Goal: Task Accomplishment & Management: Manage account settings

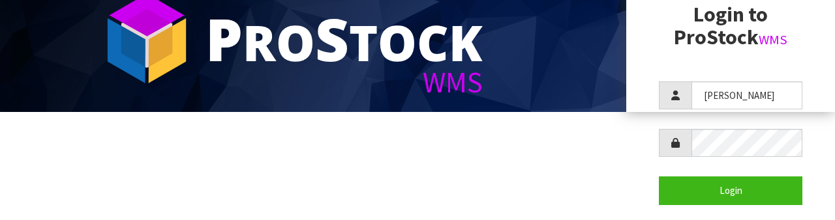
scroll to position [126, 0]
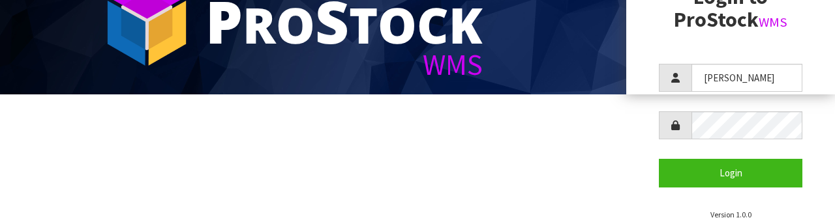
type input "[PERSON_NAME]"
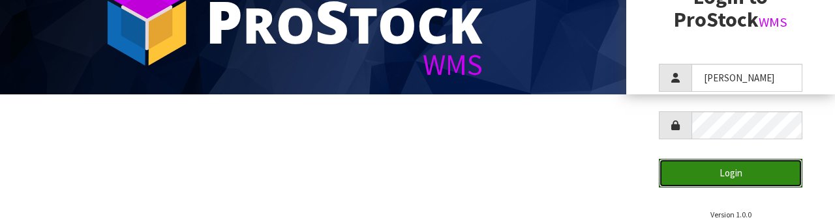
click at [742, 177] on button "Login" at bounding box center [730, 173] width 143 height 28
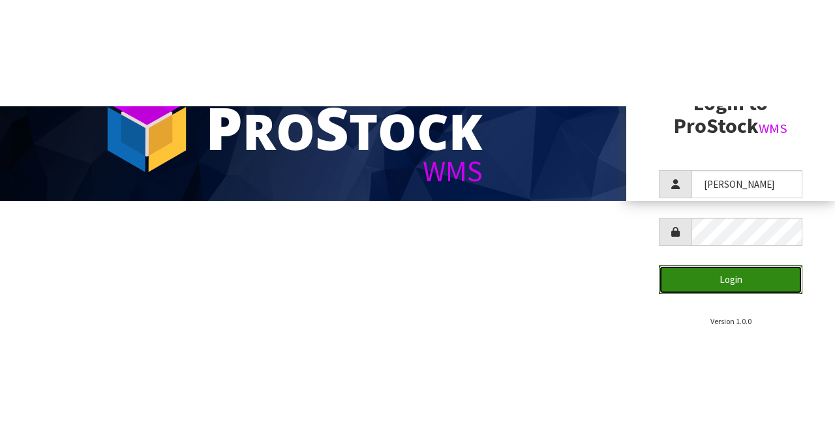
scroll to position [0, 0]
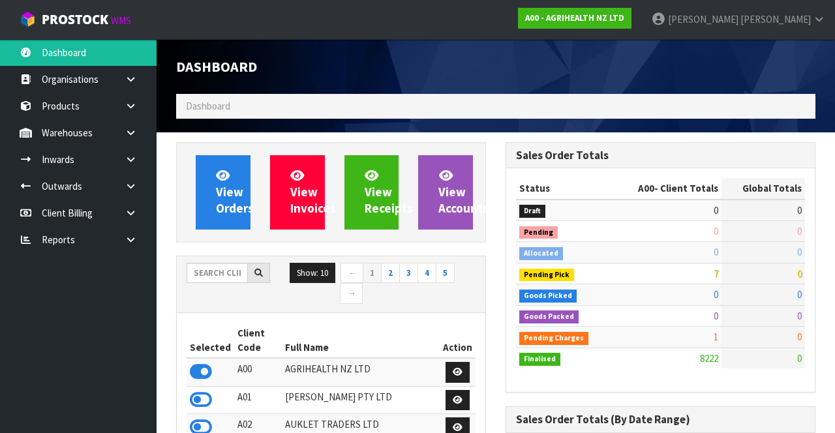
scroll to position [1066, 329]
click at [203, 220] on input "text" at bounding box center [217, 273] width 61 height 20
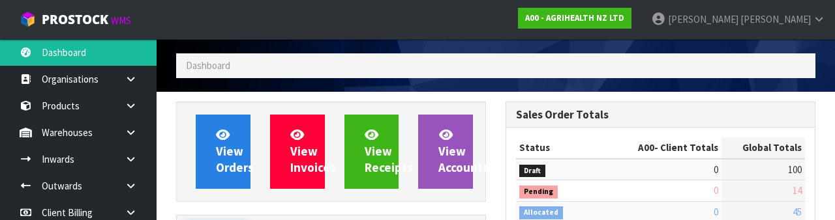
scroll to position [153, 0]
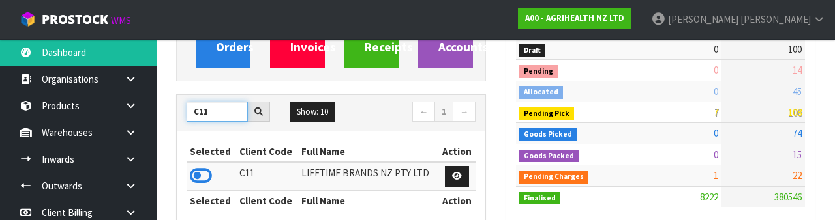
type input "C11"
click at [196, 171] on icon at bounding box center [201, 176] width 22 height 20
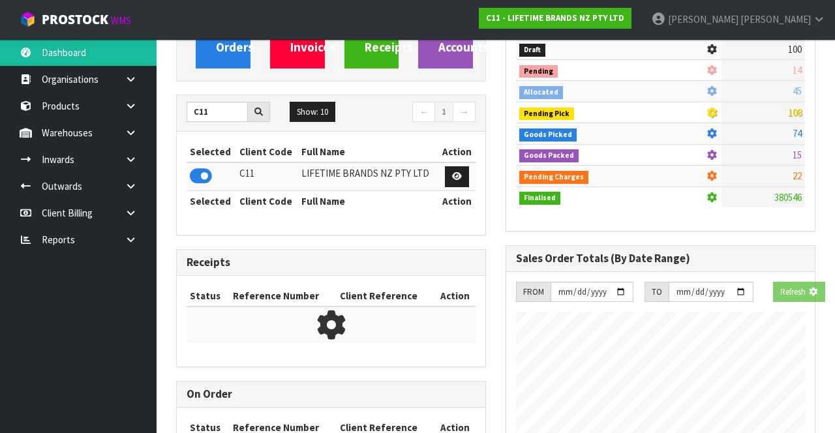
scroll to position [1164, 329]
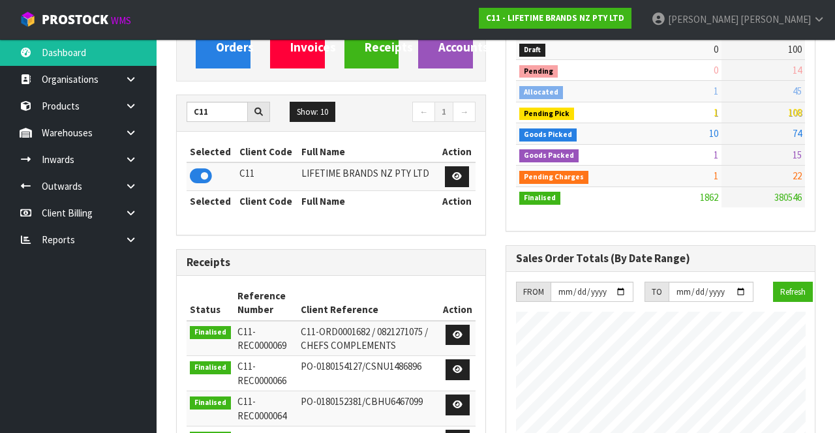
click at [128, 132] on icon at bounding box center [131, 133] width 12 height 10
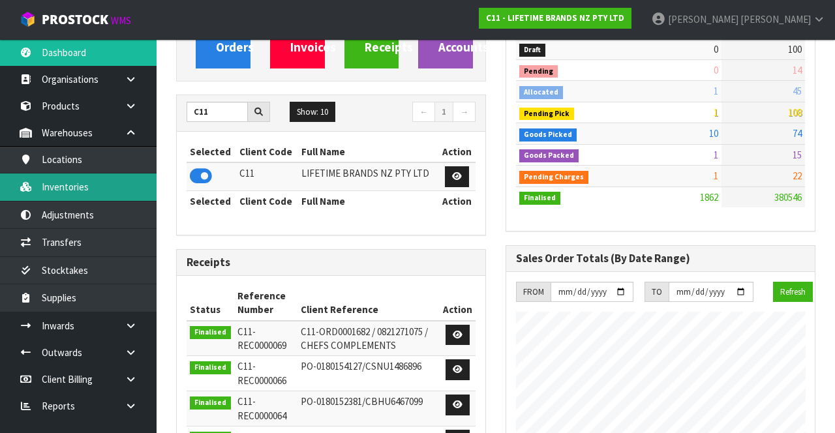
click at [102, 190] on link "Inventories" at bounding box center [78, 186] width 157 height 27
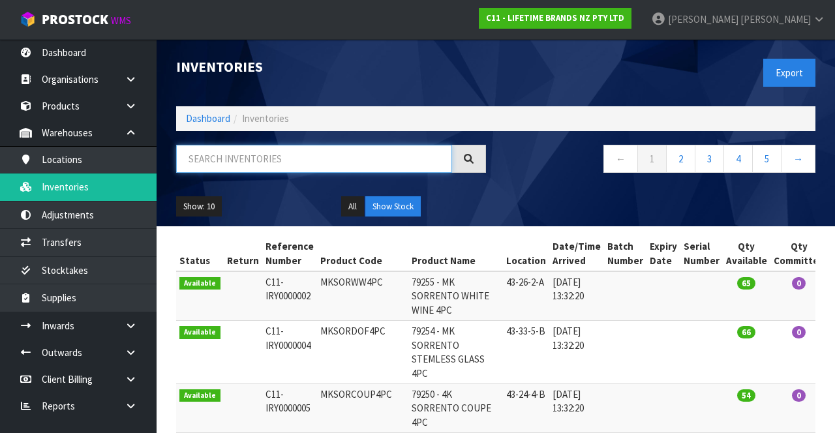
click at [292, 157] on input "text" at bounding box center [314, 159] width 276 height 28
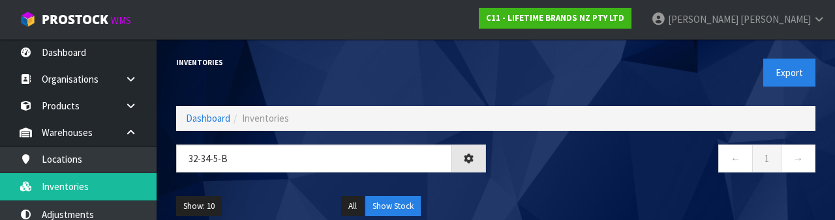
click at [605, 160] on nav "← 1 →" at bounding box center [660, 161] width 310 height 32
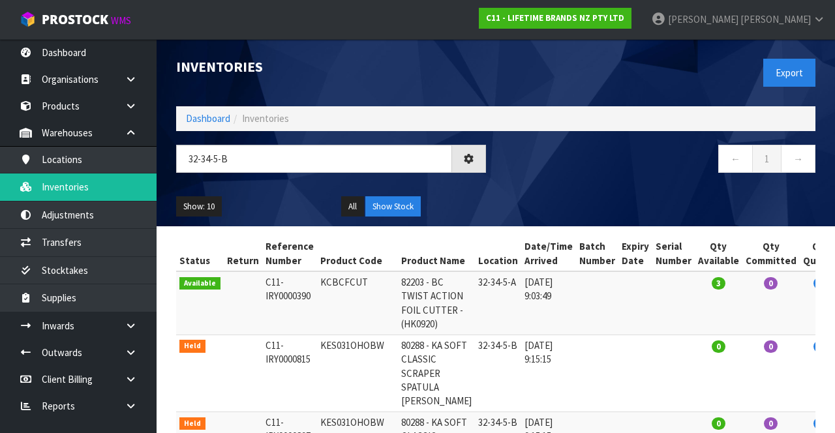
type input "32-34-5-B"
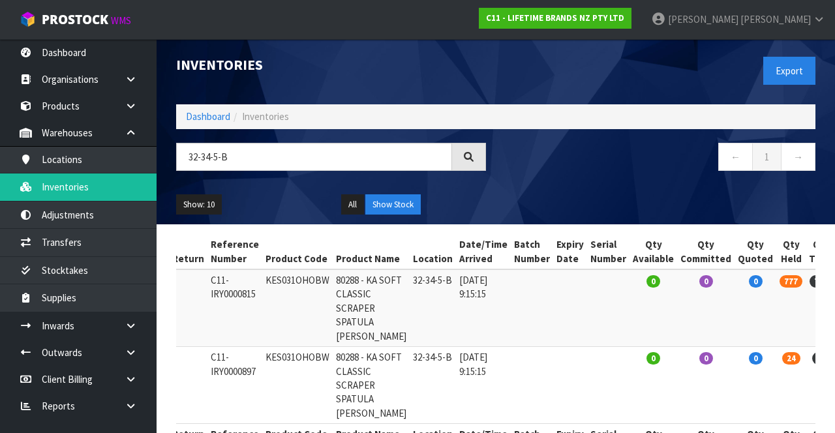
scroll to position [3, 0]
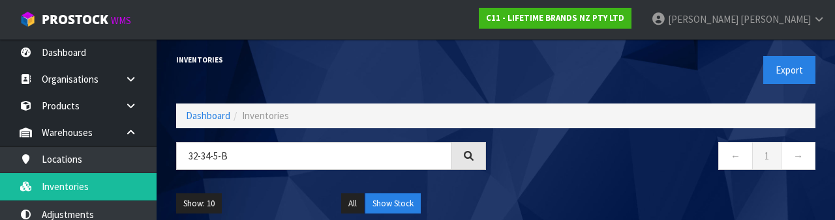
click at [445, 59] on h1 "Inventories" at bounding box center [331, 60] width 310 height 8
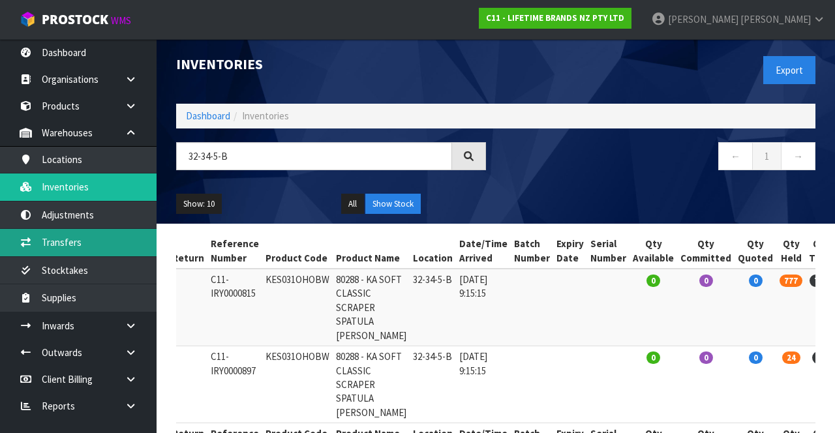
click at [102, 220] on link "Transfers" at bounding box center [78, 242] width 157 height 27
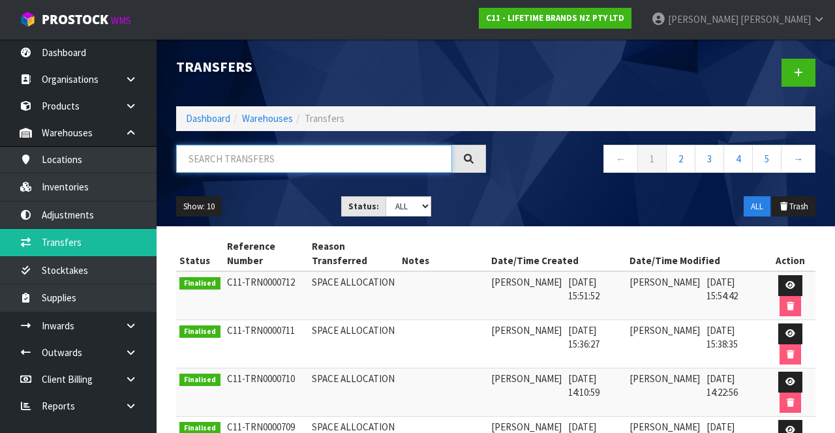
paste input "32-34-5-B"
type input "32-34-5-B"
click at [395, 64] on h1 "Transfers" at bounding box center [331, 67] width 310 height 16
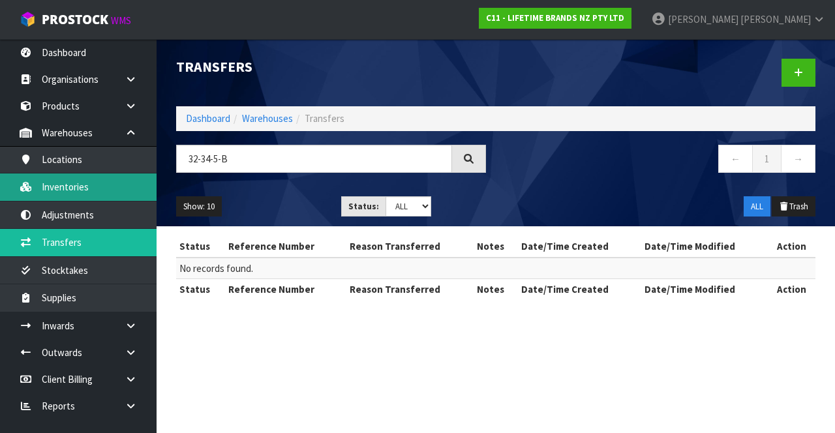
click at [100, 188] on link "Inventories" at bounding box center [78, 186] width 157 height 27
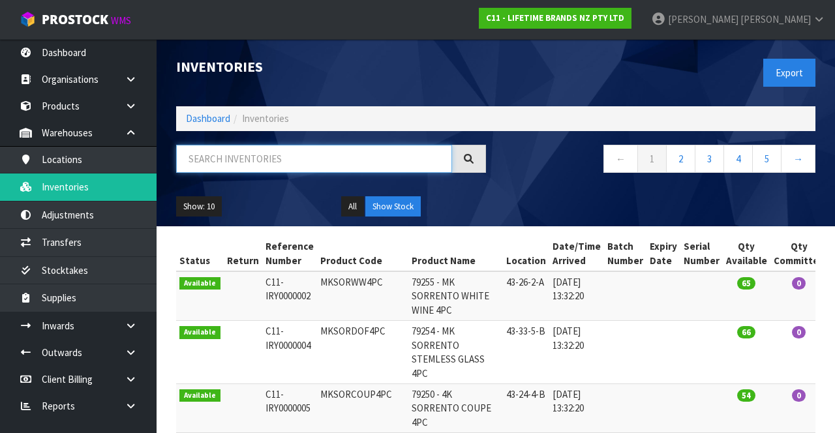
paste input "32-34-5-B"
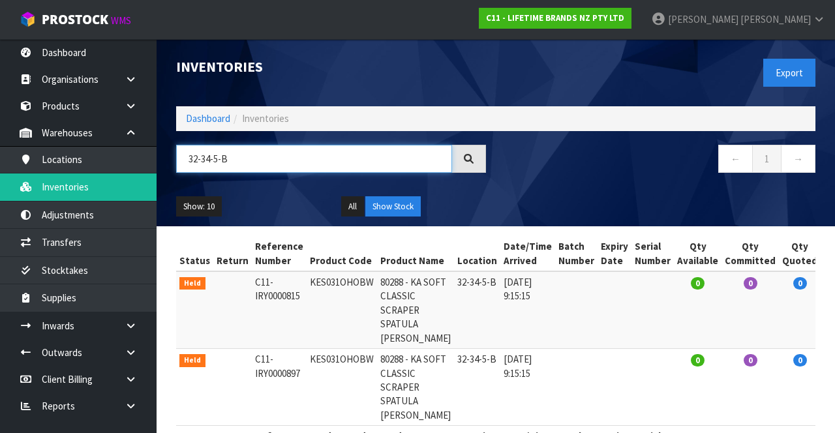
type input "32-34-5-B"
copy td "KES031OHOBW"
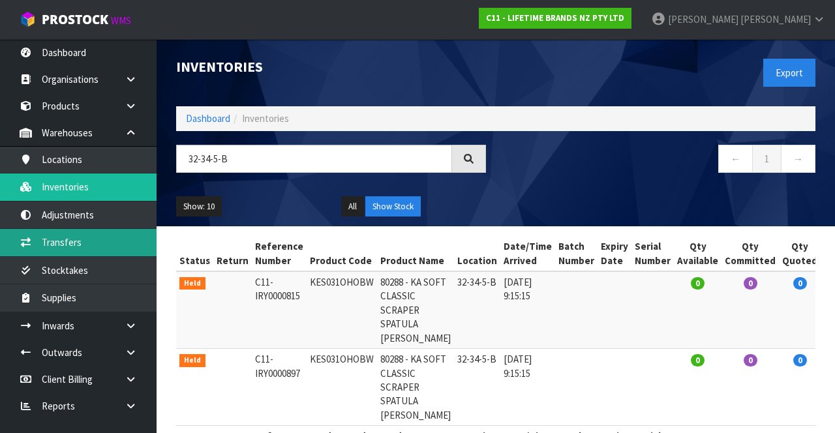
click at [90, 220] on link "Transfers" at bounding box center [78, 242] width 157 height 27
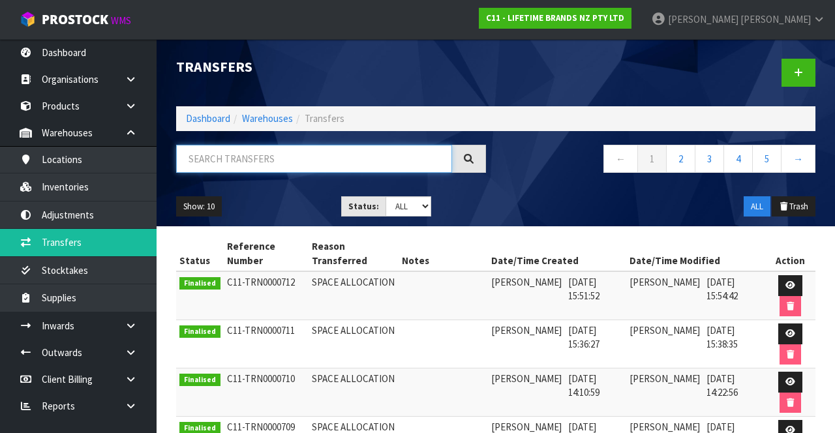
paste input "KES031OHOBW"
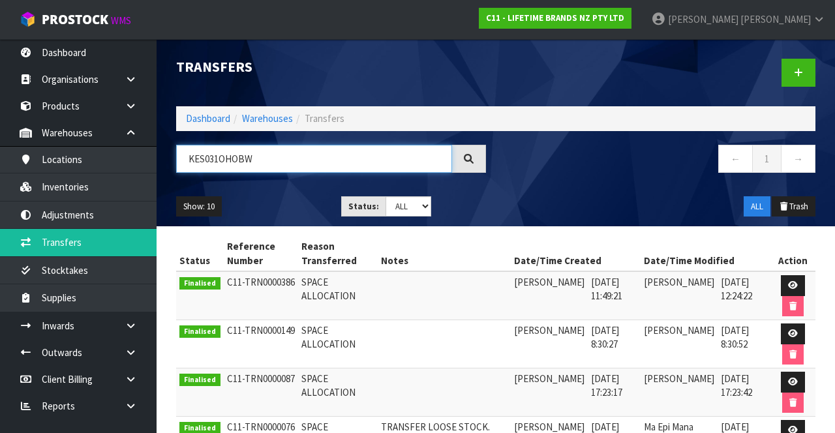
type input "KES031OHOBW"
click at [788, 220] on icon at bounding box center [793, 285] width 10 height 8
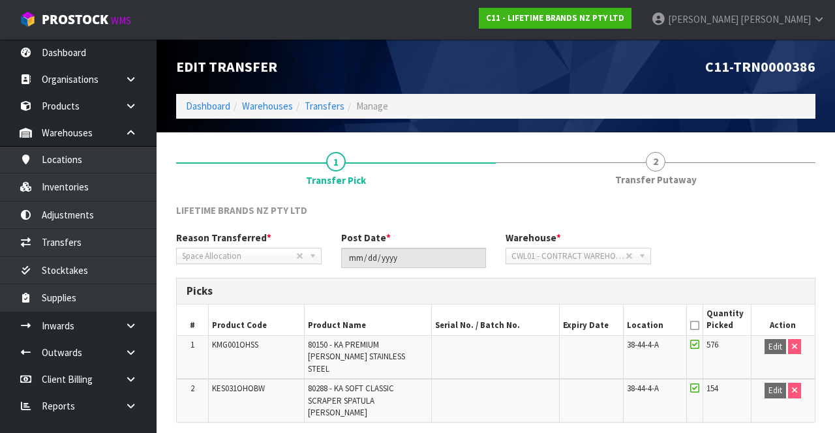
click at [664, 176] on span "Transfer Putaway" at bounding box center [656, 180] width 82 height 14
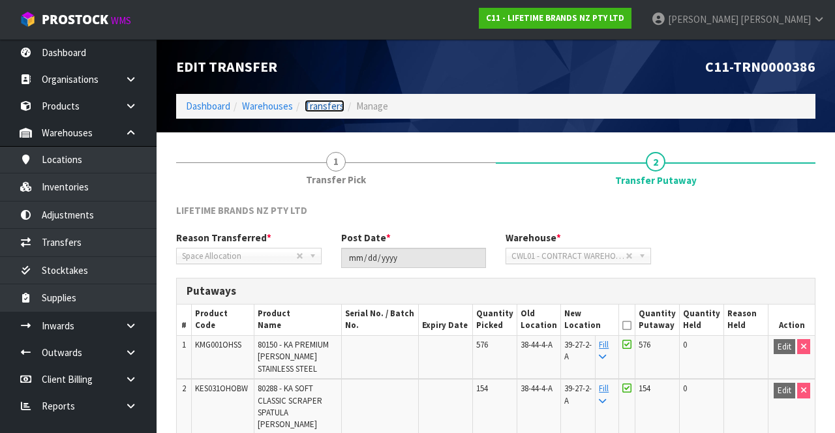
click at [318, 104] on link "Transfers" at bounding box center [325, 106] width 40 height 12
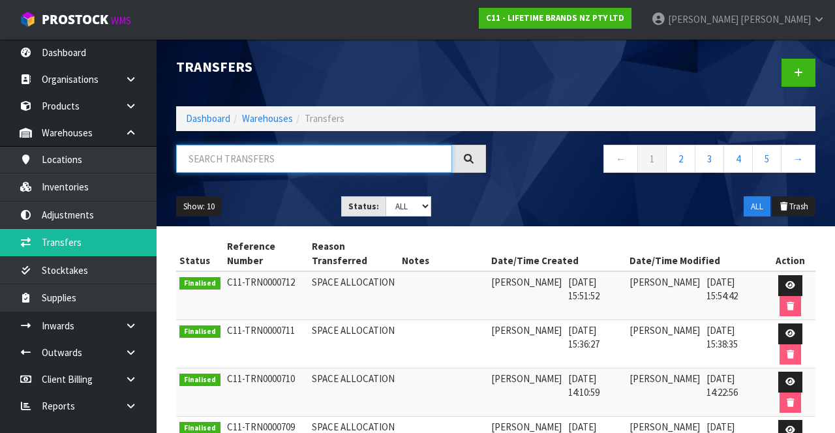
paste input "KES031OHOBW"
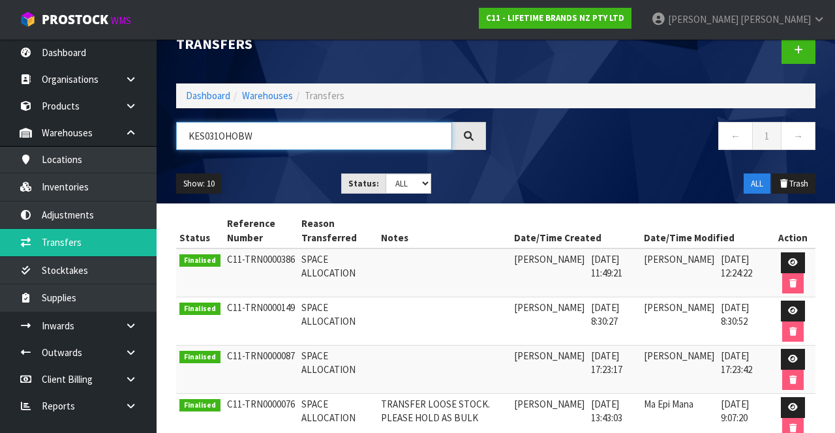
scroll to position [25, 0]
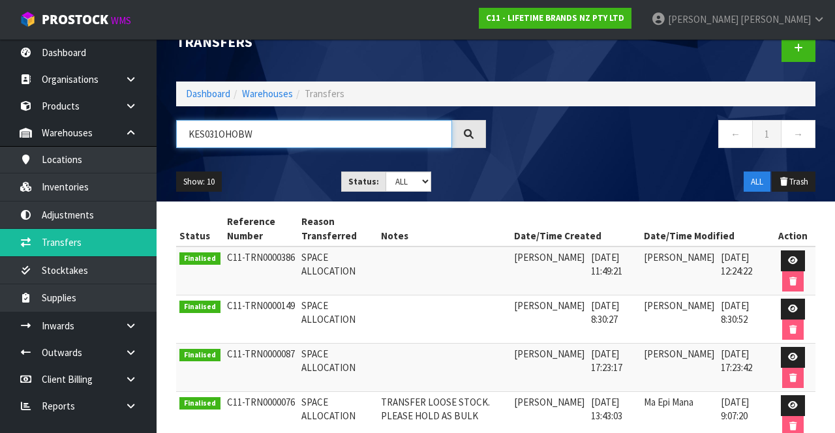
type input "KES031OHOBW"
click at [790, 220] on icon at bounding box center [793, 309] width 10 height 8
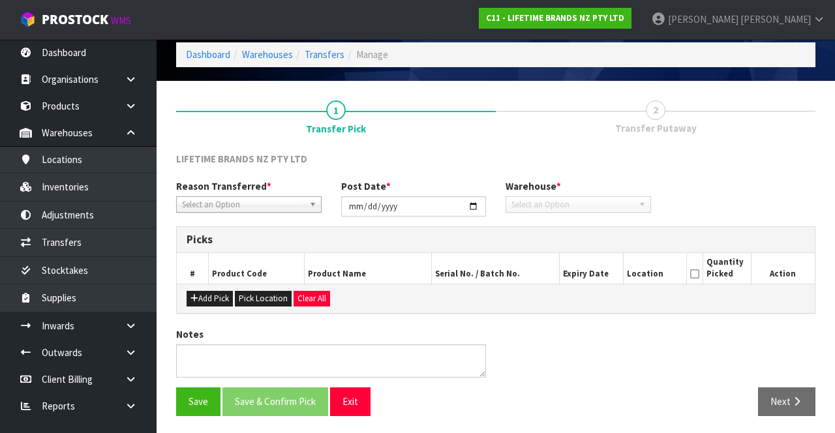
type input "[DATE]"
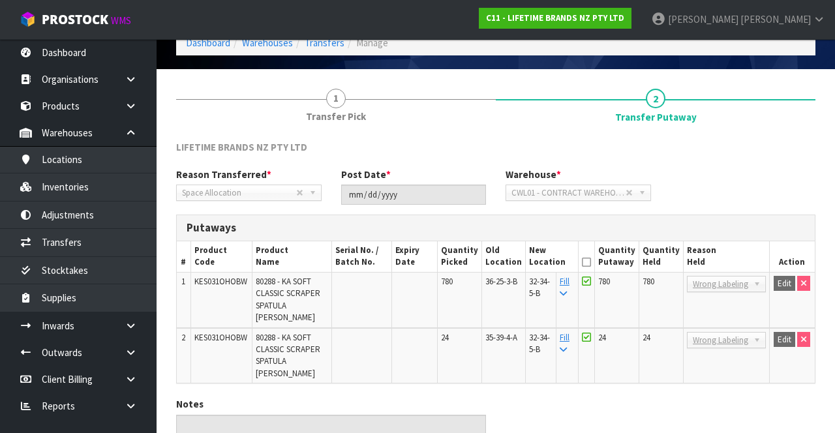
scroll to position [63, 0]
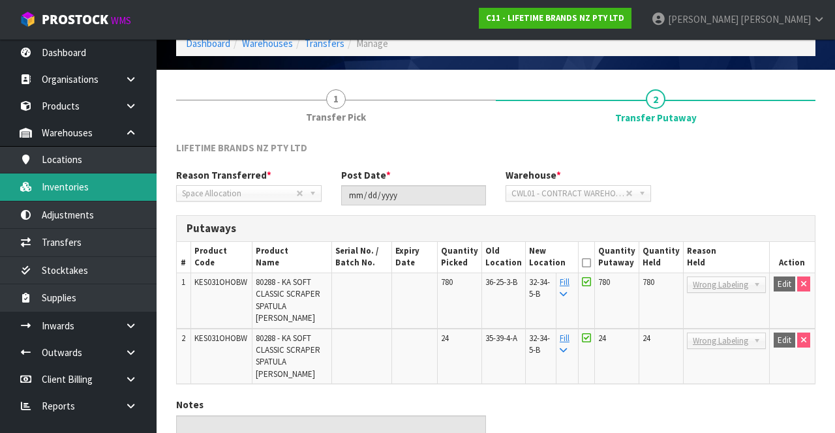
click at [111, 190] on link "Inventories" at bounding box center [78, 186] width 157 height 27
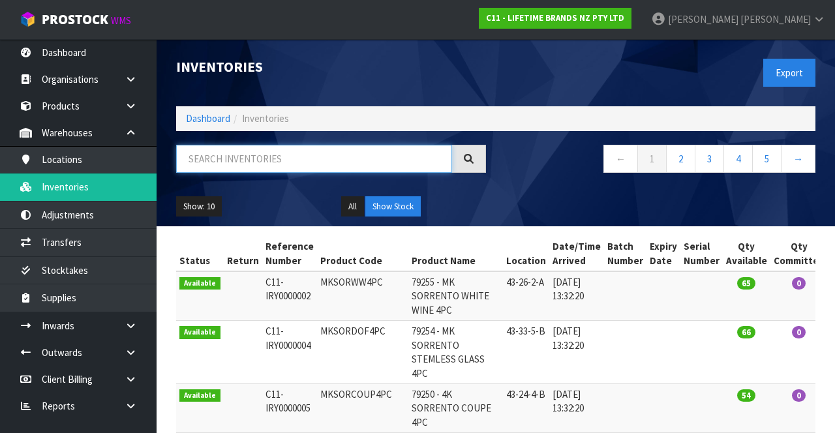
click at [275, 155] on input "text" at bounding box center [314, 159] width 276 height 28
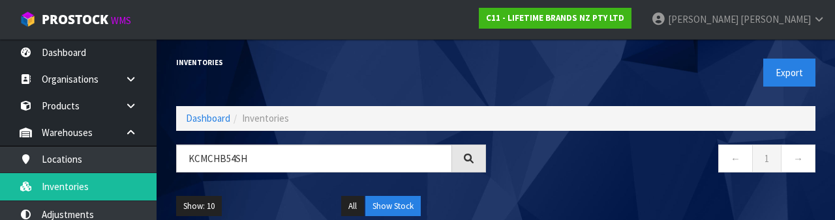
click at [606, 174] on nav "← 1 →" at bounding box center [660, 161] width 310 height 32
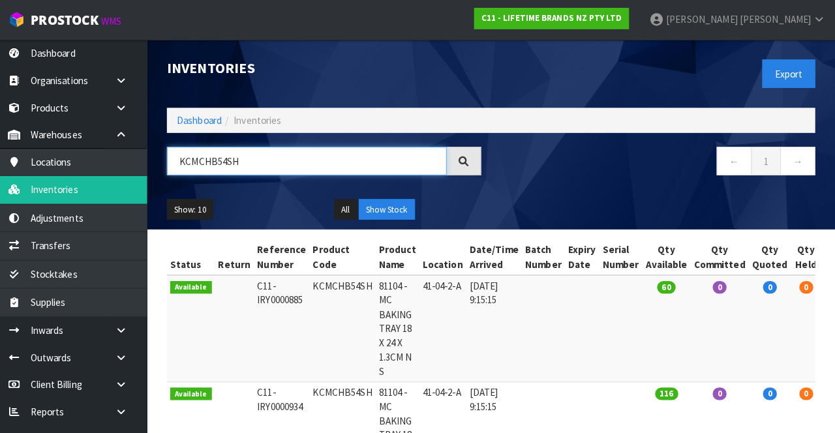
click at [237, 158] on input "KCMCHB54SH" at bounding box center [314, 159] width 276 height 28
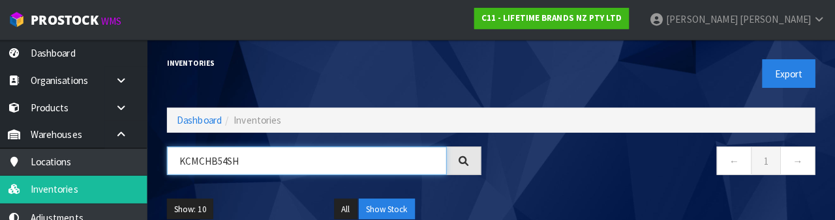
click at [223, 159] on input "KCMCHB54SH" at bounding box center [314, 159] width 276 height 28
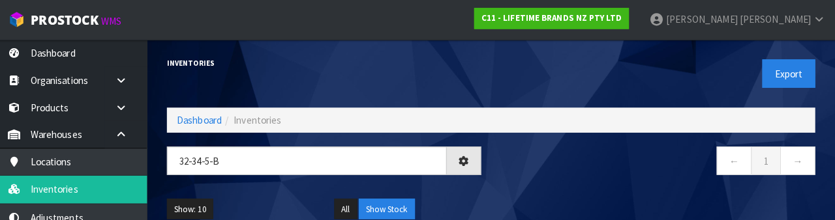
click at [613, 177] on div "← 1 →" at bounding box center [660, 166] width 329 height 42
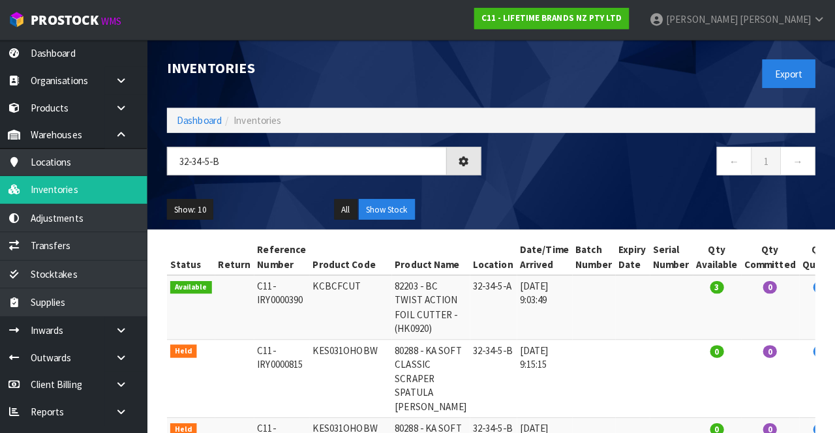
type input "32-34-5-B"
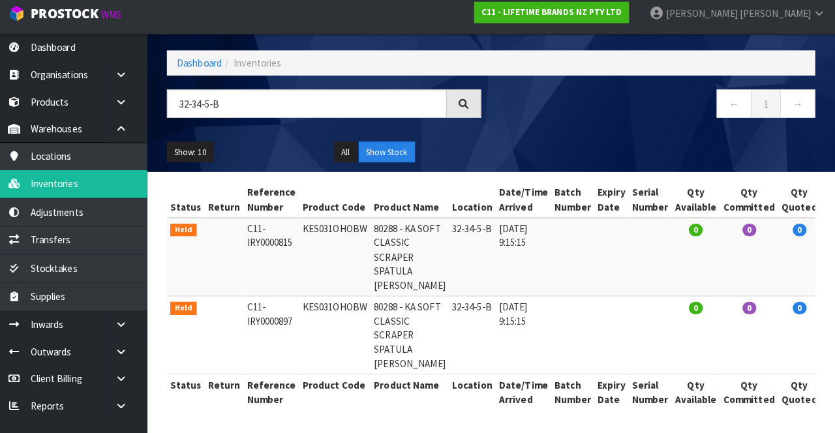
scroll to position [70, 0]
copy td "KES031OHOBW"
click at [102, 220] on link "Transfers" at bounding box center [78, 242] width 157 height 27
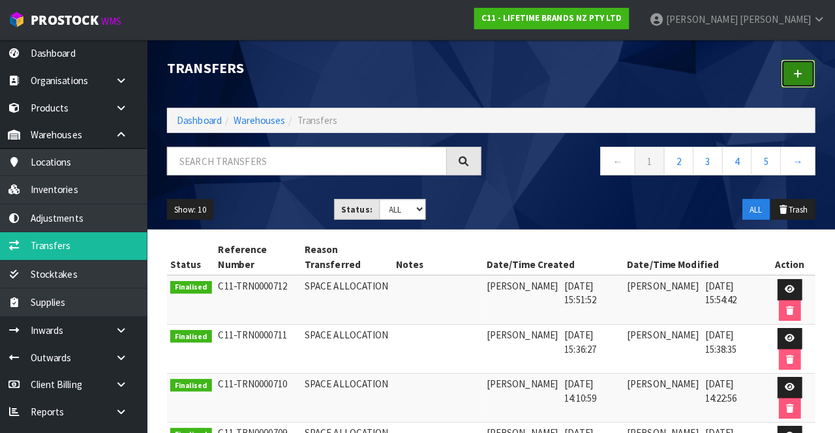
click at [807, 72] on link at bounding box center [798, 73] width 34 height 28
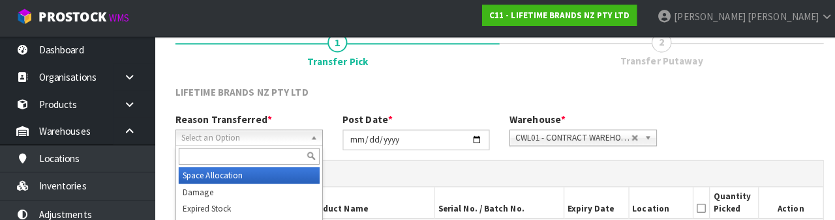
scroll to position [155, 0]
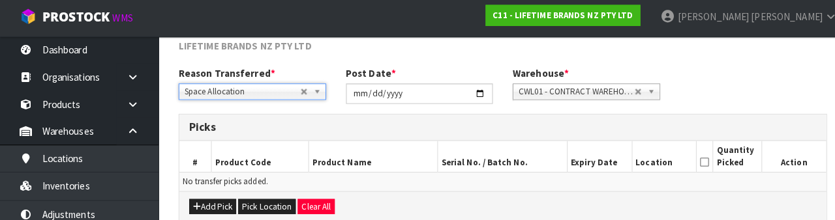
click at [712, 80] on div "Reason Transferred * Space Allocation Damage Expired Stock Repair QA Space Allo…" at bounding box center [495, 91] width 659 height 47
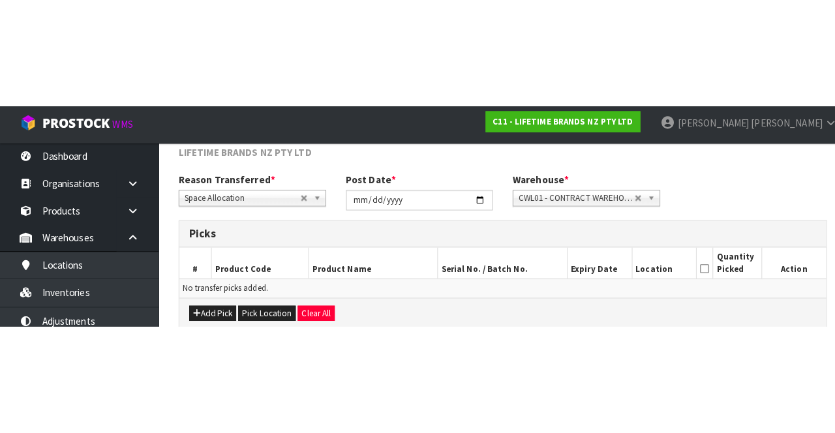
scroll to position [70, 0]
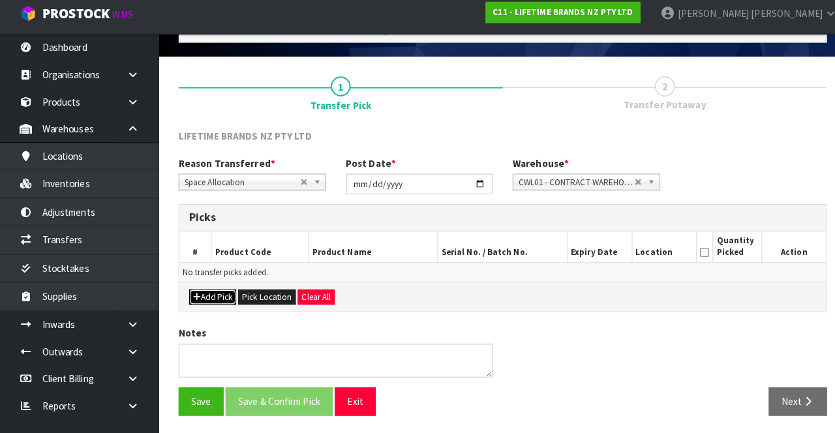
click at [211, 220] on button "Add Pick" at bounding box center [210, 300] width 46 height 16
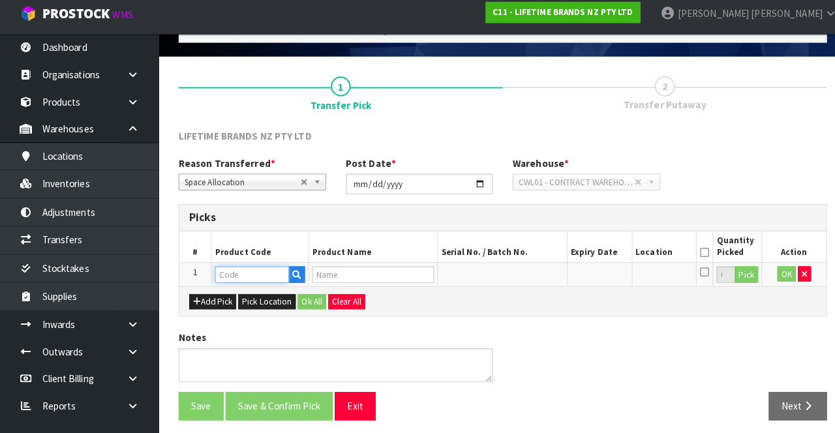
paste input "KES031OHOBW"
type input "KES031OHOBW"
type input "80288 - KA SOFT CLASSIC SCRAPER SPATULA [PERSON_NAME]"
type input "KES031OHOBW"
click at [734, 220] on button "Pick" at bounding box center [736, 277] width 23 height 17
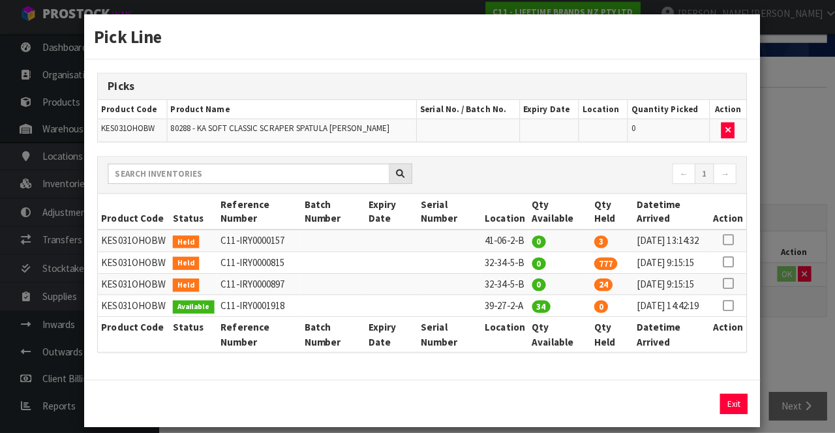
click at [719, 220] on icon at bounding box center [717, 264] width 10 height 1
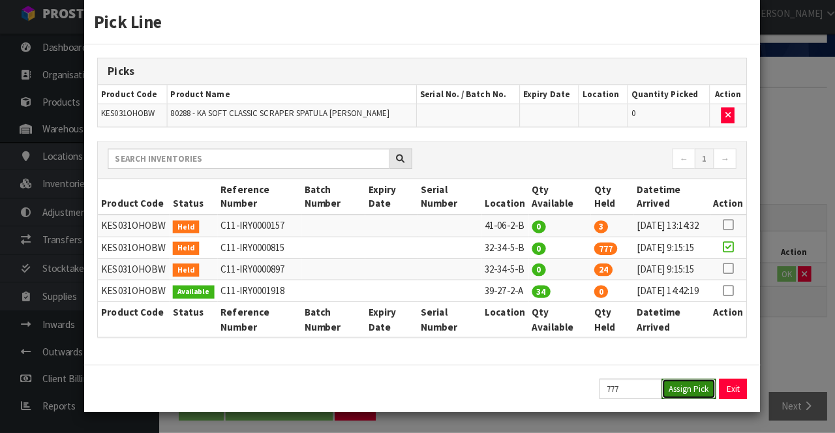
click at [683, 220] on button "Assign Pick" at bounding box center [678, 390] width 53 height 20
type input "777"
click at [715, 220] on icon at bounding box center [717, 271] width 10 height 1
click at [676, 220] on button "Assign Pick" at bounding box center [678, 390] width 53 height 20
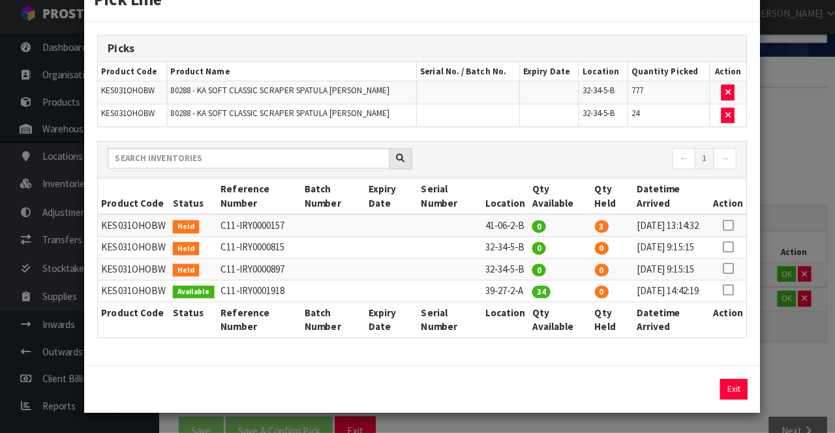
click at [778, 220] on div "Pick Line Picks Product Code Product Name Serial No. / Batch No. Expiry Date Lo…" at bounding box center [417, 216] width 835 height 433
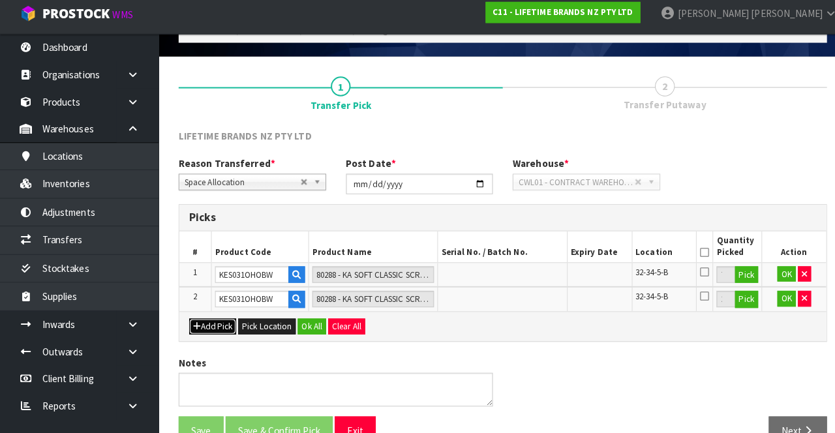
click at [205, 220] on button "Add Pick" at bounding box center [210, 328] width 46 height 16
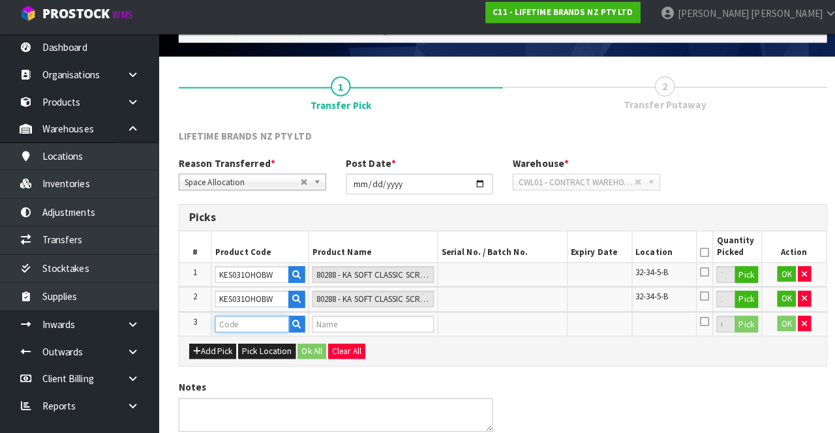
click at [250, 220] on input "text" at bounding box center [248, 326] width 73 height 16
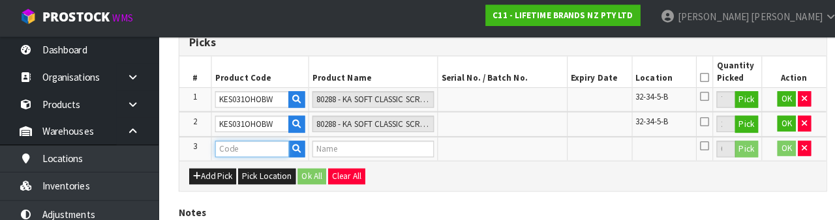
scroll to position [275, 0]
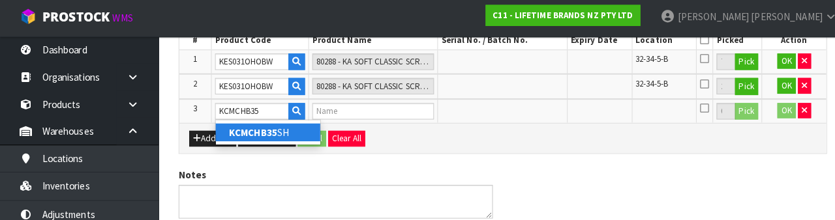
click at [262, 140] on strong "KCMCHB35" at bounding box center [250, 134] width 48 height 12
type input "KCMCHB35SH"
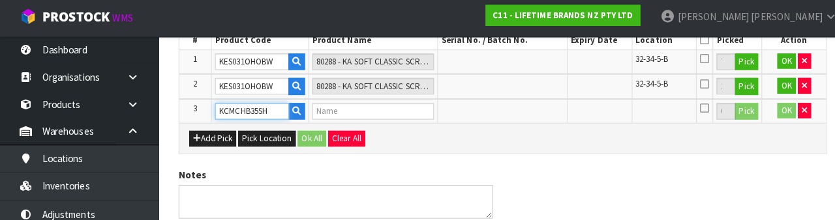
type input "81071 - MC LOOSE BASE SQ DP CKE PN 23X23X7CM NS"
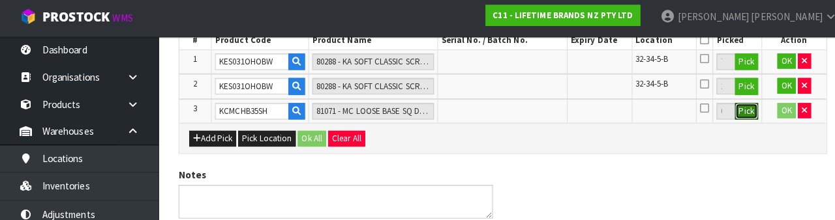
click at [734, 116] on button "Pick" at bounding box center [736, 113] width 23 height 17
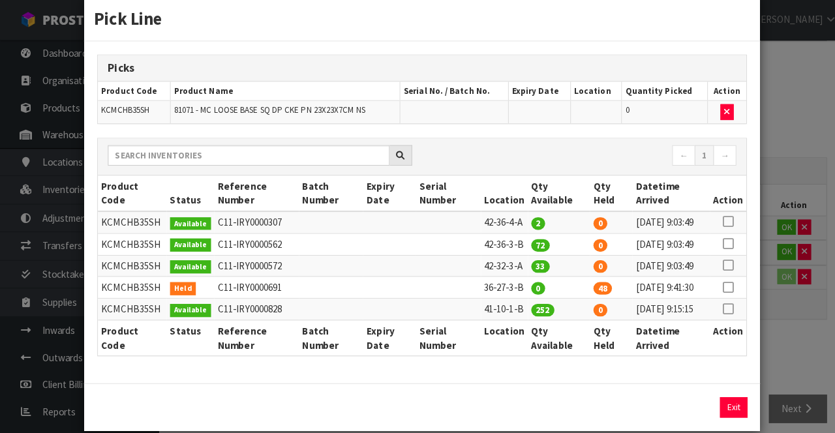
scroll to position [0, 0]
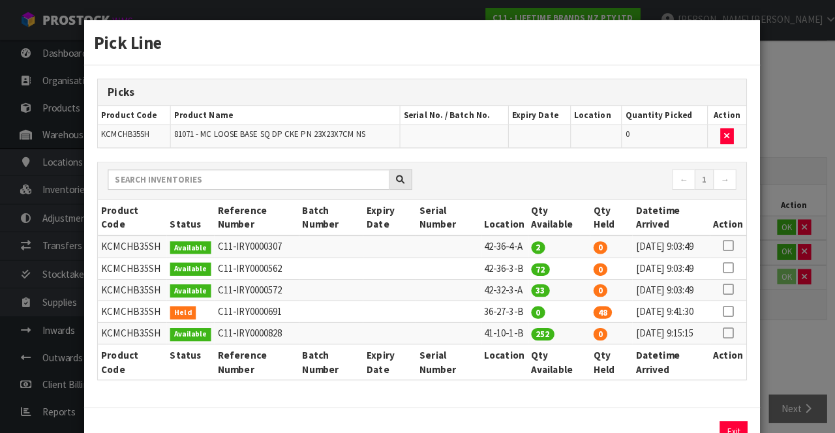
click at [794, 87] on div "Pick Line Picks Product Code Product Name Serial No. / Batch No. Expiry Date Lo…" at bounding box center [417, 216] width 835 height 433
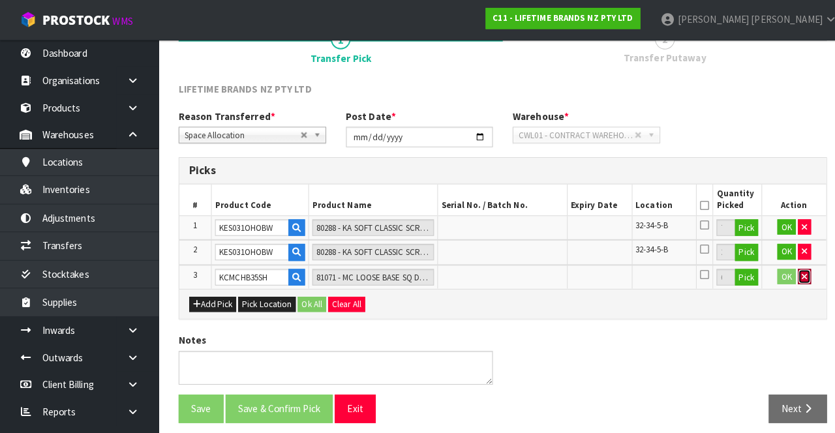
click at [792, 220] on icon "button" at bounding box center [792, 273] width 5 height 8
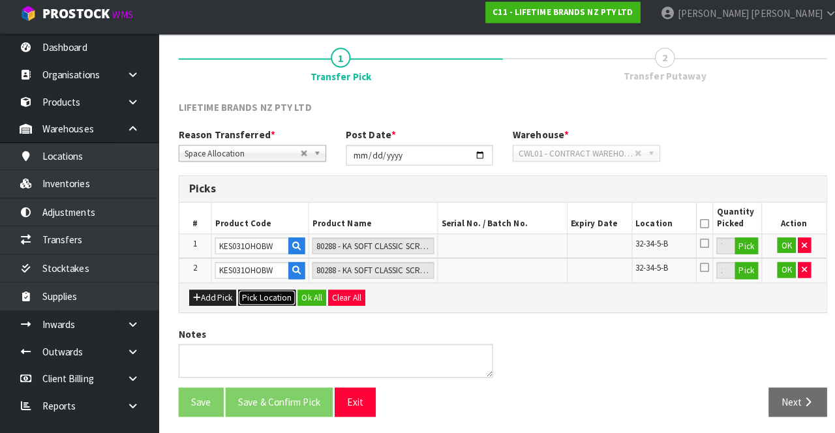
click at [262, 220] on button "Pick Location" at bounding box center [263, 300] width 57 height 16
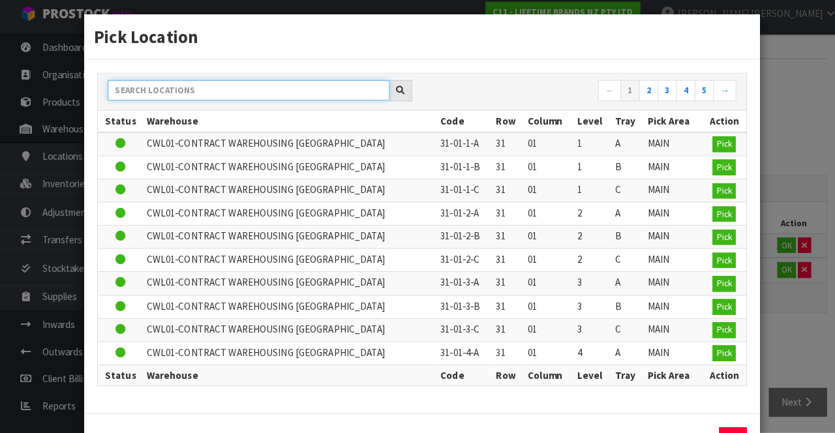
click at [217, 97] on input "text" at bounding box center [245, 95] width 278 height 20
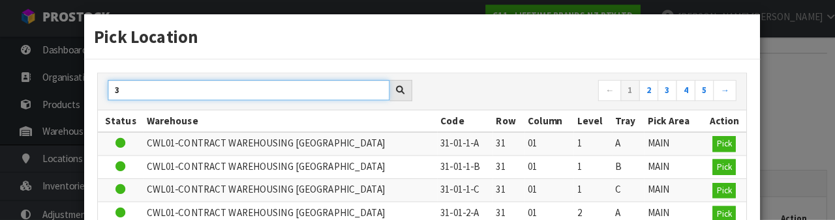
scroll to position [0, 0]
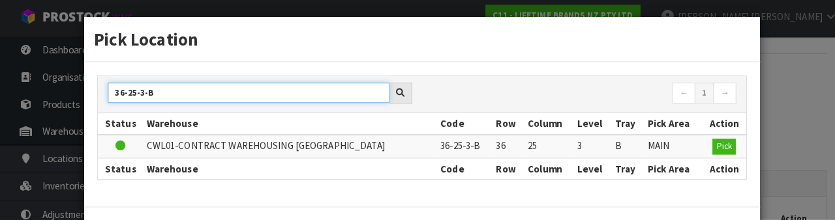
type input "36-25-3-B"
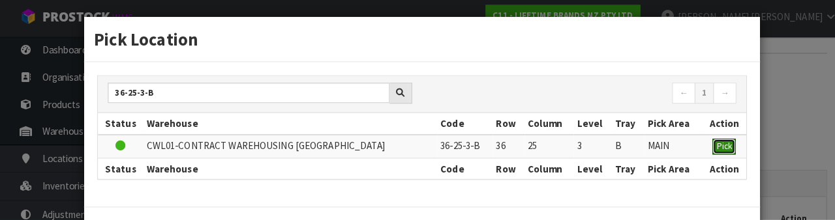
click at [719, 146] on span "Pick" at bounding box center [713, 147] width 15 height 11
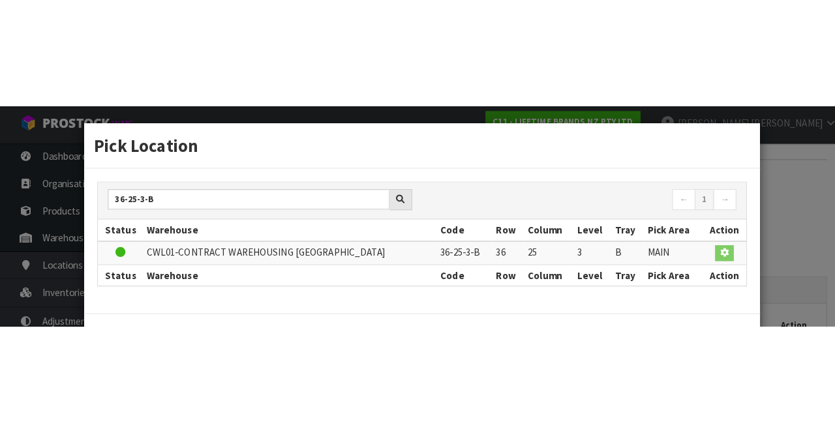
scroll to position [99, 0]
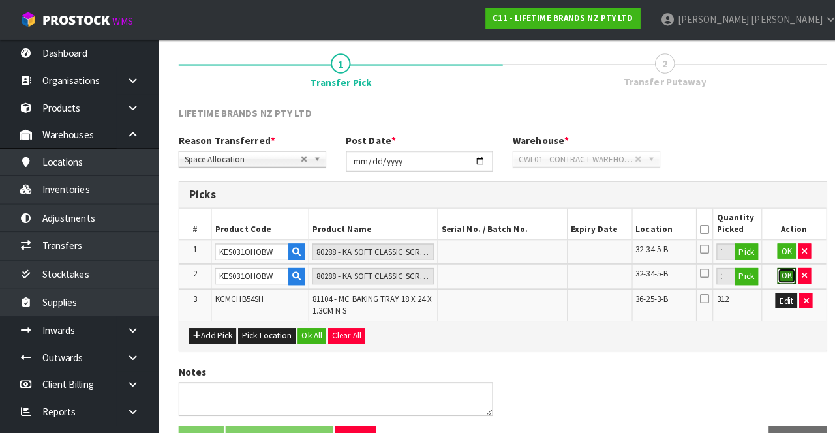
click at [773, 220] on button "OK" at bounding box center [775, 272] width 18 height 16
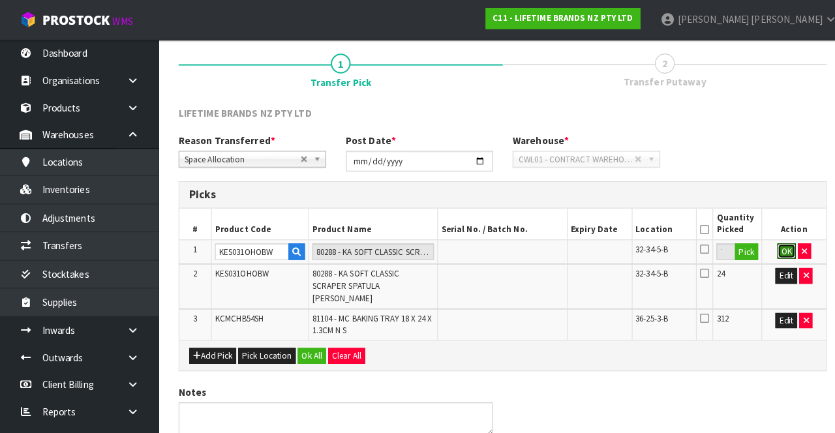
click at [771, 220] on button "OK" at bounding box center [775, 248] width 18 height 16
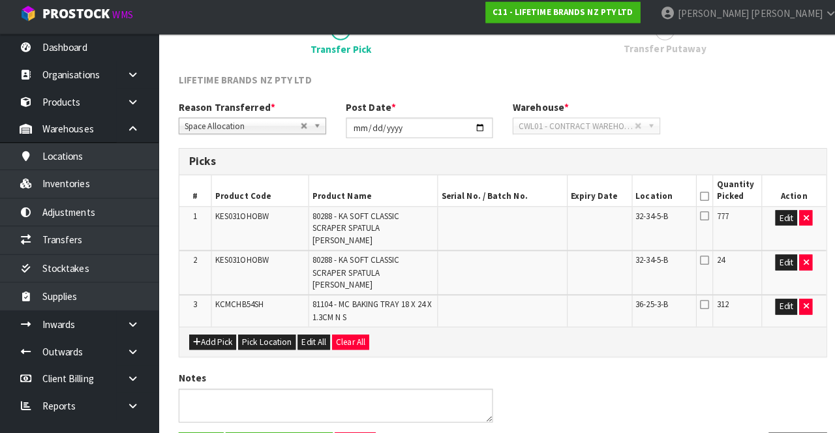
scroll to position [129, 0]
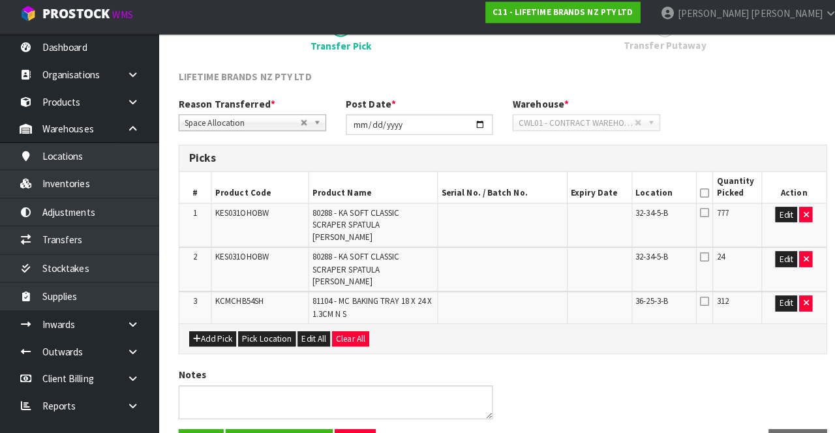
click at [695, 196] on icon at bounding box center [694, 196] width 9 height 1
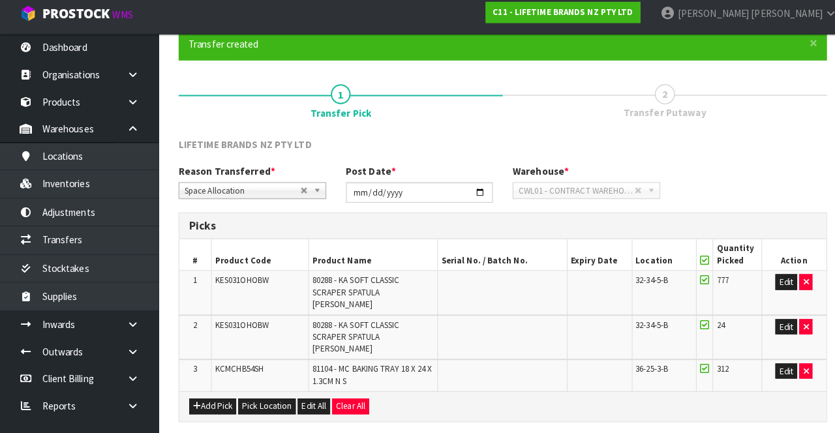
scroll to position [108, 0]
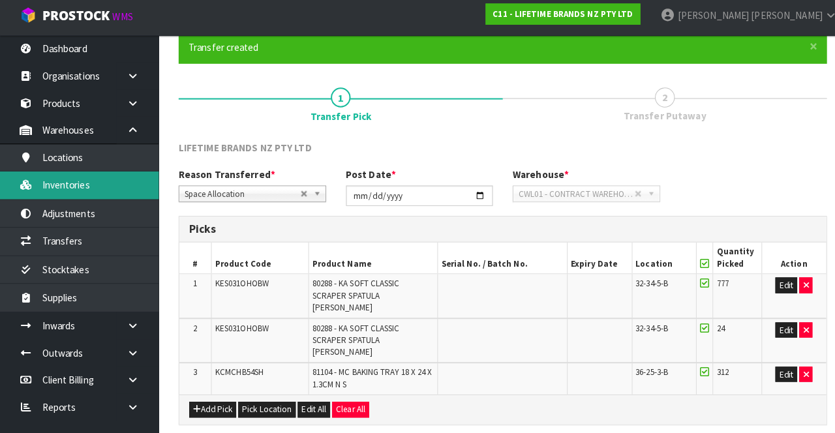
click at [108, 190] on link "Inventories" at bounding box center [78, 186] width 157 height 27
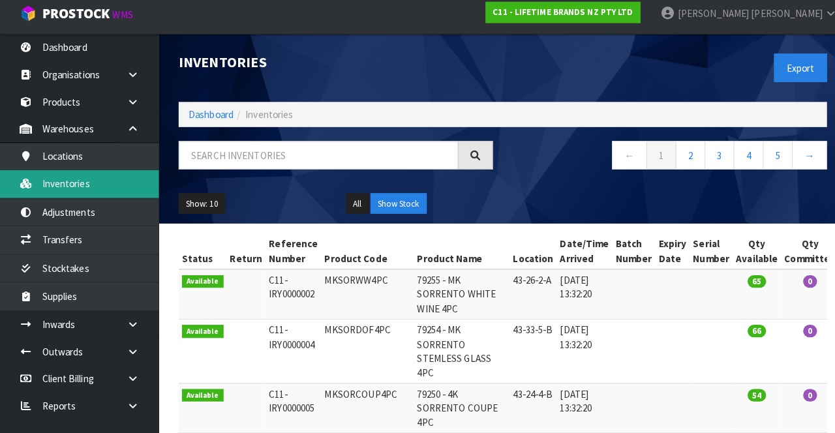
scroll to position [107, 0]
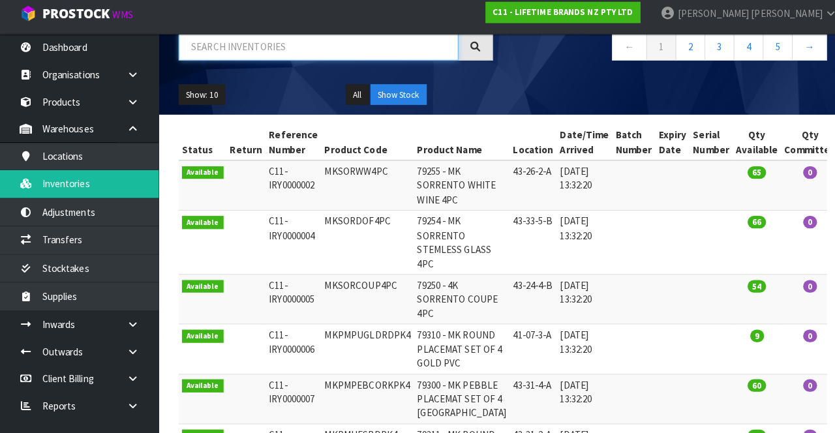
click at [262, 52] on input "text" at bounding box center [314, 52] width 276 height 28
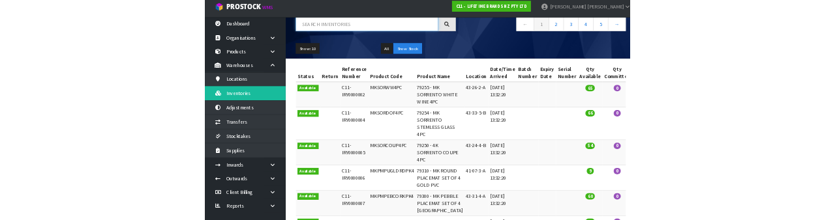
scroll to position [110, 0]
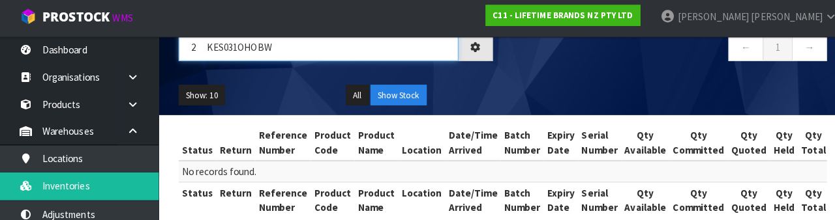
click at [200, 48] on input "2 KES031OHOBW" at bounding box center [314, 49] width 276 height 28
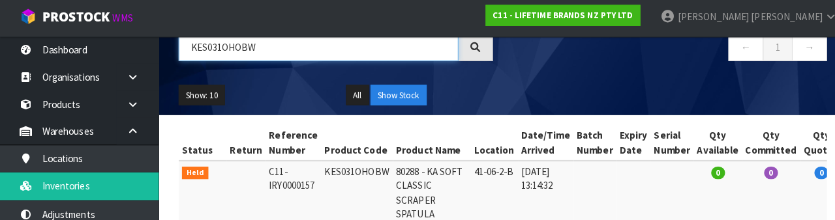
type input "KES031OHOBW"
click at [575, 81] on div "Show: 10 5 10 25 50 All Show Stock" at bounding box center [495, 97] width 659 height 40
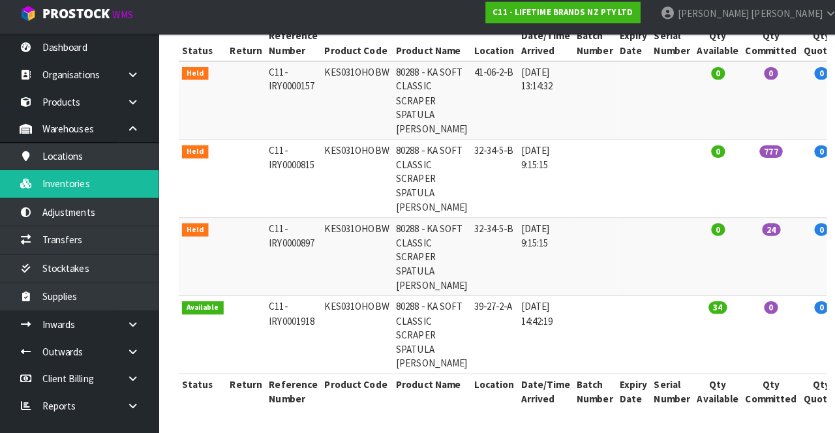
scroll to position [305, 0]
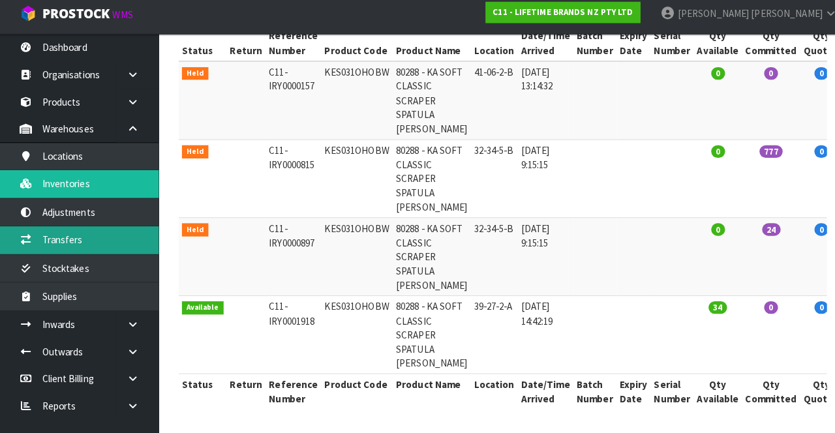
click at [113, 220] on link "Transfers" at bounding box center [78, 242] width 157 height 27
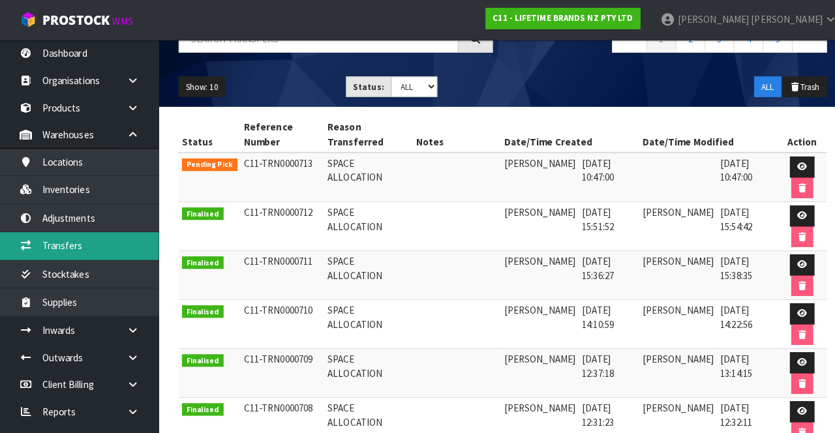
scroll to position [70, 0]
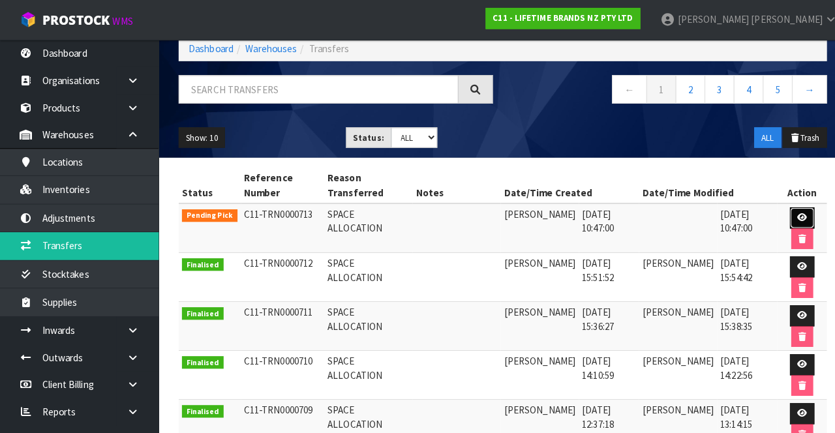
click at [792, 215] on icon at bounding box center [791, 215] width 10 height 8
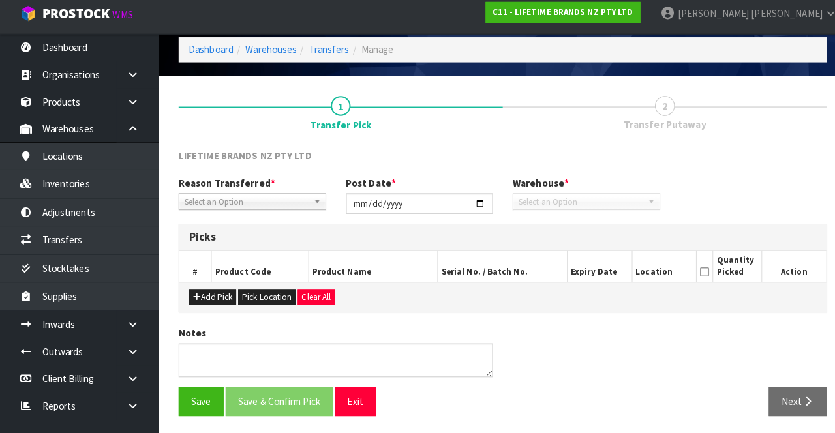
type input "[DATE]"
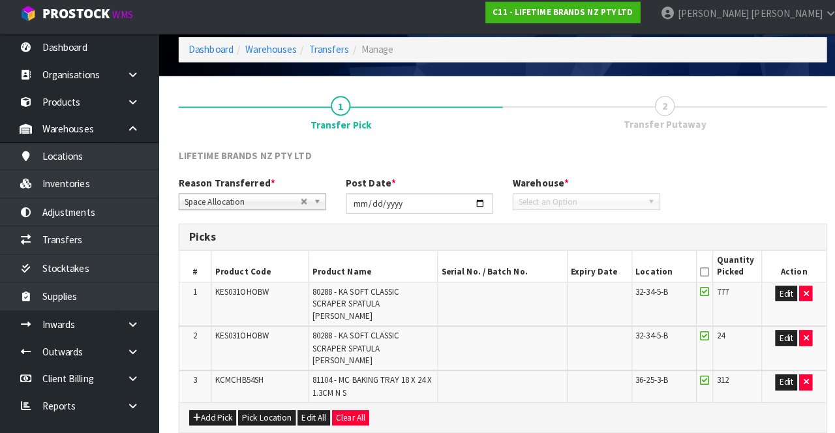
scroll to position [146, 0]
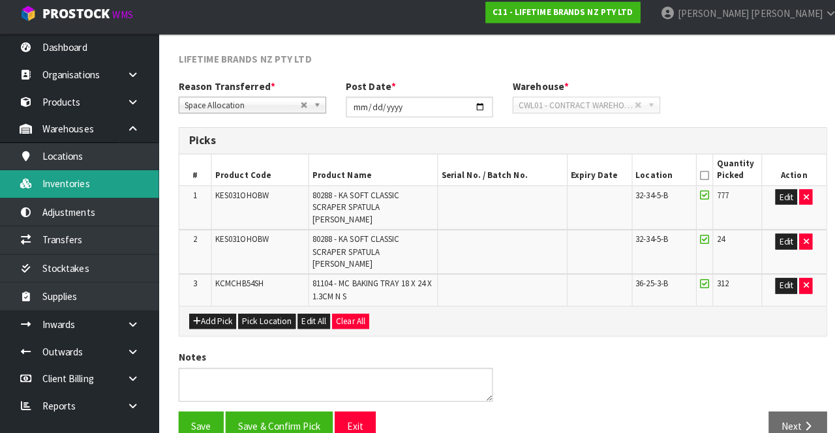
click at [119, 191] on link "Inventories" at bounding box center [78, 186] width 157 height 27
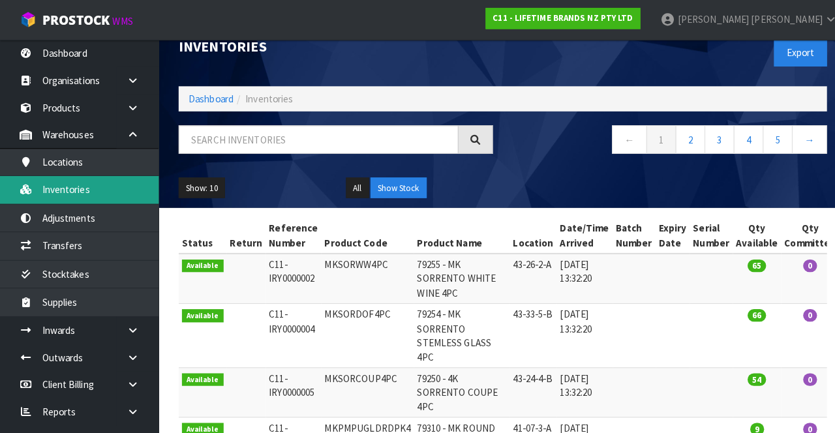
scroll to position [6, 0]
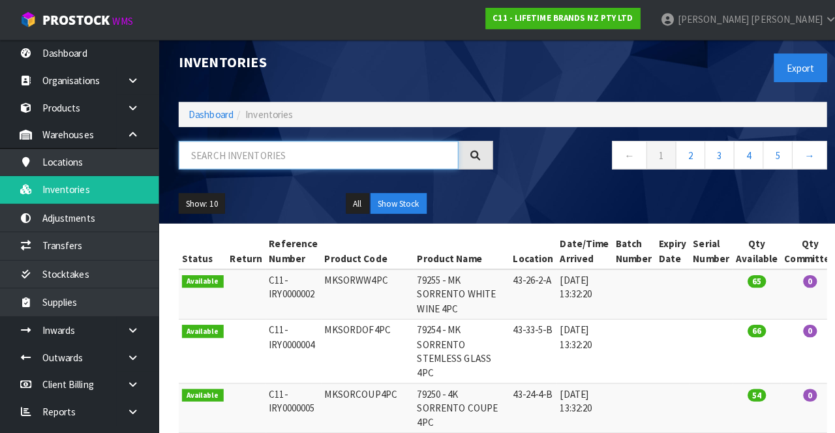
click at [329, 147] on input "text" at bounding box center [314, 153] width 276 height 28
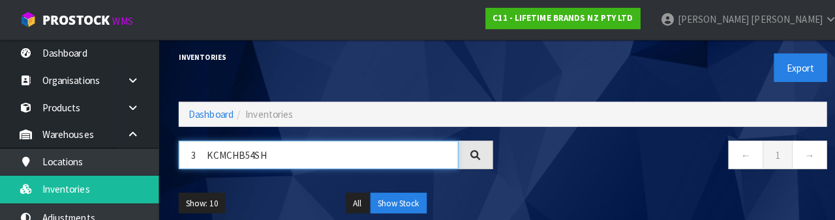
click at [200, 157] on input "3 KCMCHB54SH" at bounding box center [314, 153] width 276 height 28
type input "KCMCHB54SH"
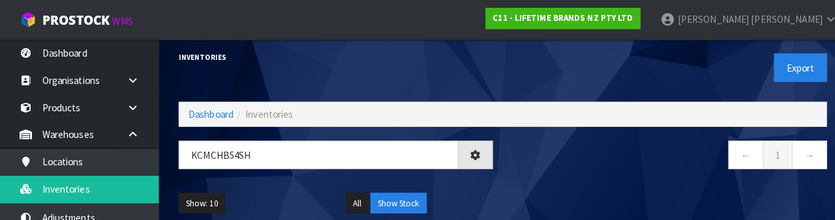
click at [599, 160] on nav "← 1 →" at bounding box center [660, 155] width 310 height 32
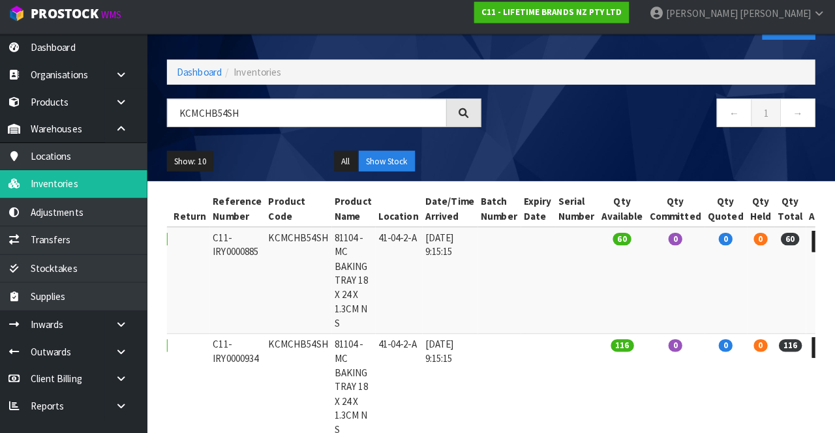
scroll to position [46, 0]
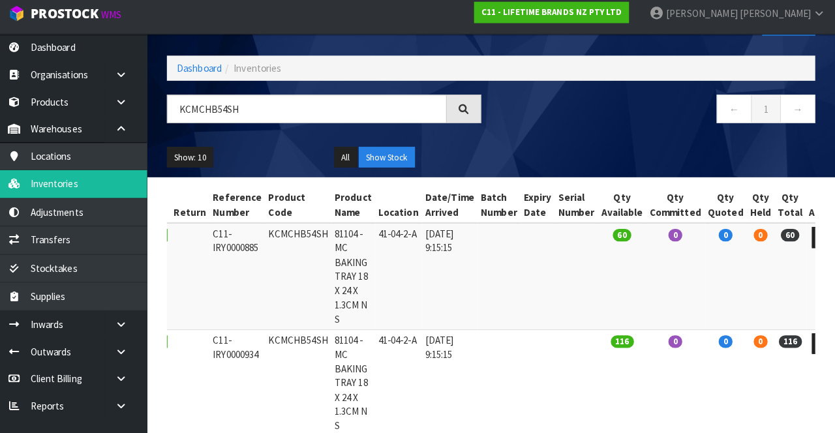
copy td "KCMCHB54SH"
click at [123, 220] on link "Transfers" at bounding box center [78, 242] width 157 height 27
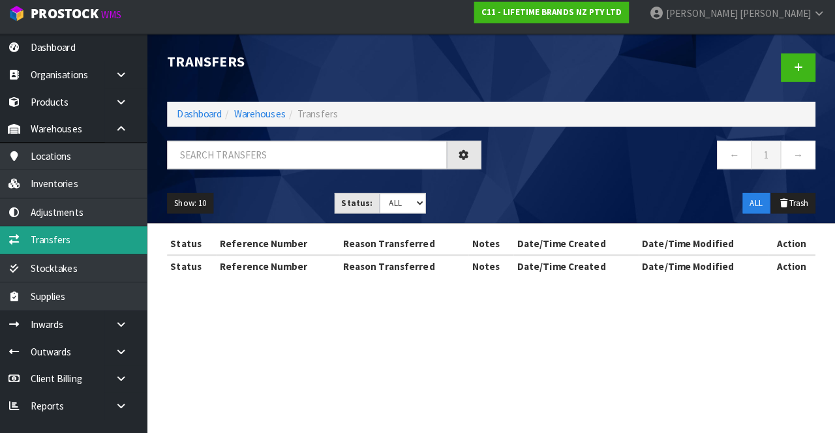
scroll to position [46, 0]
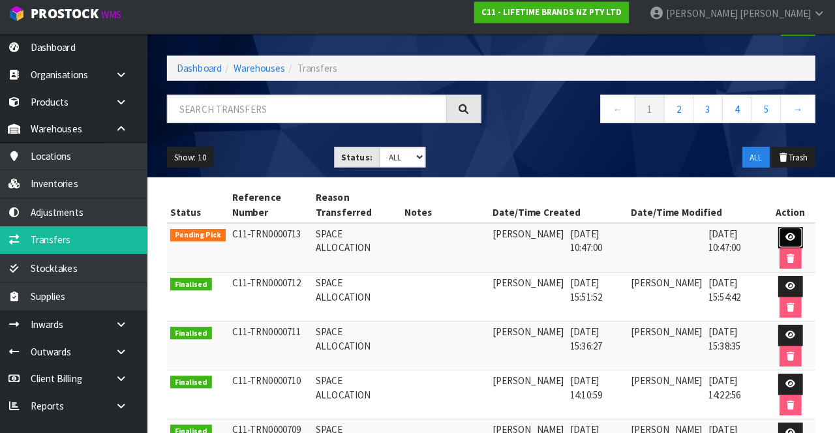
click at [791, 220] on icon at bounding box center [791, 239] width 10 height 8
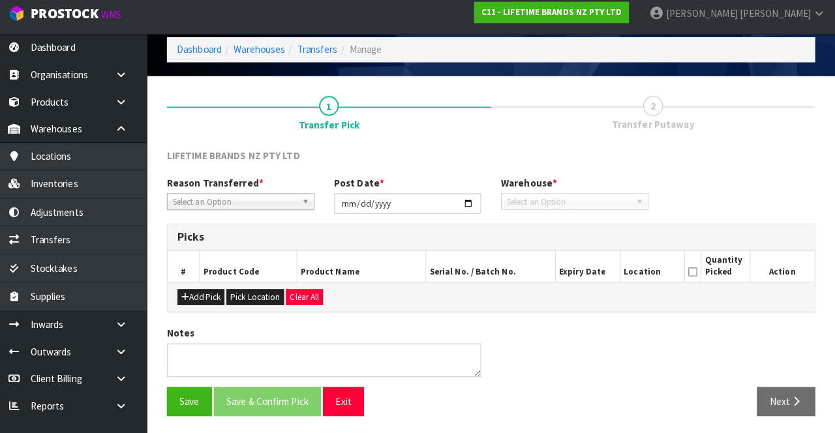
type input "[DATE]"
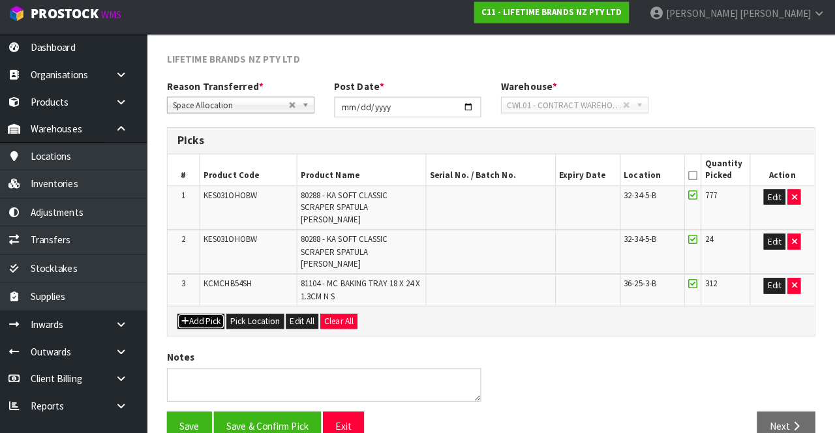
click at [210, 220] on button "Add Pick" at bounding box center [210, 324] width 46 height 16
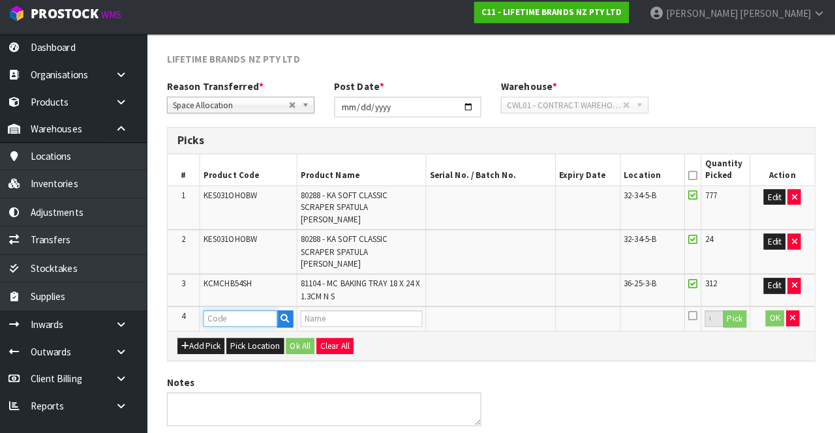
click at [253, 220] on input "text" at bounding box center [248, 320] width 73 height 16
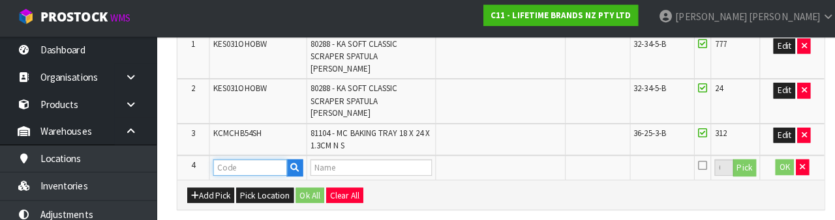
scroll to position [322, 0]
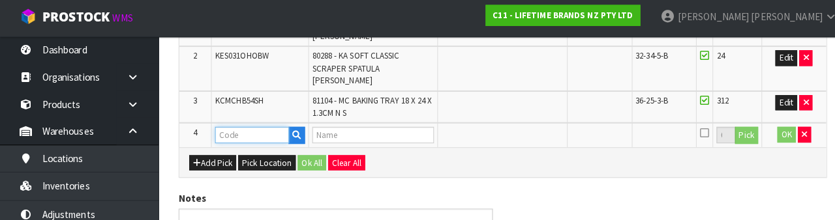
type input "KCMCHB54SH"
type input "81104 - MC BAKING TRAY 18 X 24 X 1.3CM N S"
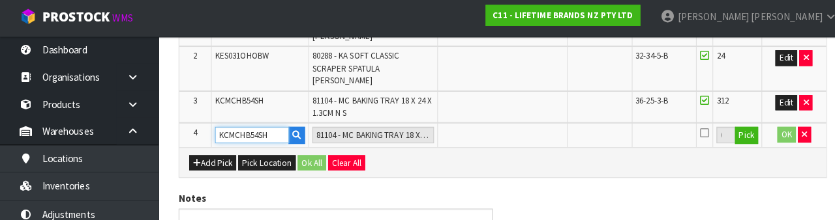
type input "KCMCHB54SH"
click at [740, 128] on button "Pick" at bounding box center [736, 136] width 23 height 17
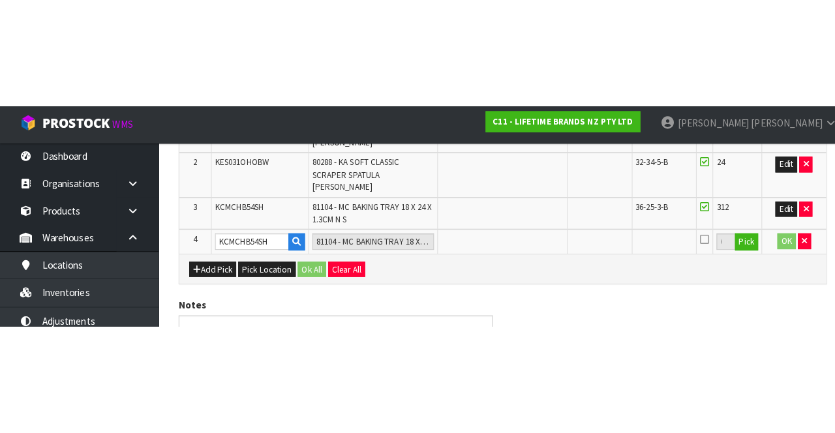
scroll to position [170, 0]
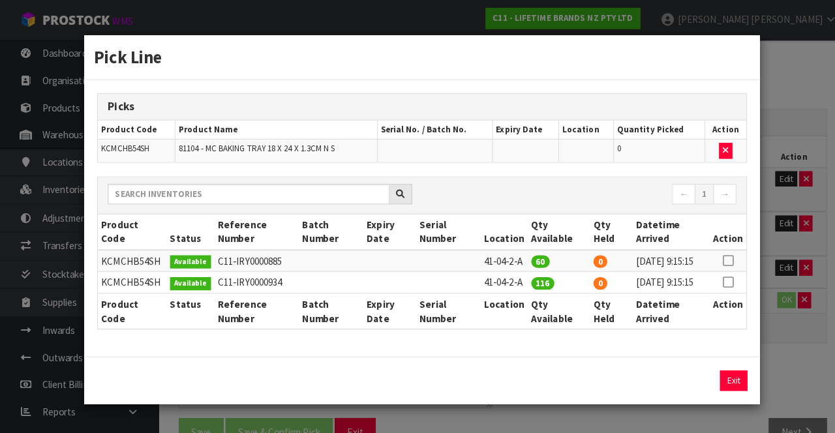
click at [793, 220] on div "Pick Line Picks Product Code Product Name Serial No. / Batch No. Expiry Date Lo…" at bounding box center [417, 216] width 835 height 433
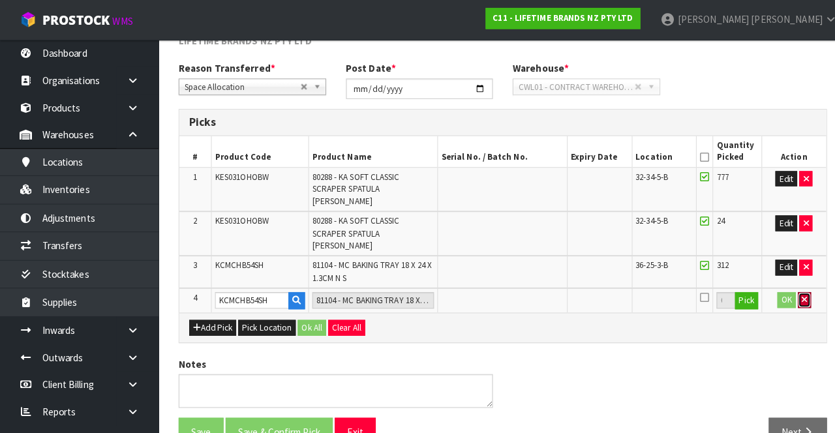
click at [792, 220] on button "button" at bounding box center [792, 296] width 13 height 16
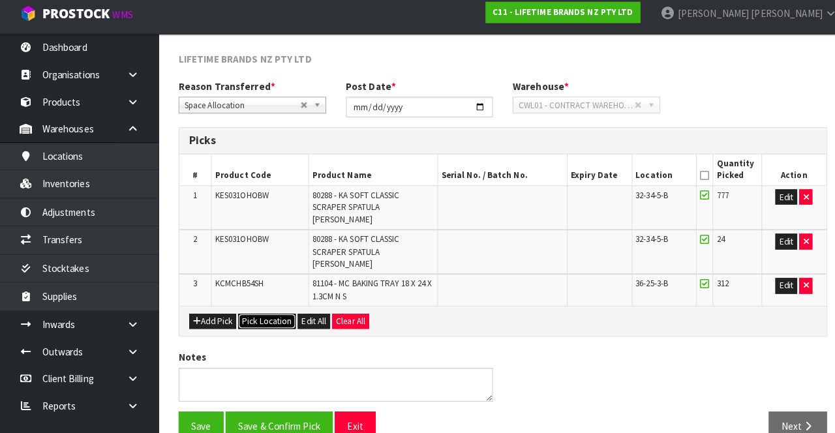
click at [267, 220] on button "Pick Location" at bounding box center [263, 324] width 57 height 16
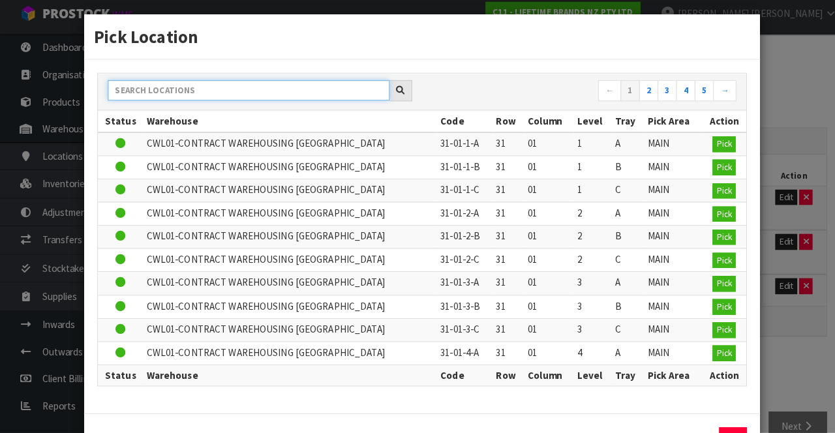
click at [260, 94] on input "text" at bounding box center [245, 95] width 278 height 20
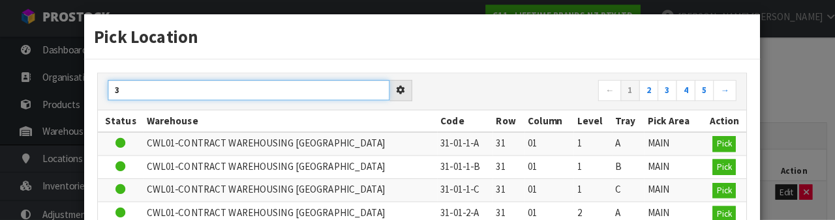
scroll to position [0, 0]
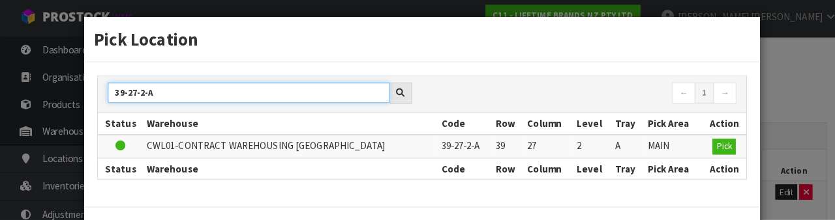
type input "39-27-2-A"
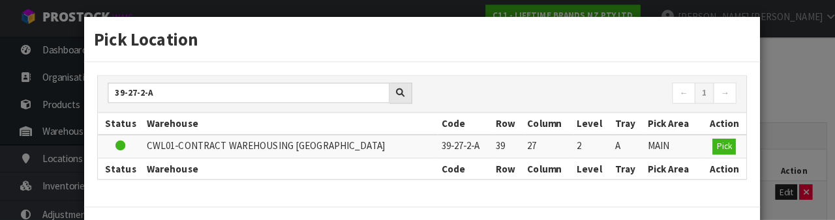
click at [545, 100] on nav "← 1 →" at bounding box center [576, 96] width 300 height 23
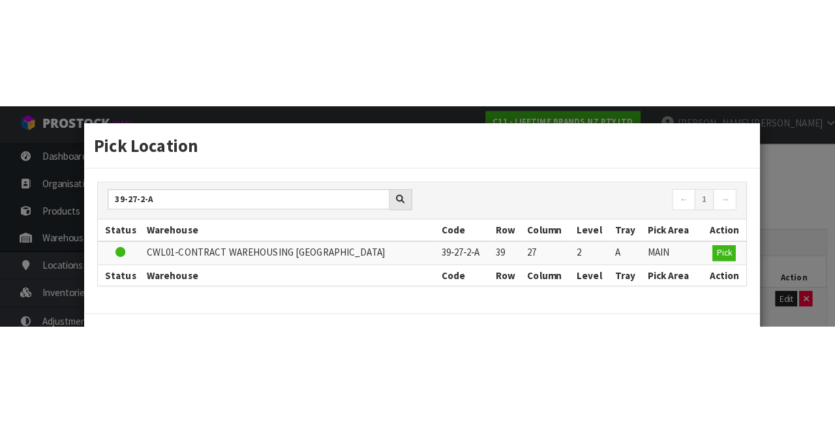
scroll to position [146, 0]
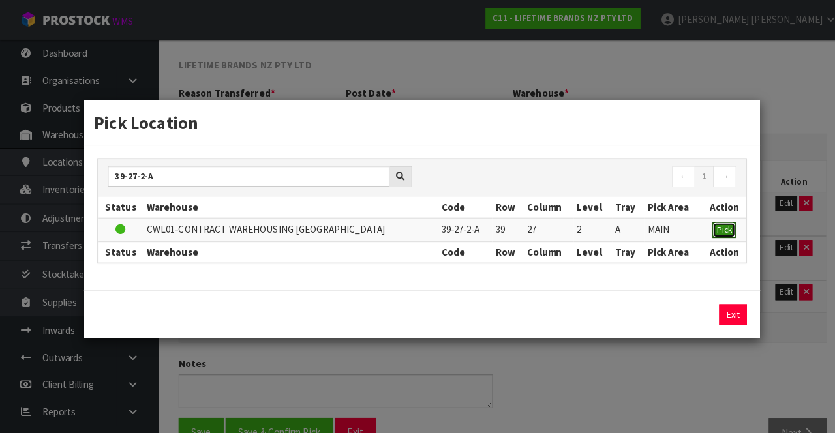
click at [711, 220] on button "Pick" at bounding box center [713, 227] width 23 height 16
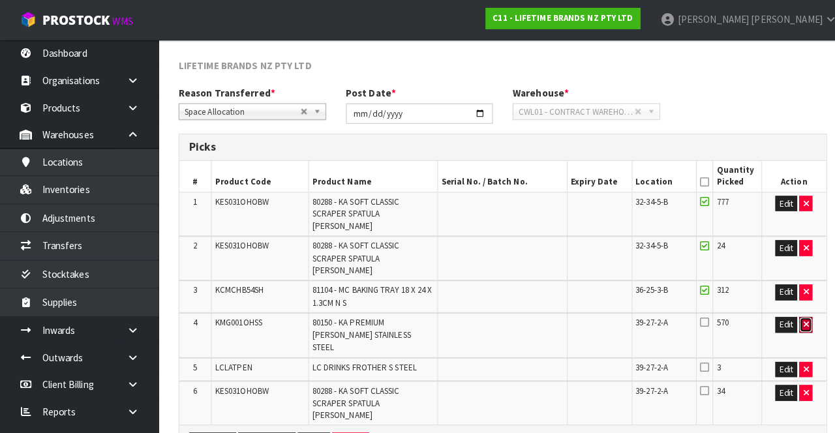
click at [795, 220] on icon "button" at bounding box center [794, 320] width 5 height 8
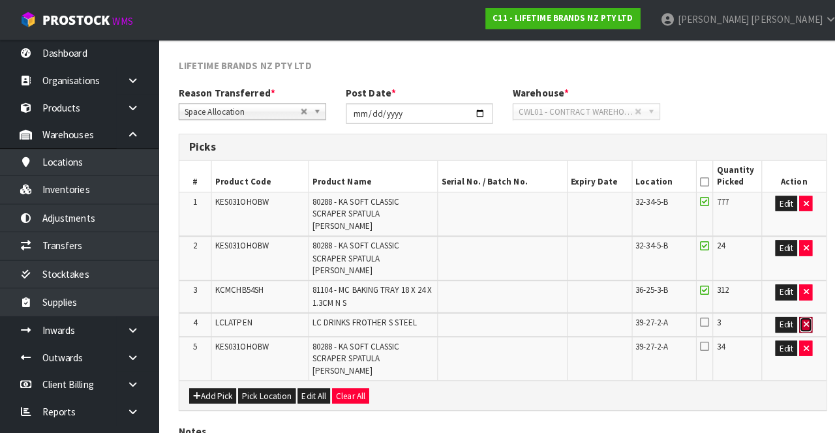
click at [794, 220] on icon "button" at bounding box center [794, 320] width 5 height 8
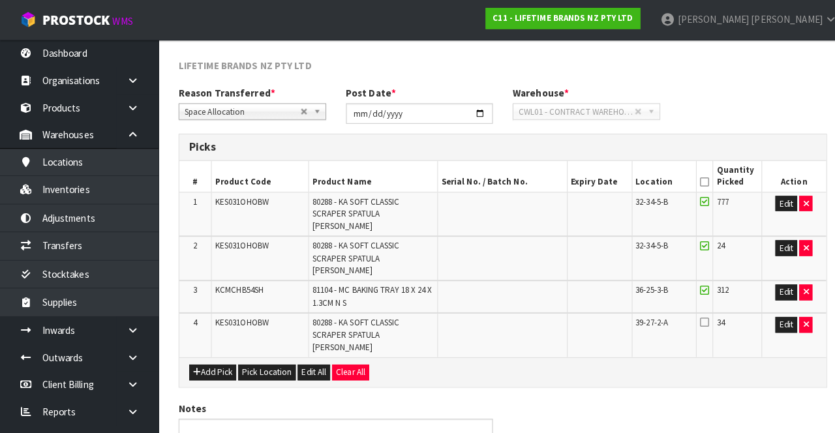
click at [696, 220] on icon at bounding box center [694, 317] width 9 height 10
click at [0, 0] on input "checkbox" at bounding box center [0, 0] width 0 height 0
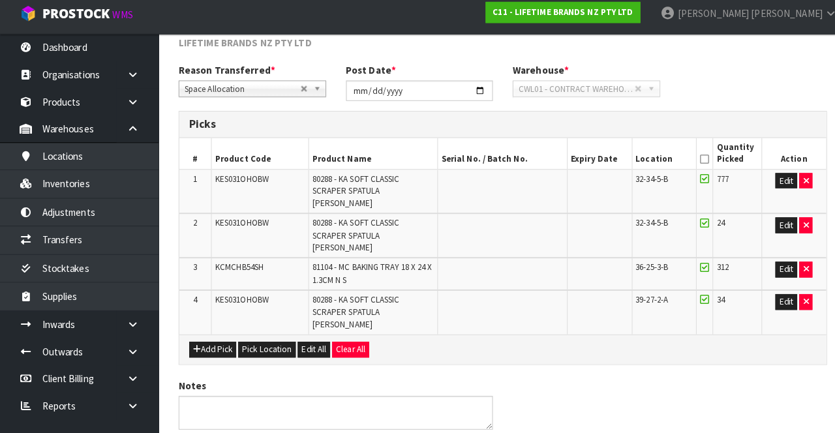
scroll to position [164, 0]
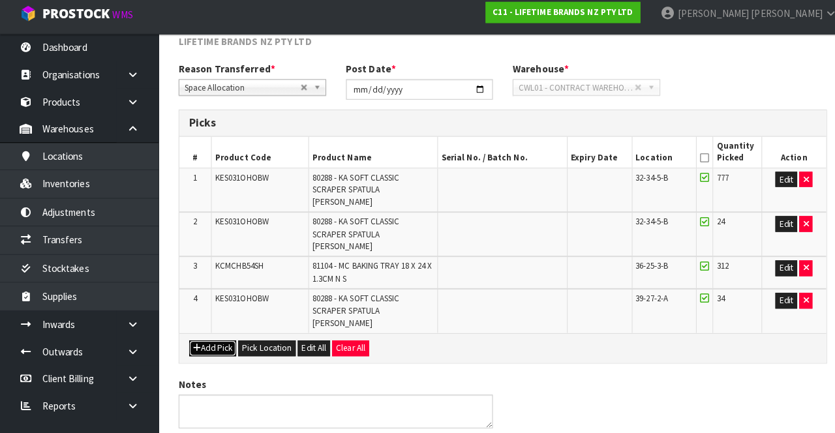
click at [213, 220] on button "Add Pick" at bounding box center [210, 350] width 46 height 16
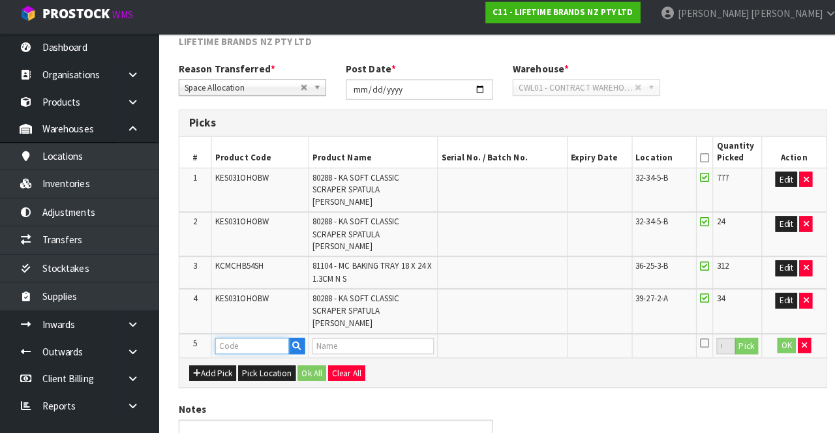
paste input "KCMCHB54SH"
type input "KCMCHB54SH"
type input "81104 - MC BAKING TRAY 18 X 24 X 1.3CM N S"
type input "KCMCHB54SH"
click at [738, 220] on button "Pick" at bounding box center [736, 347] width 23 height 17
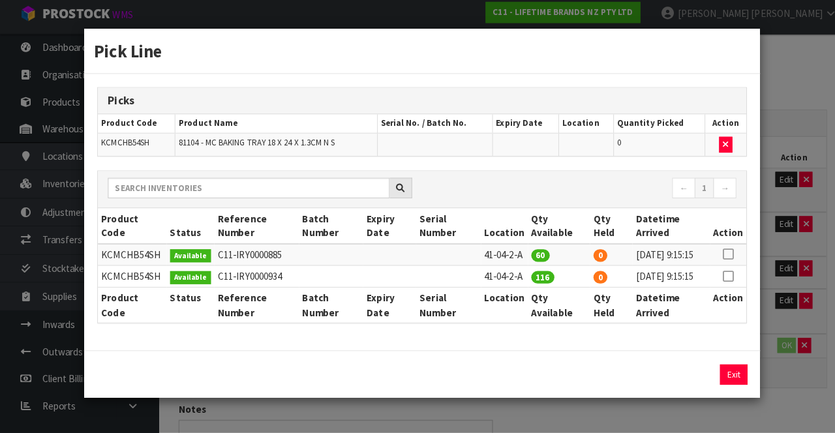
click at [781, 220] on div "Pick Line Picks Product Code Product Name Serial No. / Batch No. Expiry Date Lo…" at bounding box center [417, 216] width 835 height 433
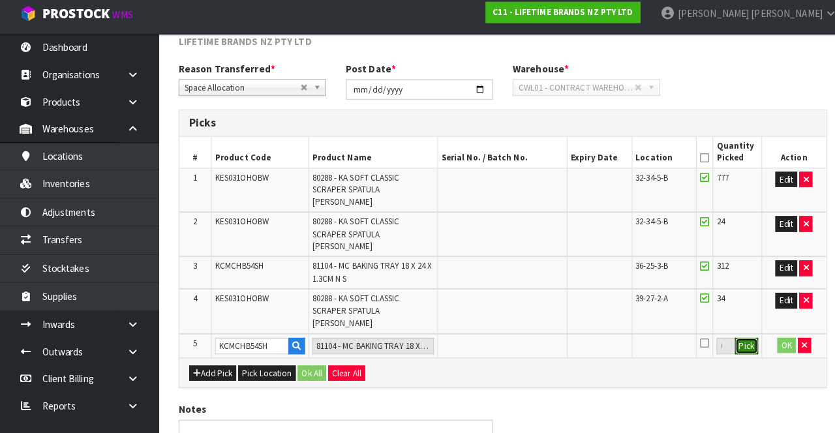
scroll to position [202, 0]
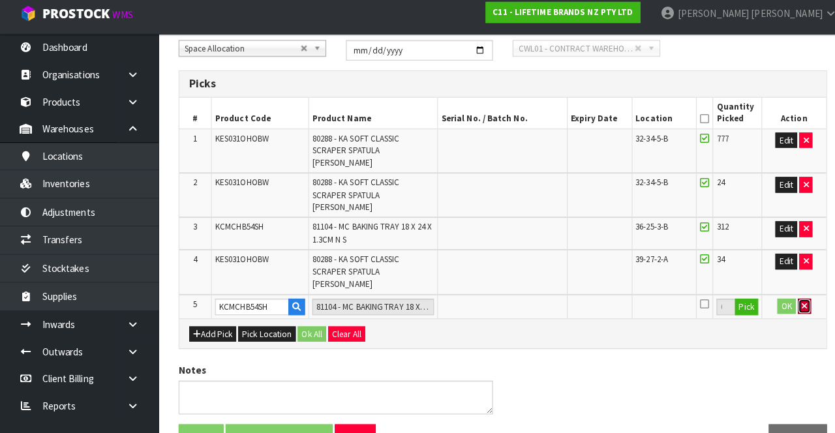
click at [793, 220] on icon "button" at bounding box center [792, 308] width 5 height 8
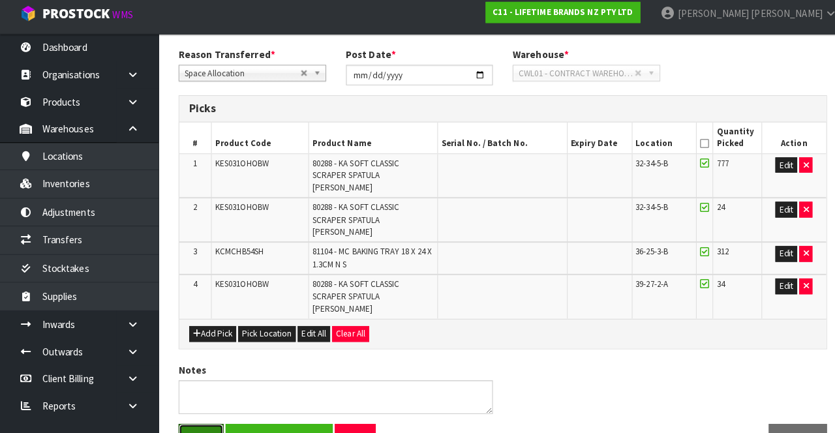
click at [196, 220] on button "Save" at bounding box center [198, 438] width 44 height 28
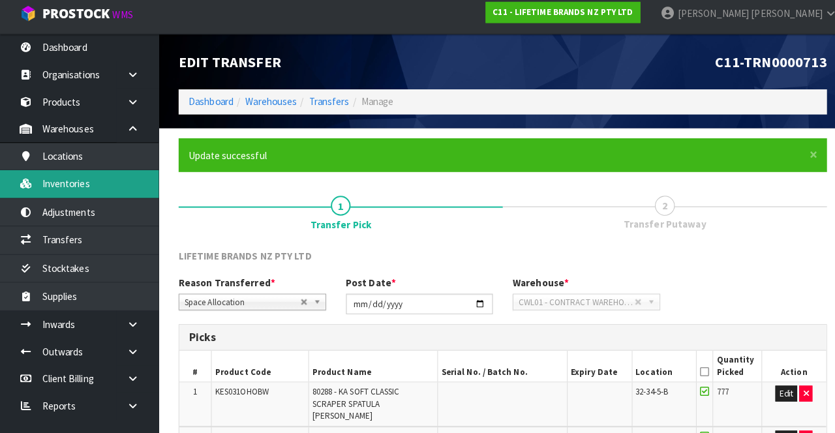
click at [102, 192] on link "Inventories" at bounding box center [78, 186] width 157 height 27
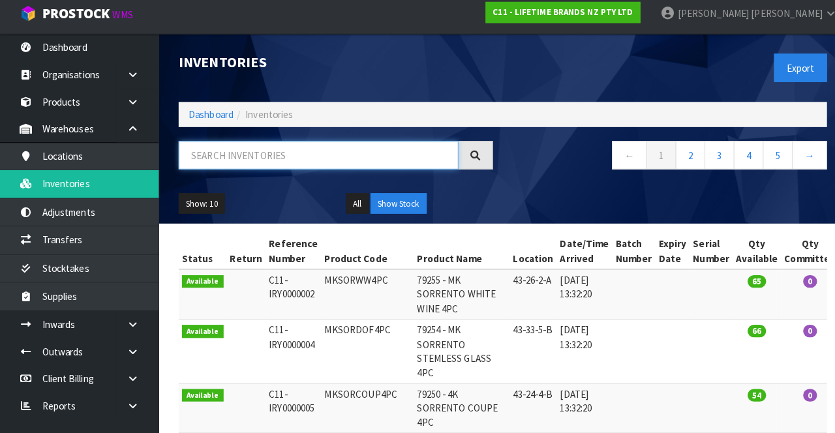
paste input "KCMCHB54SH"
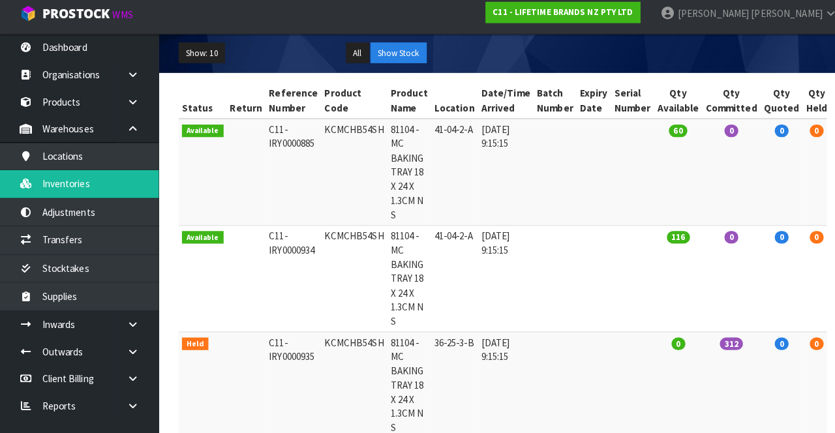
scroll to position [210, 0]
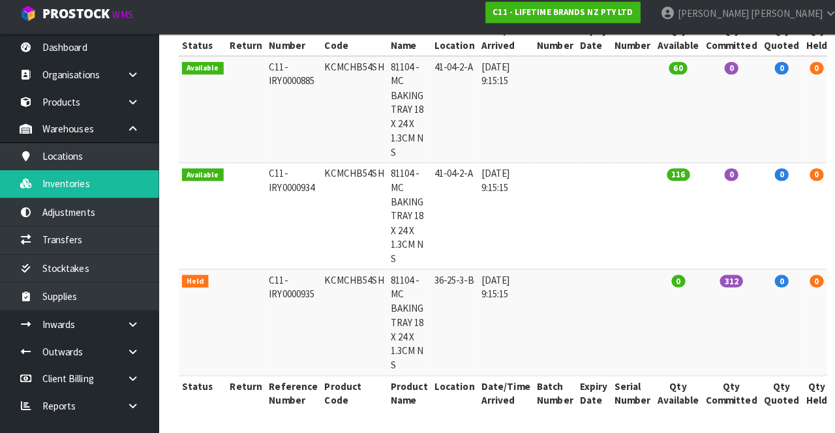
type input "KCMCHB54SH"
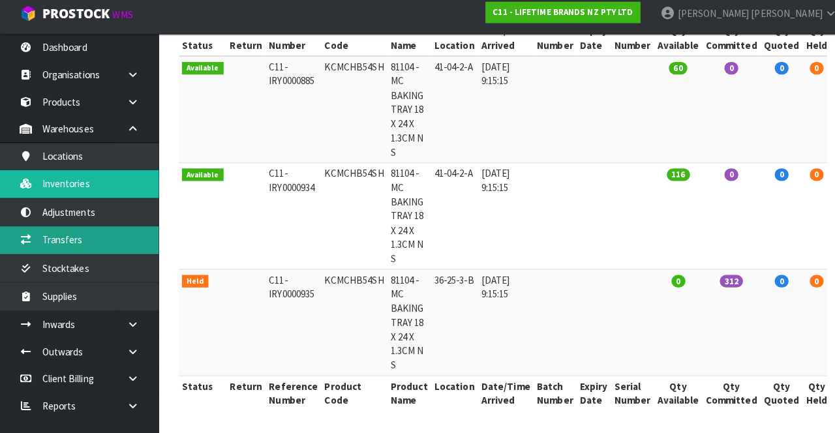
click at [108, 220] on link "Transfers" at bounding box center [78, 242] width 157 height 27
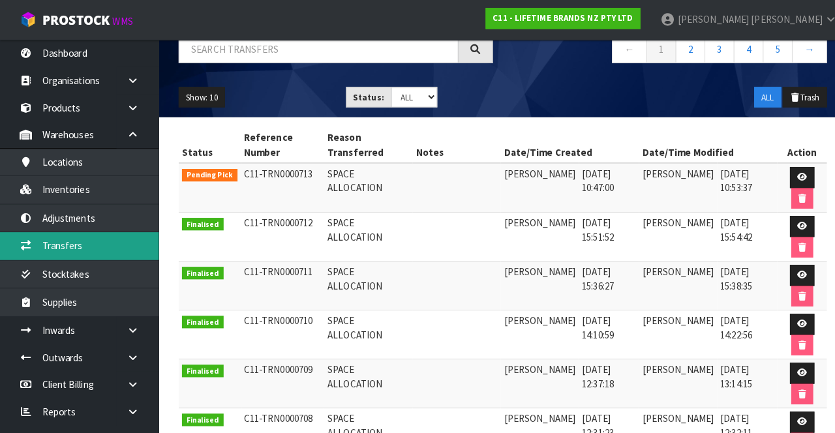
scroll to position [90, 0]
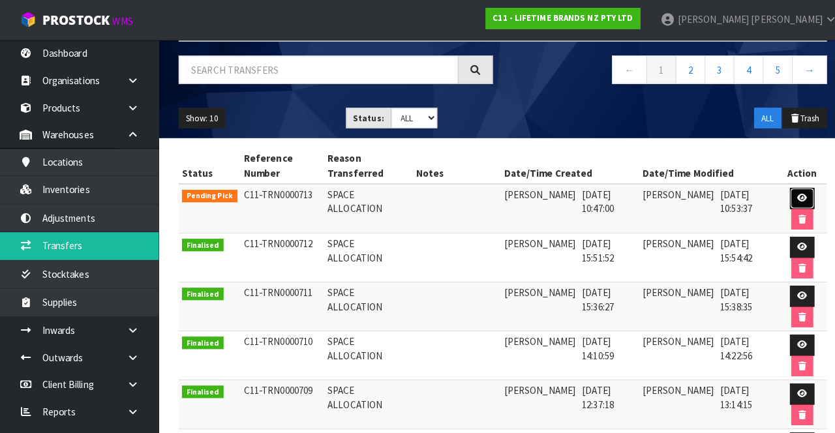
click at [796, 200] on link at bounding box center [791, 195] width 24 height 21
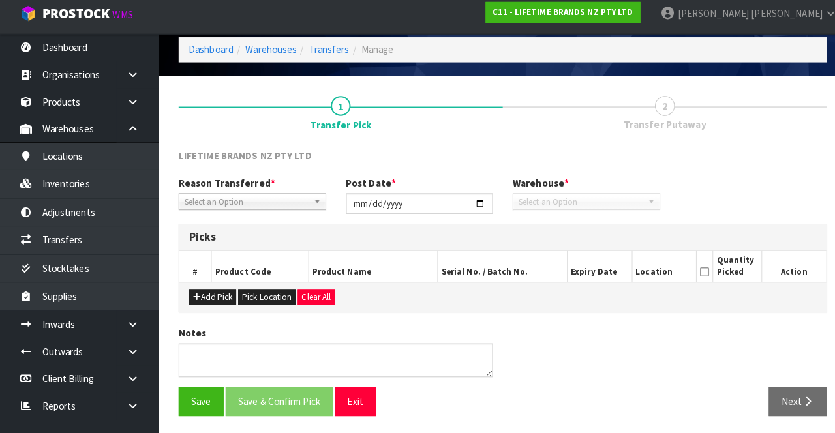
type input "[DATE]"
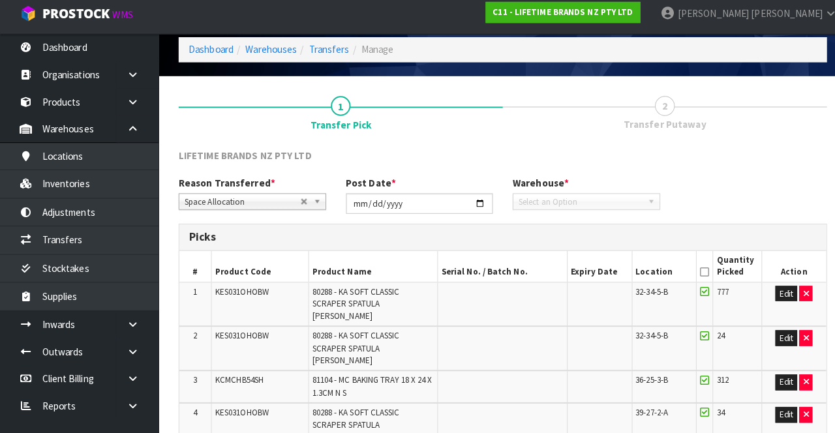
scroll to position [178, 0]
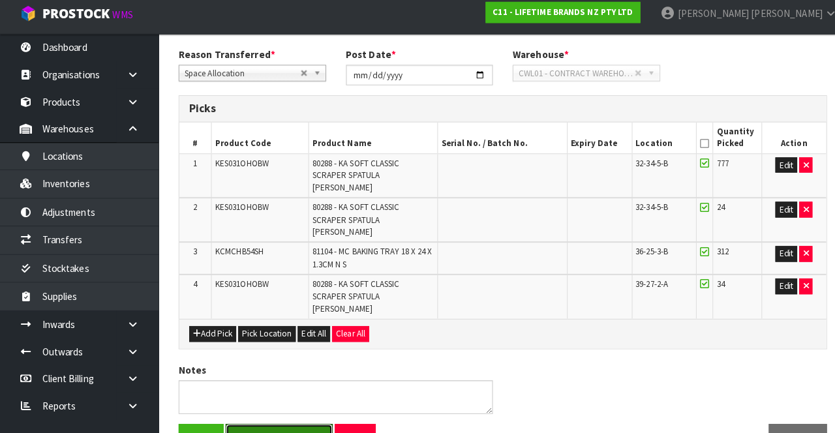
click at [285, 220] on button "Save & Confirm Pick" at bounding box center [275, 438] width 106 height 28
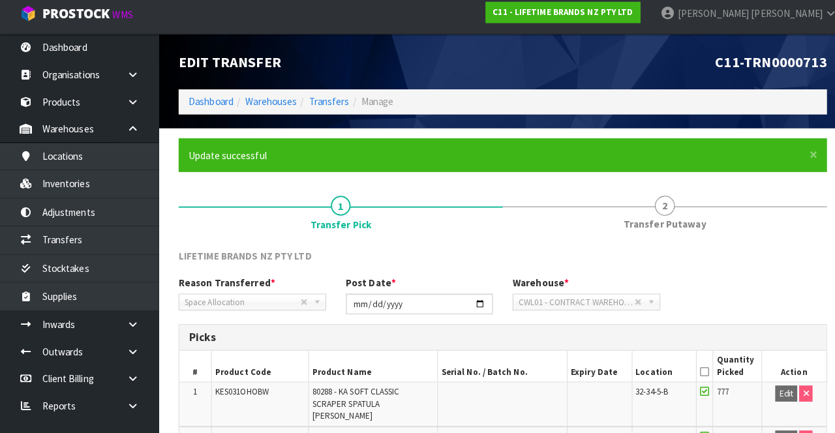
click at [661, 220] on span "Transfer Putaway" at bounding box center [656, 227] width 82 height 14
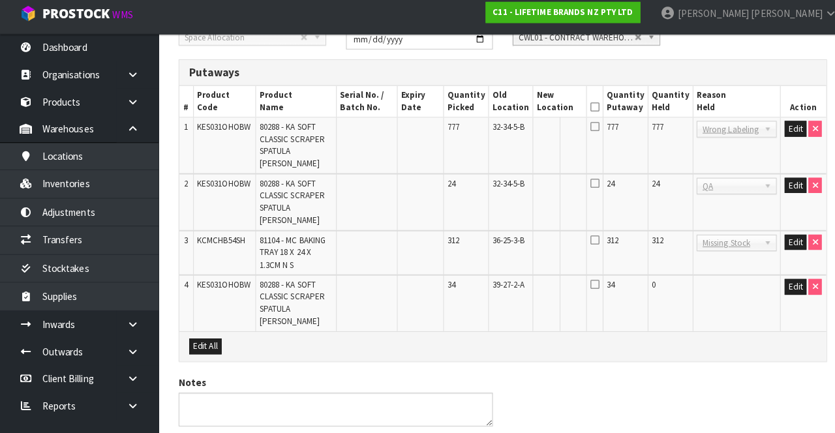
scroll to position [294, 0]
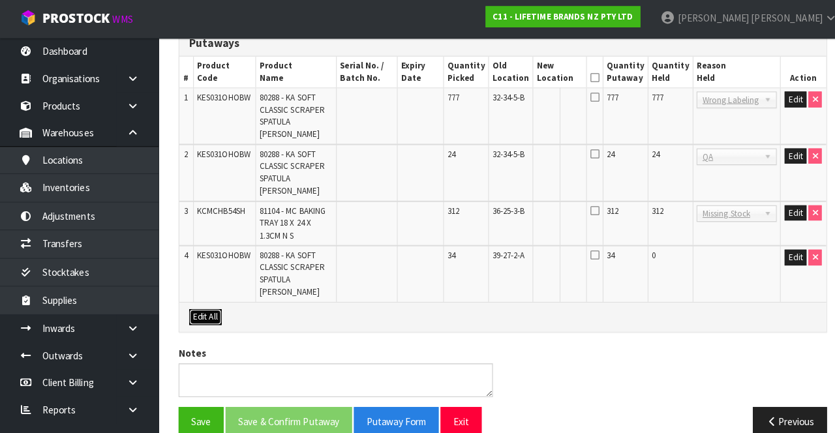
click at [205, 220] on button "Edit All" at bounding box center [203, 315] width 32 height 16
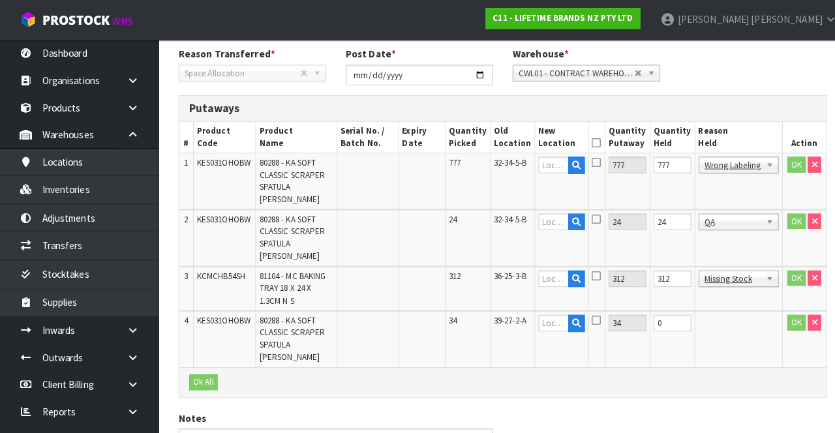
scroll to position [231, 0]
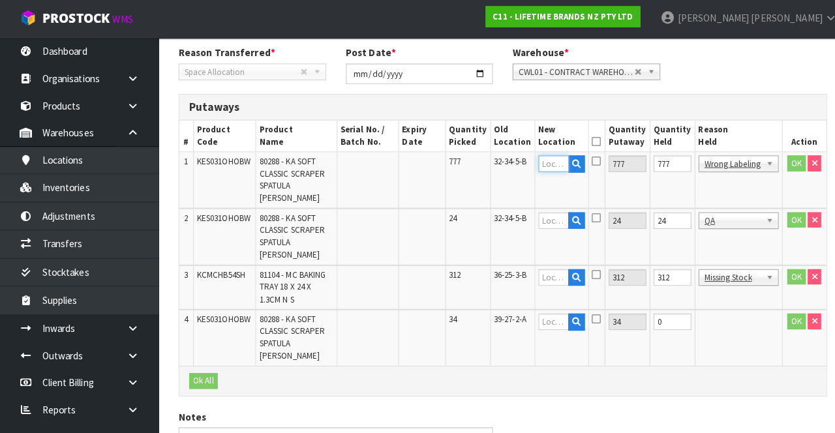
click at [561, 160] on input "text" at bounding box center [546, 163] width 30 height 16
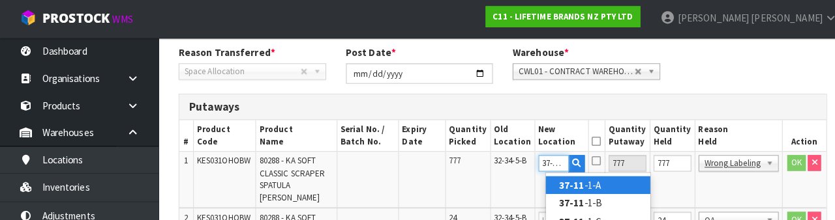
scroll to position [0, 1]
click at [617, 180] on link "37-11-1 -A" at bounding box center [589, 185] width 103 height 18
type input "37-11-1-A"
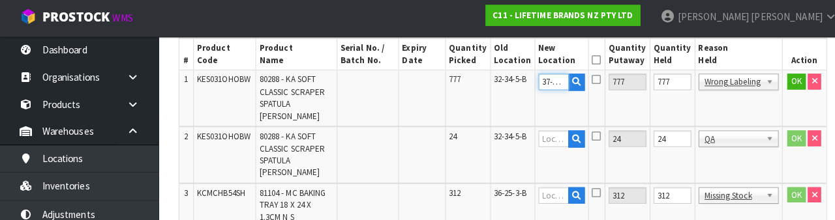
scroll to position [308, 0]
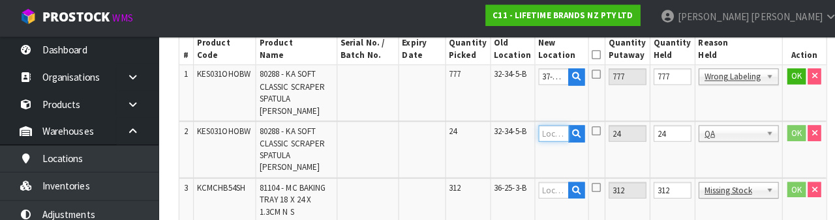
click at [552, 135] on input "text" at bounding box center [546, 135] width 30 height 16
click at [593, 76] on icon at bounding box center [588, 76] width 9 height 10
click at [0, 0] on input "checkbox" at bounding box center [0, 0] width 0 height 0
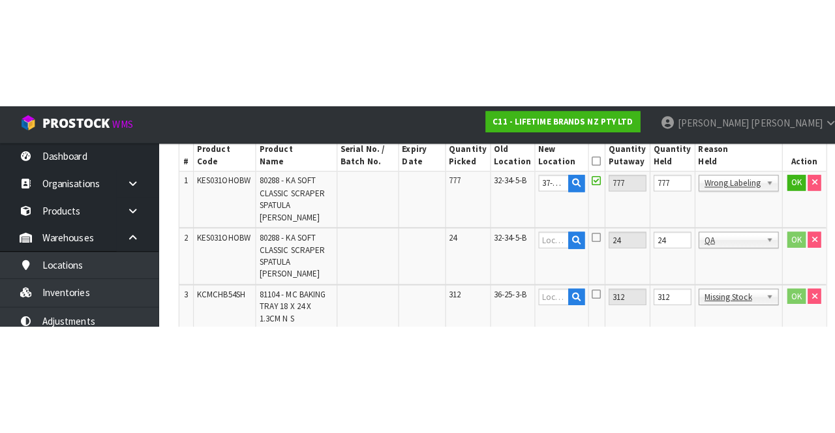
scroll to position [309, 0]
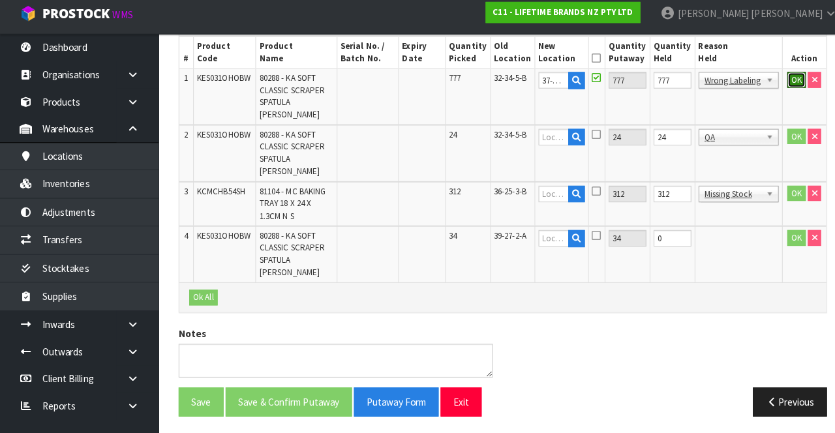
click at [784, 85] on button "OK" at bounding box center [785, 85] width 18 height 16
click at [567, 91] on icon at bounding box center [563, 95] width 7 height 8
type input "37-11-1-A"
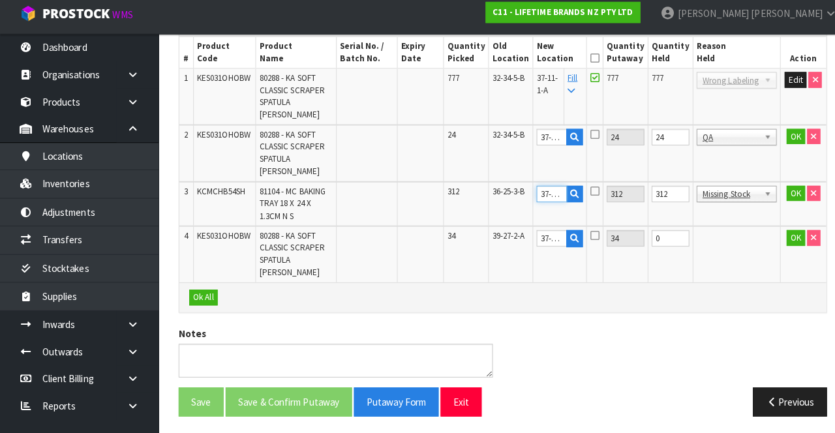
click at [552, 193] on input "37-11-1-A" at bounding box center [544, 197] width 30 height 16
click at [549, 192] on input "37-11-1-A" at bounding box center [544, 197] width 30 height 16
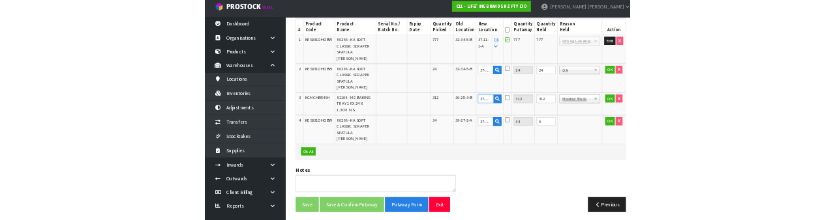
scroll to position [312, 0]
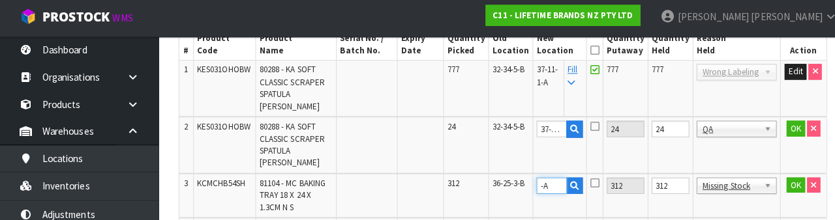
type input "A"
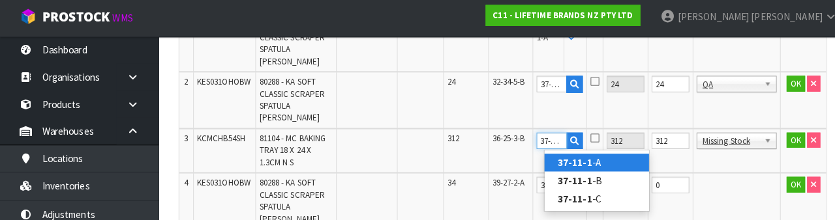
scroll to position [361, 0]
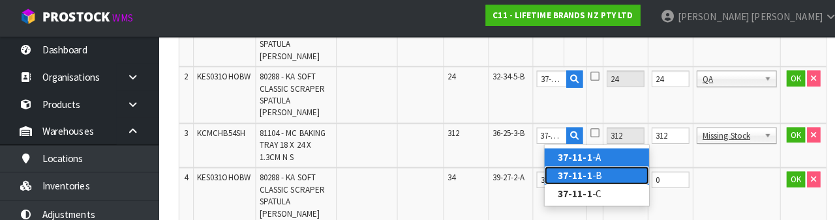
click at [583, 180] on link "37-11-1 -B" at bounding box center [588, 177] width 103 height 18
type input "37-11-1-B"
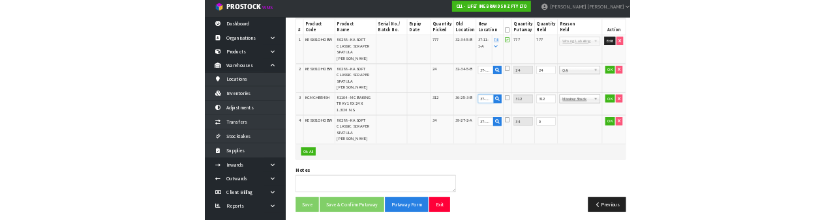
scroll to position [312, 0]
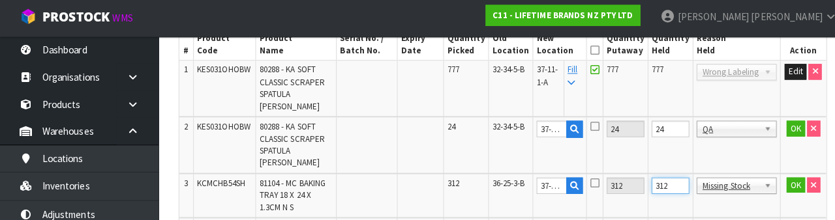
click at [668, 185] on input "312" at bounding box center [660, 186] width 37 height 16
type input "0"
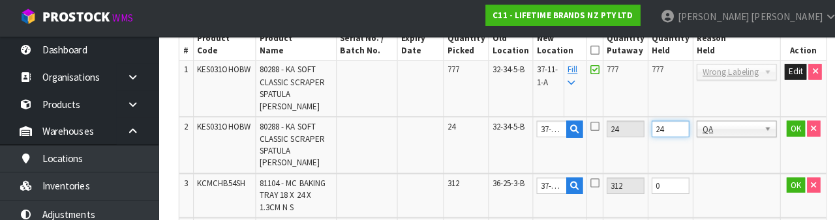
click at [672, 131] on input "24" at bounding box center [660, 130] width 37 height 16
type input "0"
click at [666, 73] on td "777" at bounding box center [660, 90] width 44 height 55
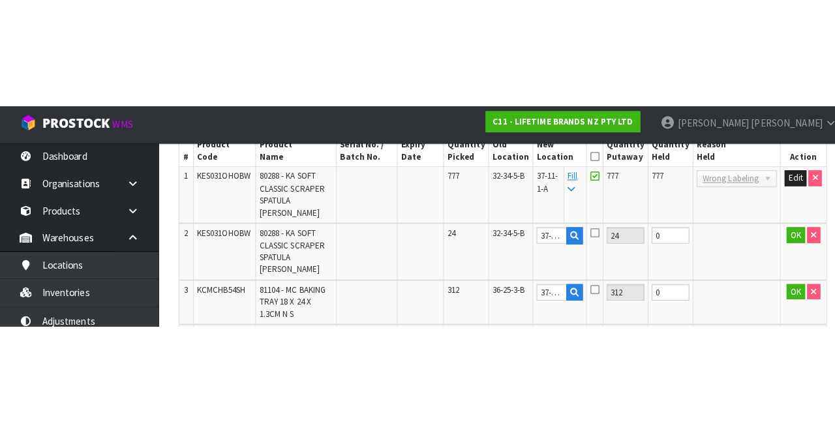
scroll to position [309, 0]
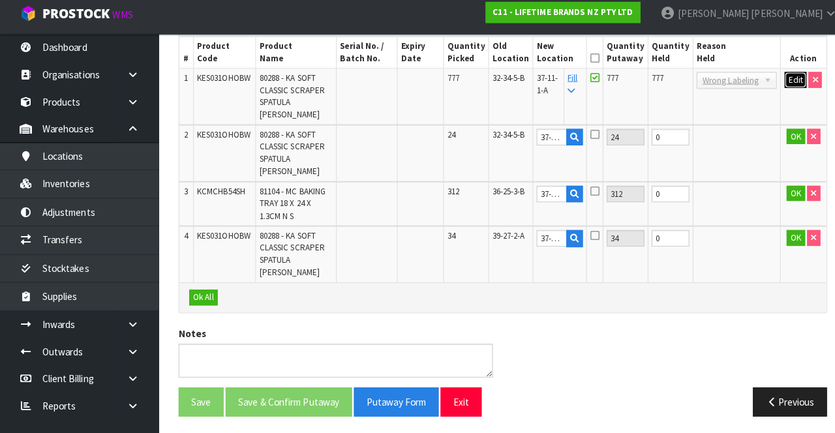
click at [777, 83] on button "Edit" at bounding box center [784, 85] width 22 height 16
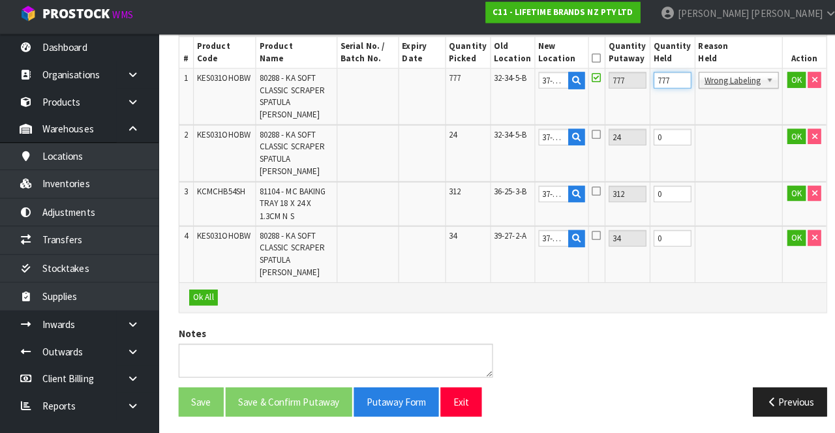
click at [672, 89] on input "777" at bounding box center [662, 85] width 37 height 16
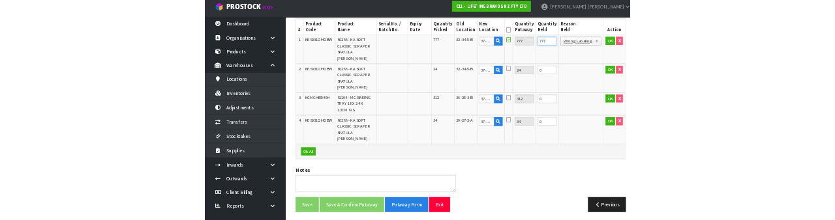
scroll to position [312, 0]
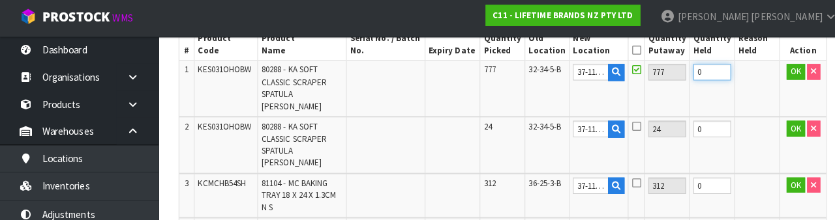
type input "0"
click at [632, 52] on icon at bounding box center [627, 52] width 9 height 1
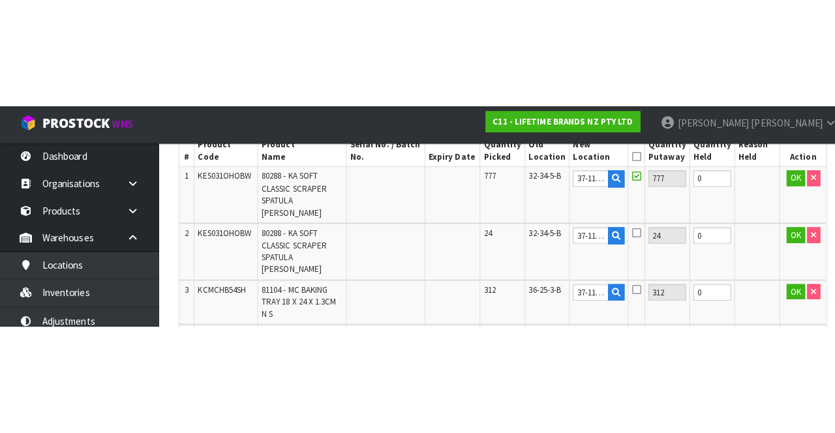
scroll to position [273, 0]
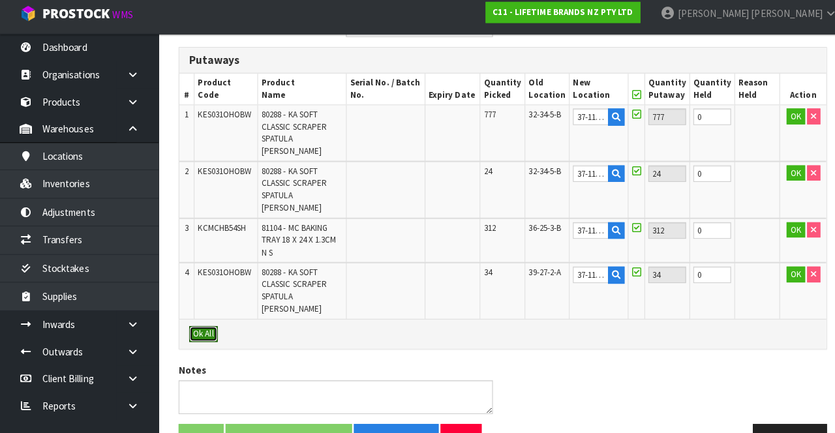
click at [190, 220] on button "Ok All" at bounding box center [201, 335] width 28 height 16
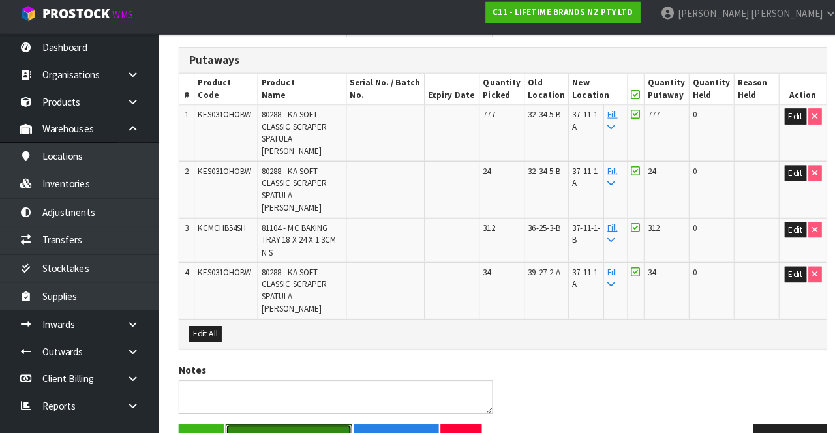
click at [292, 220] on button "Save & Confirm Putaway" at bounding box center [284, 438] width 125 height 28
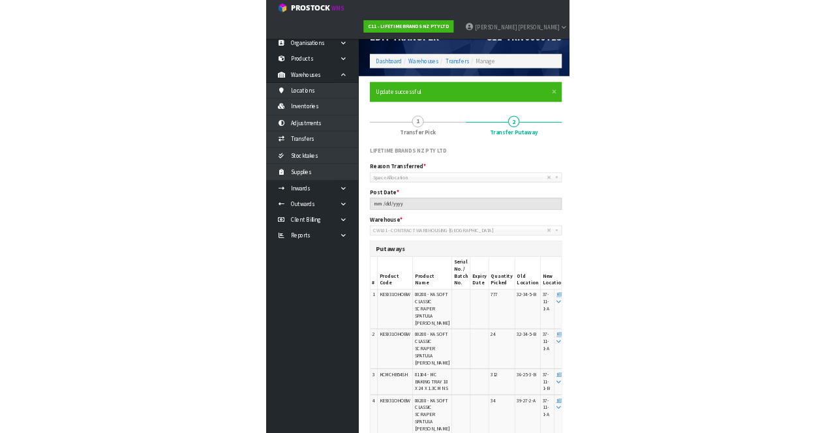
scroll to position [2, 0]
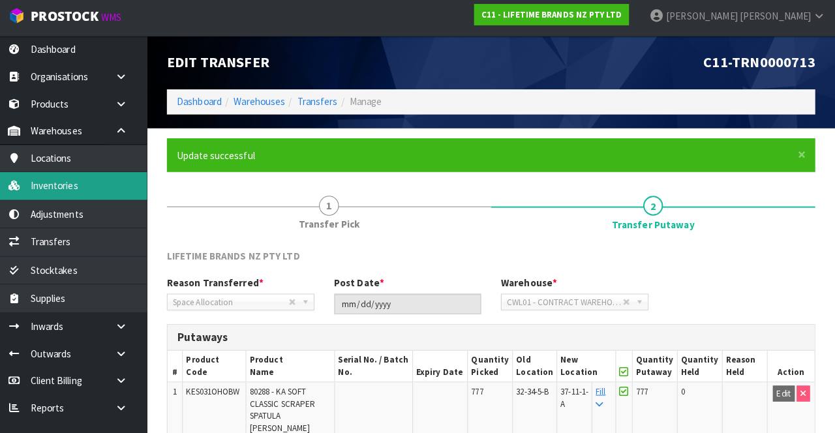
click at [97, 179] on link "Inventories" at bounding box center [78, 186] width 157 height 27
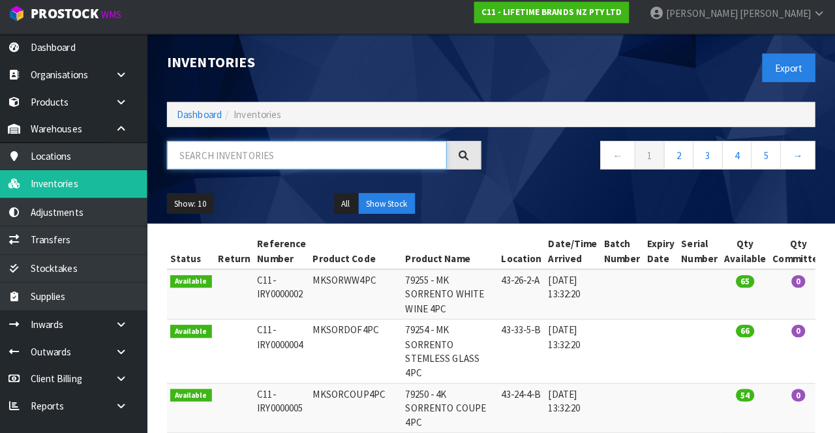
click at [290, 160] on input "text" at bounding box center [314, 159] width 276 height 28
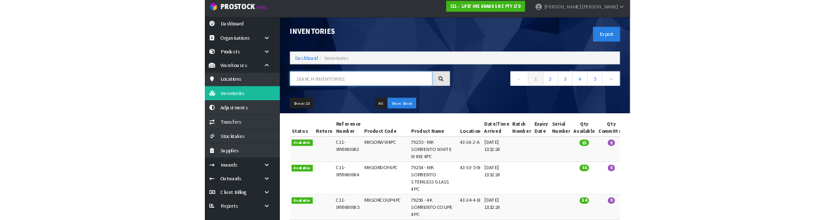
scroll to position [3, 0]
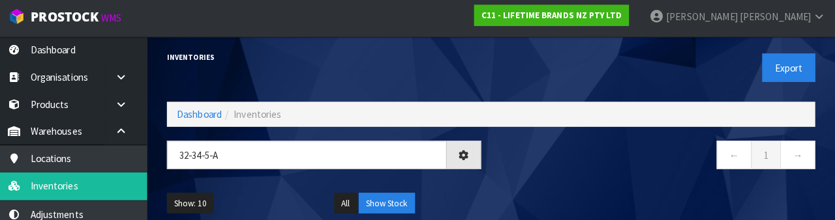
click at [591, 152] on nav "← 1 →" at bounding box center [660, 158] width 310 height 32
type input "32-34-5-A"
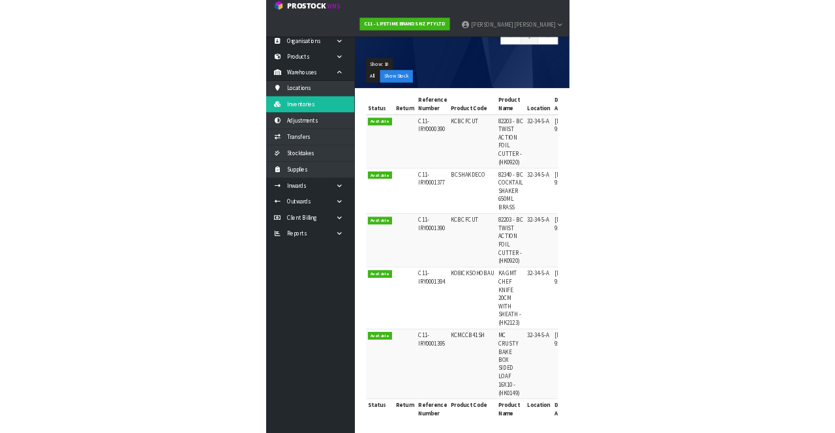
scroll to position [137, 0]
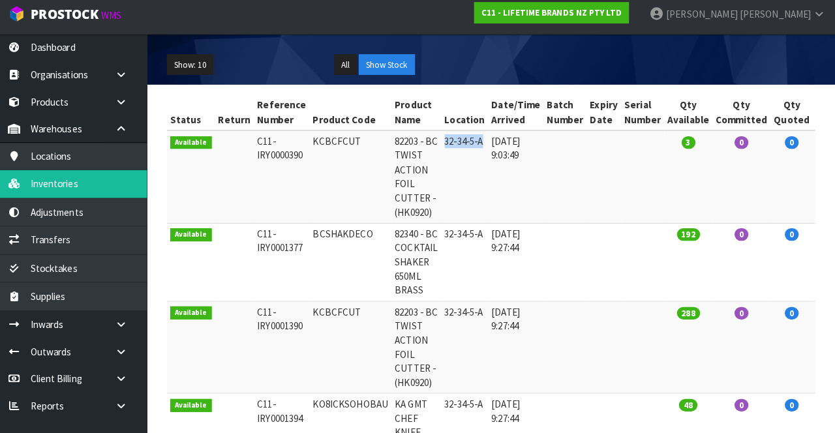
copy td "32-34-5-A"
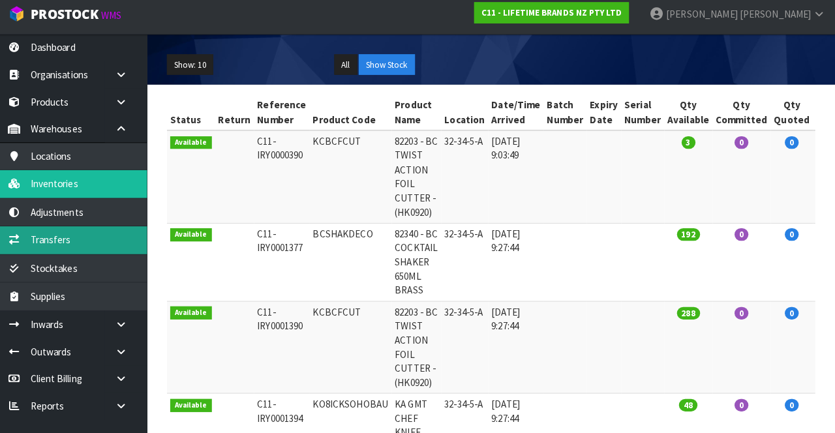
click at [97, 220] on link "Transfers" at bounding box center [78, 242] width 157 height 27
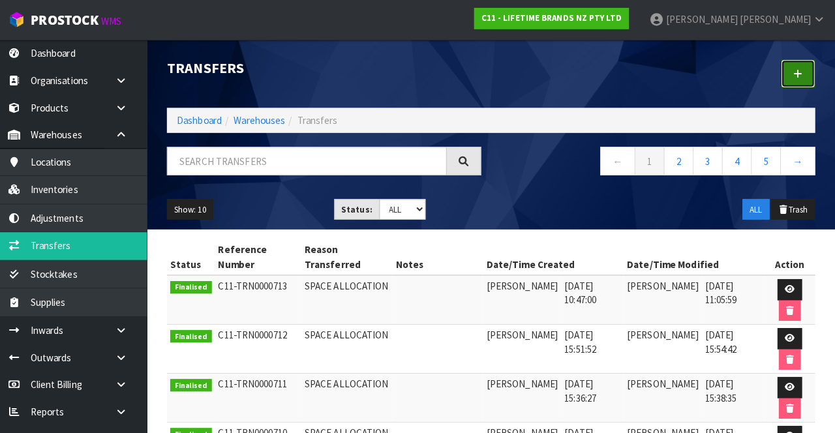
click at [797, 75] on icon at bounding box center [798, 73] width 9 height 10
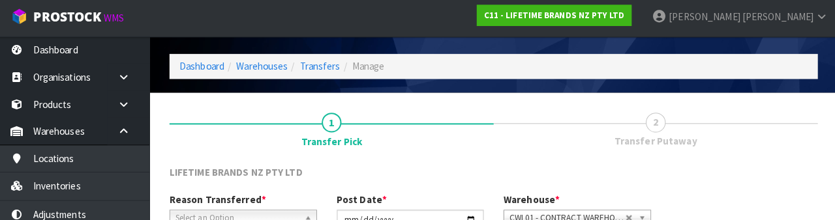
scroll to position [155, 0]
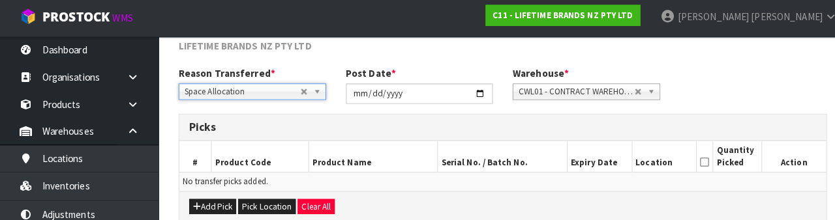
click at [736, 77] on div "Reason Transferred * Space Allocation Damage Expired Stock Repair QA Space Allo…" at bounding box center [495, 91] width 659 height 47
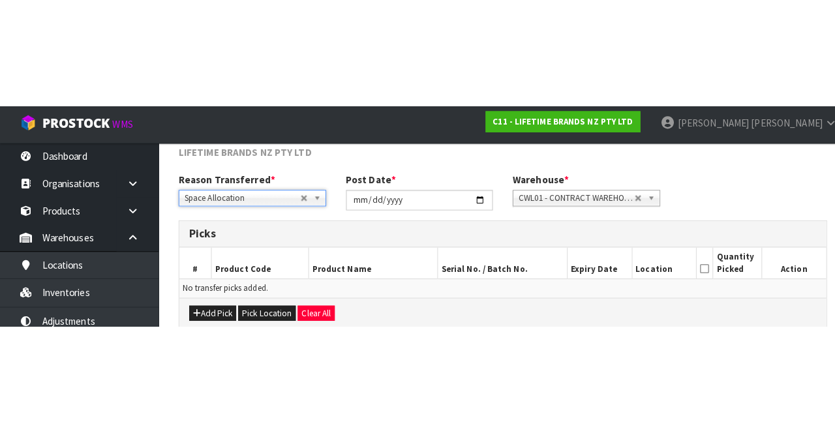
scroll to position [70, 0]
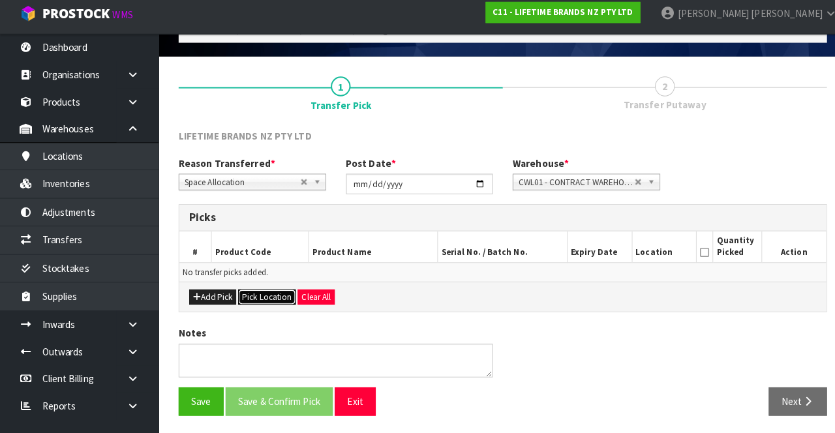
click at [271, 220] on button "Pick Location" at bounding box center [263, 300] width 57 height 16
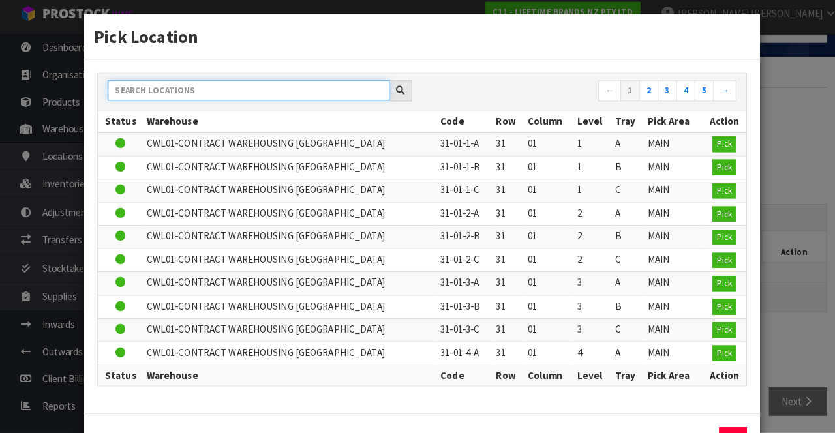
paste input "32-34-5-A"
type input "32-34-5-A"
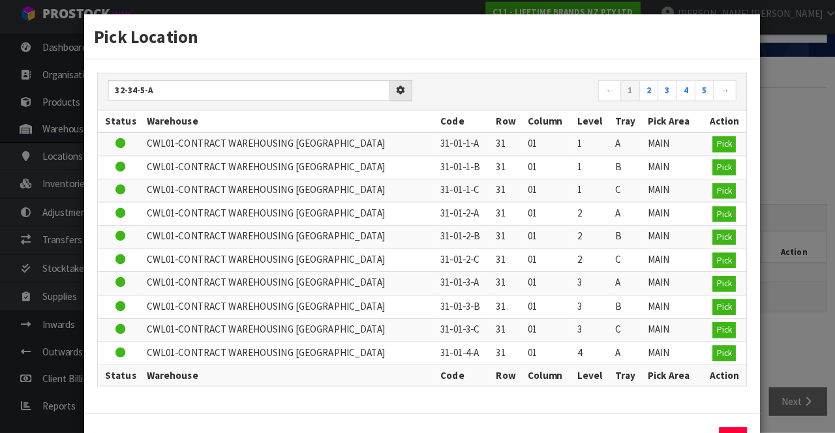
click at [611, 42] on h3 "Pick Location" at bounding box center [416, 42] width 647 height 24
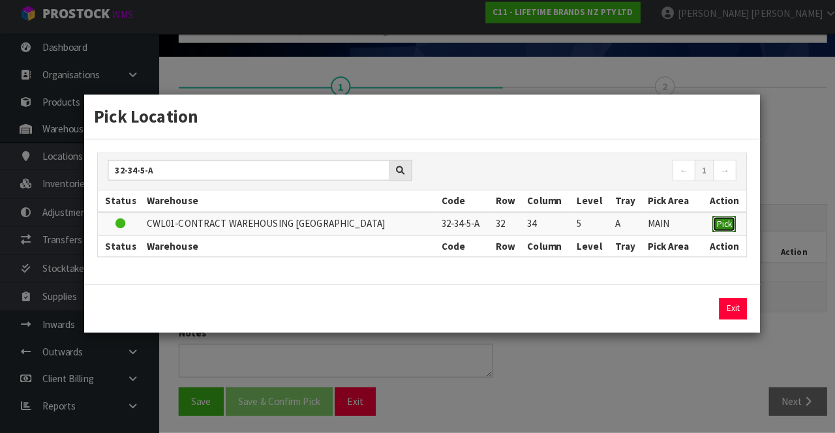
click at [711, 220] on span "Pick" at bounding box center [713, 226] width 15 height 11
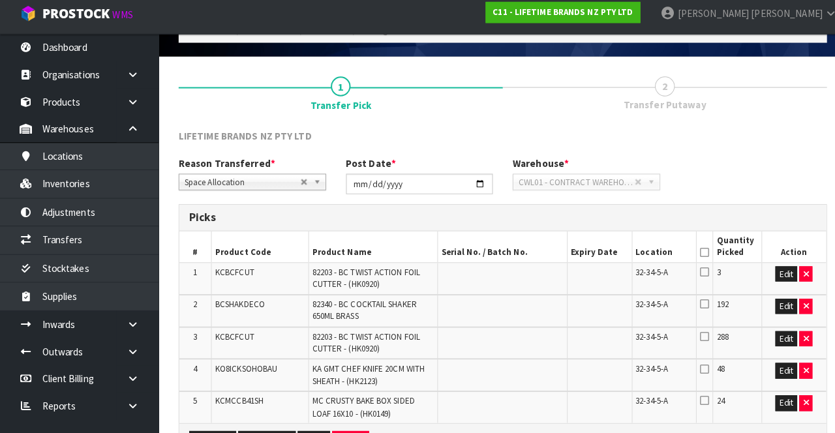
click at [695, 220] on icon at bounding box center [694, 274] width 9 height 10
click at [0, 0] on input "checkbox" at bounding box center [0, 0] width 0 height 0
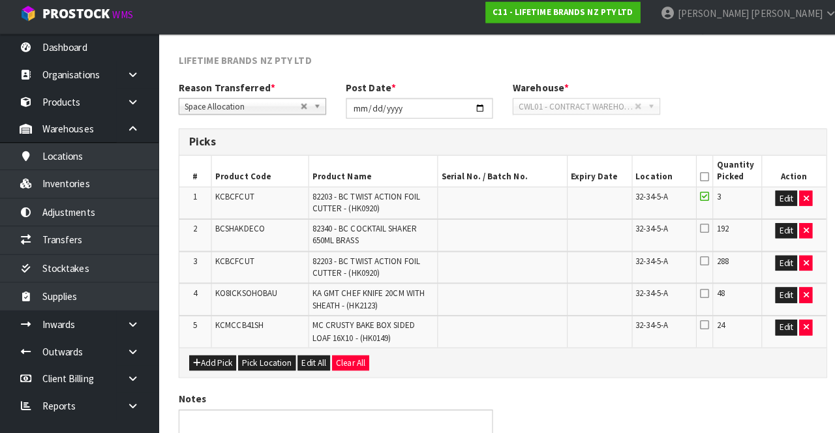
scroll to position [147, 0]
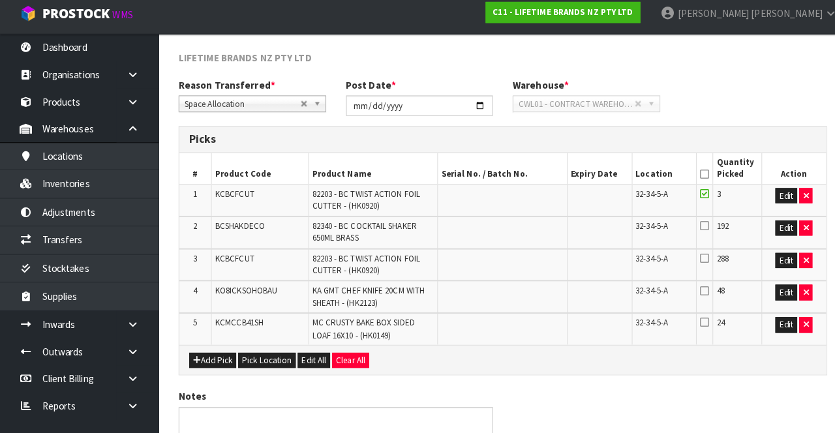
click at [698, 220] on icon at bounding box center [694, 324] width 9 height 10
click at [0, 0] on input "checkbox" at bounding box center [0, 0] width 0 height 0
click at [698, 220] on icon at bounding box center [694, 261] width 9 height 10
click at [0, 0] on input "checkbox" at bounding box center [0, 0] width 0 height 0
copy tr "KO8ICKSOHOBAU KA GMT"
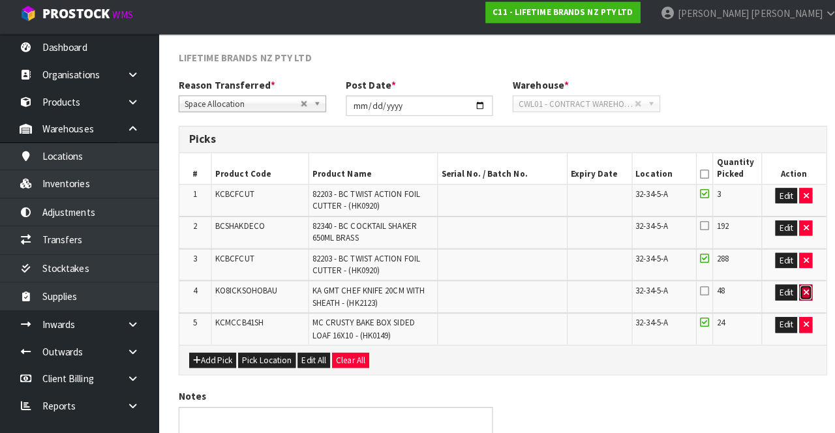
click at [794, 220] on icon "button" at bounding box center [794, 294] width 5 height 8
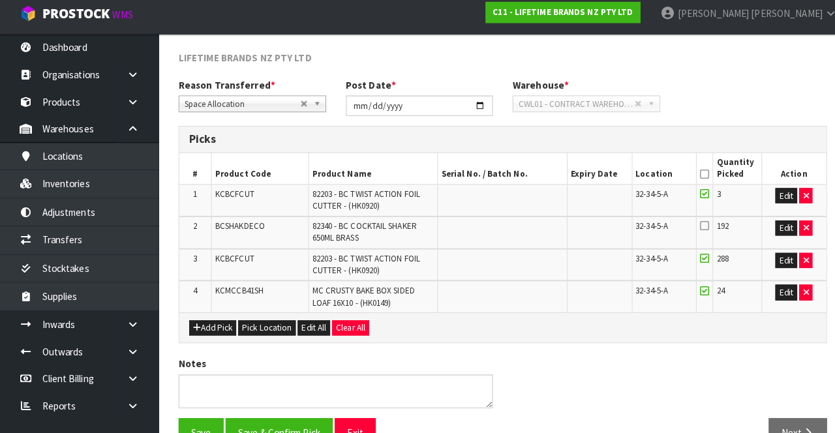
scroll to position [178, 0]
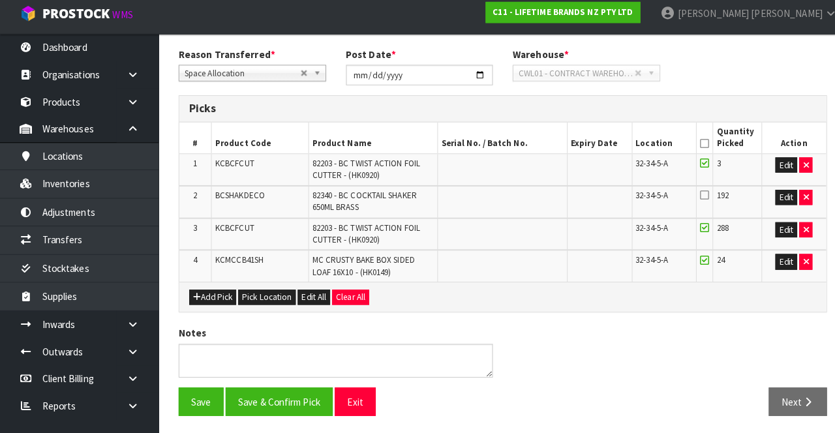
click at [696, 197] on icon at bounding box center [694, 198] width 9 height 10
click at [0, 0] on input "checkbox" at bounding box center [0, 0] width 0 height 0
click at [185, 220] on button "Save" at bounding box center [198, 402] width 44 height 28
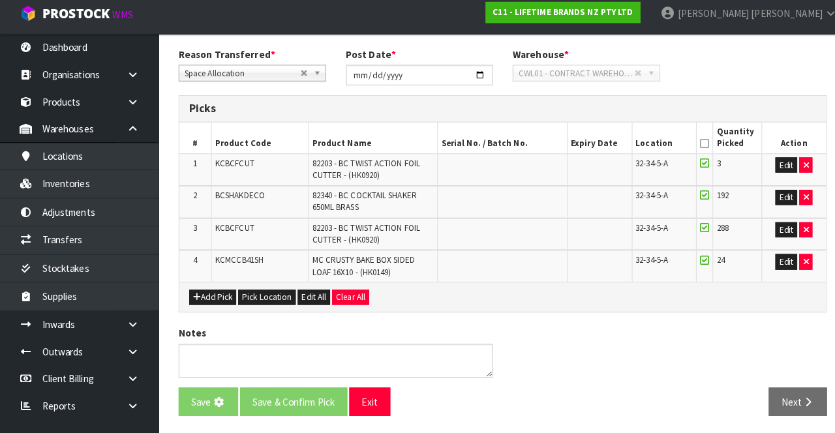
scroll to position [0, 0]
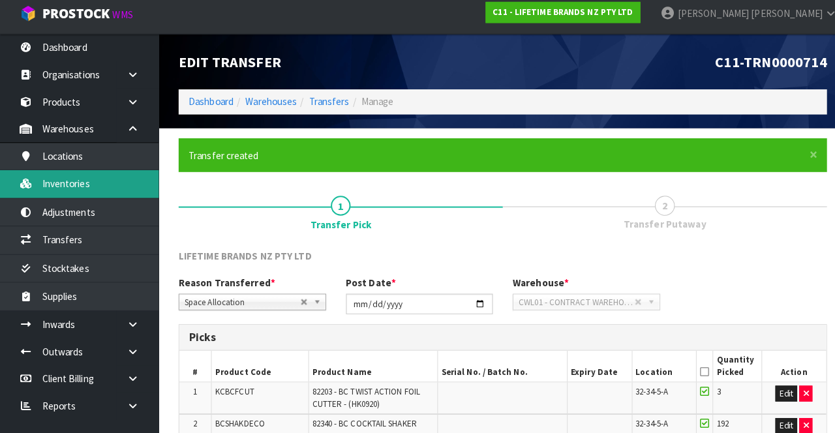
click at [76, 188] on link "Inventories" at bounding box center [78, 186] width 157 height 27
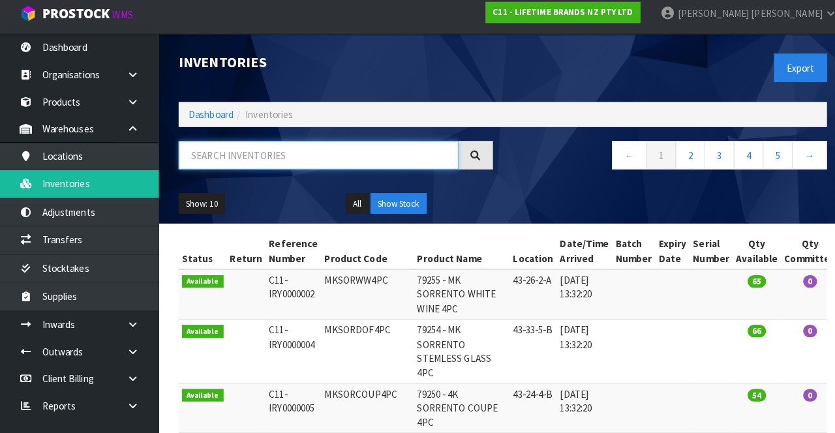
click at [280, 163] on input "text" at bounding box center [314, 159] width 276 height 28
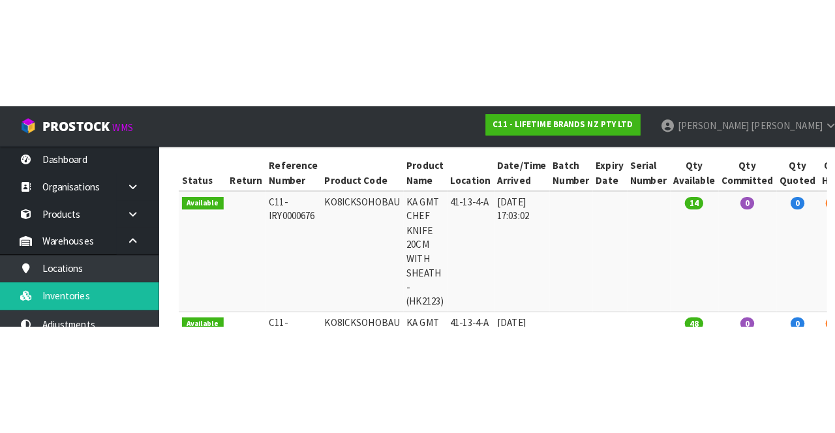
scroll to position [187, 0]
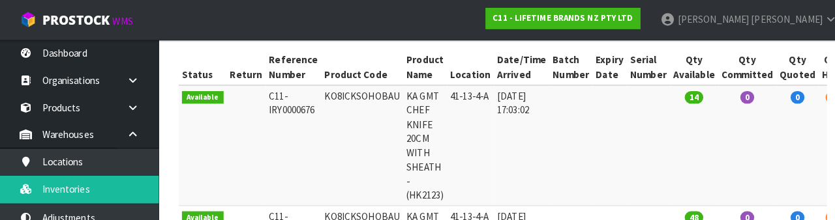
type input "KO8ICKSOHOBAU"
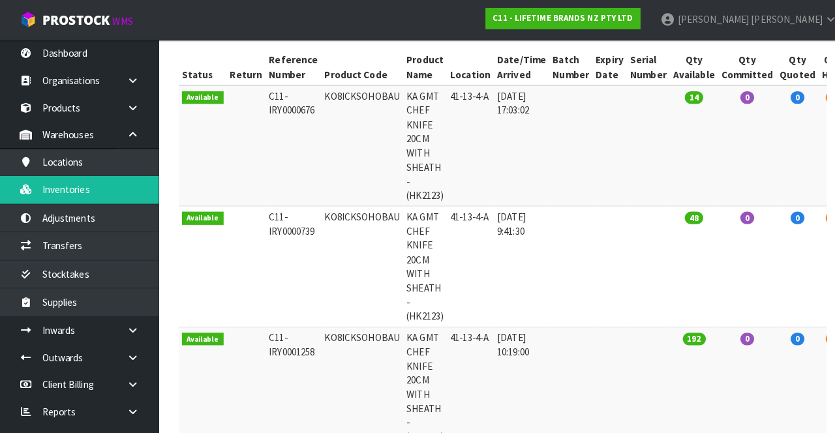
copy td "KO8ICKSOHOBAU"
click at [75, 100] on link "Products" at bounding box center [78, 106] width 157 height 27
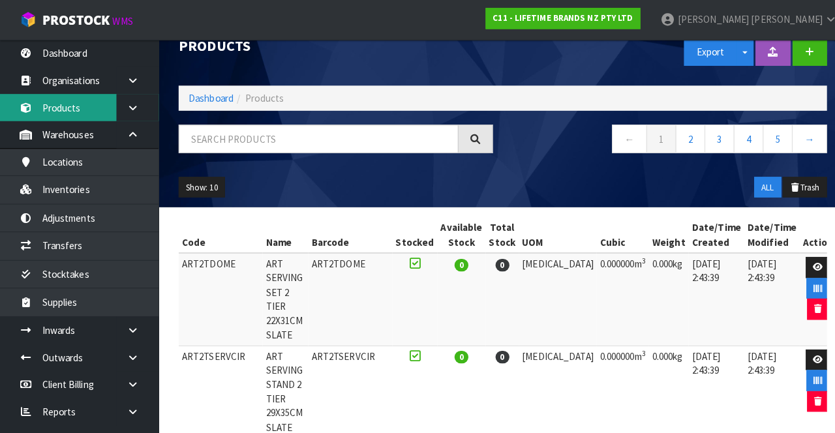
scroll to position [21, 0]
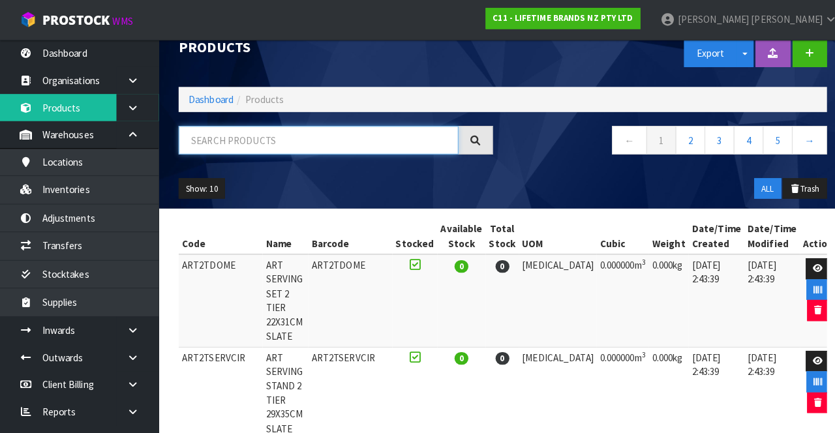
click at [321, 140] on input "text" at bounding box center [314, 138] width 276 height 28
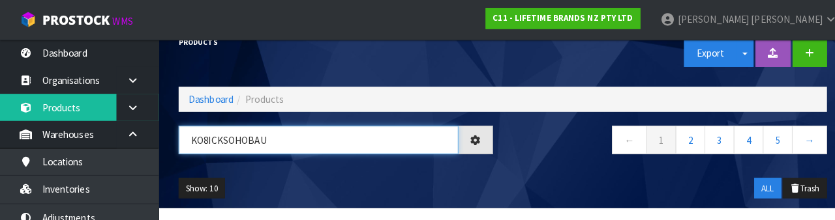
type input "KO8ICKSOHOBAU"
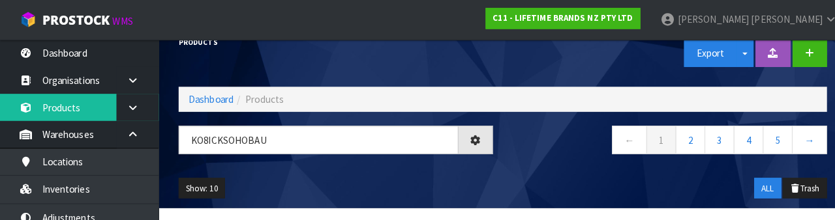
click at [550, 157] on div "← 1 2 3 4 5 →" at bounding box center [660, 145] width 329 height 42
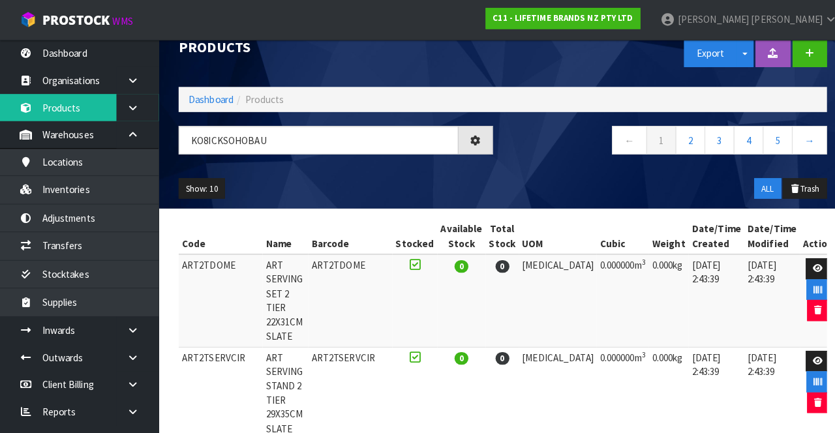
scroll to position [0, 0]
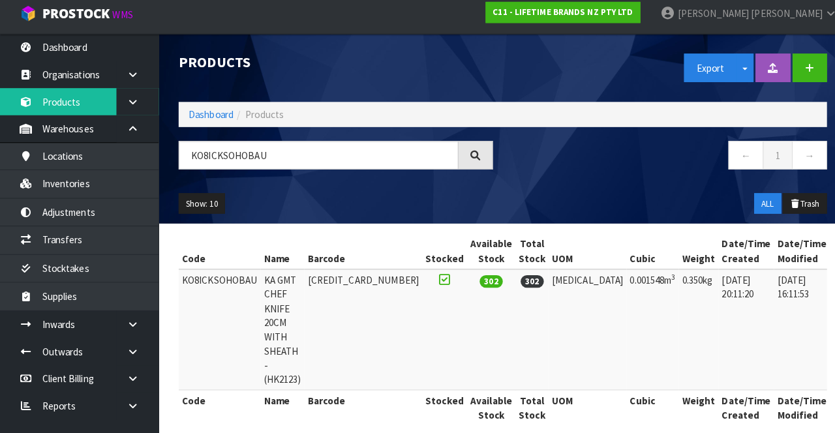
click at [831, 220] on icon at bounding box center [836, 285] width 10 height 8
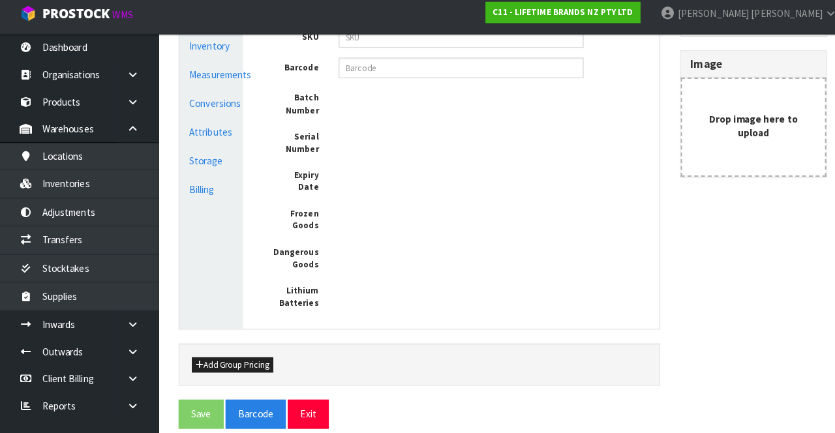
type input "KO8ICKSOHOBAU"
type input "KA GMT CHEF KNIFE 20CM WITH SHEATH - (HK2123)"
type input "[CREDIT_CARD_NUMBER]"
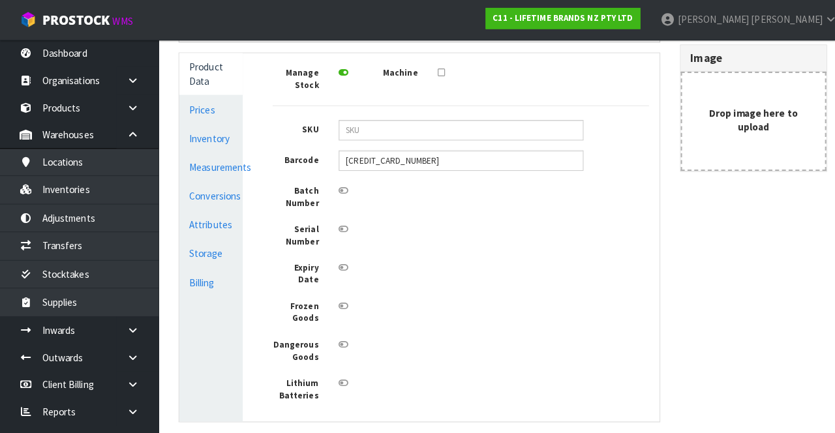
scroll to position [280, 0]
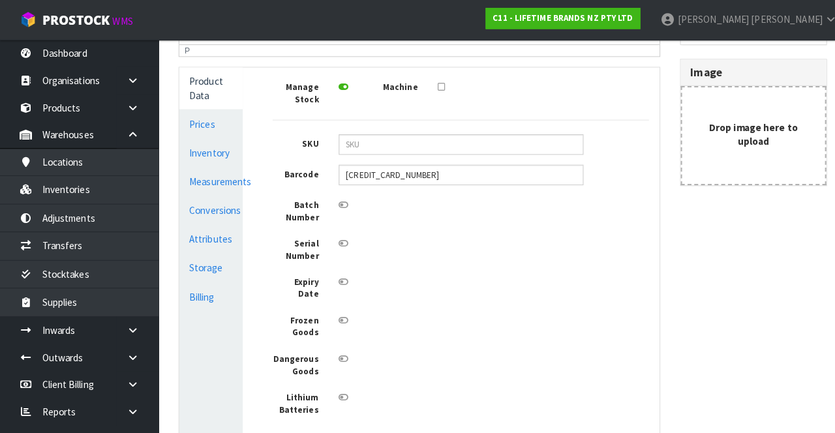
click at [205, 181] on link "Measurements" at bounding box center [208, 179] width 63 height 27
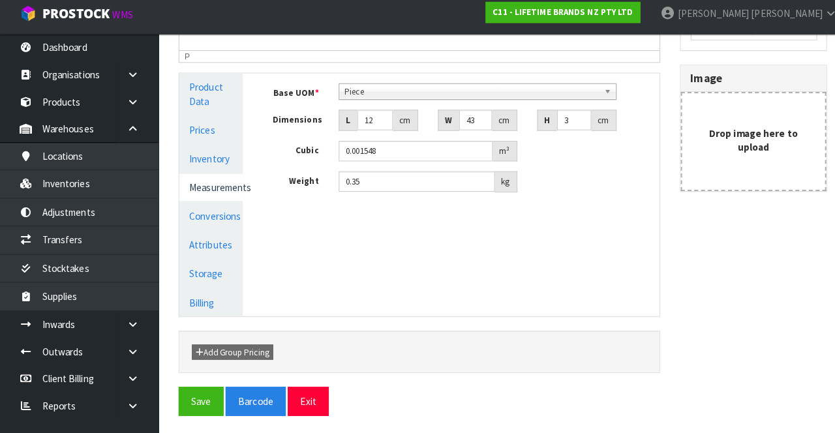
click at [216, 215] on link "Conversions" at bounding box center [208, 218] width 63 height 27
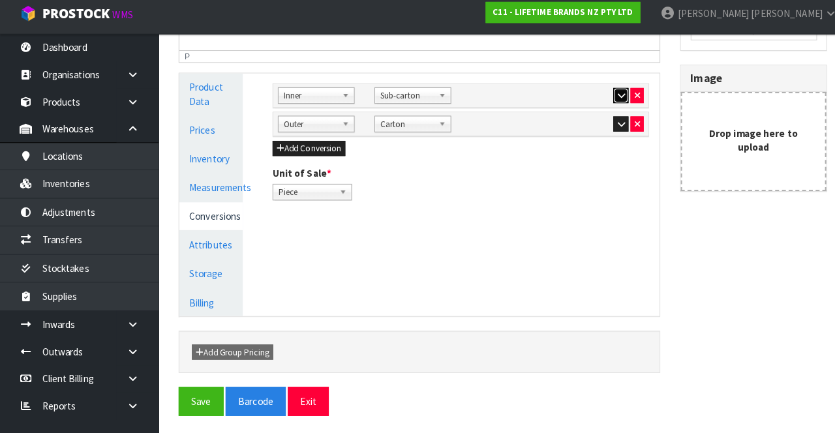
click at [612, 97] on icon "button" at bounding box center [611, 100] width 7 height 8
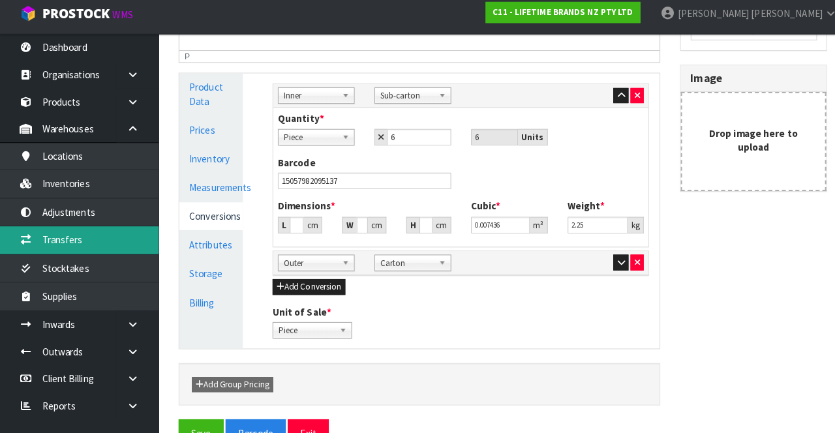
click at [112, 220] on link "Transfers" at bounding box center [78, 242] width 157 height 27
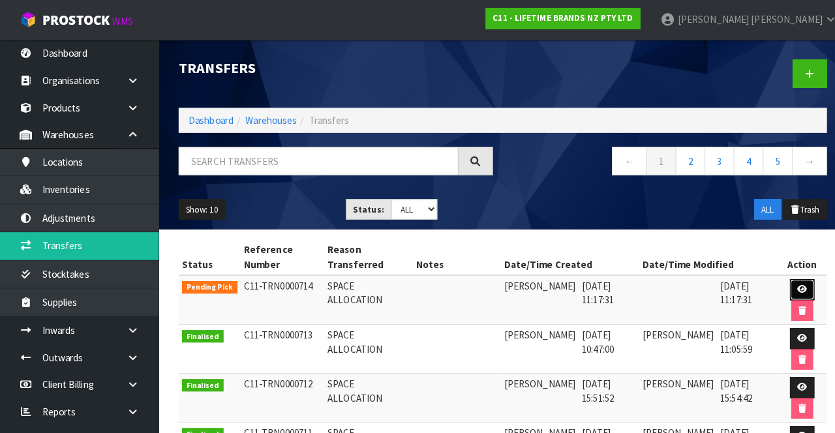
click at [786, 220] on icon at bounding box center [791, 285] width 10 height 8
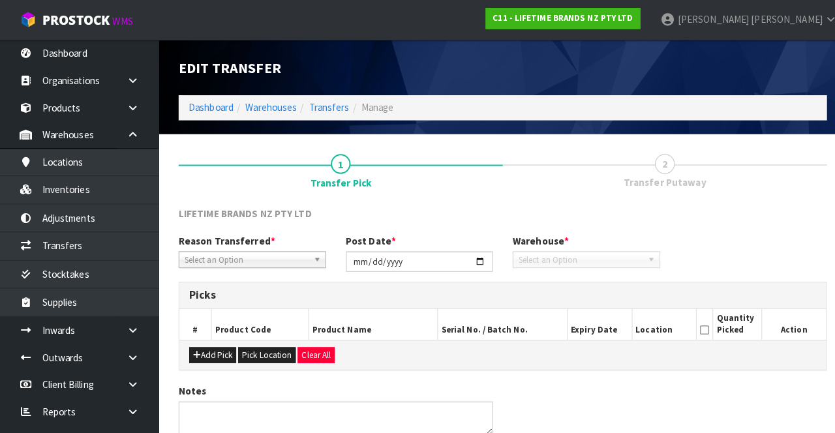
type input "[DATE]"
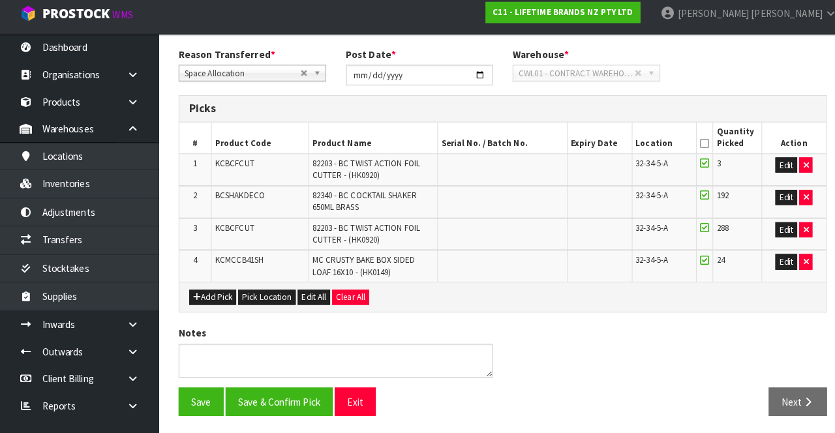
scroll to position [177, 0]
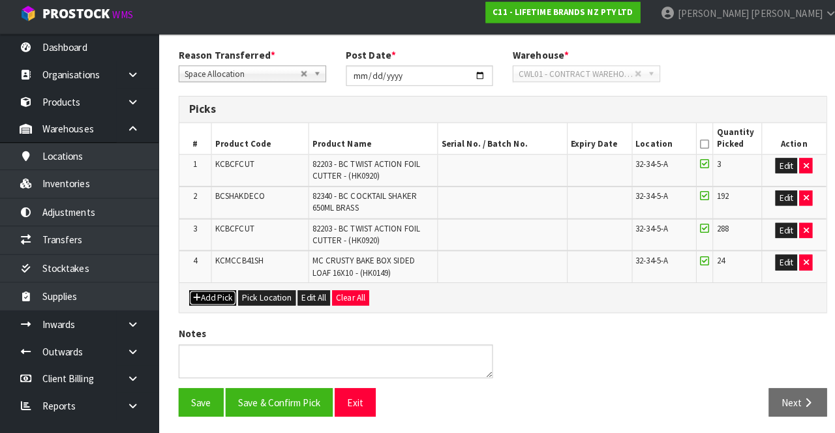
click at [211, 220] on button "Add Pick" at bounding box center [210, 300] width 46 height 16
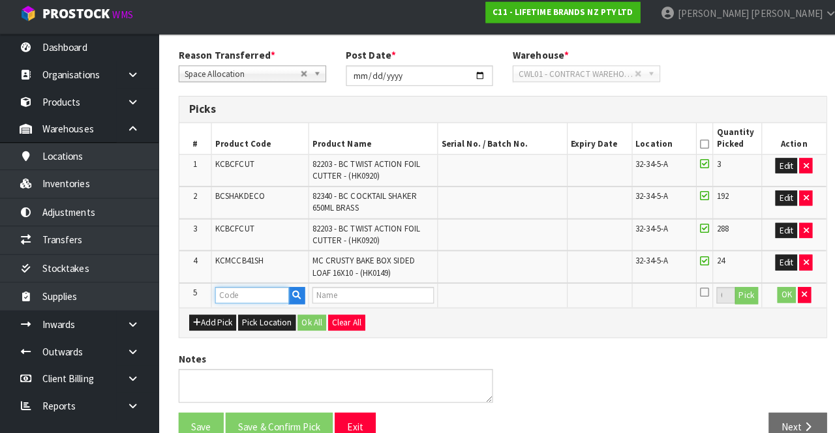
click at [254, 220] on input "text" at bounding box center [248, 297] width 73 height 16
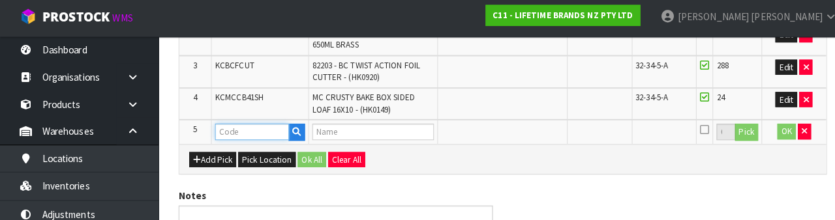
scroll to position [354, 0]
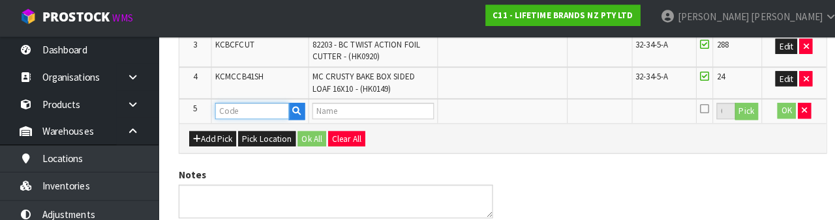
paste input "KO8ICKSOHOBAU"
type input "KO8ICKSOHOBAU"
type input "KA GMT CHEF KNIFE 20CM WITH SHEATH - (HK2123)"
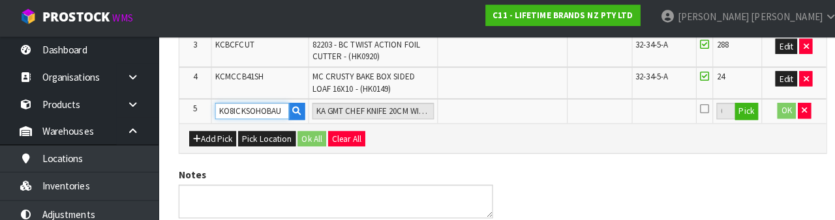
type input "KO8ICKSOHOBAU"
click at [734, 113] on button "Pick" at bounding box center [736, 112] width 23 height 17
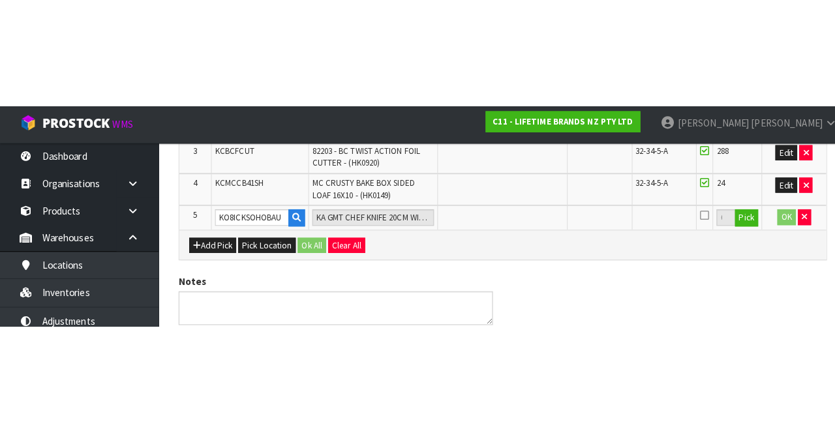
scroll to position [202, 0]
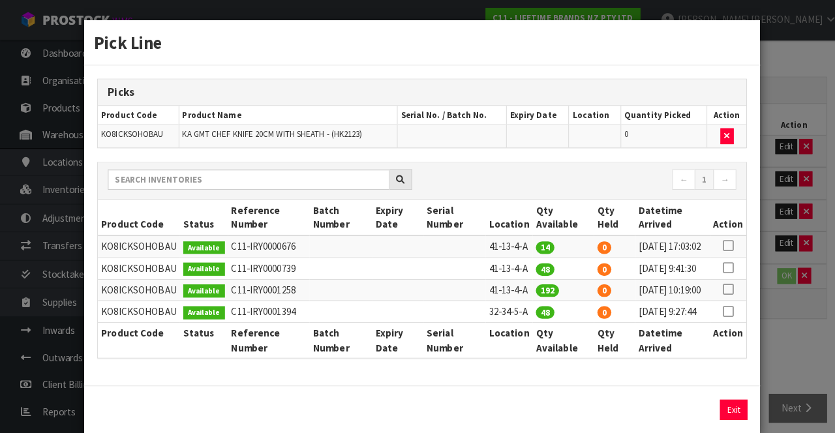
click at [720, 220] on icon at bounding box center [717, 307] width 10 height 1
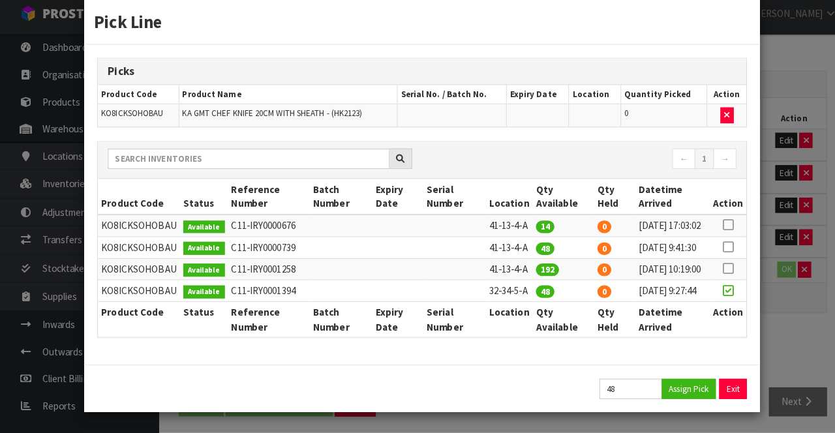
scroll to position [65, 0]
click at [618, 220] on input "48" at bounding box center [622, 390] width 62 height 20
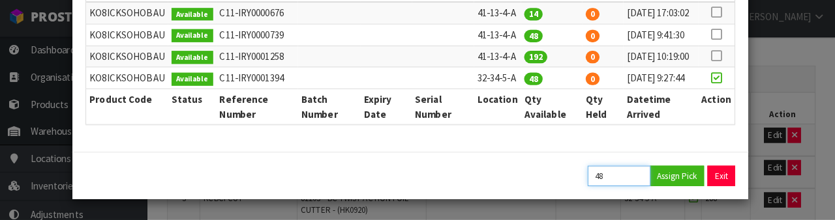
scroll to position [277, 0]
type input "4"
type input "6"
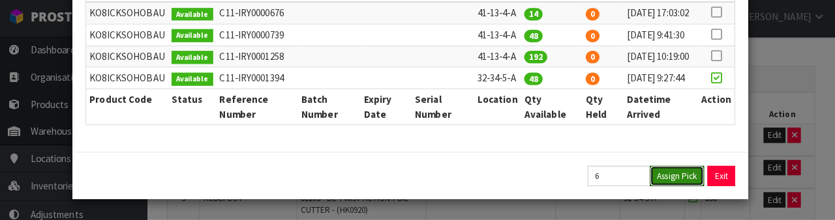
click at [678, 178] on button "Assign Pick" at bounding box center [678, 177] width 53 height 20
type input "6"
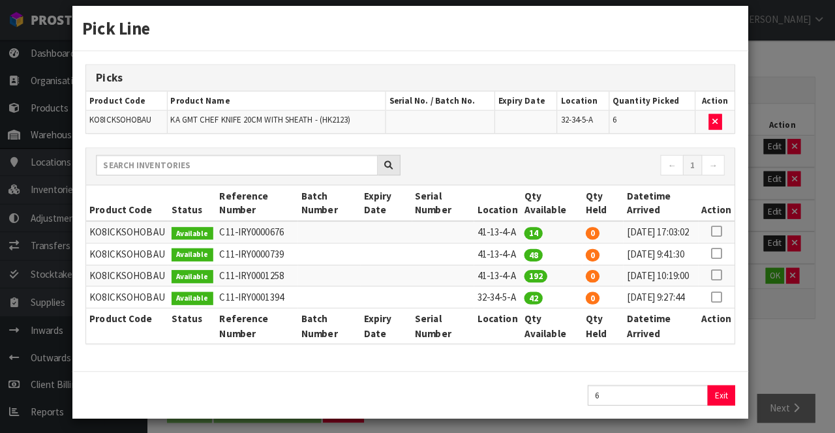
scroll to position [65, 0]
click at [793, 220] on div "Pick Line Picks Product Code Product Name Serial No. / Batch No. Expiry Date Lo…" at bounding box center [417, 216] width 835 height 433
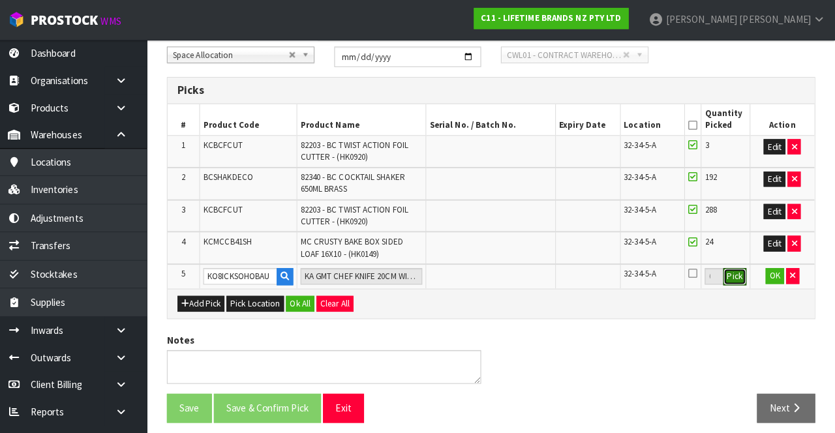
scroll to position [202, 0]
click at [768, 220] on button "OK" at bounding box center [775, 272] width 18 height 16
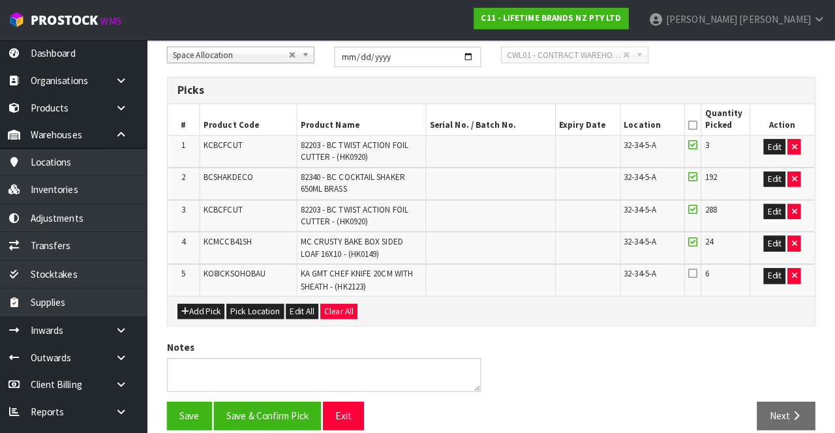
click at [696, 220] on icon at bounding box center [694, 269] width 9 height 10
click at [0, 0] on input "checkbox" at bounding box center [0, 0] width 0 height 0
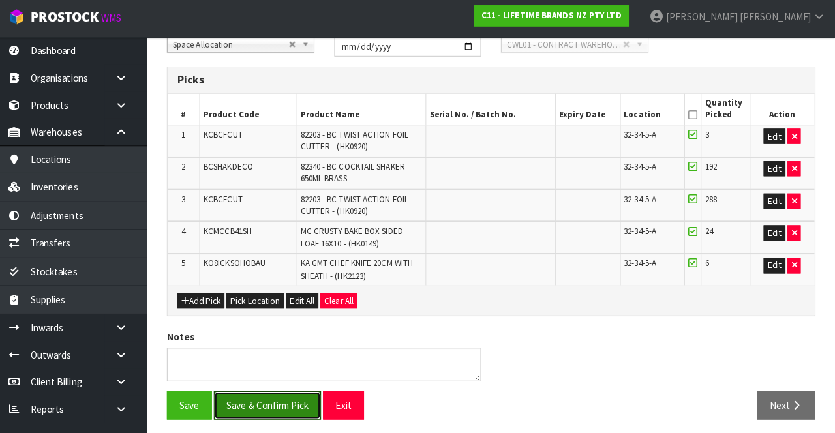
click at [273, 220] on button "Save & Confirm Pick" at bounding box center [275, 403] width 106 height 28
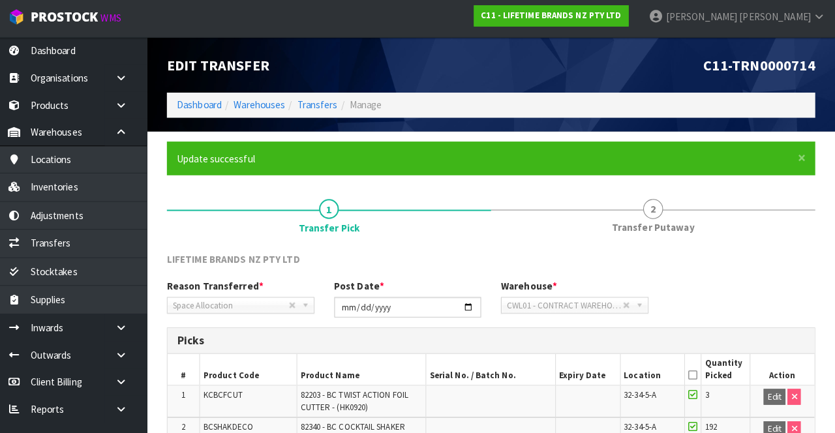
scroll to position [0, 0]
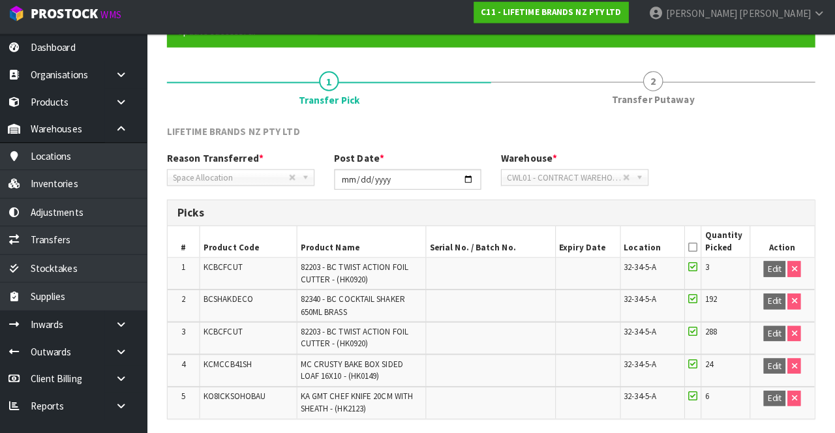
click at [665, 93] on link "2 Transfer Putaway" at bounding box center [656, 93] width 320 height 52
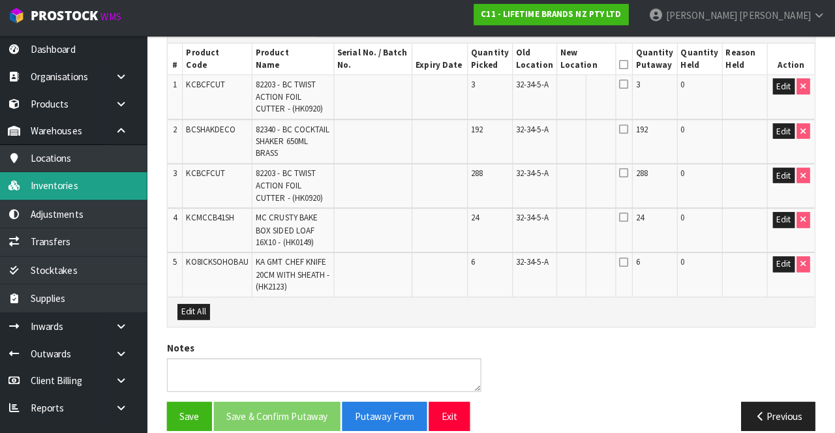
click at [95, 192] on link "Inventories" at bounding box center [78, 186] width 157 height 27
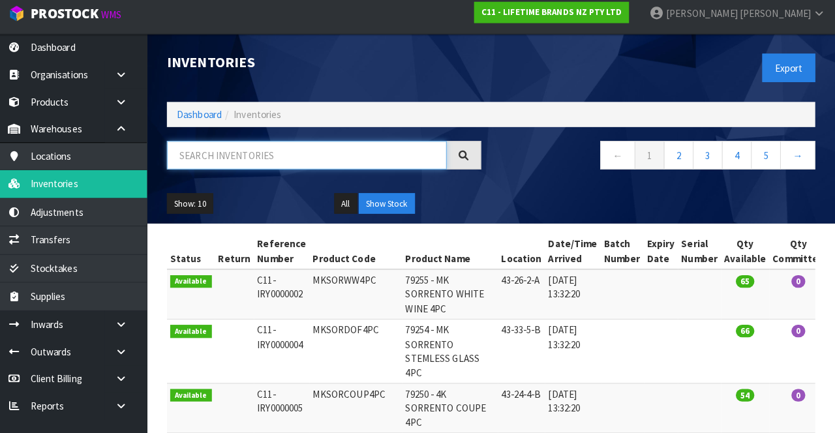
paste input "KO8ICKSOHOBAU"
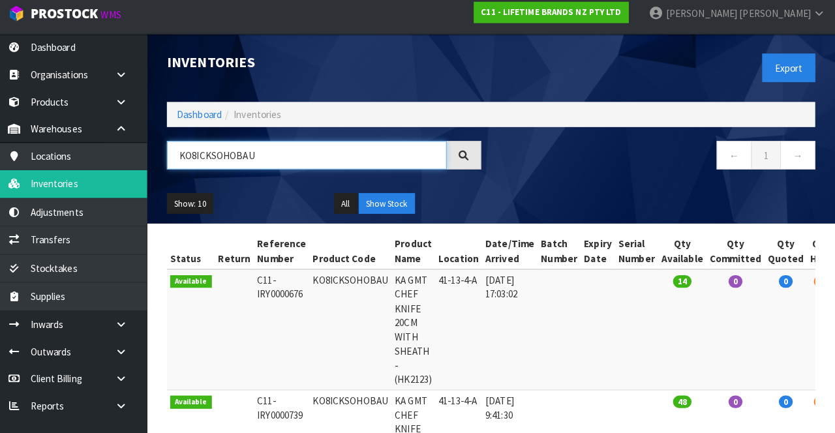
type input "KO8ICKSOHOBAU"
click at [540, 178] on div "← 1 →" at bounding box center [660, 166] width 329 height 42
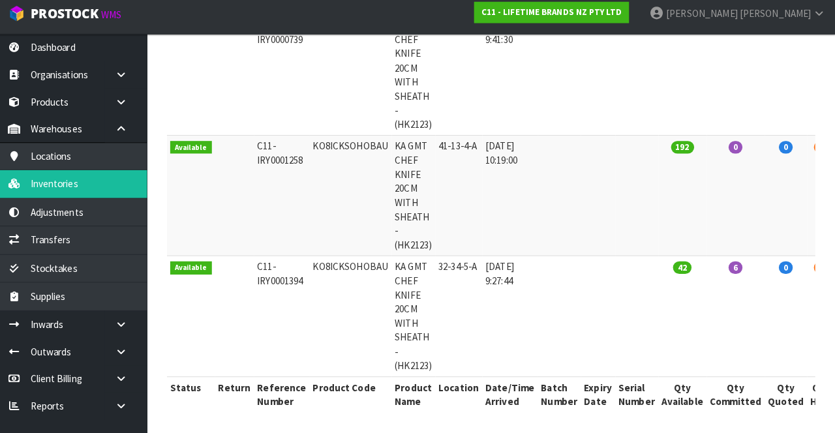
scroll to position [171, 0]
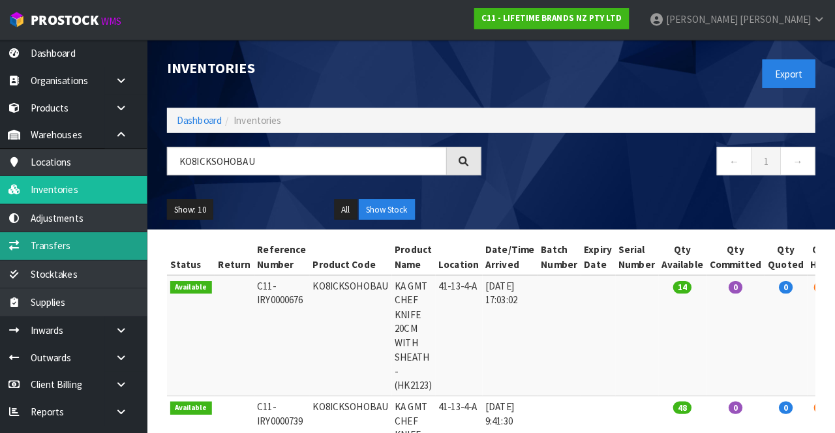
click at [107, 220] on link "Transfers" at bounding box center [78, 242] width 157 height 27
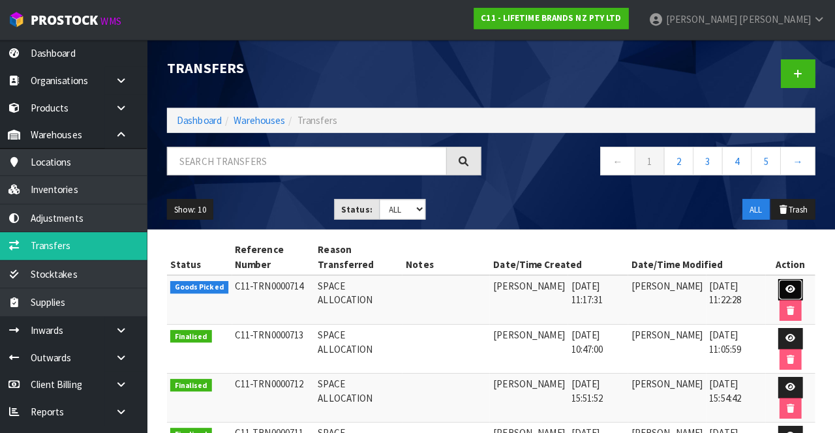
click at [793, 220] on icon at bounding box center [791, 285] width 10 height 8
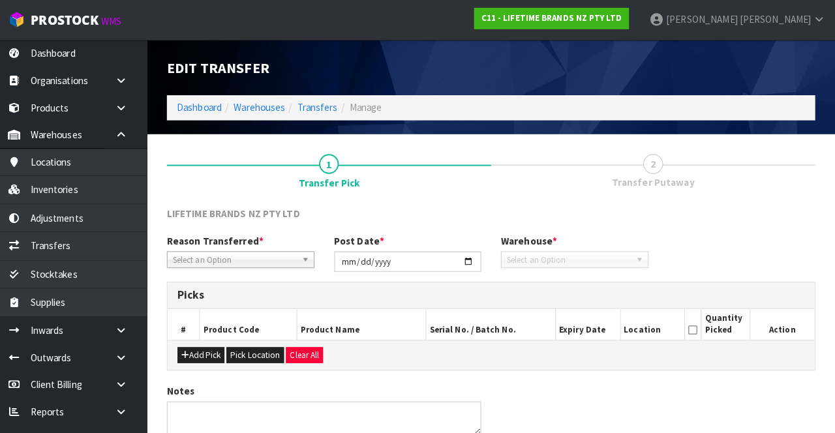
type input "[DATE]"
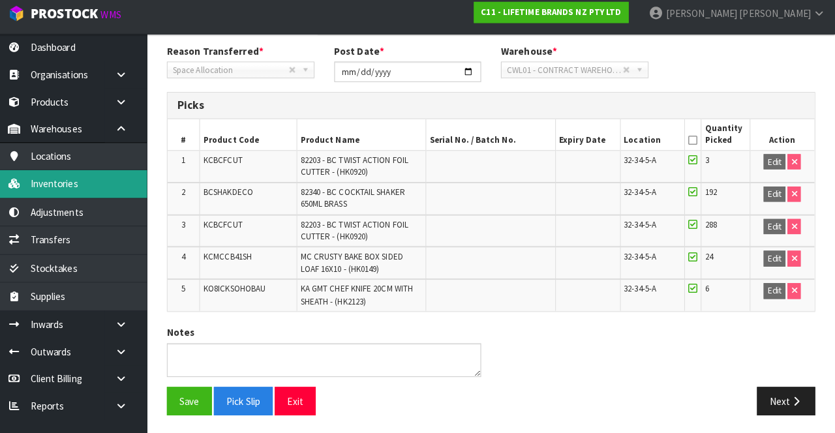
click at [95, 196] on link "Inventories" at bounding box center [78, 186] width 157 height 27
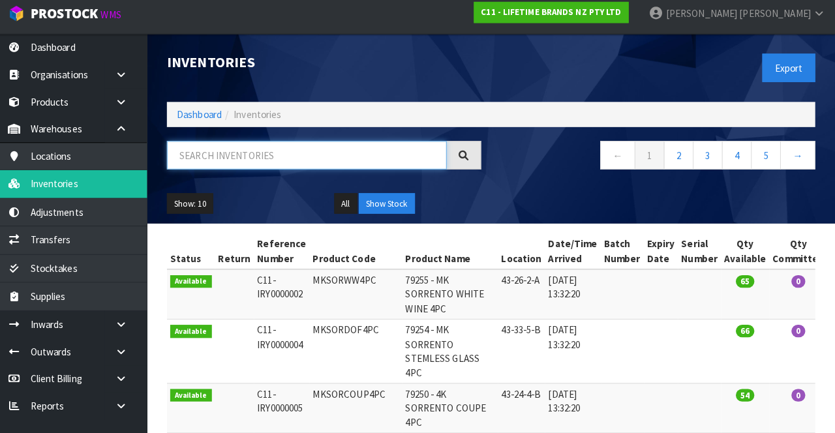
click at [296, 155] on input "text" at bounding box center [314, 159] width 276 height 28
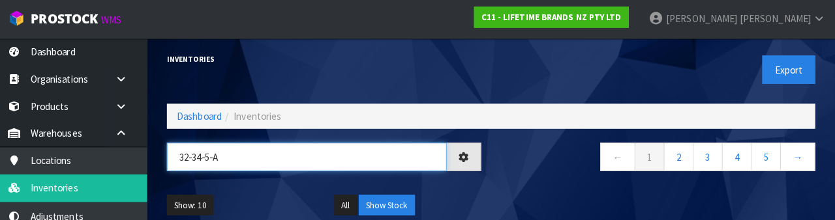
type input "32-34-5-A"
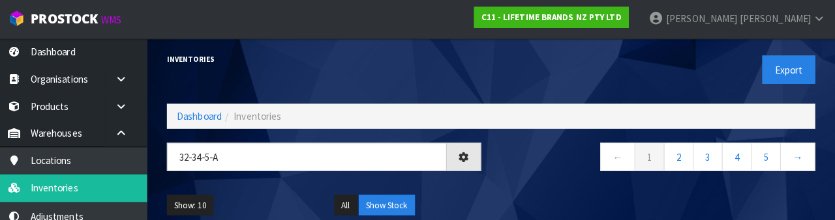
click at [536, 171] on nav "← 1 2 3 4 5 →" at bounding box center [660, 158] width 310 height 32
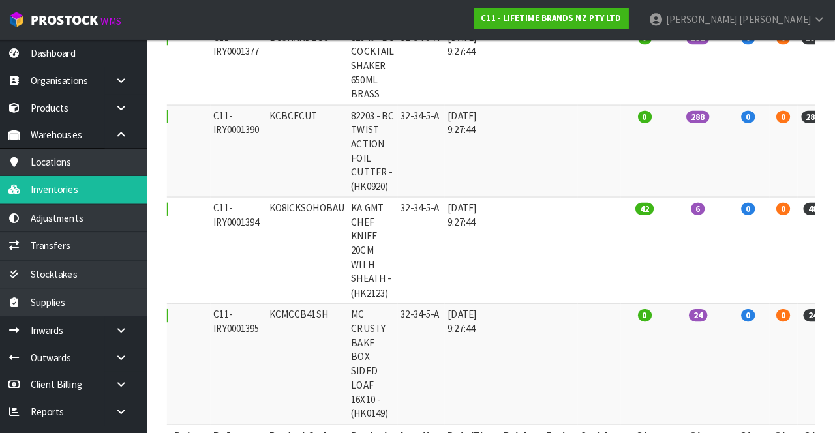
scroll to position [0, 65]
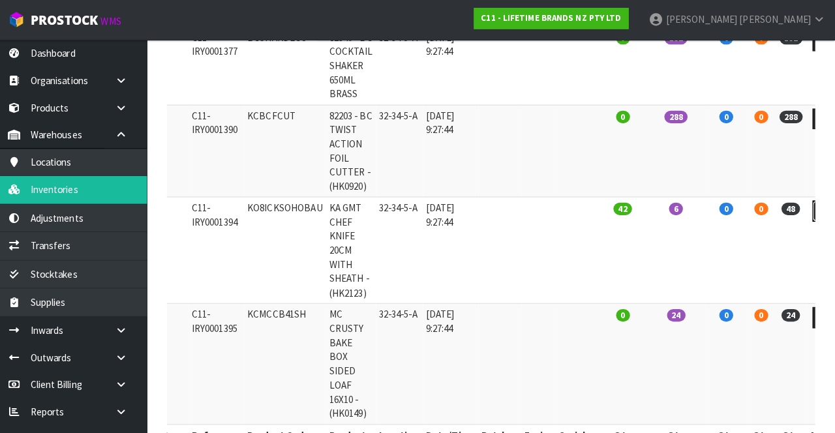
click at [820, 212] on icon at bounding box center [825, 207] width 10 height 8
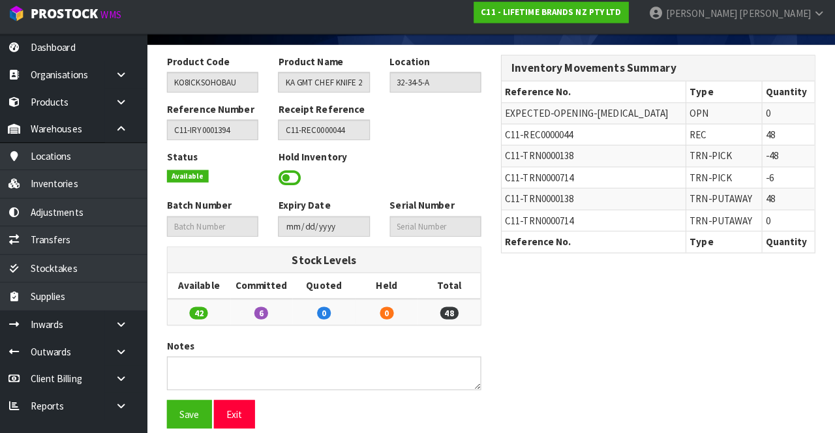
click at [295, 187] on span at bounding box center [297, 182] width 22 height 20
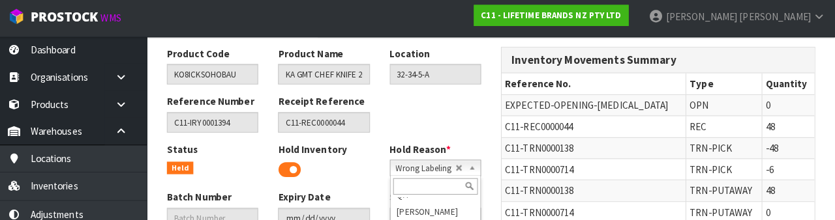
scroll to position [202, 0]
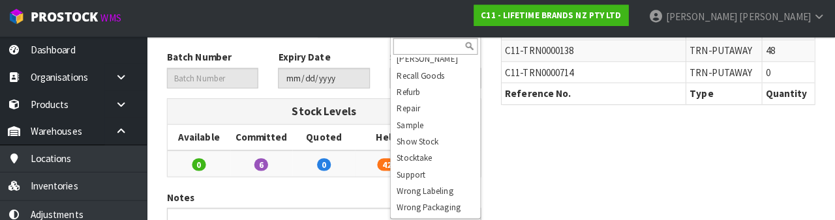
type input "B"
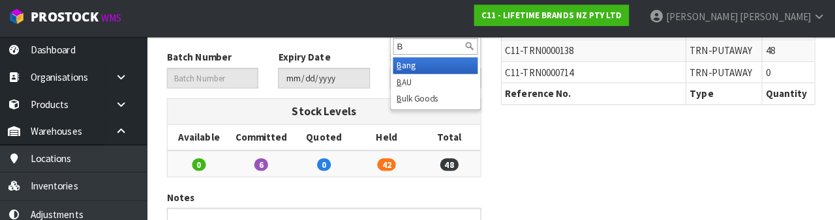
scroll to position [0, 0]
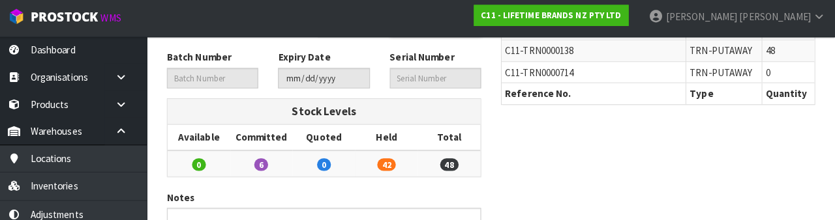
click at [682, 169] on div "Product Code KO8ICKSOHOBAU Product Name KA GMT CHEF KNIFE 20CM WITH SHEATH - (H…" at bounding box center [495, 100] width 659 height 379
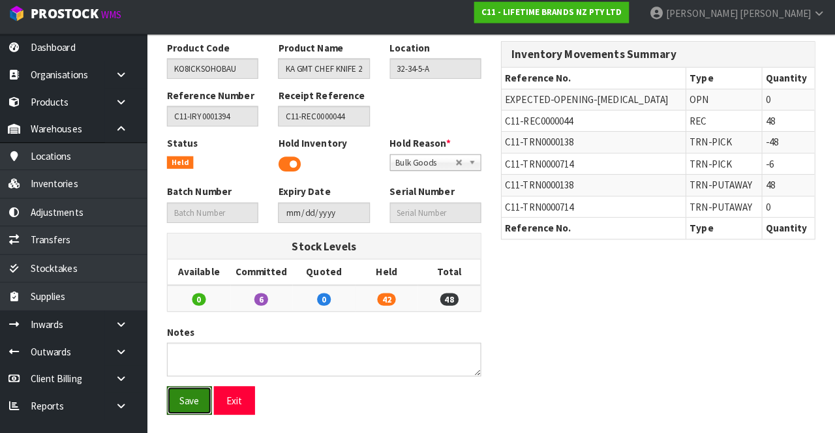
click at [200, 220] on button "Save" at bounding box center [198, 401] width 44 height 28
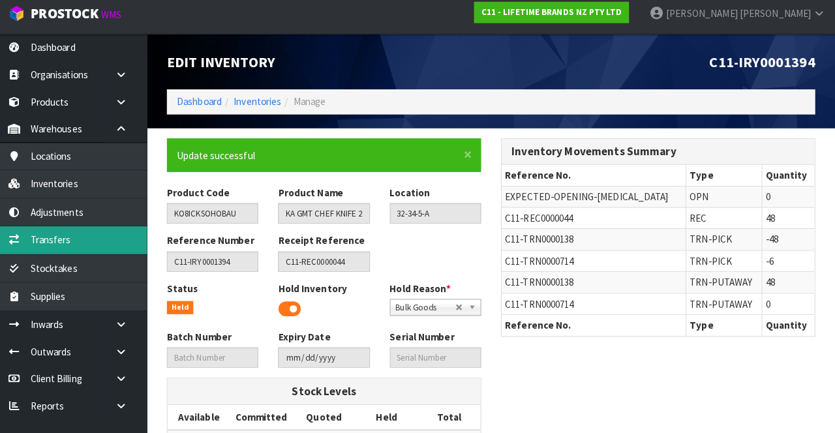
click at [91, 220] on link "Transfers" at bounding box center [78, 242] width 157 height 27
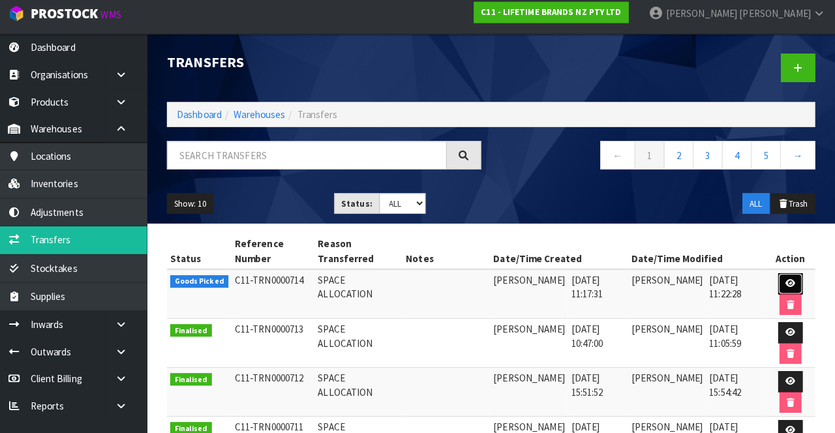
click at [792, 220] on link at bounding box center [791, 285] width 24 height 21
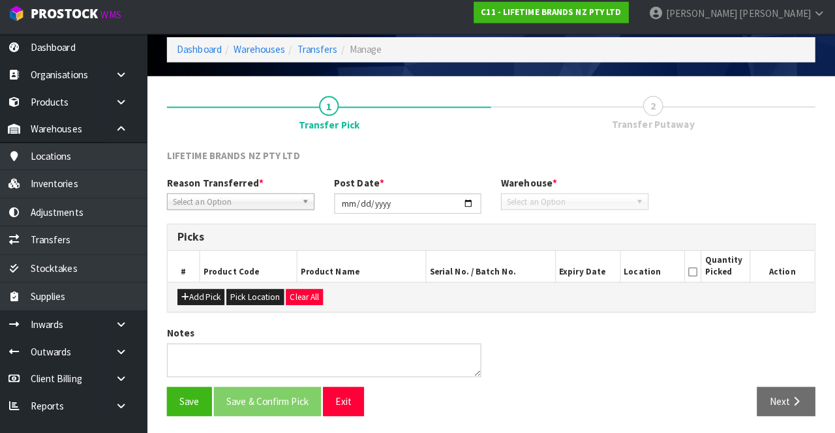
type input "[DATE]"
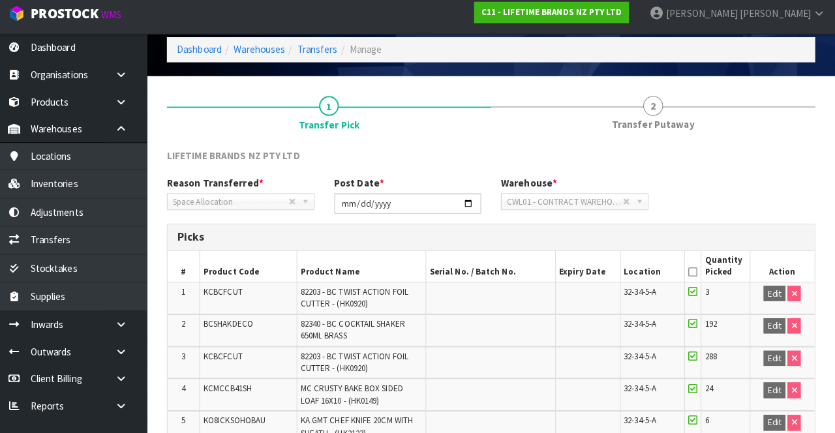
scroll to position [52, 0]
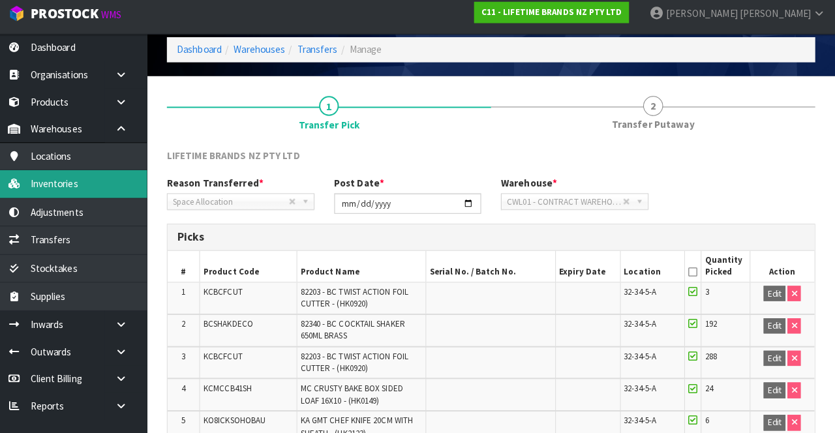
click at [125, 184] on link "Inventories" at bounding box center [78, 186] width 157 height 27
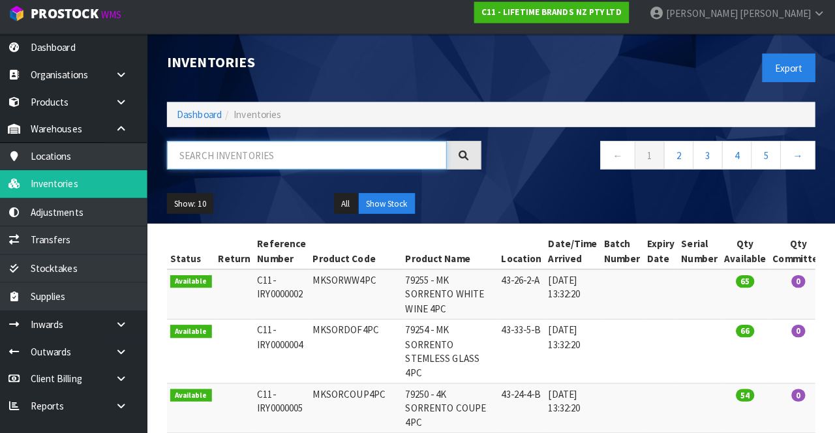
click at [308, 153] on input "text" at bounding box center [314, 159] width 276 height 28
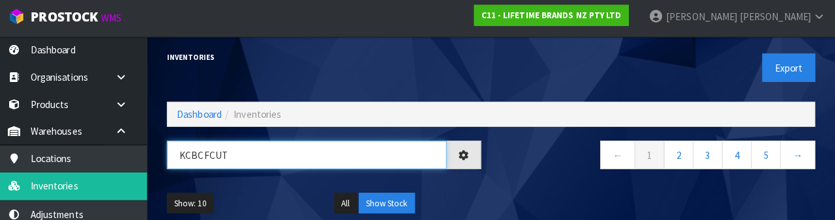
type input "KCBCFCUT"
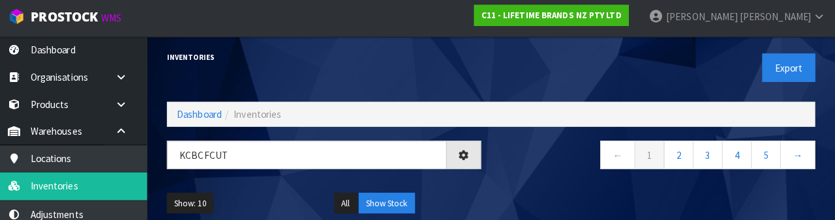
click at [535, 188] on div "Show: 10 5 10 25 50 All Show Stock" at bounding box center [495, 204] width 659 height 40
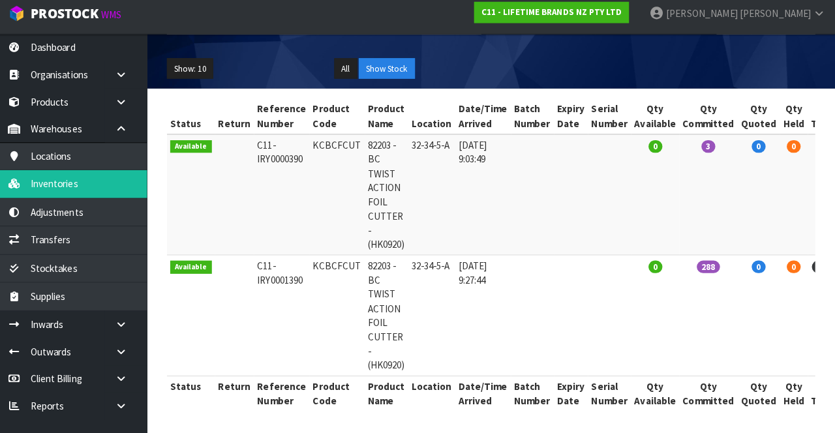
scroll to position [133, 0]
click at [122, 220] on link "Transfers" at bounding box center [78, 242] width 157 height 27
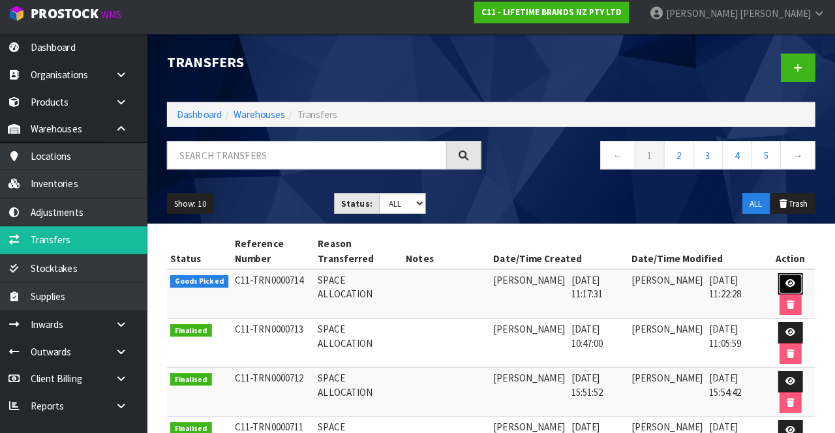
click at [791, 220] on icon at bounding box center [791, 285] width 10 height 8
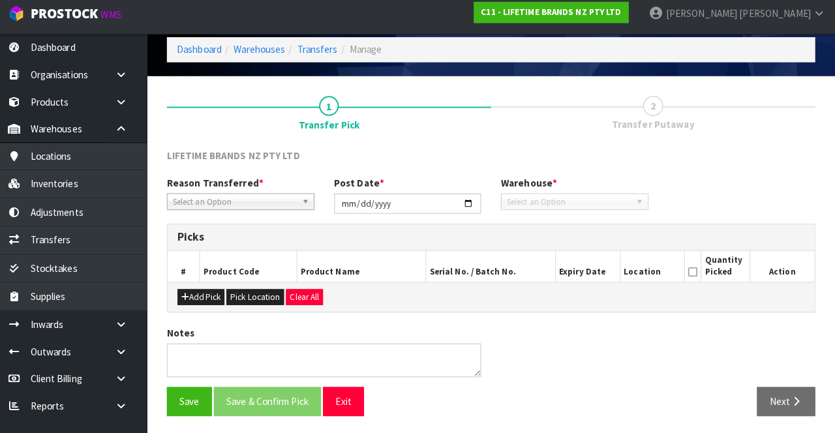
type input "[DATE]"
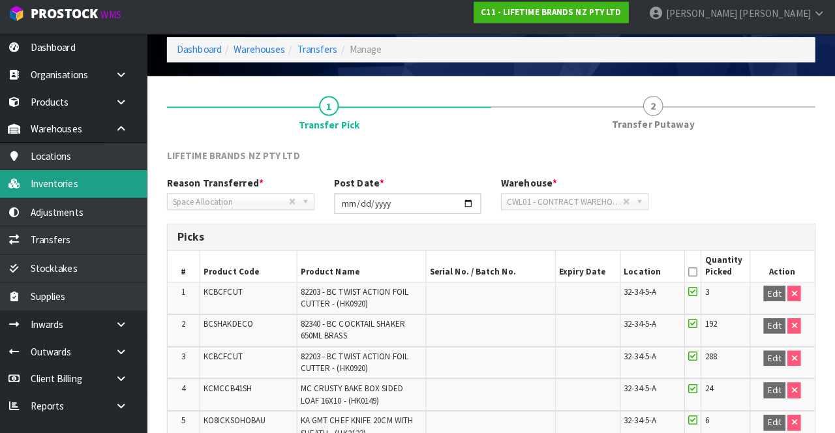
click at [114, 188] on link "Inventories" at bounding box center [78, 186] width 157 height 27
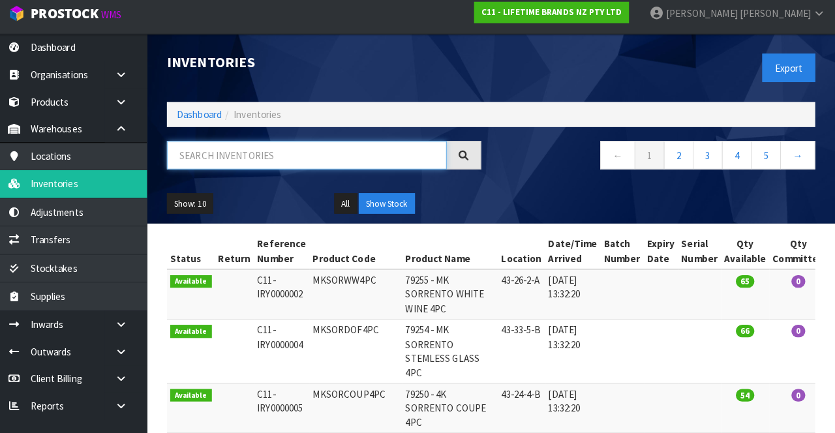
click at [370, 155] on input "text" at bounding box center [314, 159] width 276 height 28
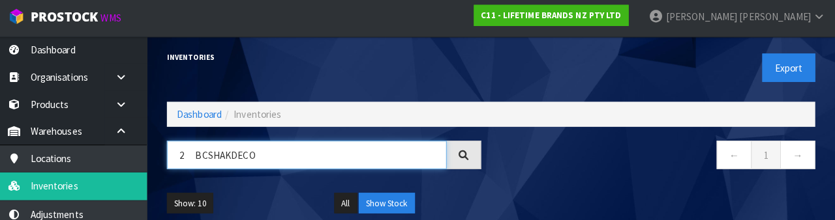
click at [206, 154] on input "2 BCSHAKDECO" at bounding box center [314, 156] width 276 height 28
type input "BCSHAKDECO"
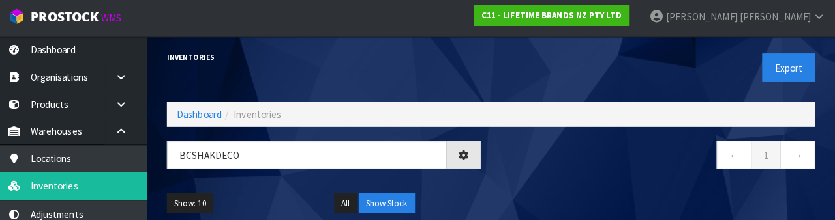
click at [650, 181] on div "← 1 →" at bounding box center [660, 163] width 329 height 42
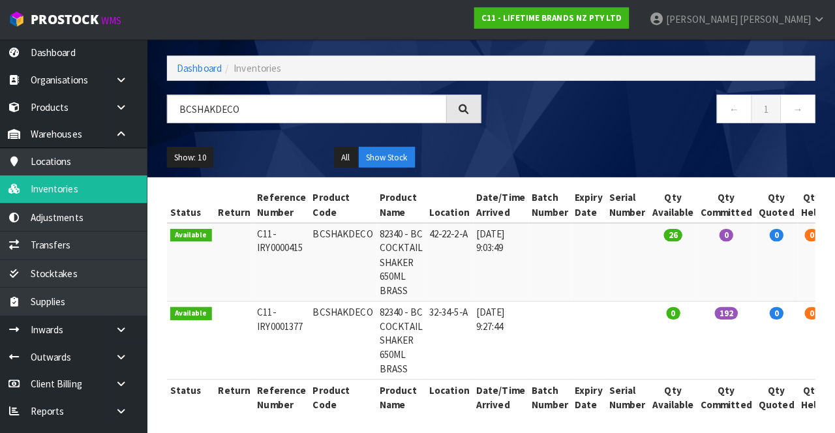
scroll to position [56, 0]
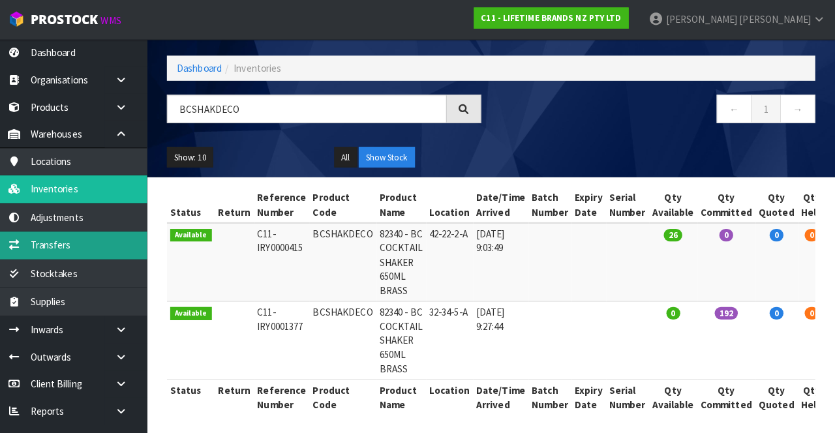
click at [102, 220] on link "Transfers" at bounding box center [78, 242] width 157 height 27
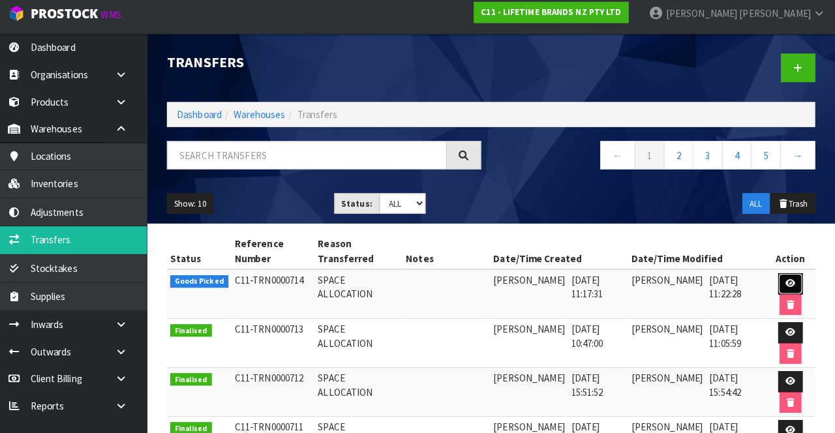
click at [786, 220] on icon at bounding box center [791, 285] width 10 height 8
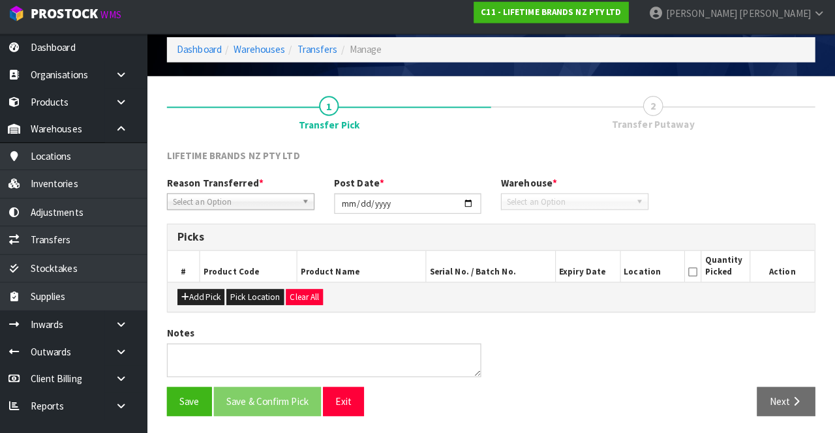
type input "[DATE]"
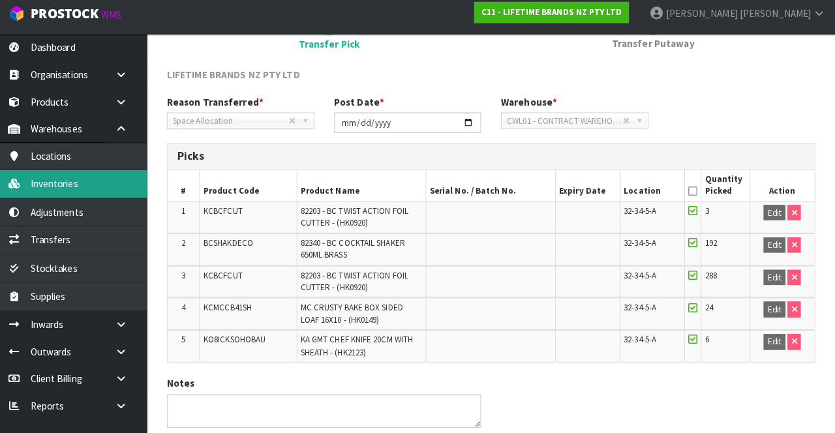
click at [113, 183] on link "Inventories" at bounding box center [78, 186] width 157 height 27
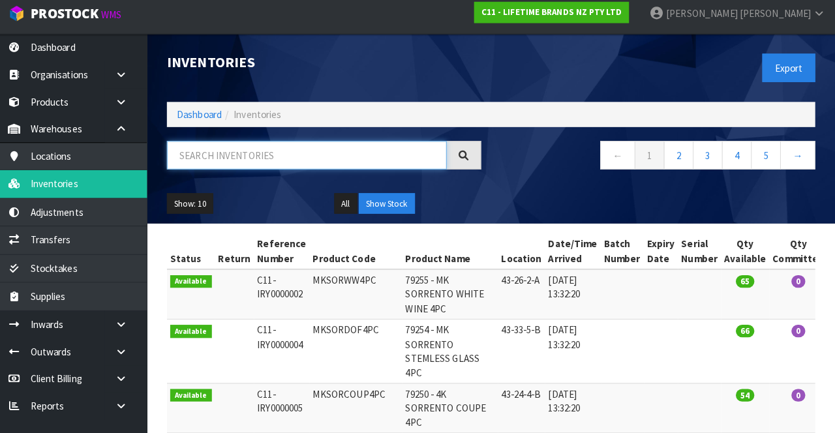
click at [348, 155] on input "text" at bounding box center [314, 159] width 276 height 28
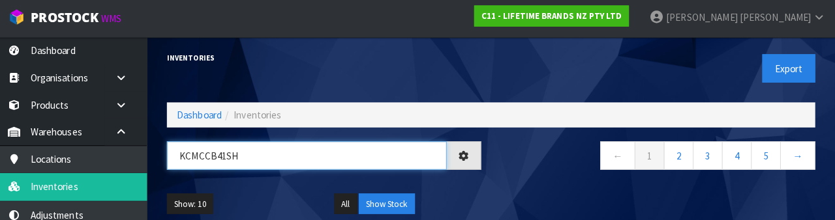
type input "KCMCCB41SH"
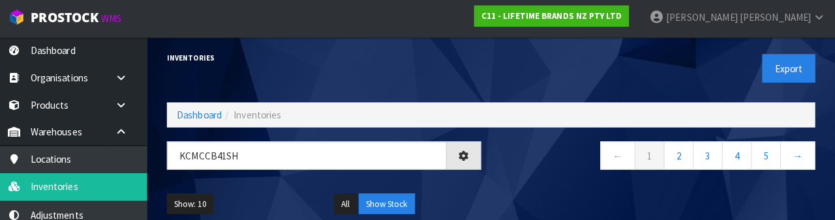
click at [539, 189] on div "Show: 10 5 10 25 50 All Show Stock" at bounding box center [495, 204] width 659 height 40
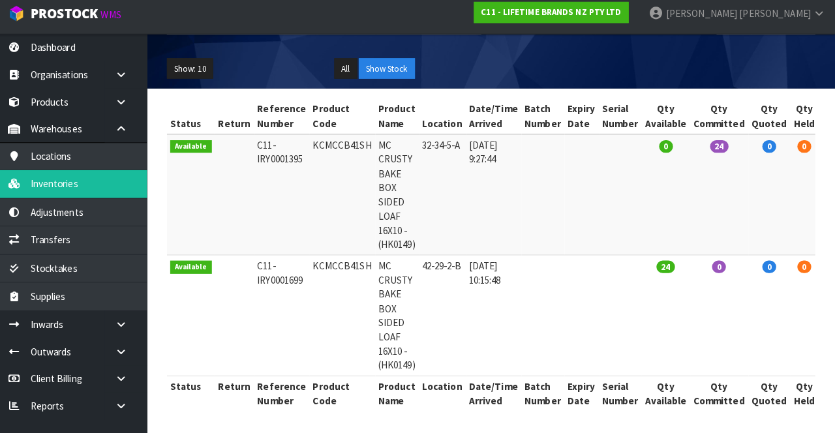
scroll to position [133, 0]
click at [104, 220] on link "Transfers" at bounding box center [78, 242] width 157 height 27
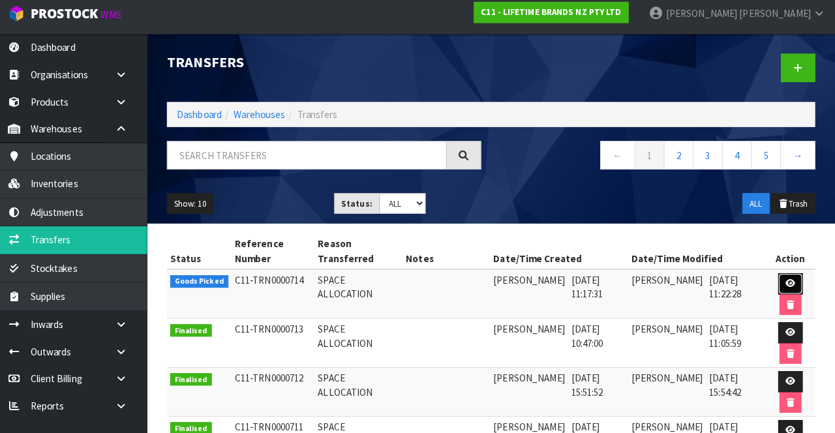
click at [783, 220] on link at bounding box center [791, 285] width 24 height 21
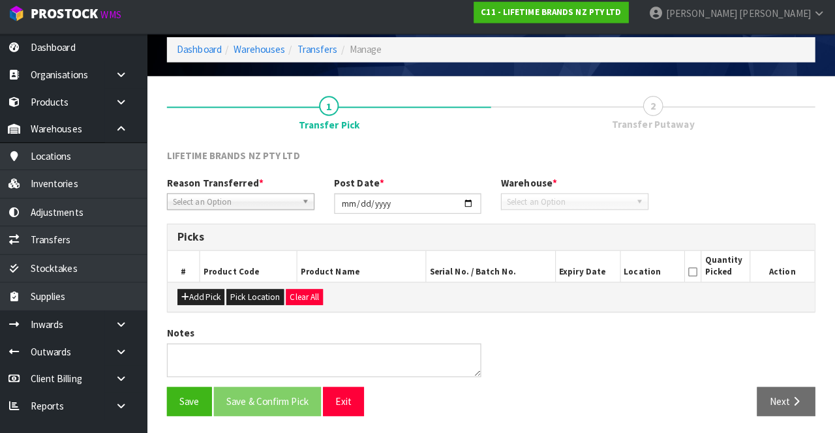
type input "[DATE]"
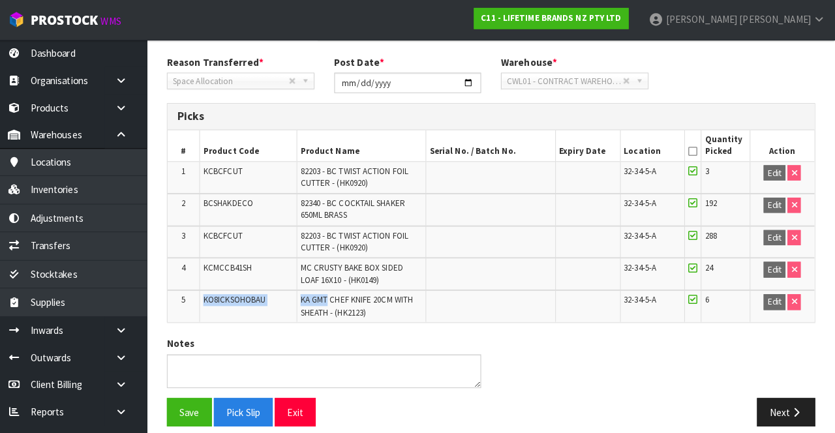
click at [615, 220] on div "Notes" at bounding box center [495, 362] width 659 height 60
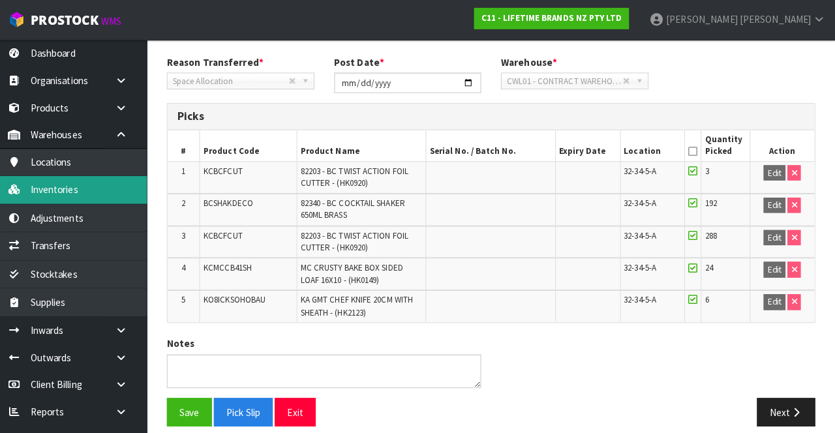
click at [106, 189] on link "Inventories" at bounding box center [78, 186] width 157 height 27
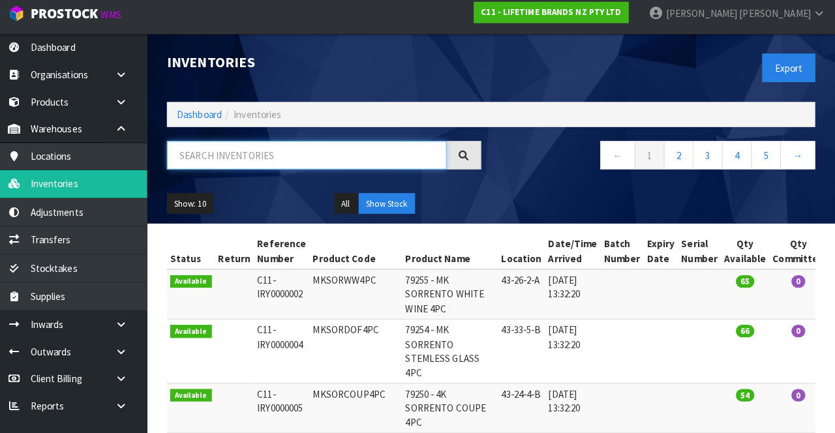
click at [310, 153] on input "text" at bounding box center [314, 159] width 276 height 28
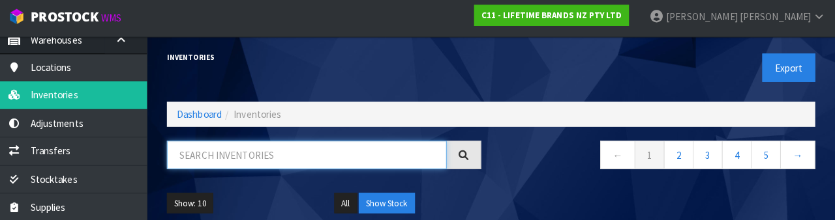
scroll to position [89, 0]
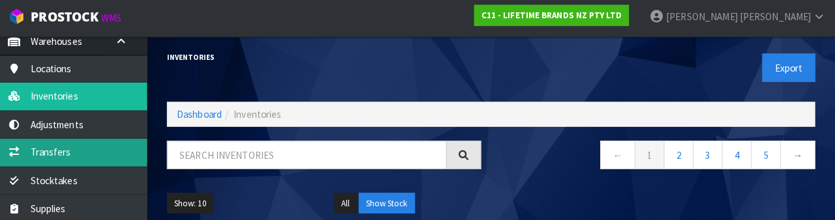
click at [99, 149] on link "Transfers" at bounding box center [78, 153] width 157 height 27
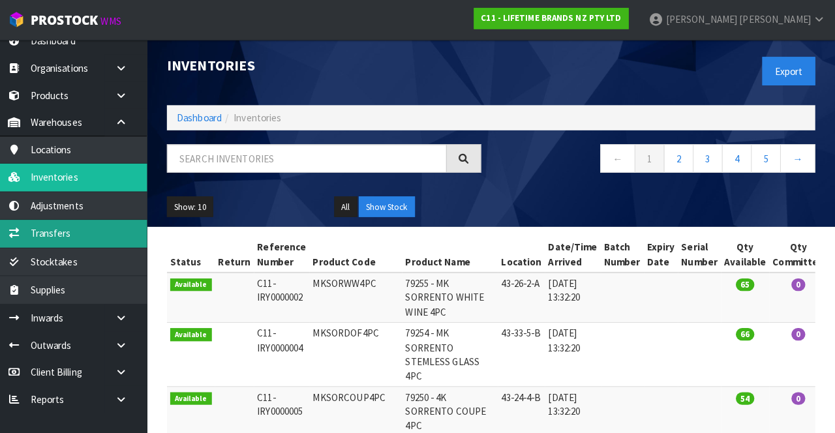
scroll to position [10, 0]
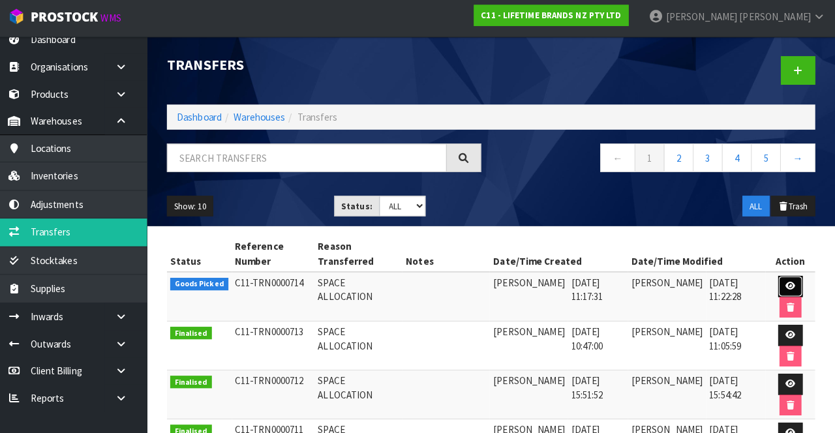
click at [794, 220] on icon at bounding box center [791, 285] width 10 height 8
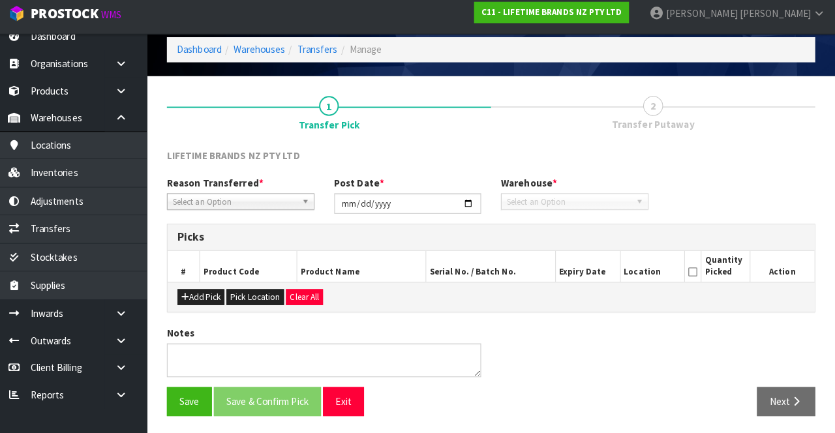
type input "[DATE]"
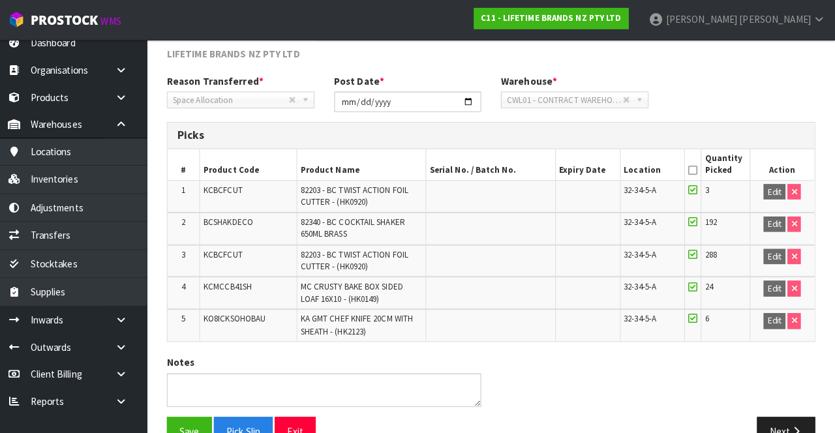
scroll to position [158, 0]
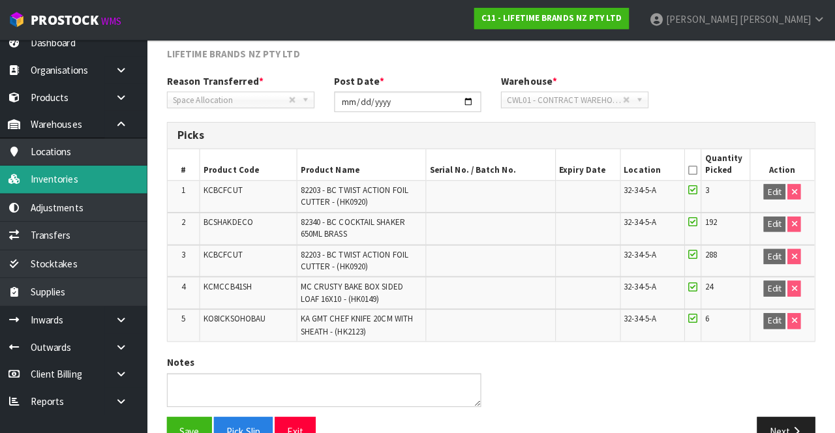
click at [107, 173] on link "Inventories" at bounding box center [78, 176] width 157 height 27
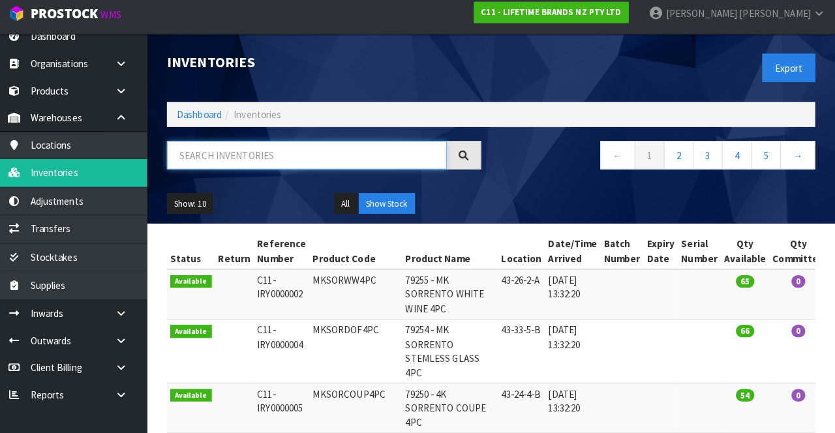
click at [304, 157] on input "text" at bounding box center [314, 159] width 276 height 28
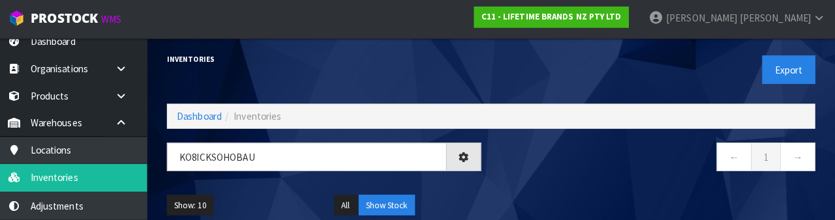
click at [577, 180] on div "← 1 →" at bounding box center [660, 163] width 329 height 42
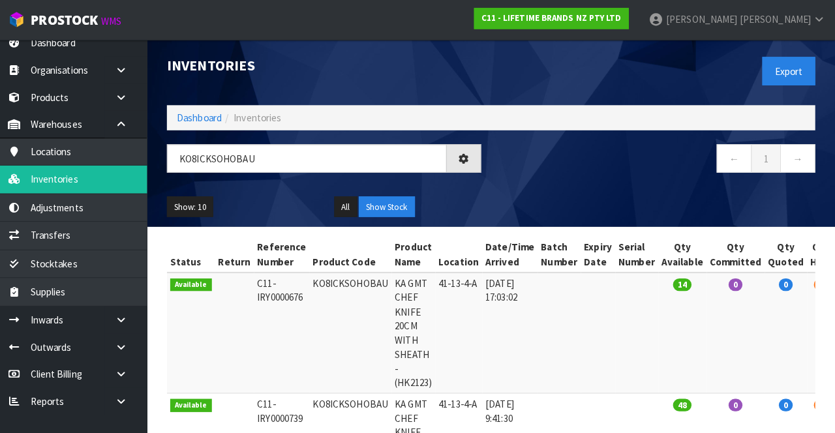
type input "KO8ICKSOHOBAU"
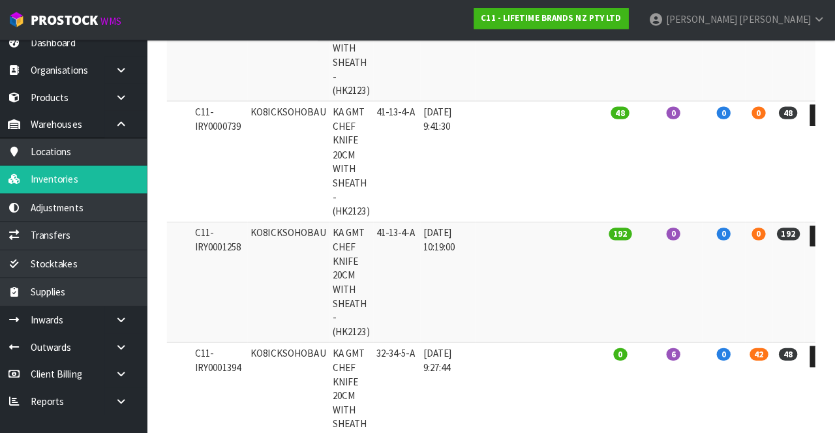
scroll to position [291, 0]
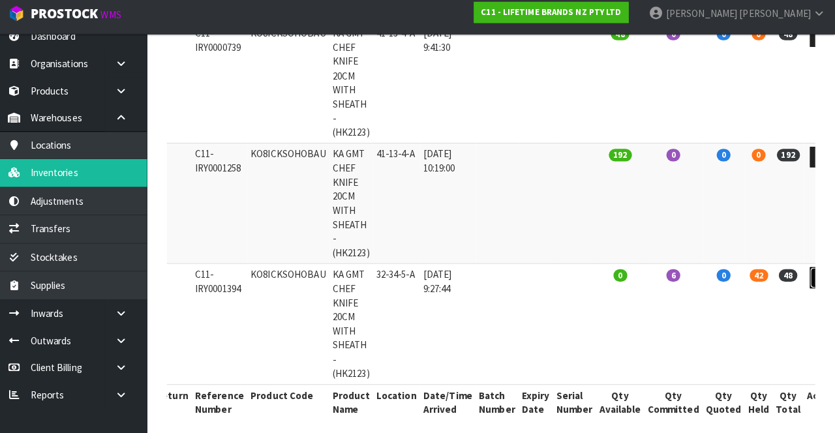
click at [810, 220] on link at bounding box center [822, 279] width 24 height 21
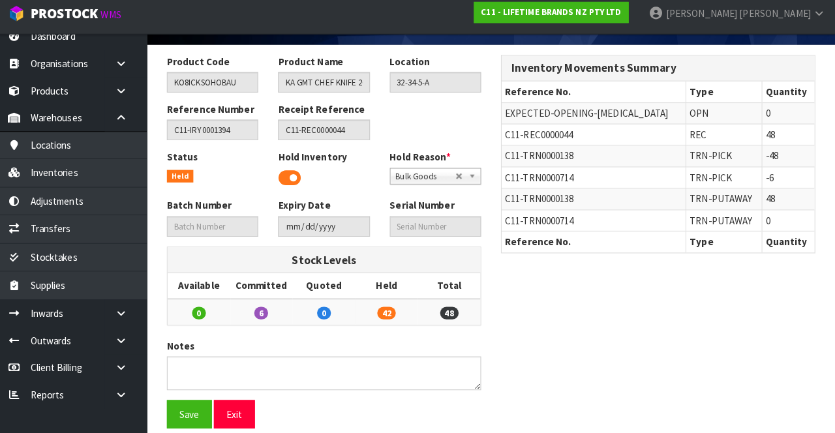
click at [297, 174] on span at bounding box center [297, 182] width 22 height 20
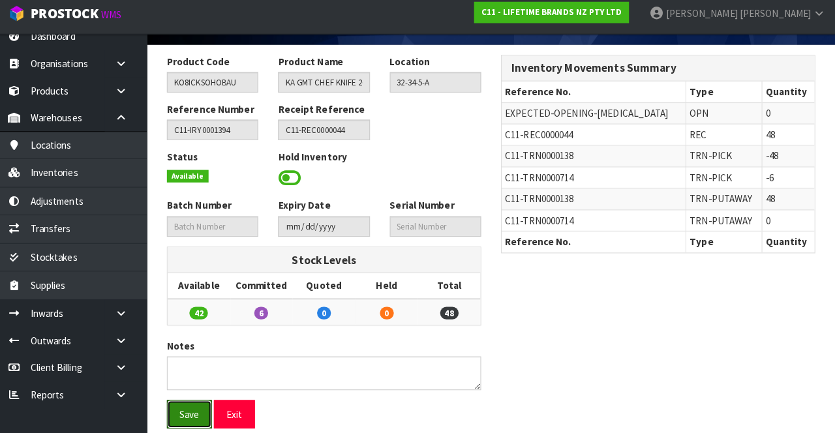
click at [197, 220] on button "Save" at bounding box center [198, 414] width 44 height 28
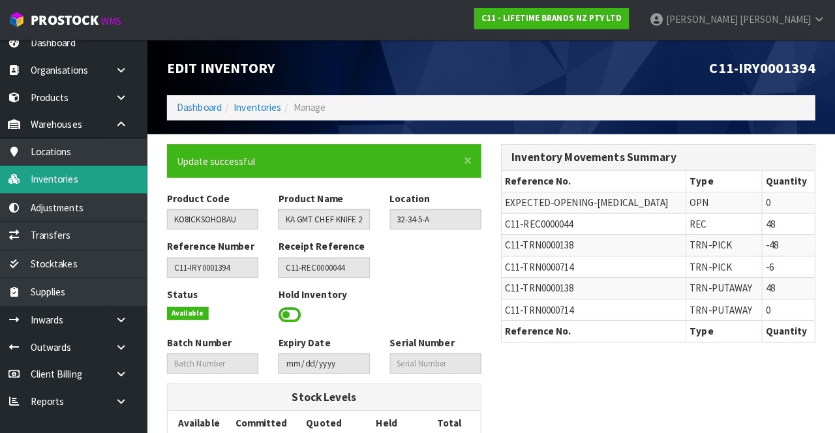
click at [113, 175] on link "Inventories" at bounding box center [78, 176] width 157 height 27
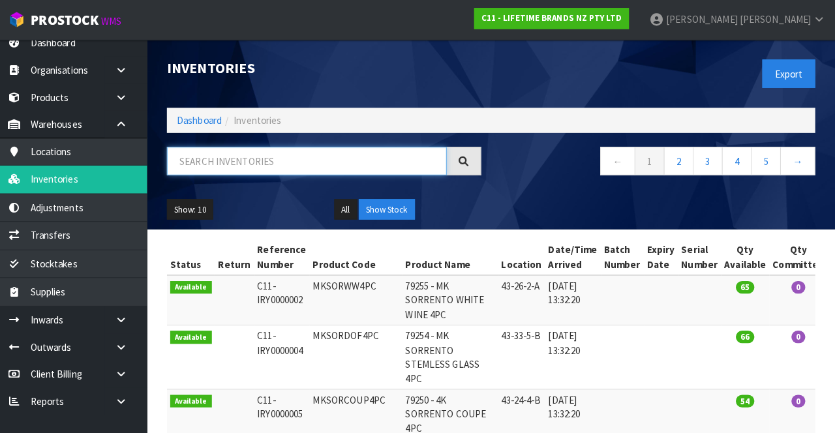
click at [322, 160] on input "text" at bounding box center [314, 159] width 276 height 28
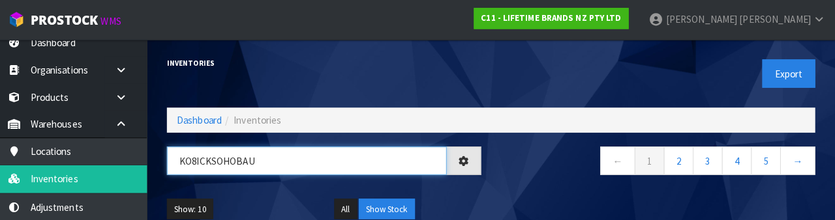
type input "KO8ICKSOHOBAU"
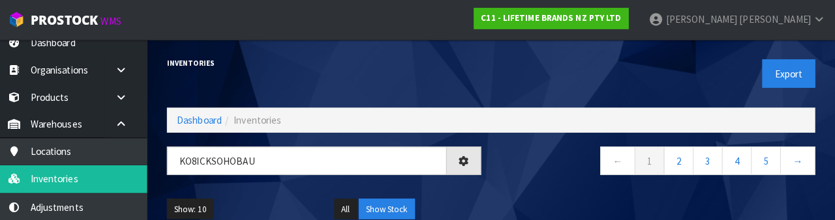
click at [507, 188] on div "Show: 10 5 10 25 50 All Show Stock" at bounding box center [495, 207] width 659 height 40
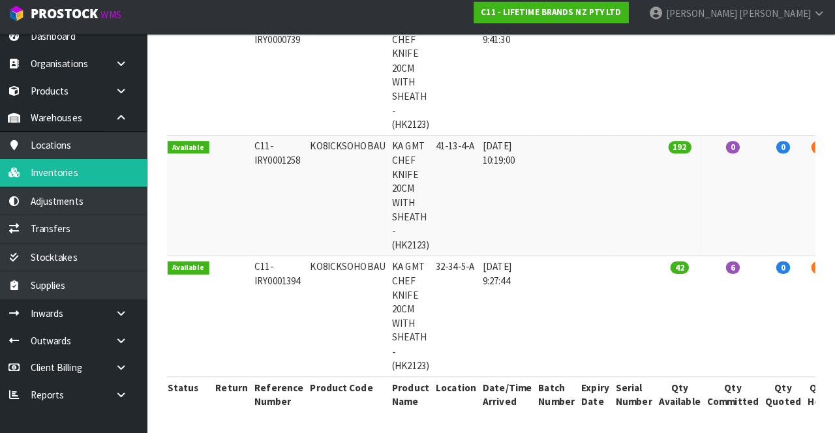
scroll to position [370, 0]
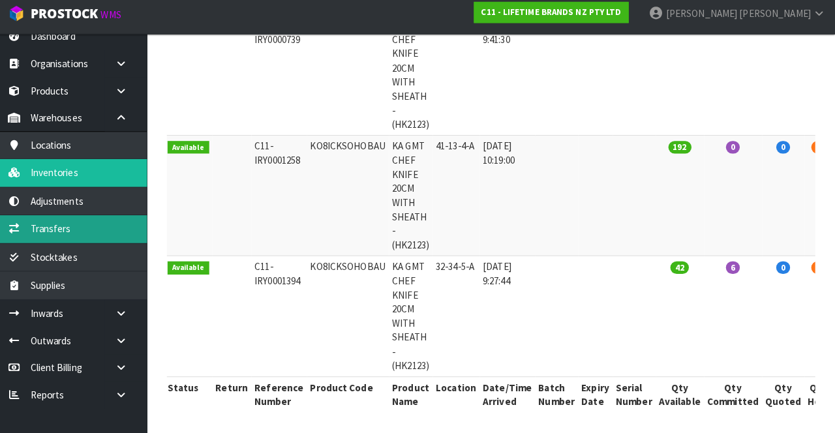
click at [104, 220] on link "Transfers" at bounding box center [78, 231] width 157 height 27
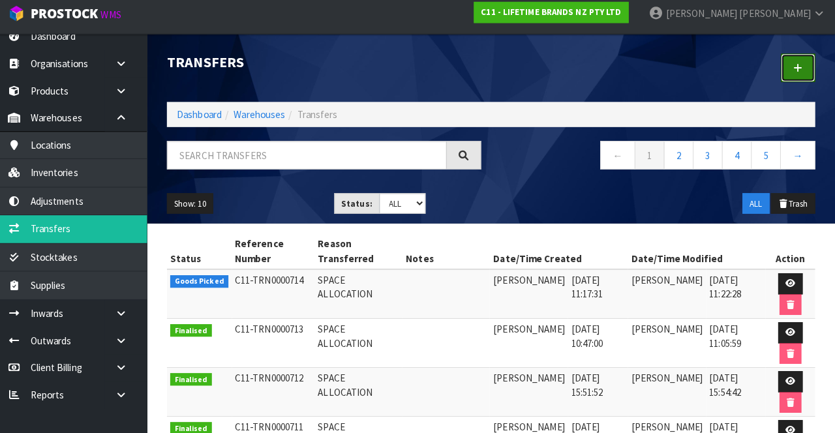
click at [796, 76] on icon at bounding box center [798, 73] width 9 height 10
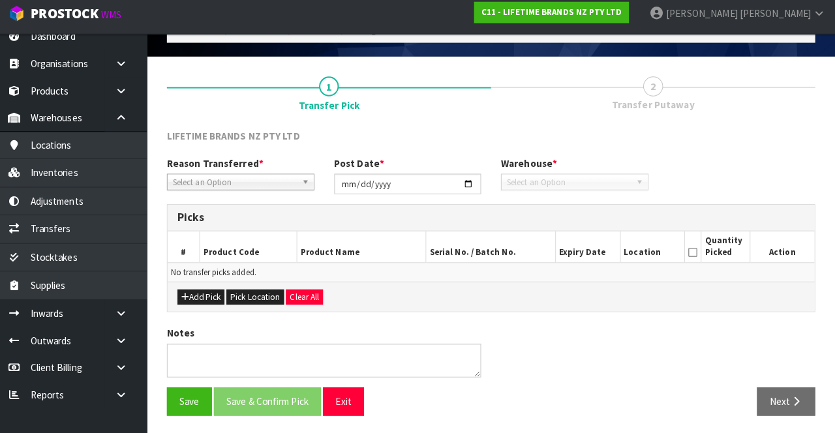
scroll to position [70, 0]
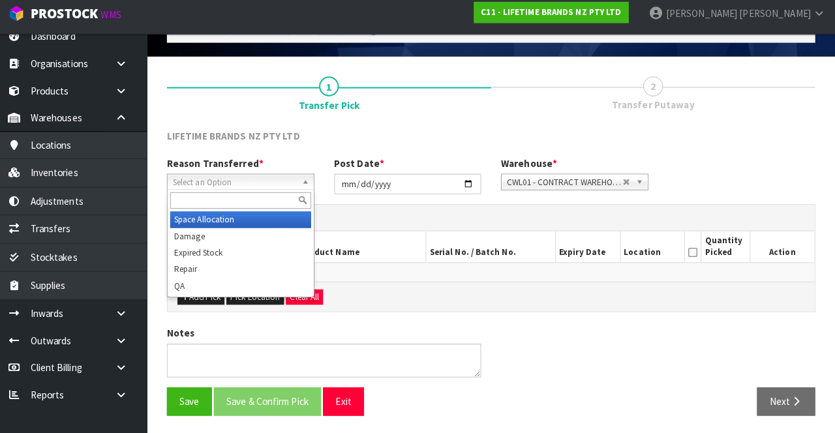
click at [275, 191] on span "Select an Option" at bounding box center [243, 186] width 122 height 16
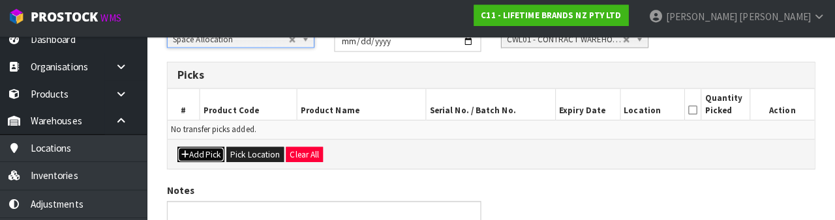
click at [213, 153] on button "Add Pick" at bounding box center [210, 156] width 46 height 16
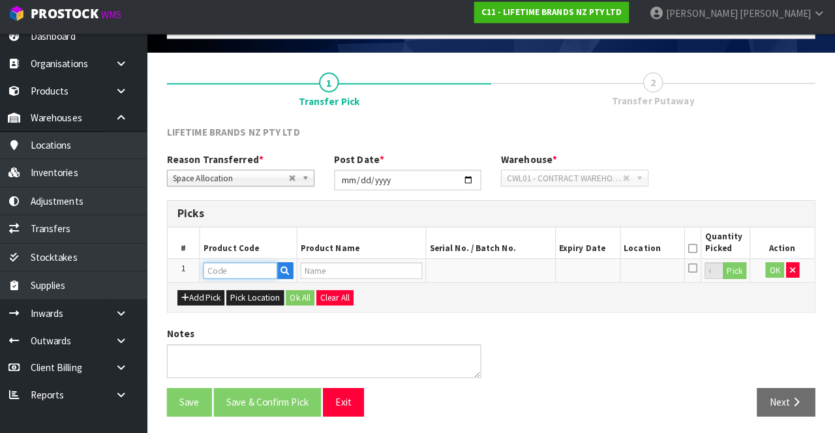
paste input "KO8ICKSOHOBAU"
type input "KO8ICKSOHOBAU"
type input "KA GMT CHEF KNIFE 20CM WITH SHEATH - (HK2123)"
type input "KO8ICKSOHOBAU"
click at [734, 220] on button "Pick" at bounding box center [736, 273] width 23 height 17
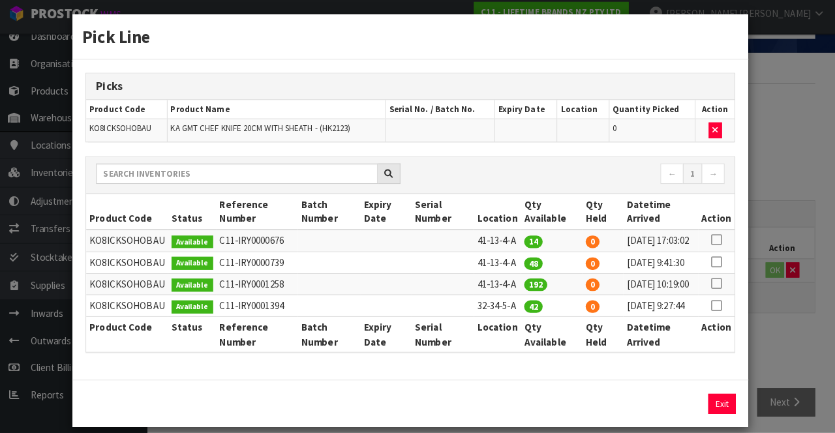
click at [719, 220] on icon at bounding box center [717, 307] width 10 height 1
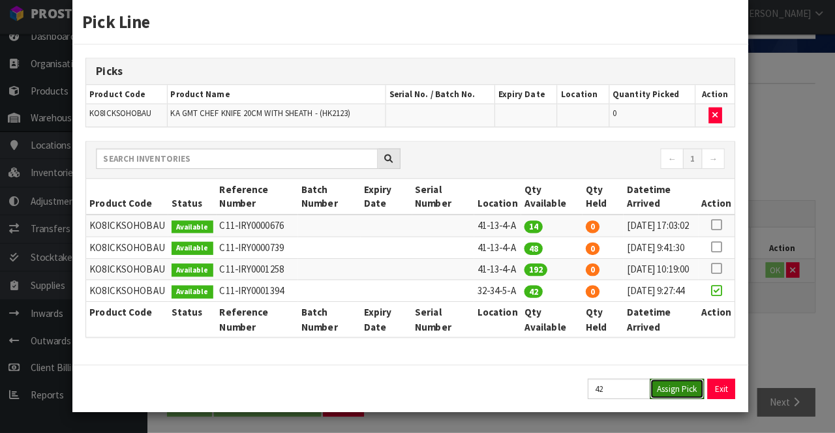
click at [685, 220] on button "Assign Pick" at bounding box center [678, 390] width 53 height 20
type input "42"
click at [785, 220] on div "Pick Line Picks Product Code Product Name Serial No. / Batch No. Expiry Date Lo…" at bounding box center [417, 216] width 835 height 433
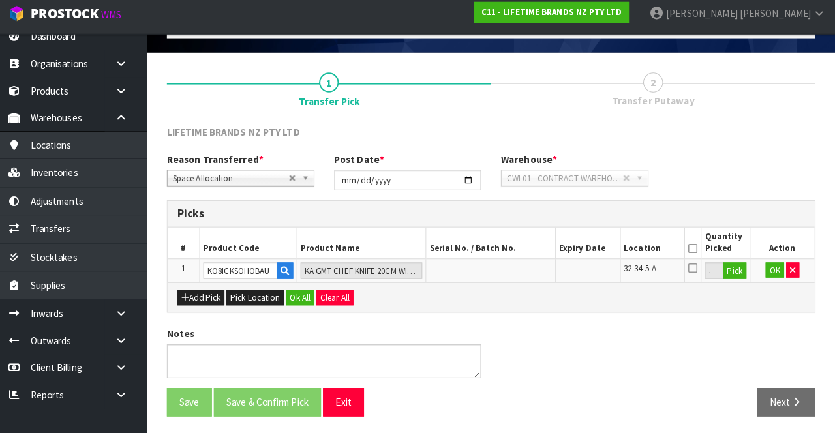
click at [695, 220] on icon at bounding box center [694, 251] width 9 height 1
click at [774, 220] on button "OK" at bounding box center [775, 273] width 18 height 16
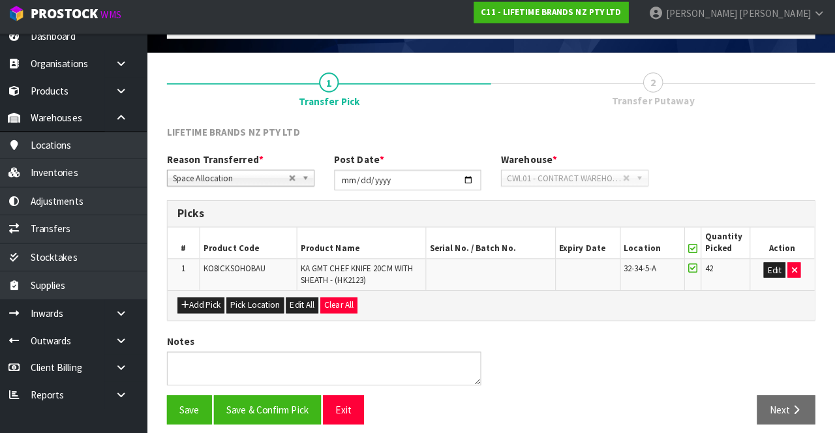
scroll to position [74, 0]
click at [279, 220] on button "Save & Confirm Pick" at bounding box center [275, 410] width 106 height 28
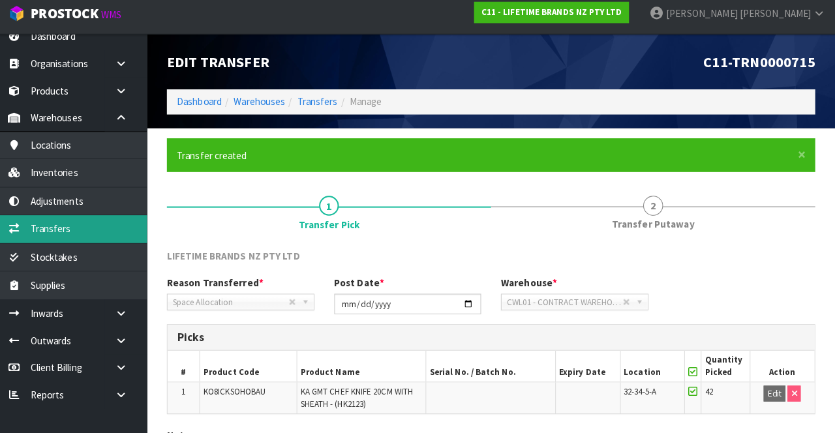
click at [105, 220] on link "Transfers" at bounding box center [78, 231] width 157 height 27
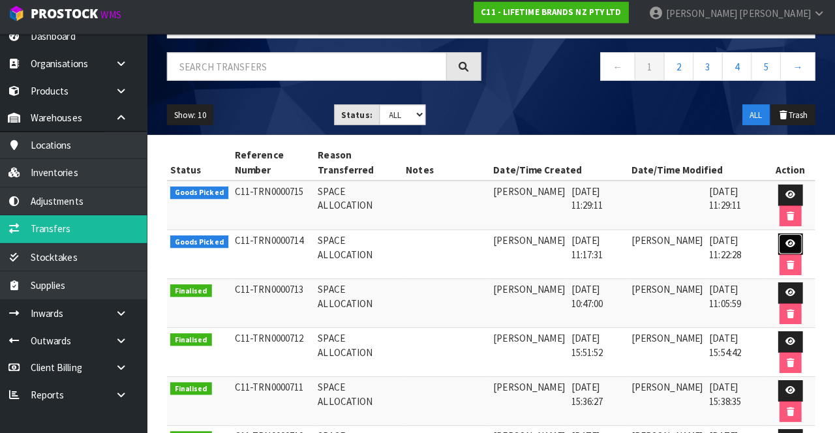
click at [786, 220] on link at bounding box center [791, 246] width 24 height 21
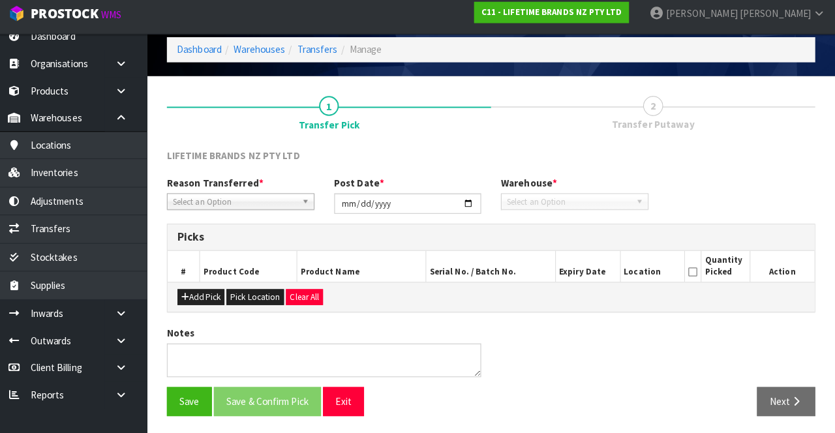
type input "[DATE]"
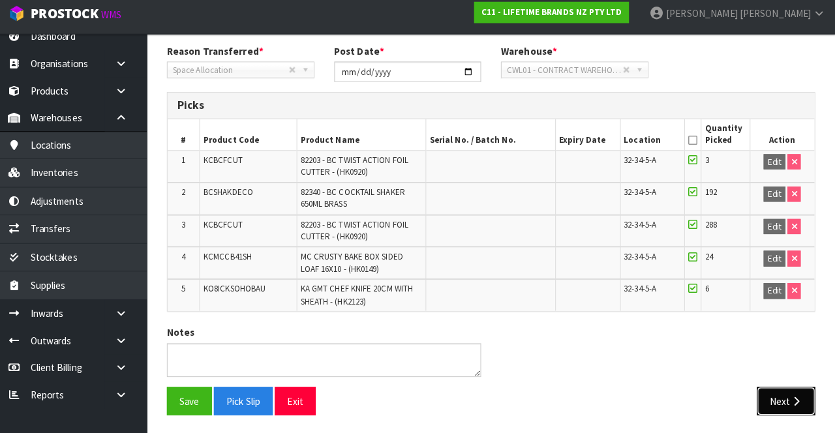
click at [781, 220] on button "Next" at bounding box center [786, 401] width 57 height 28
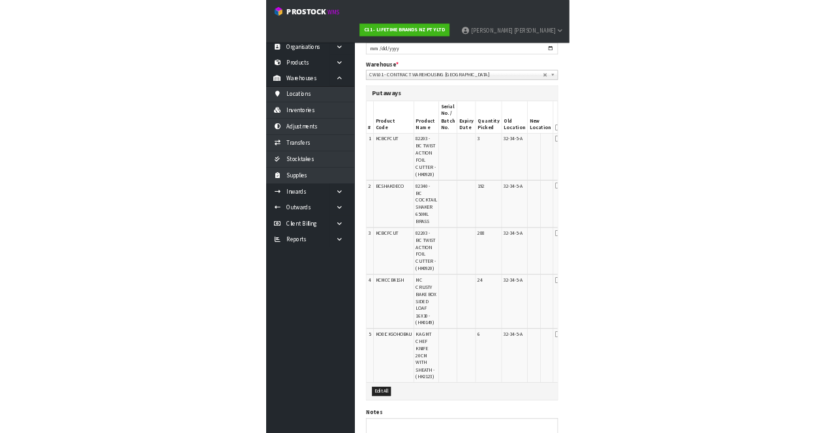
scroll to position [223, 0]
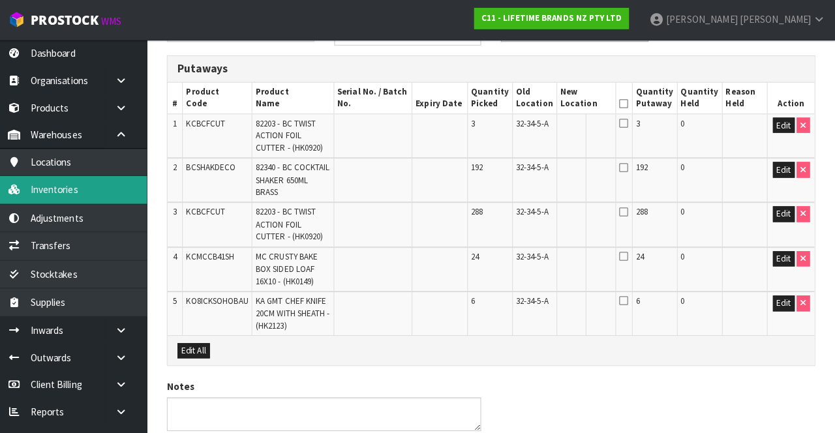
click at [110, 184] on link "Inventories" at bounding box center [78, 186] width 157 height 27
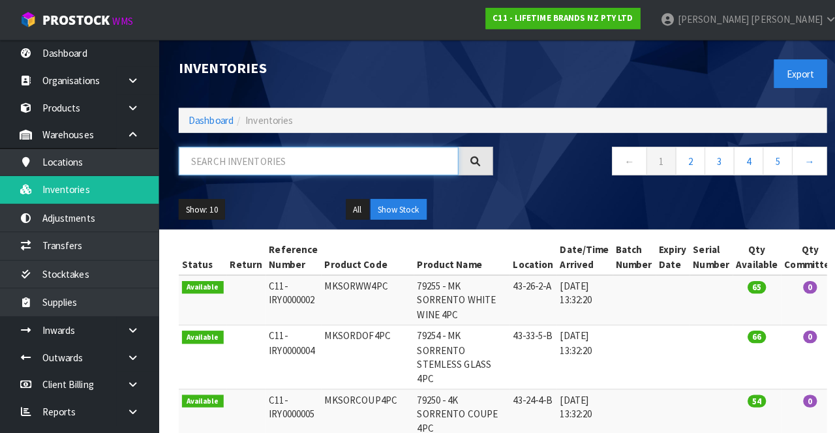
click at [361, 159] on input "text" at bounding box center [314, 159] width 276 height 28
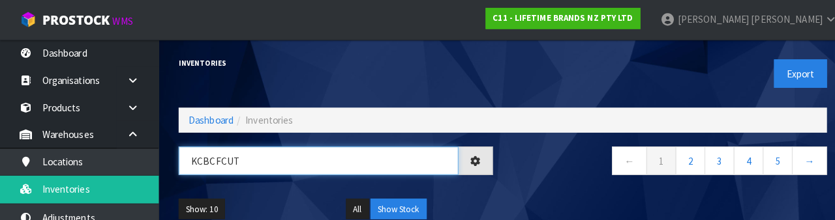
type input "KCBCFCUT"
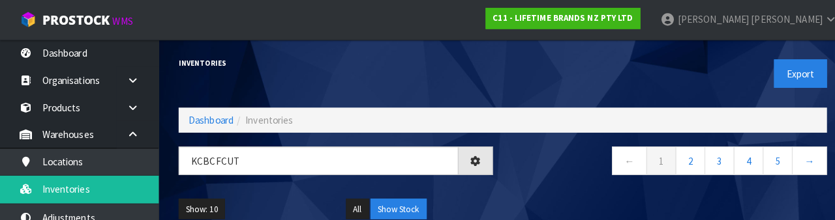
click at [503, 187] on div "Show: 10 5 10 25 50 All Show Stock" at bounding box center [495, 207] width 659 height 40
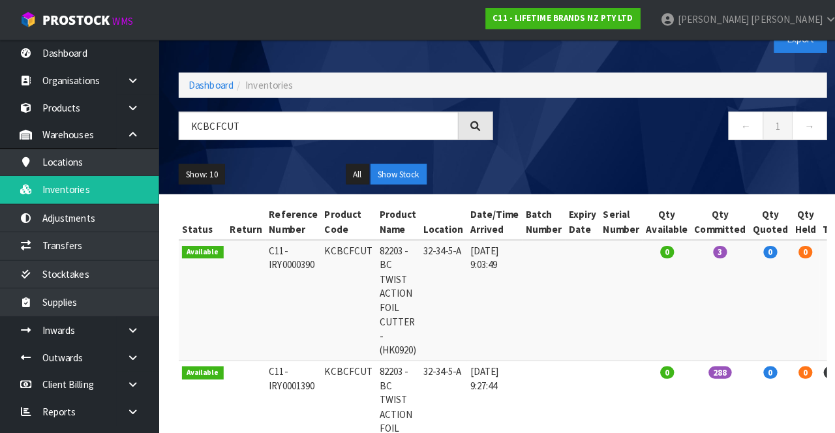
scroll to position [31, 0]
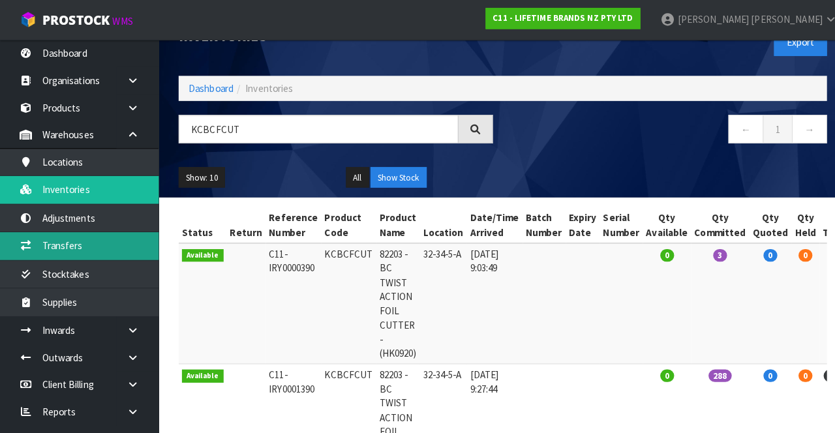
click at [111, 220] on link "Transfers" at bounding box center [78, 242] width 157 height 27
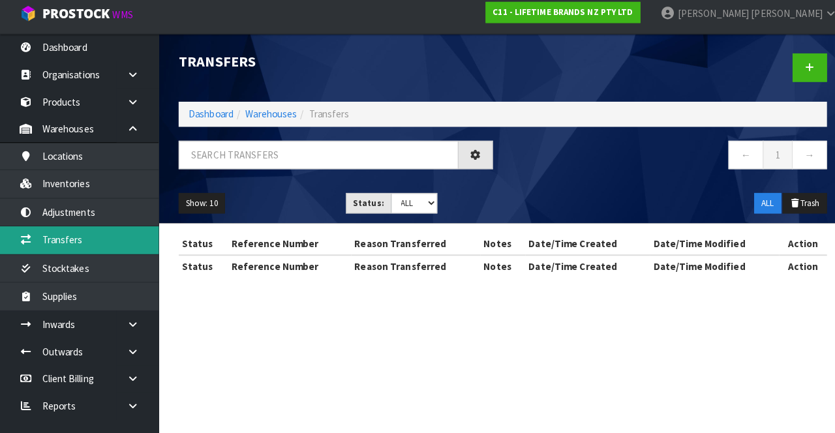
scroll to position [25, 0]
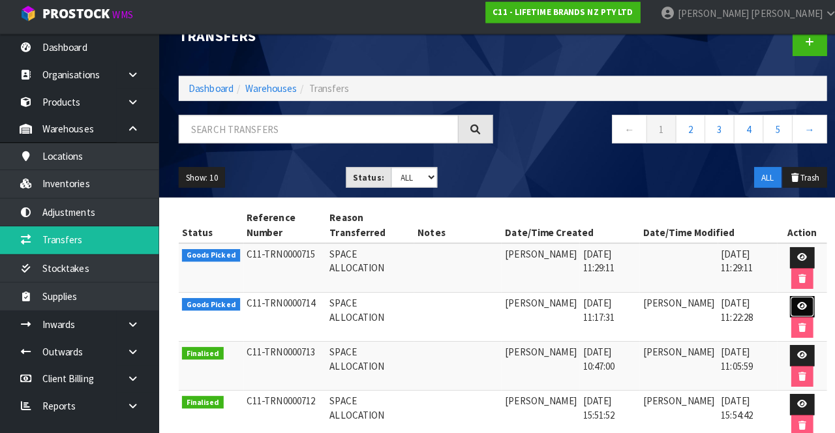
click at [798, 220] on link at bounding box center [791, 308] width 24 height 21
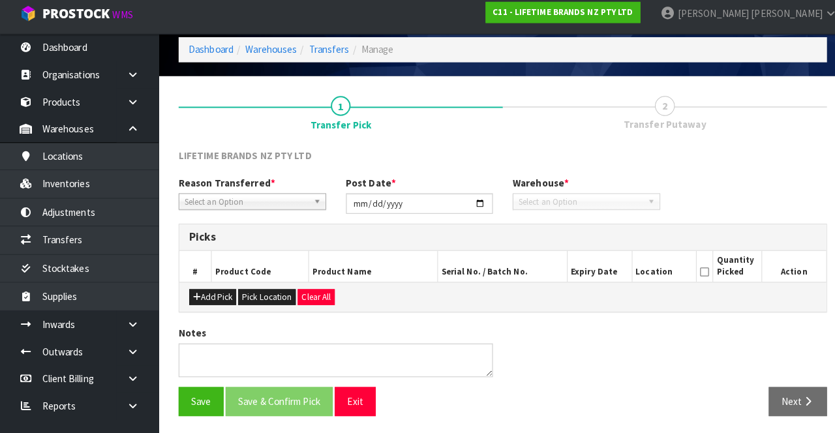
type input "[DATE]"
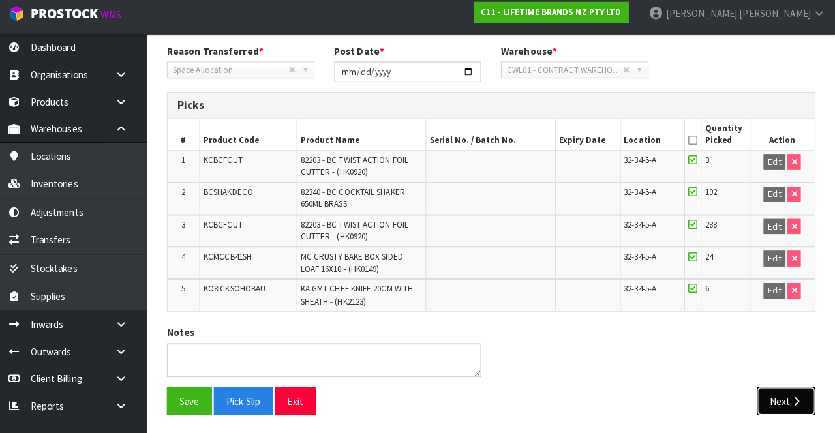
click at [783, 220] on button "Next" at bounding box center [786, 401] width 57 height 28
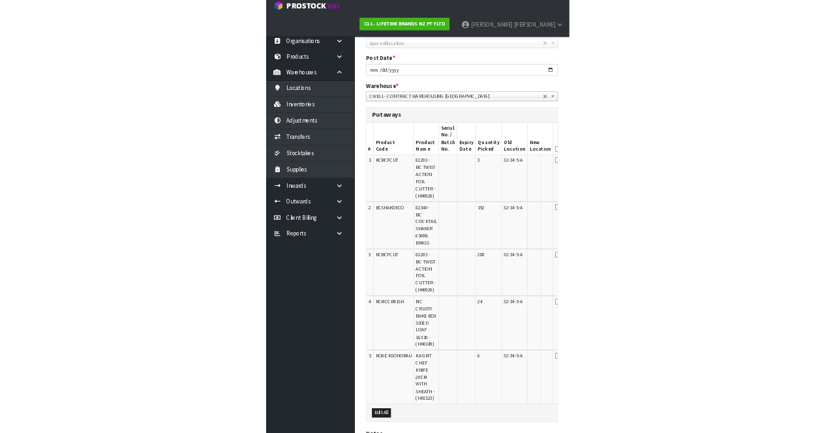
scroll to position [180, 0]
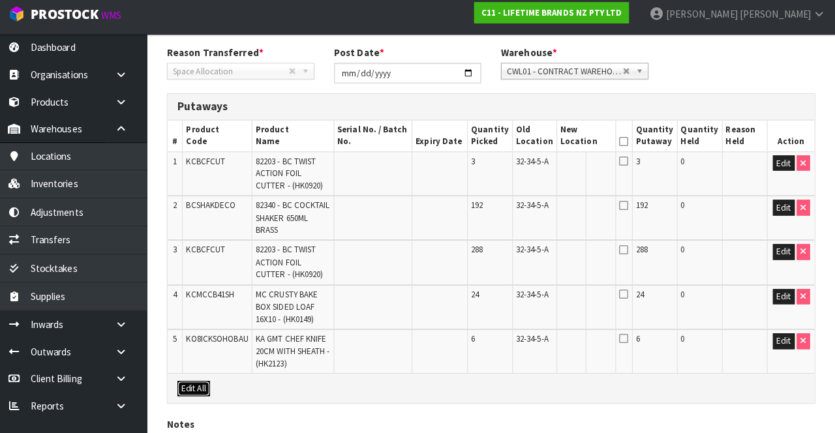
click at [202, 220] on button "Edit All" at bounding box center [203, 390] width 32 height 16
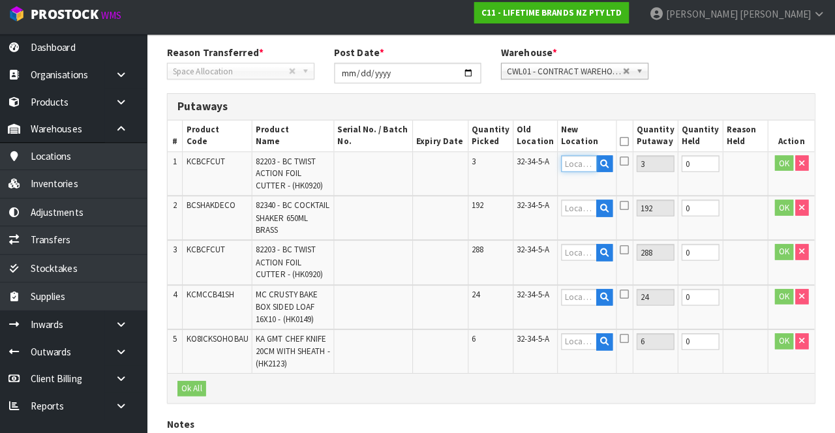
click at [588, 169] on input "text" at bounding box center [582, 167] width 35 height 16
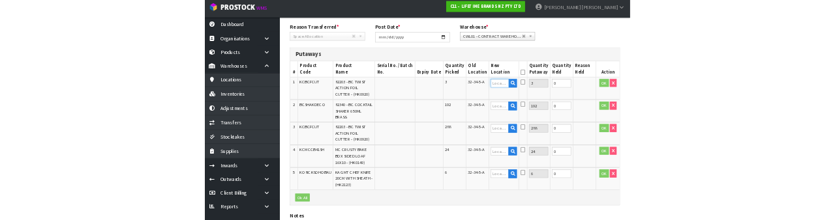
scroll to position [183, 0]
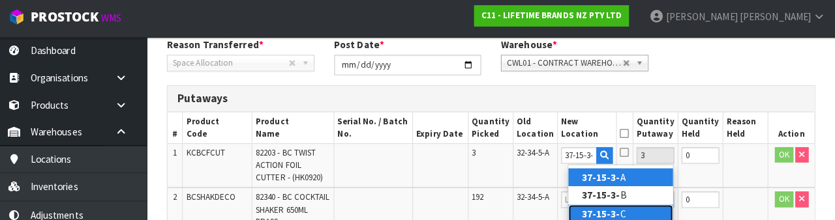
click at [631, 211] on link "37-15-3- C" at bounding box center [623, 214] width 103 height 18
type input "37-15-3-C"
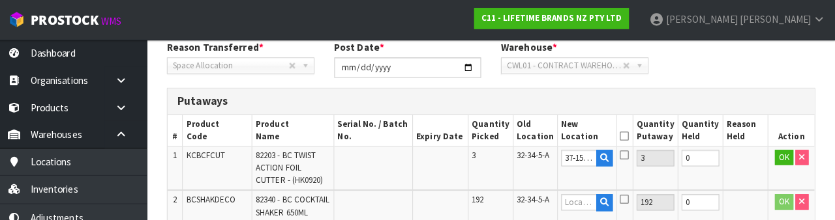
click at [723, 77] on div "Reason Transferred * Space Allocation Damage Expired Stock Repair QA Space Allo…" at bounding box center [495, 63] width 659 height 47
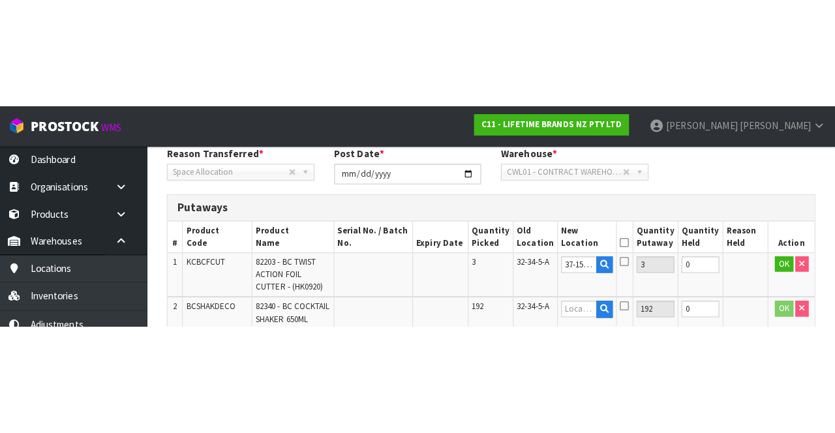
scroll to position [190, 0]
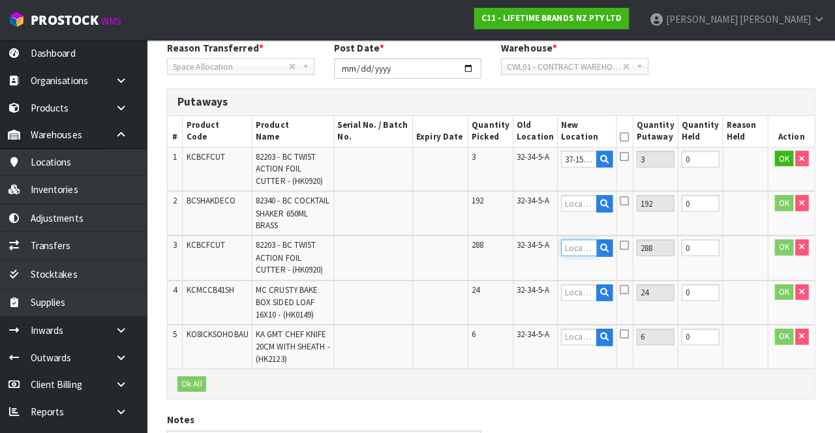
click at [582, 220] on input "text" at bounding box center [582, 244] width 35 height 16
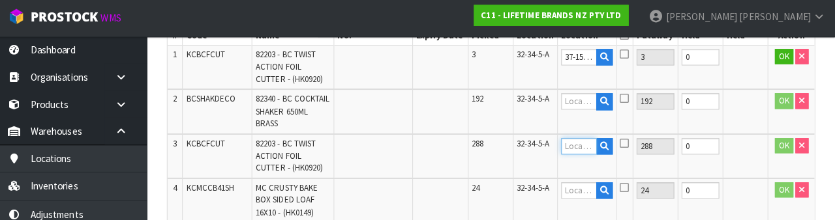
scroll to position [303, 0]
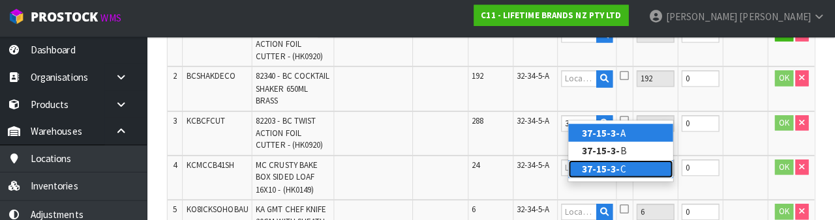
click at [636, 171] on link "37-15-3- C" at bounding box center [623, 170] width 103 height 18
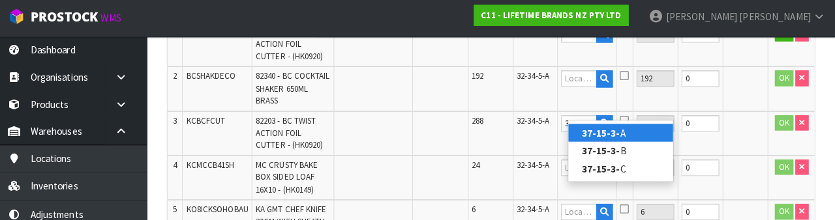
type input "37-15-3-C"
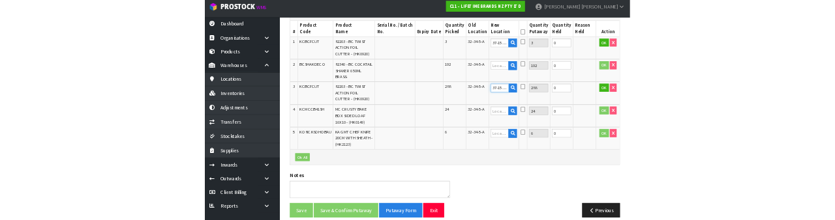
scroll to position [261, 0]
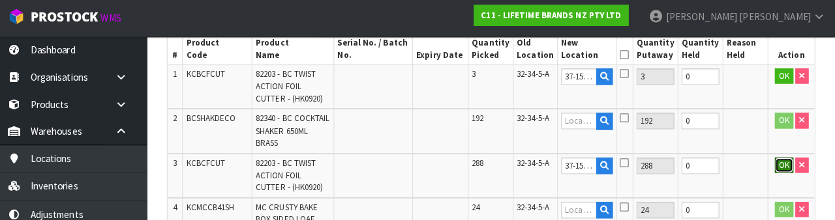
click at [777, 158] on button "OK" at bounding box center [784, 166] width 18 height 16
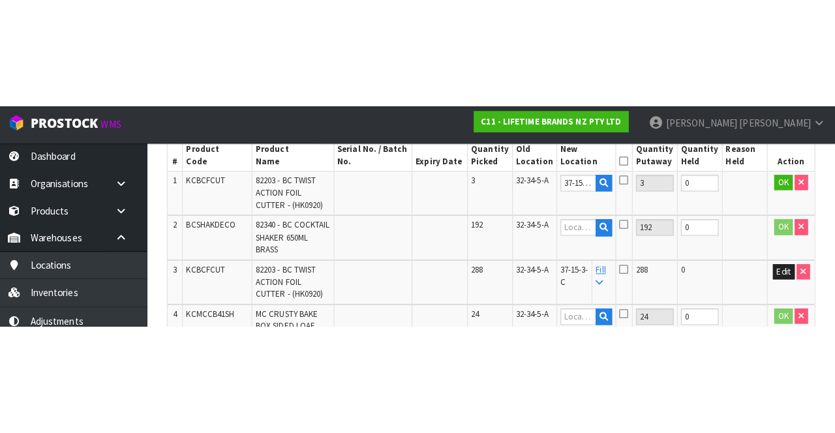
scroll to position [258, 0]
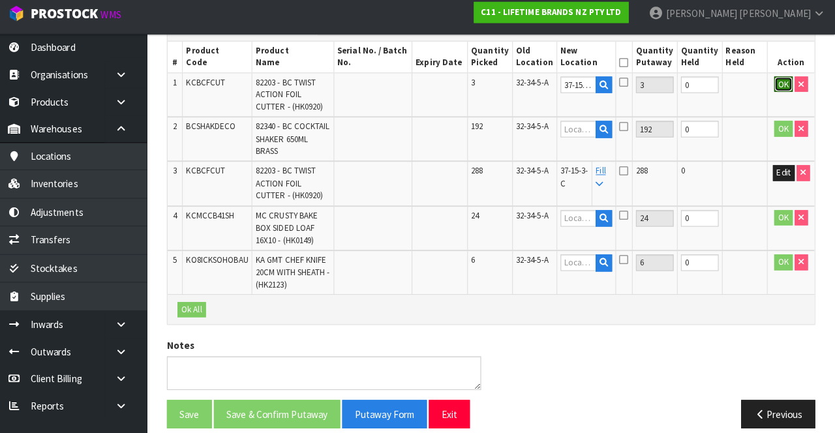
click at [775, 90] on button "OK" at bounding box center [784, 90] width 18 height 16
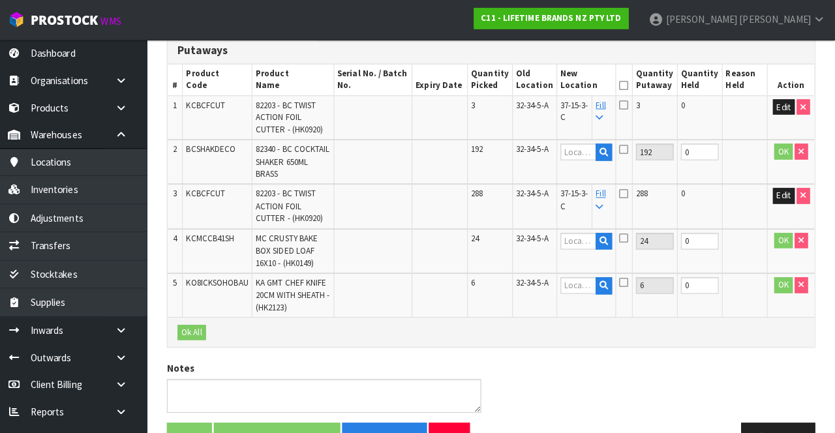
scroll to position [241, 0]
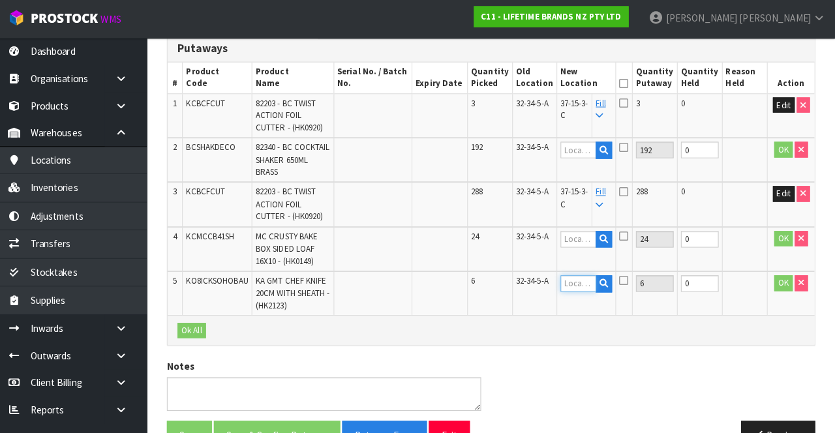
click at [588, 220] on input "text" at bounding box center [581, 281] width 35 height 16
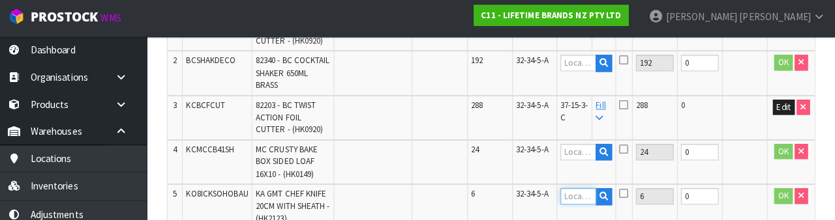
scroll to position [390, 0]
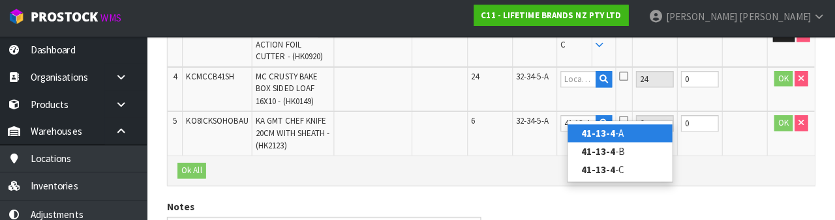
click at [647, 133] on link "41-13-4 -A" at bounding box center [622, 135] width 103 height 18
type input "41-13-4-A"
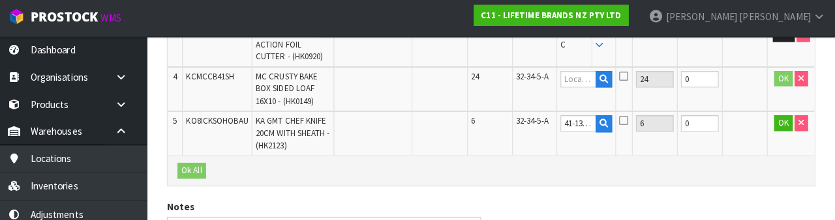
click at [631, 117] on icon at bounding box center [626, 122] width 9 height 10
click at [0, 0] on input "checkbox" at bounding box center [0, 0] width 0 height 0
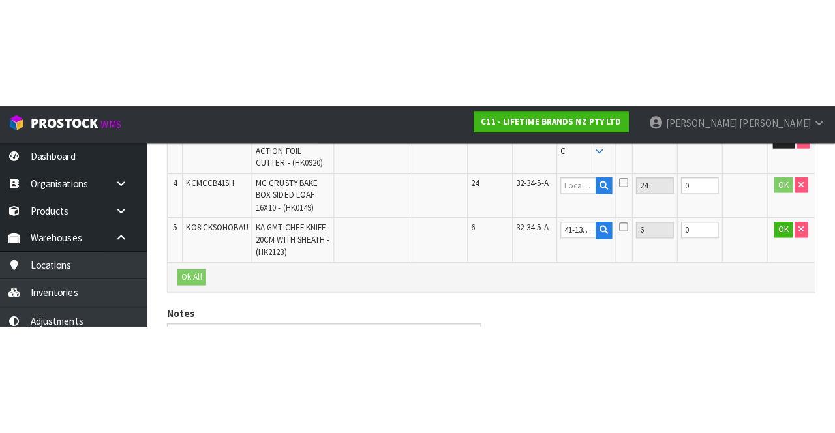
scroll to position [258, 0]
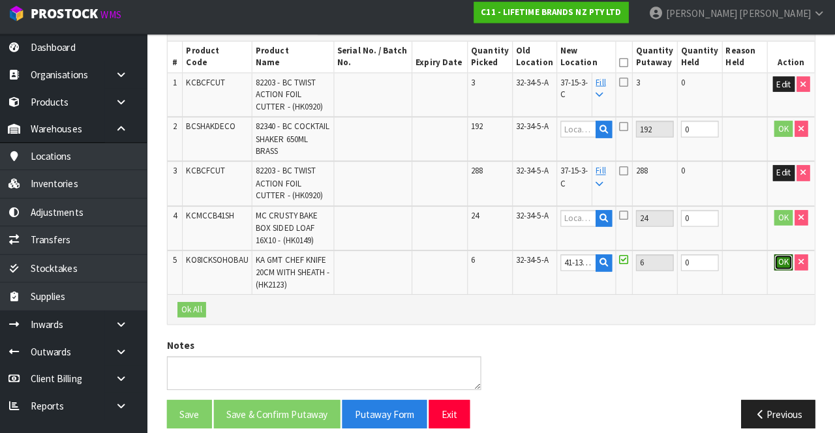
click at [780, 220] on button "OK" at bounding box center [784, 265] width 18 height 16
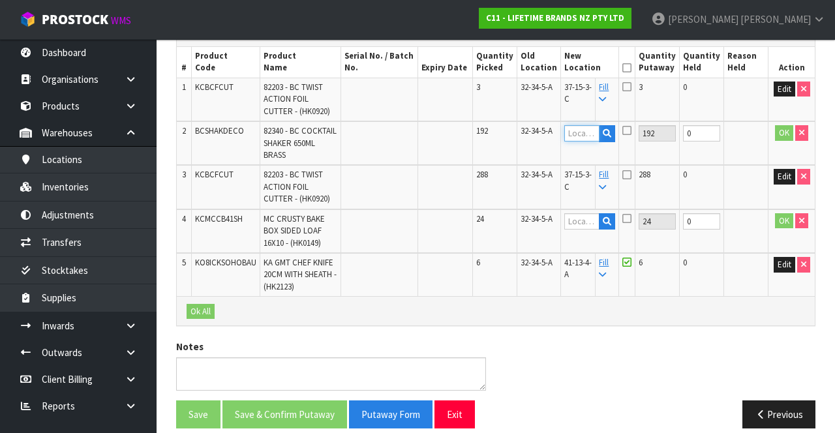
click at [588, 137] on input "text" at bounding box center [581, 133] width 35 height 16
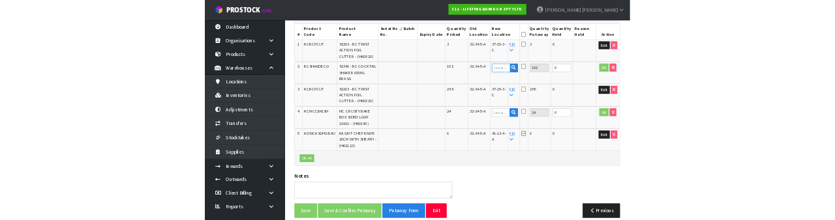
scroll to position [250, 0]
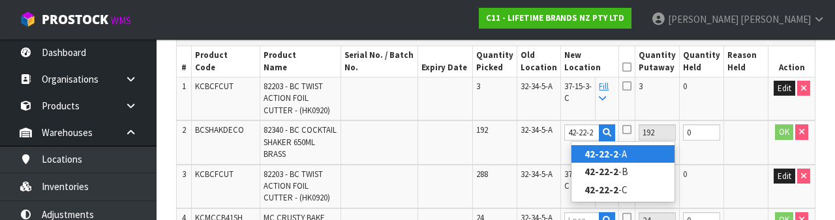
click at [648, 153] on link "42-22-2 -A" at bounding box center [622, 154] width 103 height 18
type input "42-22-2-A"
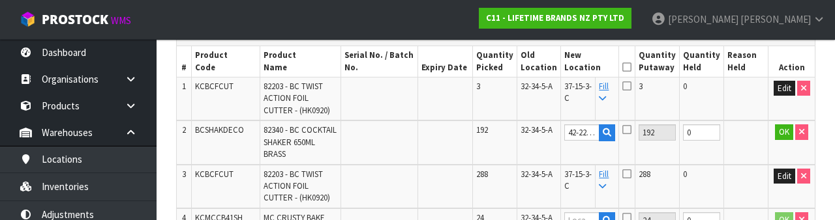
click at [631, 129] on icon at bounding box center [626, 130] width 9 height 10
click at [0, 0] on input "checkbox" at bounding box center [0, 0] width 0 height 0
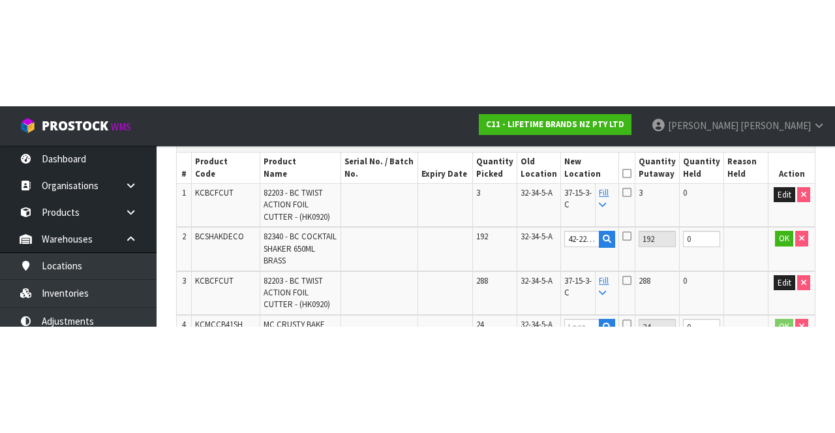
scroll to position [258, 0]
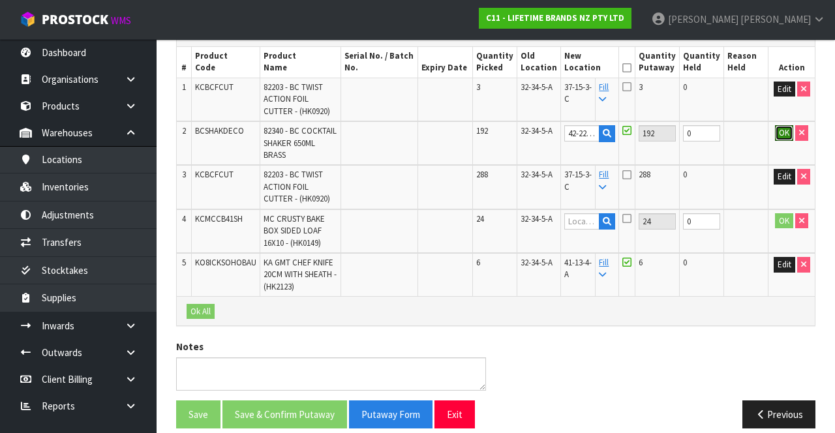
click at [781, 136] on button "OK" at bounding box center [784, 133] width 18 height 16
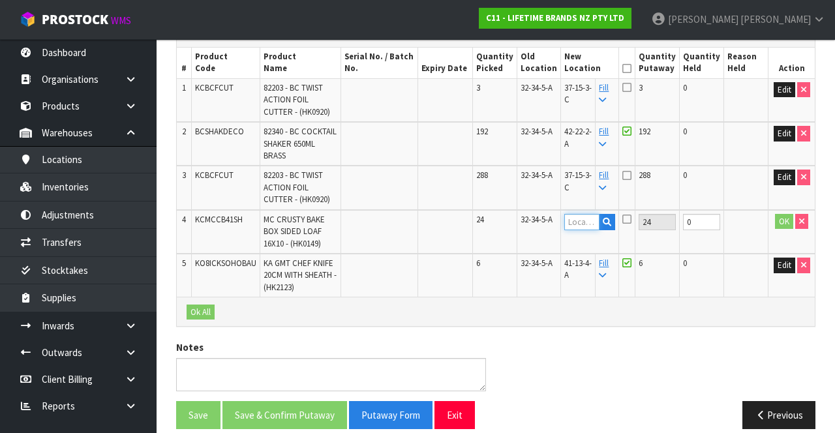
click at [590, 214] on input "text" at bounding box center [581, 222] width 35 height 16
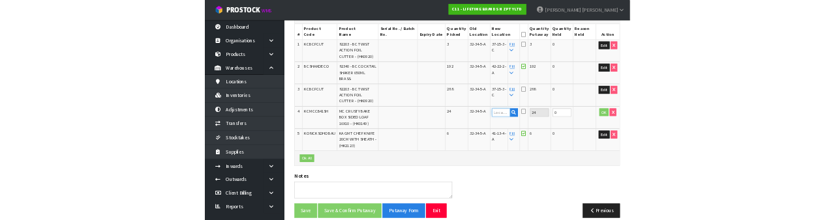
scroll to position [250, 0]
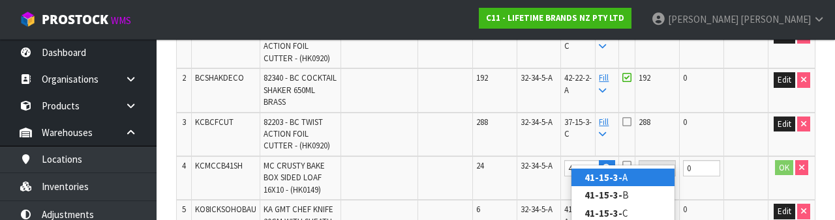
click at [646, 177] on link "41-15-3- A" at bounding box center [622, 178] width 103 height 18
type input "41-15-3-A"
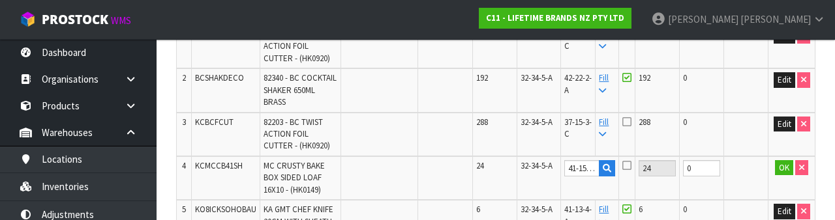
click at [631, 160] on icon at bounding box center [626, 165] width 9 height 10
click at [0, 0] on input "checkbox" at bounding box center [0, 0] width 0 height 0
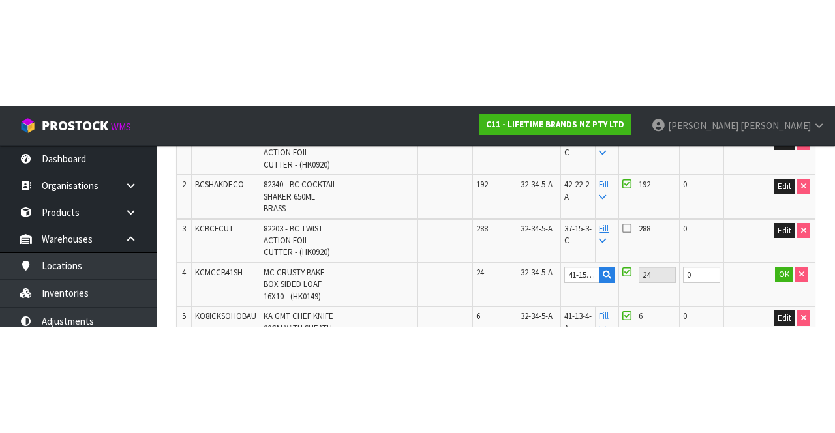
scroll to position [258, 0]
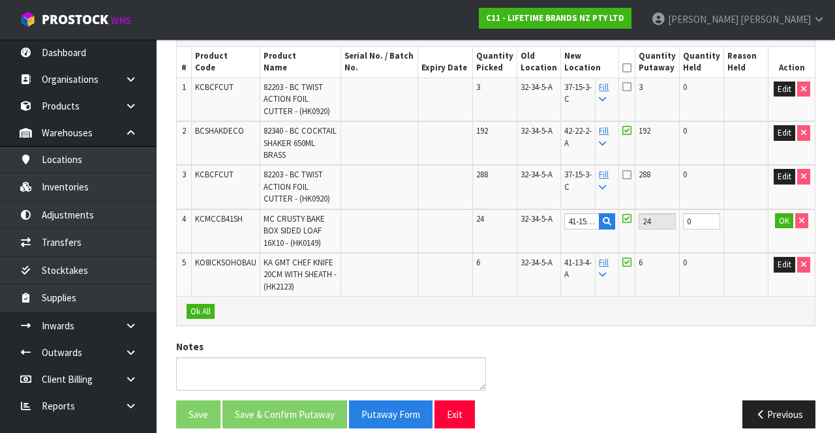
click at [631, 170] on icon at bounding box center [626, 175] width 9 height 10
click at [0, 0] on input "checkbox" at bounding box center [0, 0] width 0 height 0
click at [631, 85] on icon at bounding box center [626, 87] width 9 height 10
click at [0, 0] on input "checkbox" at bounding box center [0, 0] width 0 height 0
click at [776, 213] on button "OK" at bounding box center [784, 221] width 18 height 16
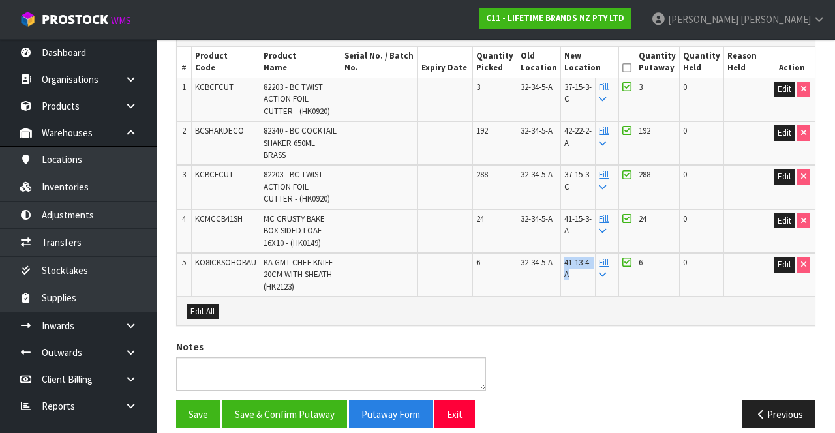
copy span "41-13-4-A"
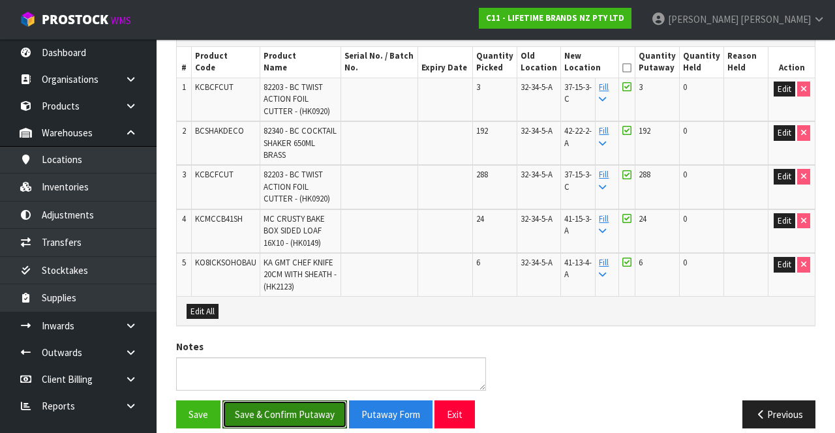
click at [291, 220] on button "Save & Confirm Putaway" at bounding box center [284, 414] width 125 height 28
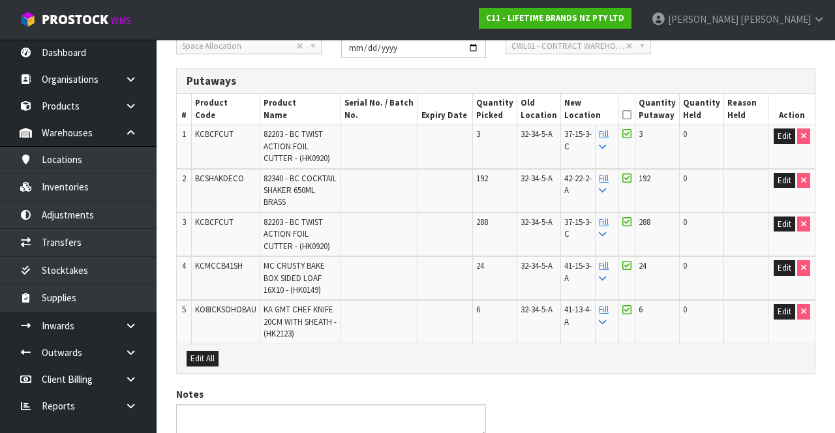
scroll to position [0, 0]
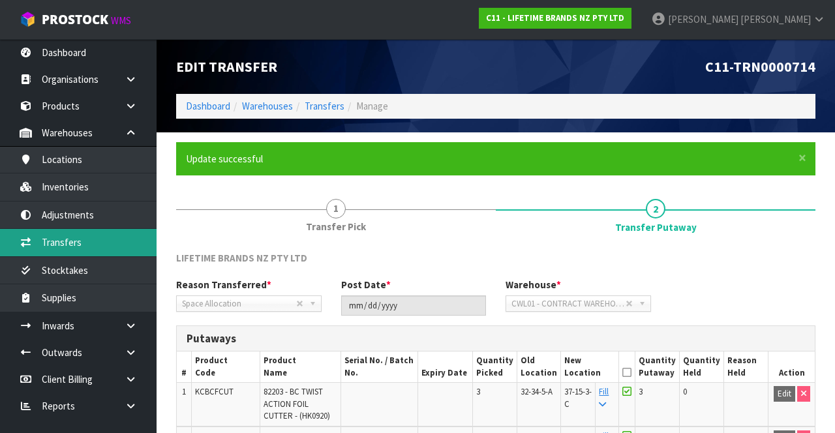
click at [105, 220] on link "Transfers" at bounding box center [78, 242] width 157 height 27
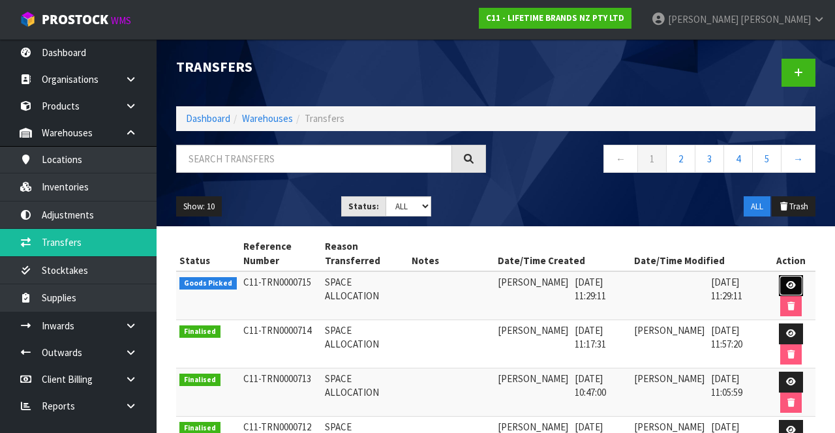
click at [788, 220] on icon at bounding box center [791, 285] width 10 height 8
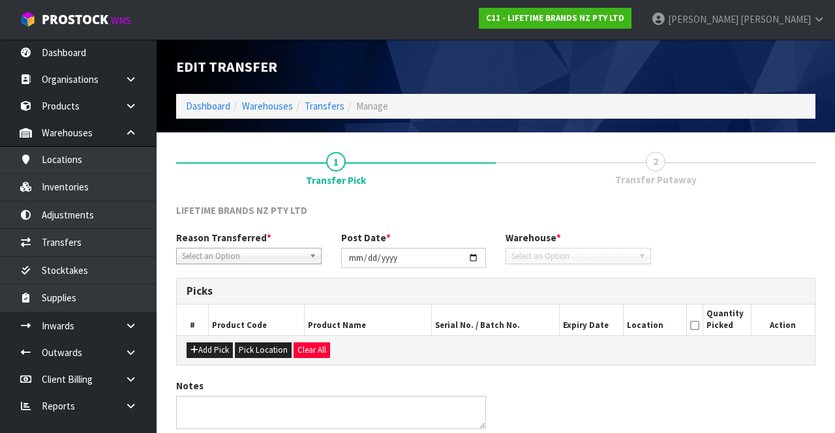
type input "[DATE]"
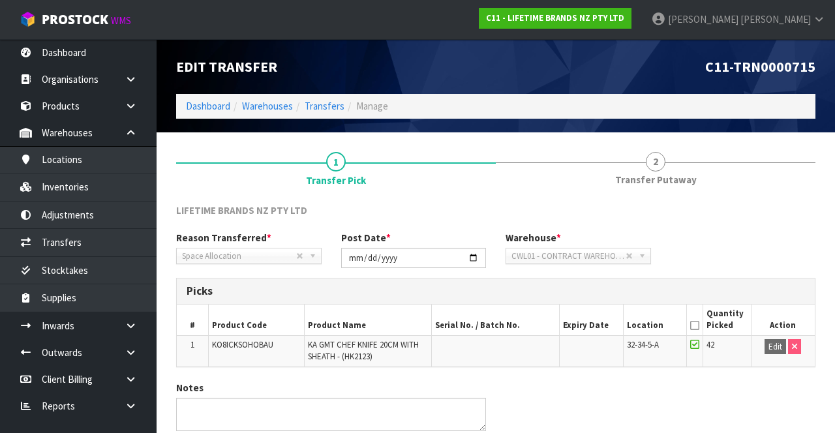
scroll to position [53, 0]
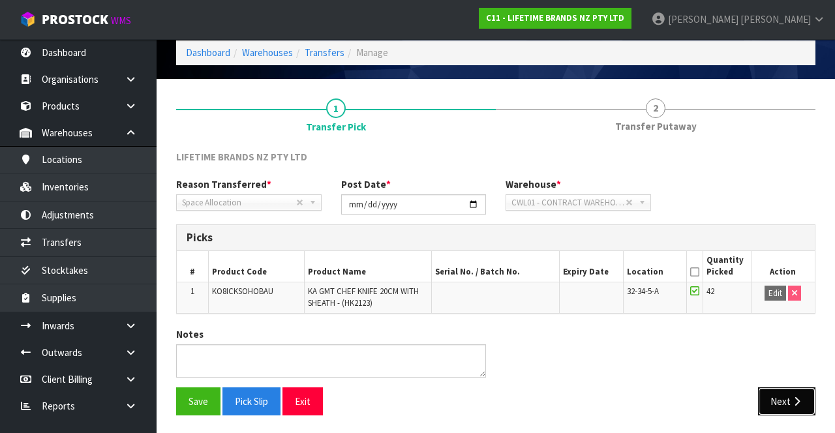
click at [783, 220] on button "Next" at bounding box center [786, 401] width 57 height 28
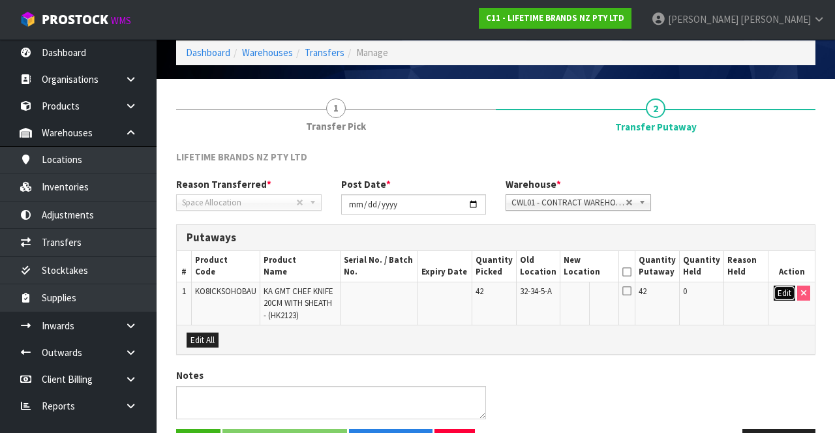
click at [779, 220] on button "Edit" at bounding box center [784, 294] width 22 height 16
paste input "41-13-4-A"
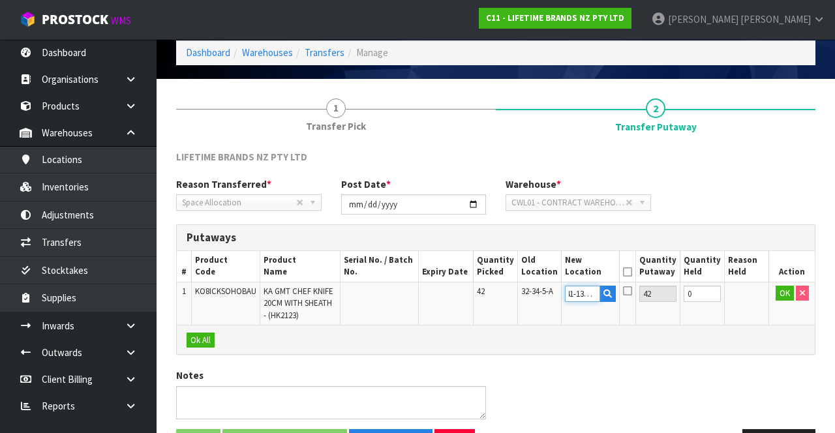
type input "41-13-4-A"
click at [632, 220] on icon at bounding box center [627, 272] width 9 height 1
click at [777, 220] on button "OK" at bounding box center [784, 294] width 18 height 16
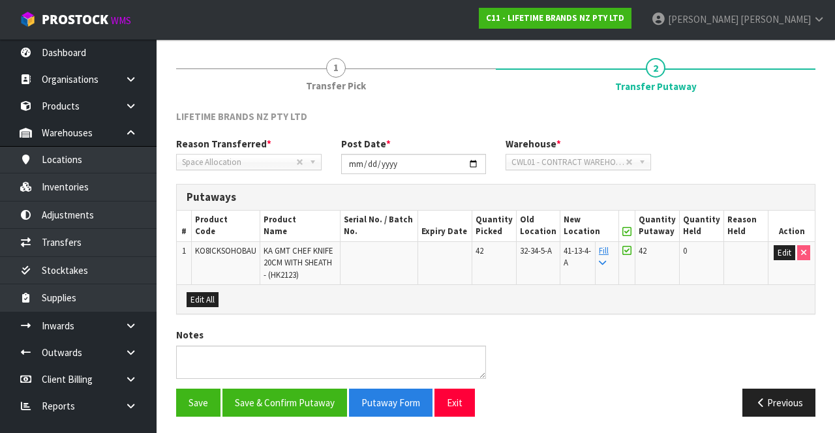
scroll to position [91, 0]
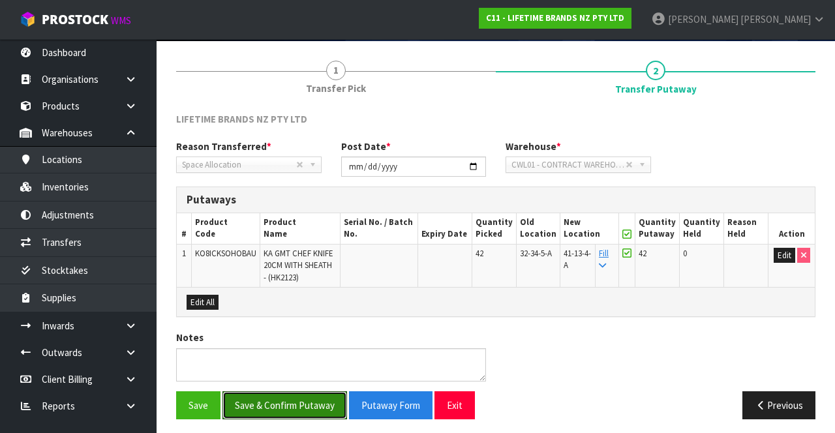
click at [299, 220] on button "Save & Confirm Putaway" at bounding box center [284, 405] width 125 height 28
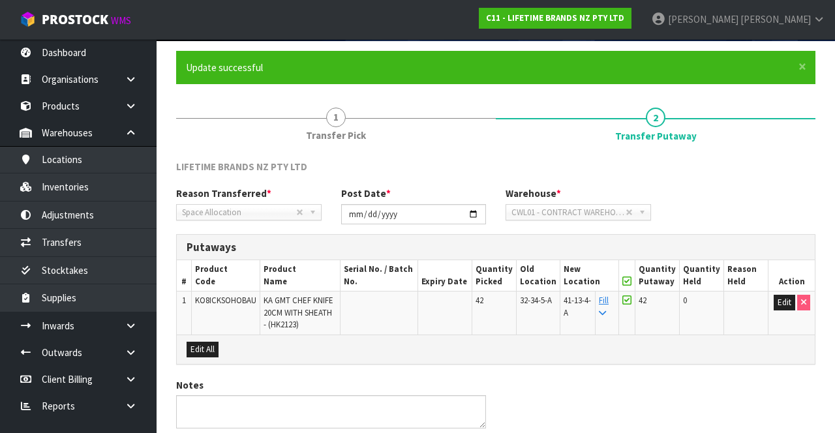
scroll to position [0, 0]
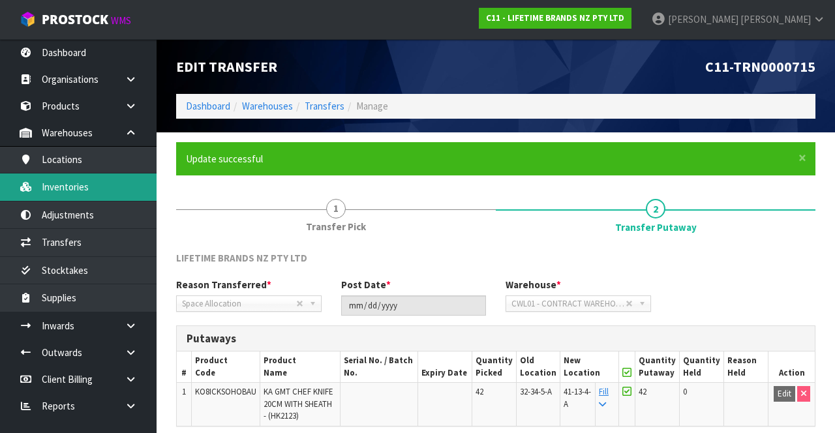
click at [95, 190] on link "Inventories" at bounding box center [78, 186] width 157 height 27
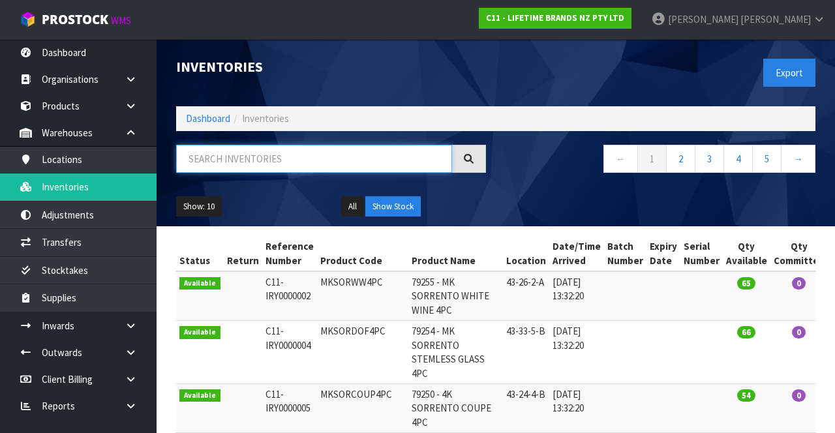
click at [333, 157] on input "text" at bounding box center [314, 159] width 276 height 28
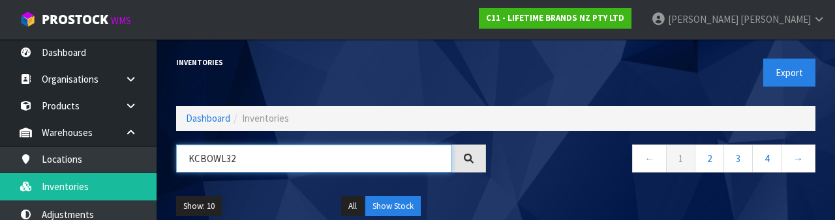
type input "KCBOWL32"
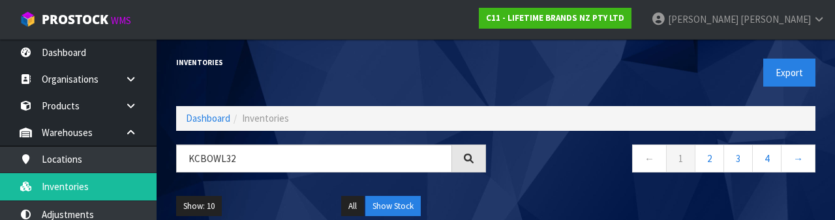
click at [569, 169] on nav "← 1 2 3 4 →" at bounding box center [660, 161] width 310 height 32
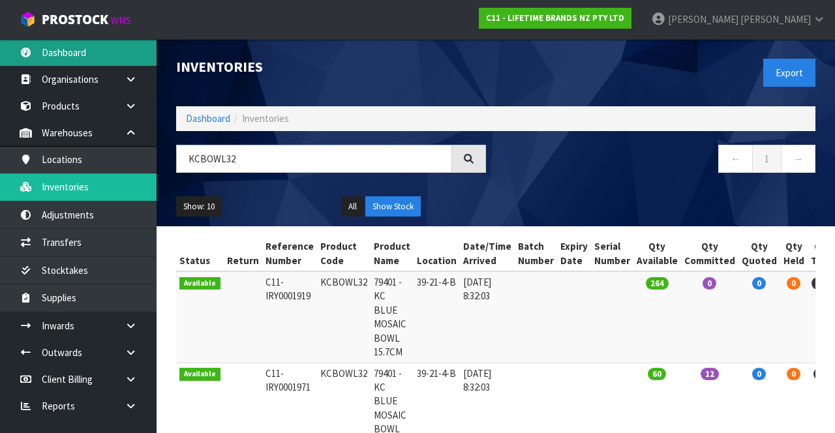
click at [79, 63] on link "Dashboard" at bounding box center [78, 52] width 157 height 27
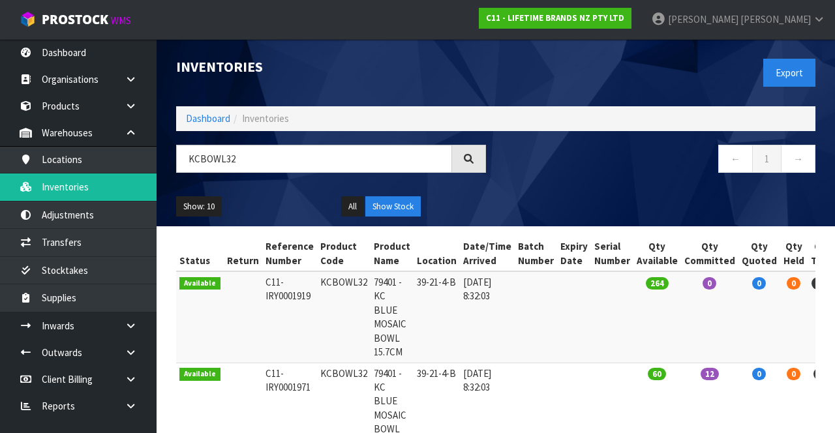
click at [812, 220] on td "264" at bounding box center [822, 316] width 31 height 91
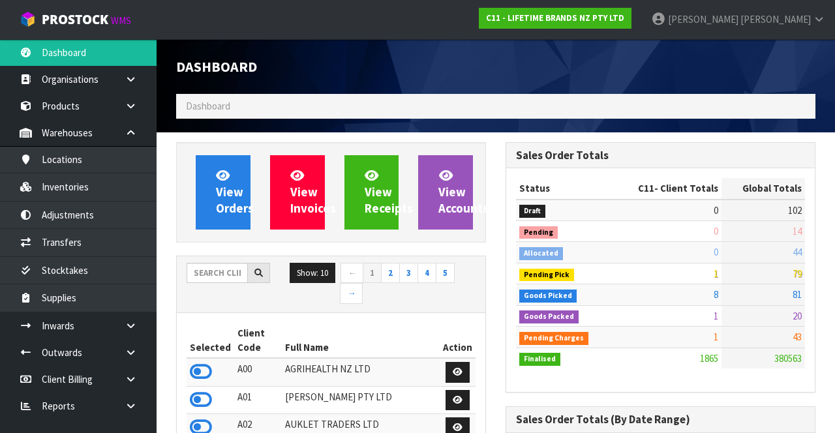
scroll to position [650988, 651822]
click at [214, 220] on input "text" at bounding box center [217, 273] width 61 height 20
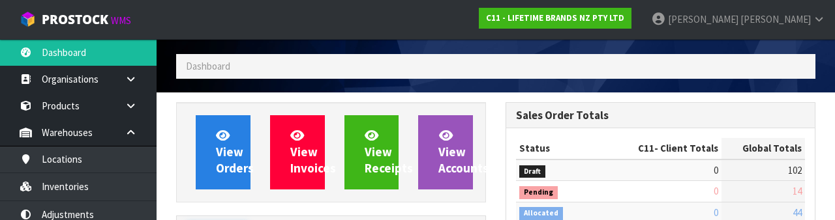
scroll to position [153, 0]
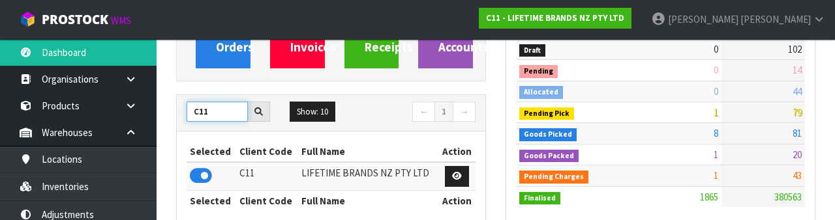
type input "C11"
click at [199, 171] on icon at bounding box center [201, 176] width 22 height 20
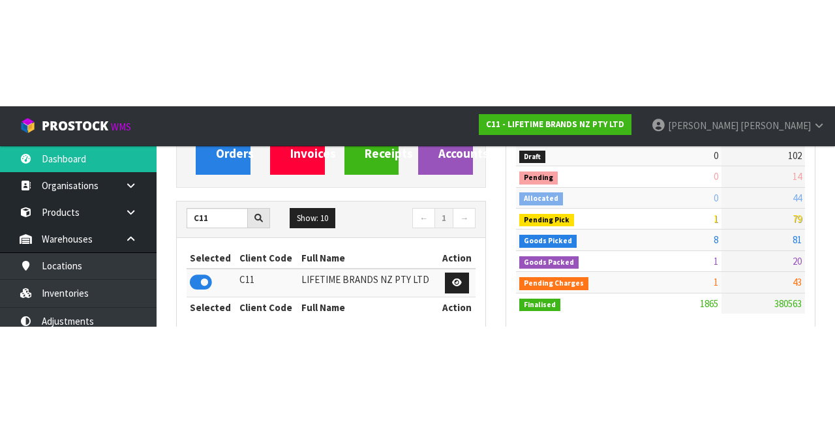
scroll to position [161, 0]
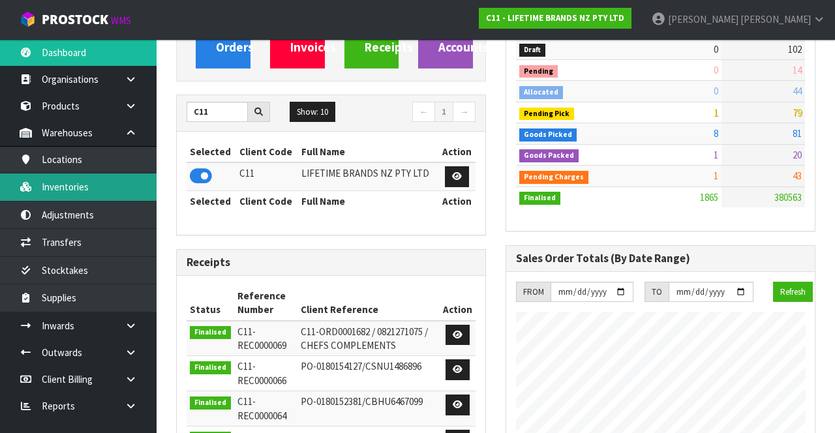
click at [100, 190] on link "Inventories" at bounding box center [78, 186] width 157 height 27
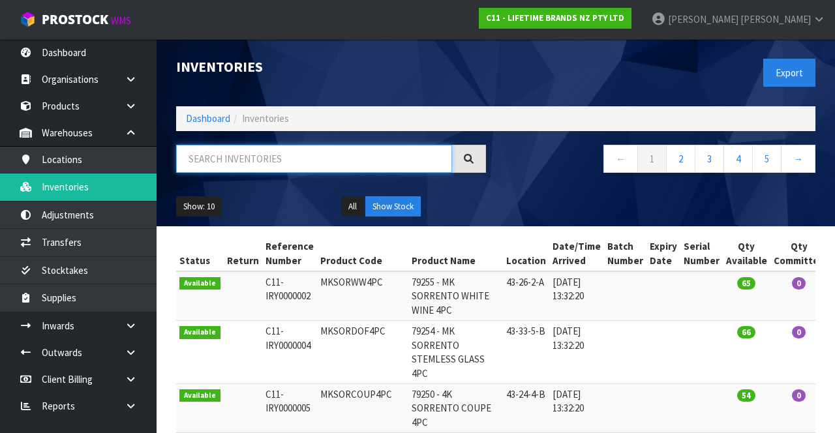
click at [295, 157] on input "text" at bounding box center [314, 159] width 276 height 28
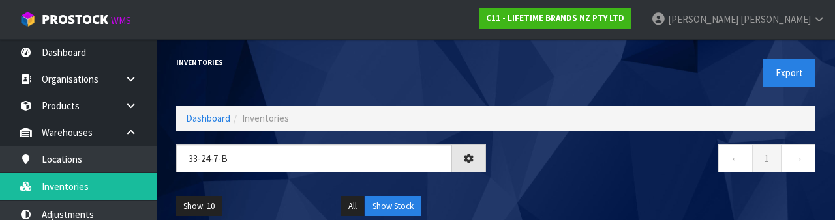
click at [600, 176] on nav "← 1 →" at bounding box center [660, 161] width 310 height 32
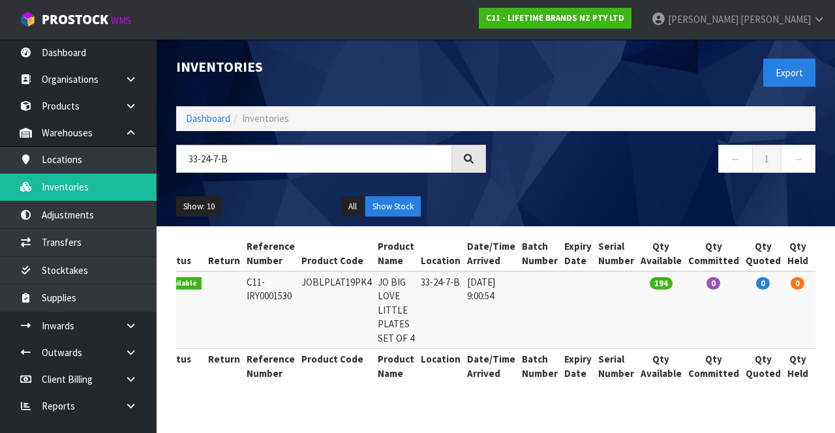
scroll to position [0, 55]
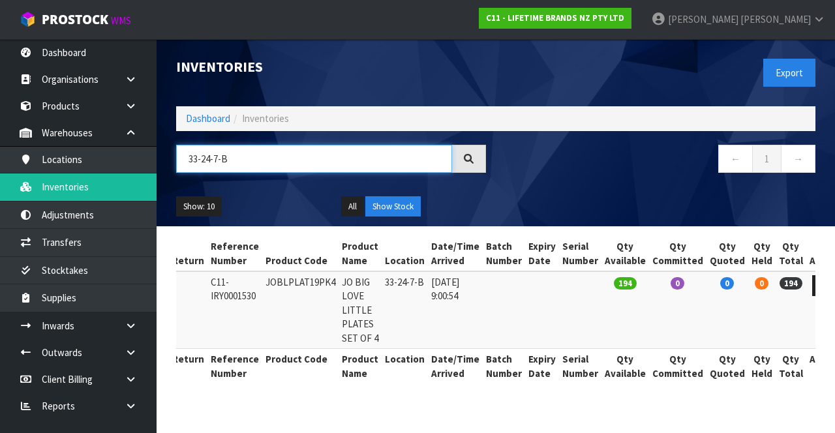
click at [253, 154] on input "33-24-7-B" at bounding box center [314, 159] width 276 height 28
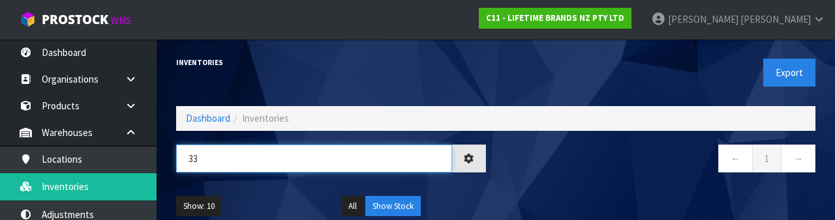
type input "3"
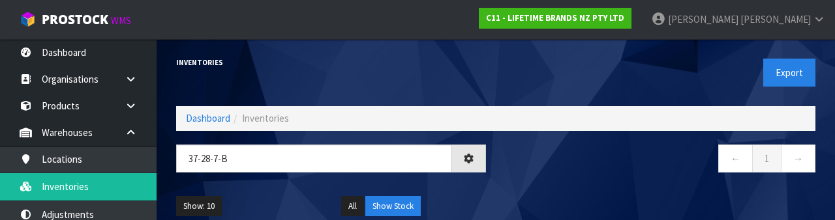
click at [600, 187] on div "Show: 10 5 10 25 50 All Show Stock" at bounding box center [495, 207] width 659 height 40
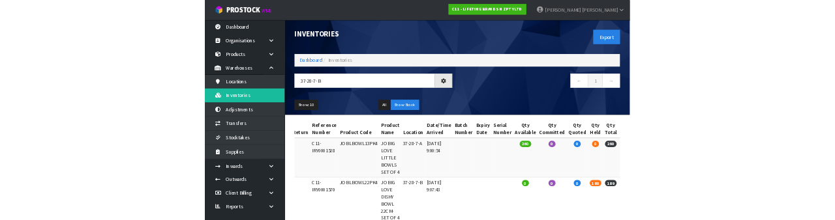
scroll to position [0, 50]
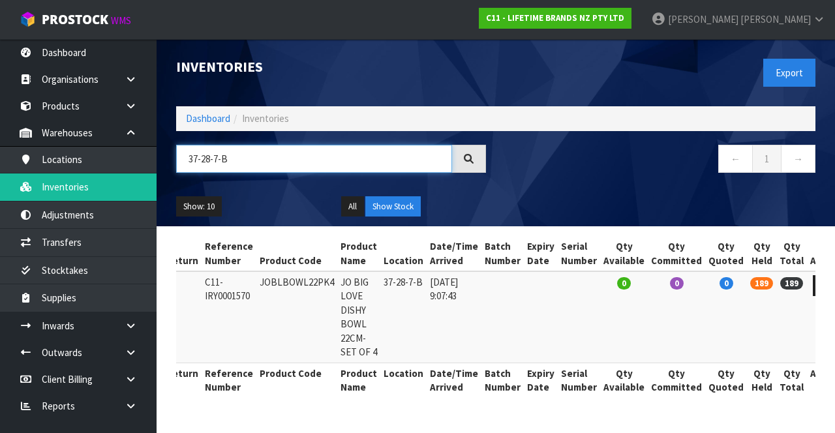
click at [253, 160] on input "37-28-7-B" at bounding box center [314, 159] width 276 height 28
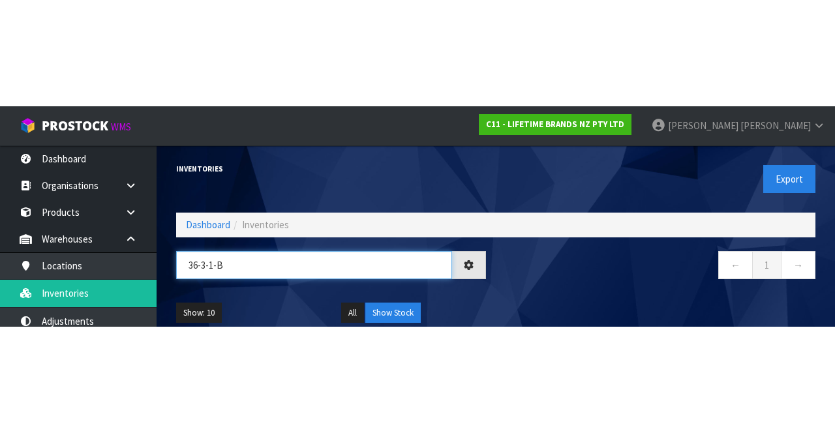
scroll to position [0, 2]
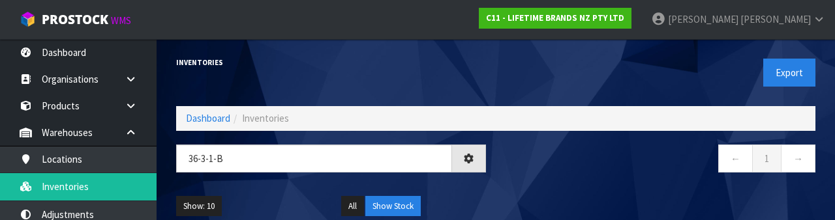
click at [518, 203] on div "Show: 10 5 10 25 50 All Show Stock" at bounding box center [495, 207] width 659 height 40
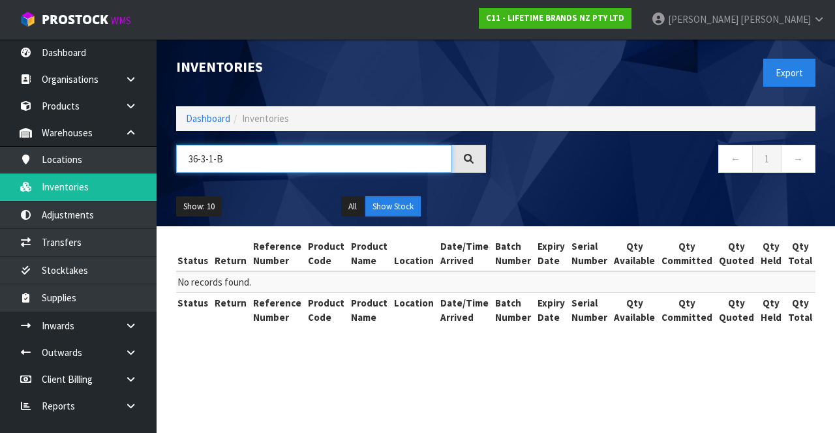
click at [198, 158] on input "36-3-1-B" at bounding box center [314, 159] width 276 height 28
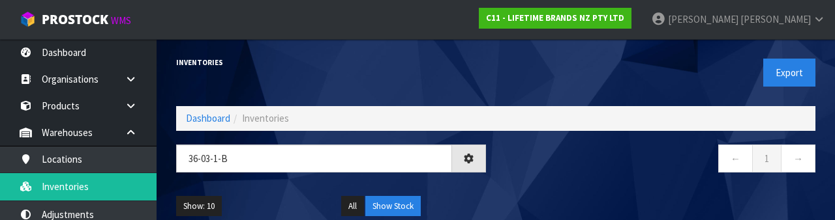
click at [616, 173] on nav "← 1 →" at bounding box center [660, 161] width 310 height 32
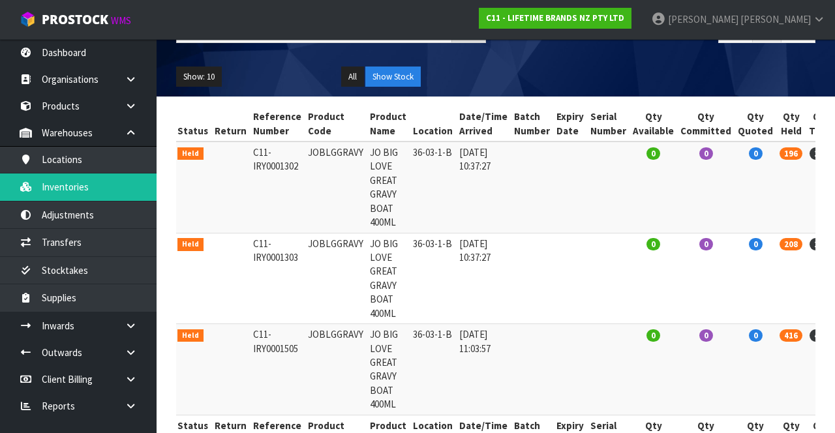
scroll to position [132, 0]
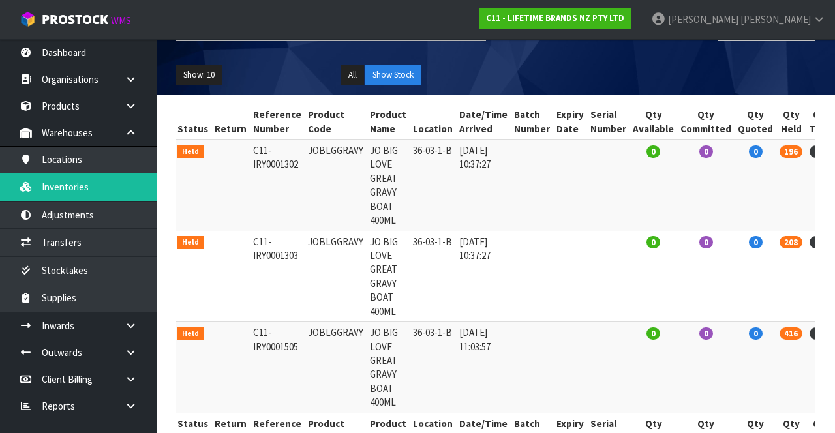
copy td "JOBLGGRAVY"
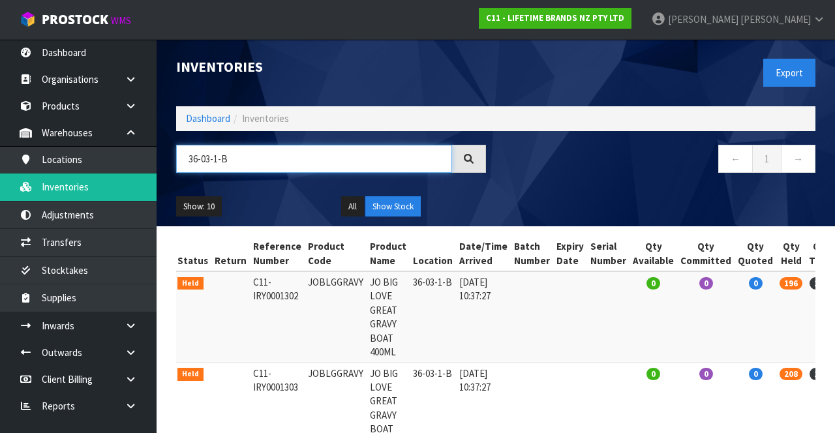
click at [326, 158] on input "36-03-1-B" at bounding box center [314, 159] width 276 height 28
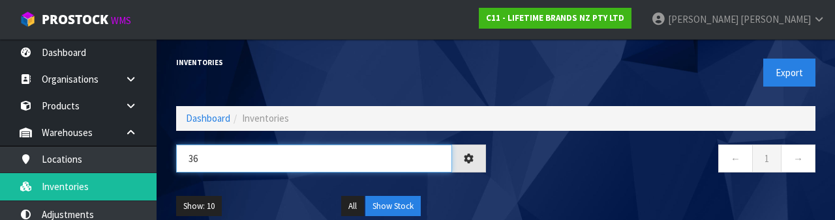
type input "3"
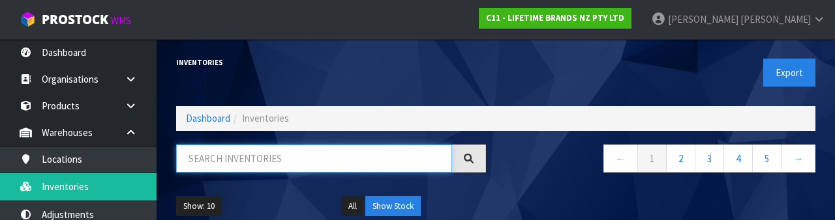
paste input "JOBLGGRAVY"
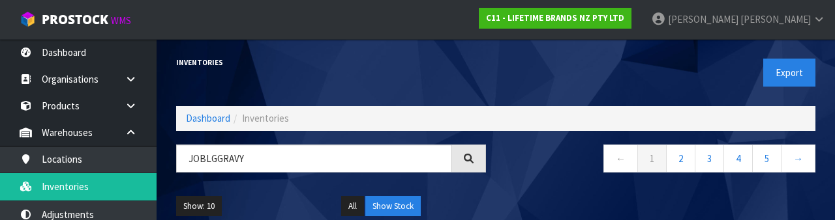
click at [460, 70] on div "Inventories" at bounding box center [330, 62] width 329 height 47
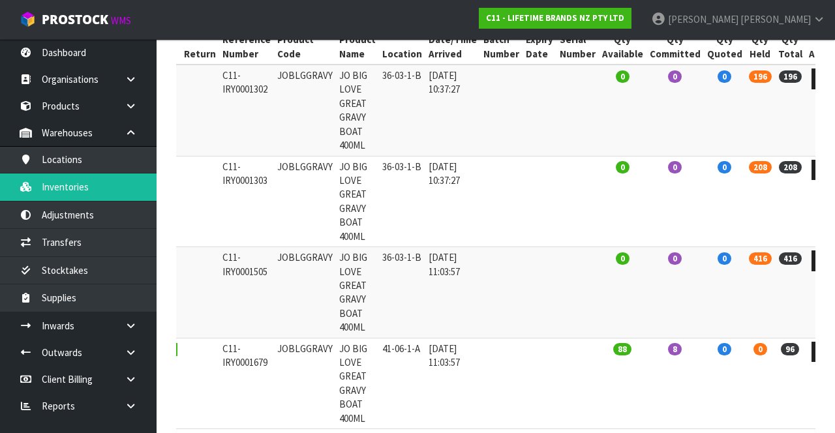
scroll to position [4, 0]
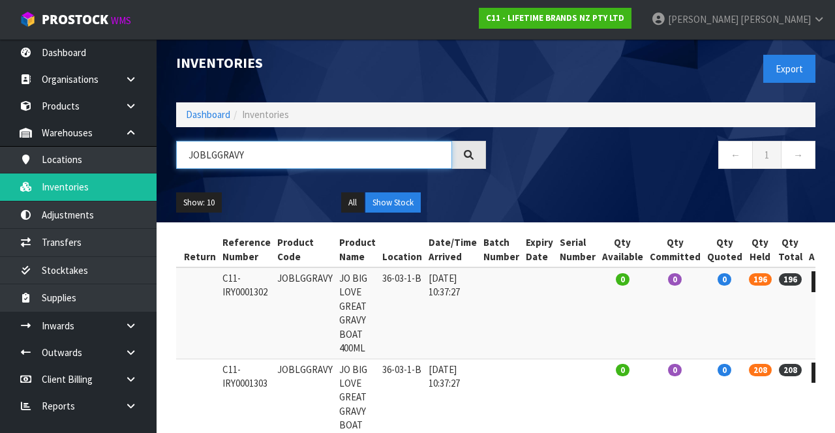
click at [262, 155] on input "JOBLGGRAVY" at bounding box center [314, 155] width 276 height 28
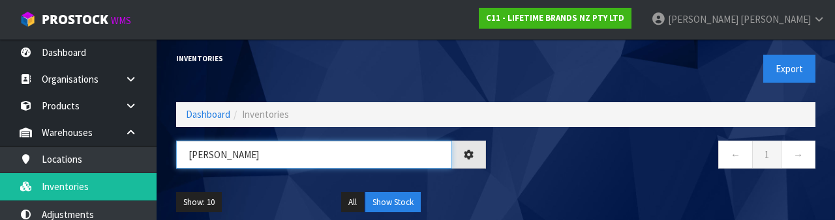
type input "J"
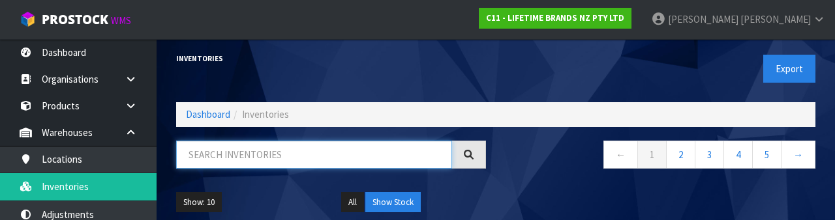
type input "3"
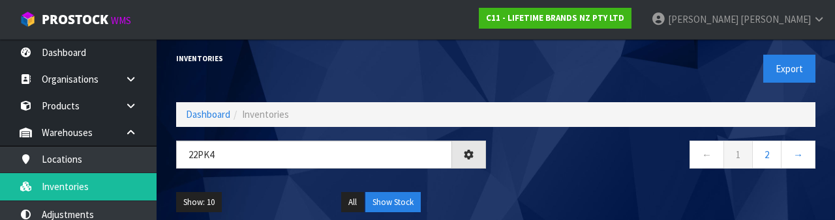
click at [301, 192] on ul "Show: 10 5 10 25 50" at bounding box center [248, 202] width 145 height 21
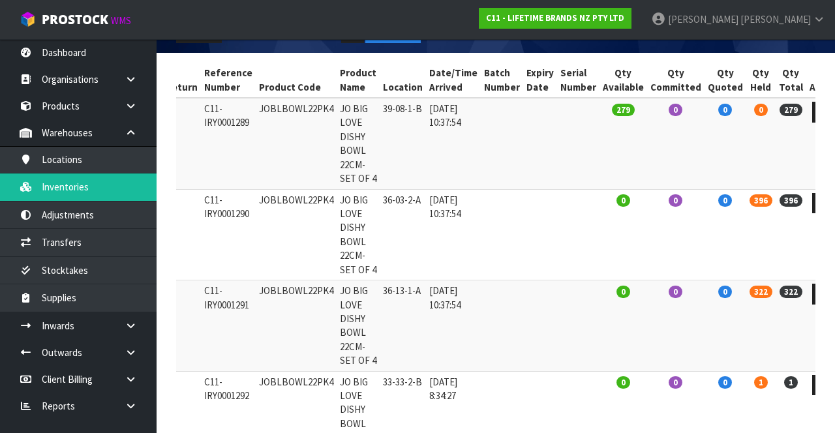
scroll to position [164, 0]
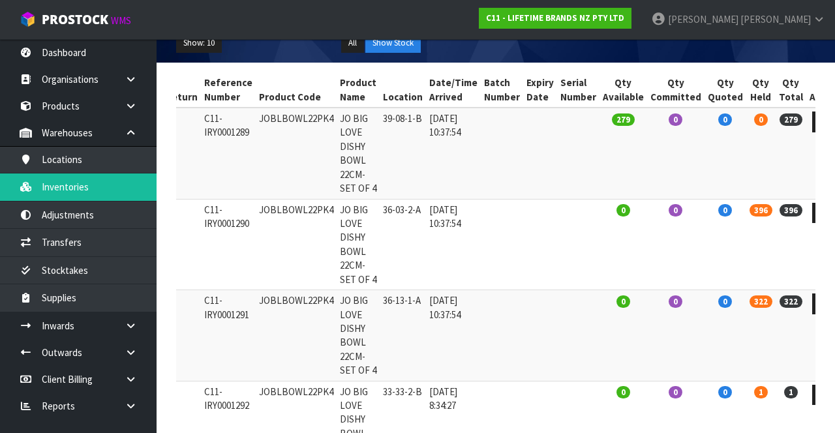
click at [746, 220] on td "396" at bounding box center [760, 244] width 29 height 91
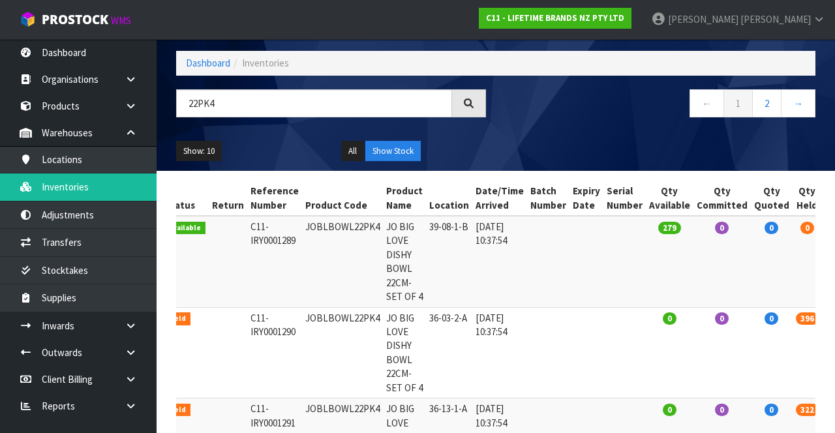
scroll to position [0, 0]
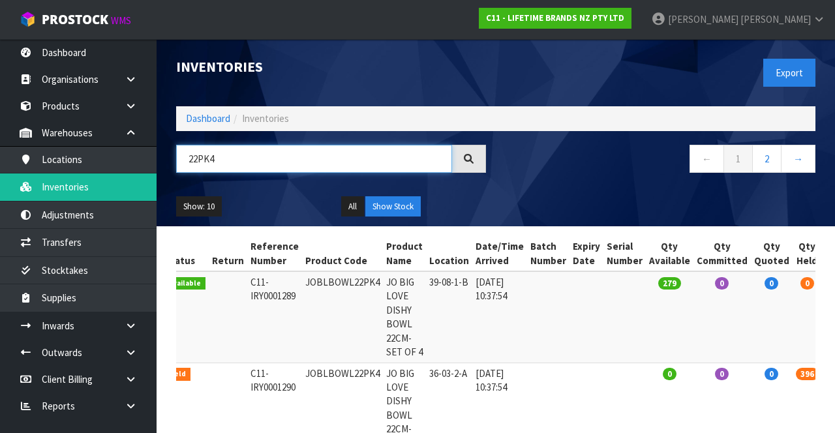
click at [299, 163] on input "22PK4" at bounding box center [314, 159] width 276 height 28
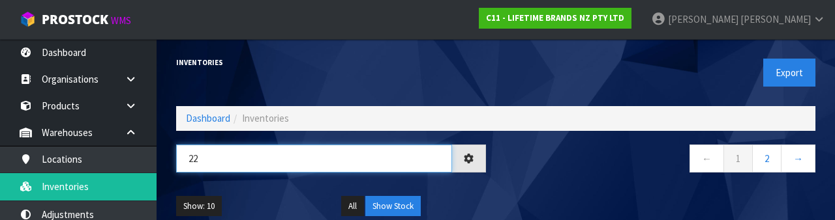
type input "2"
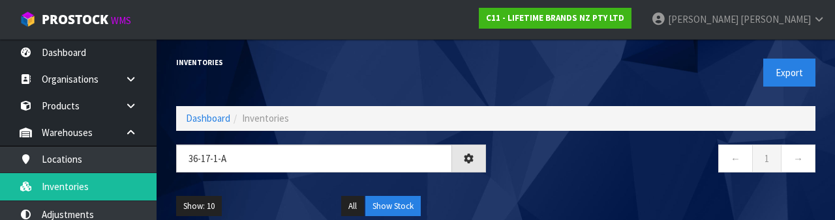
click at [583, 194] on div "Show: 10 5 10 25 50 All Show Stock" at bounding box center [495, 207] width 659 height 40
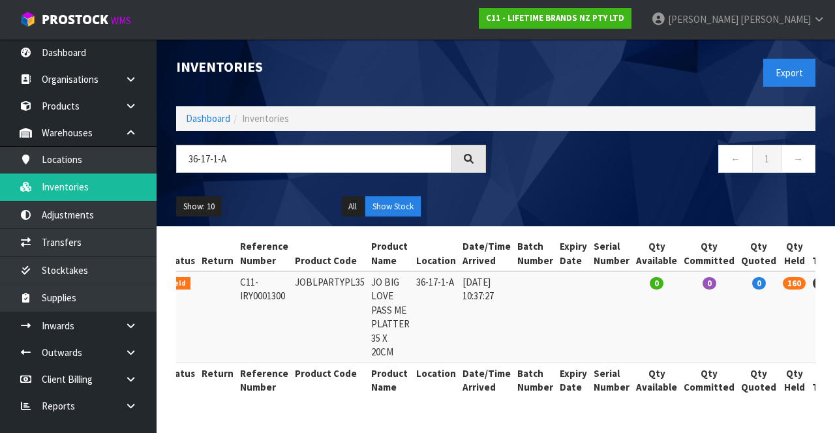
scroll to position [0, 47]
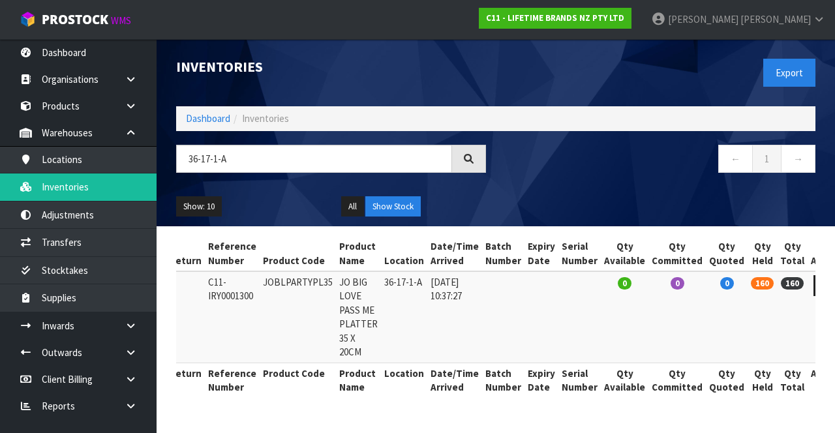
click at [478, 162] on div at bounding box center [469, 159] width 34 height 28
click at [351, 158] on input "36-17-1-A" at bounding box center [314, 159] width 276 height 28
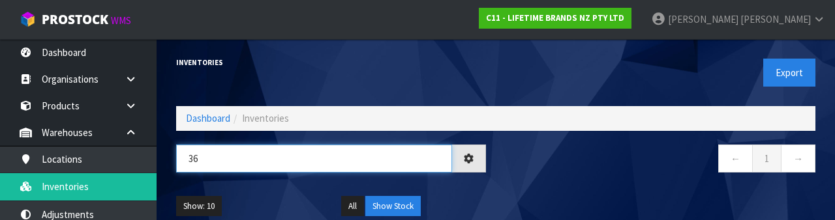
type input "3"
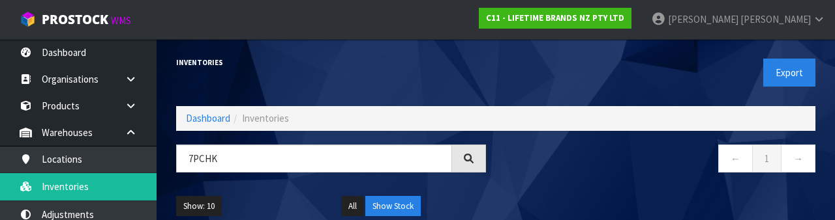
click at [612, 192] on div "Show: 10 5 10 25 50 All Show Stock" at bounding box center [495, 207] width 659 height 40
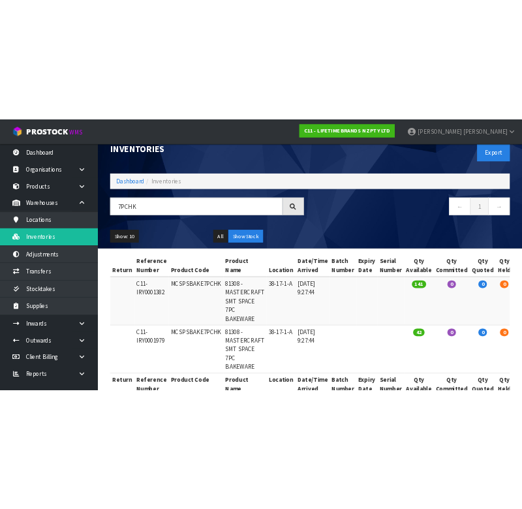
scroll to position [26, 0]
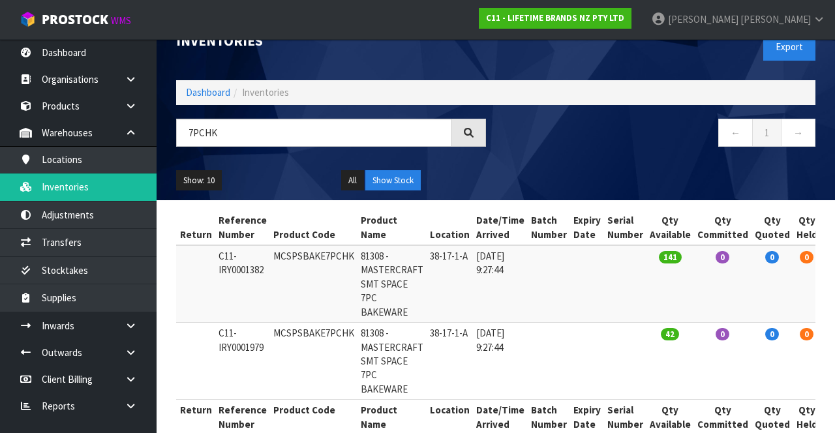
click at [610, 220] on td at bounding box center [625, 284] width 42 height 78
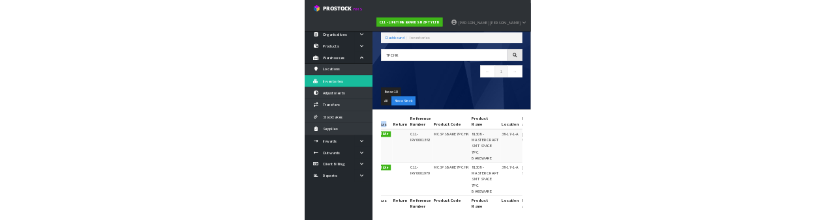
scroll to position [0, 0]
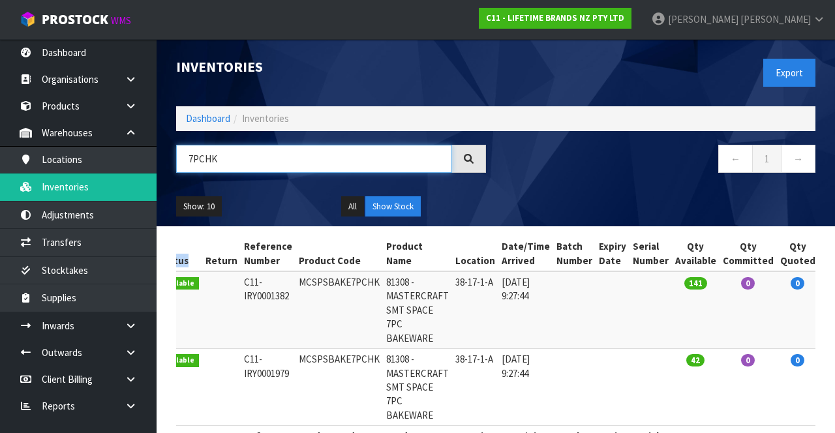
click at [264, 162] on input "7PCHK" at bounding box center [314, 159] width 276 height 28
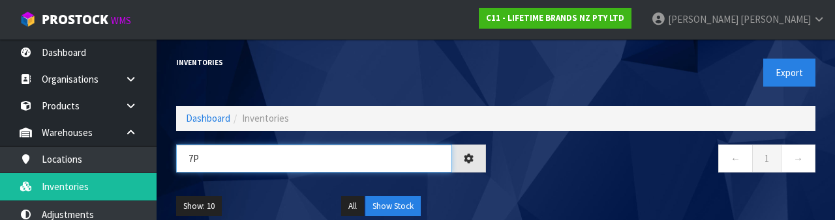
type input "7"
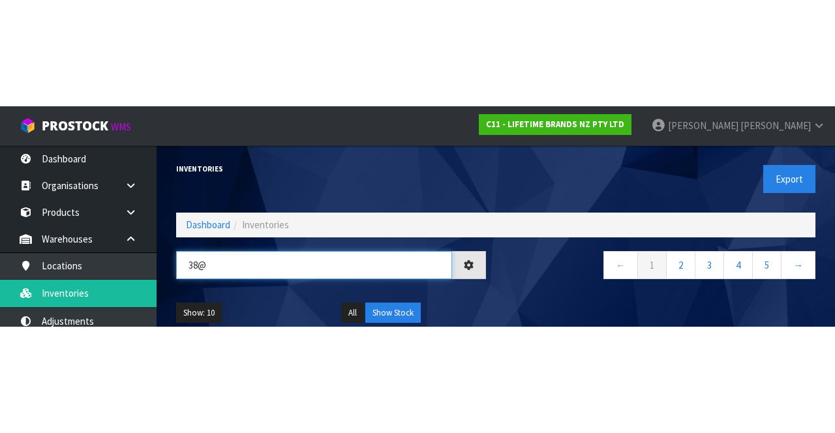
scroll to position [0, 2]
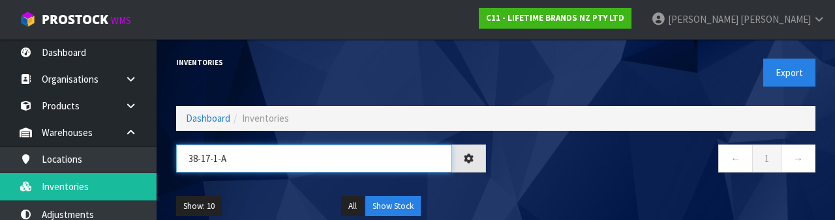
type input "38-17-1-A"
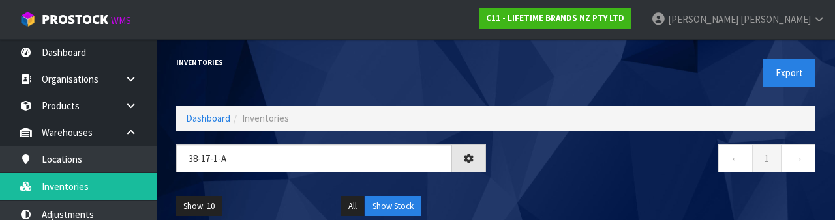
click at [600, 191] on div "Show: 10 5 10 25 50 All Show Stock" at bounding box center [495, 207] width 659 height 40
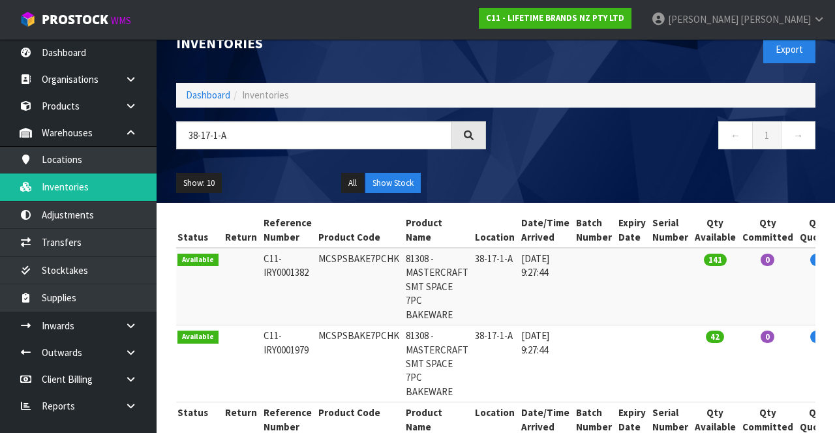
scroll to position [50, 0]
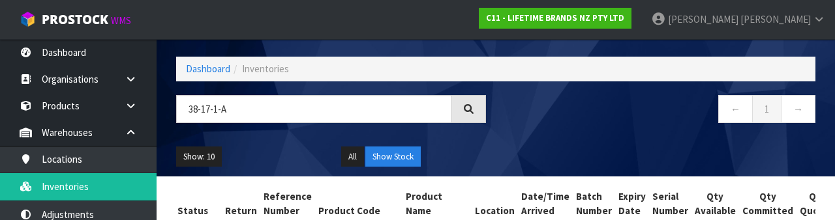
click at [620, 120] on nav "← 1 →" at bounding box center [660, 111] width 310 height 32
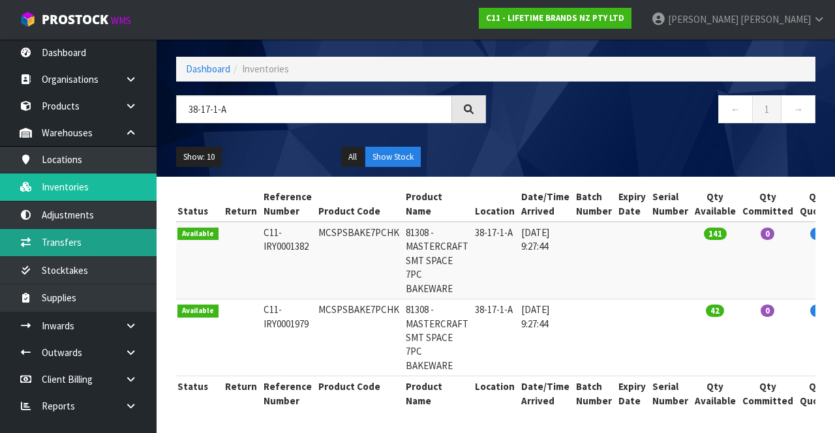
click at [104, 220] on link "Transfers" at bounding box center [78, 242] width 157 height 27
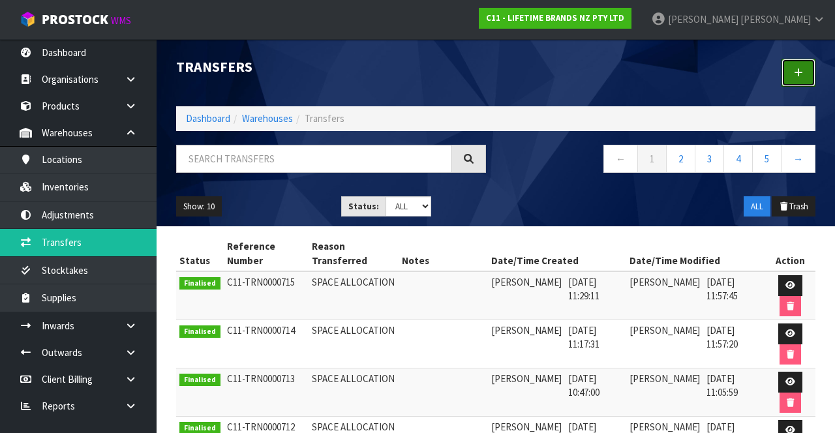
click at [798, 76] on icon at bounding box center [798, 73] width 9 height 10
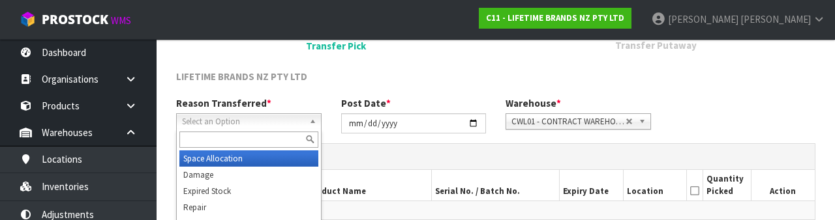
scroll to position [156, 0]
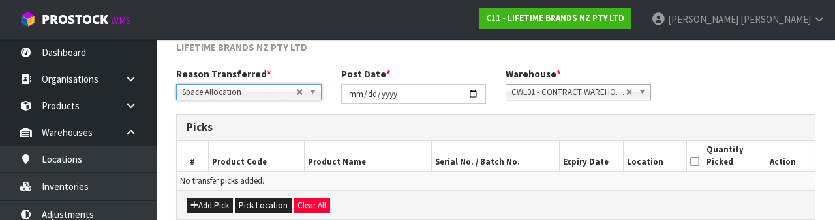
click at [752, 80] on div "Reason Transferred * Space Allocation Damage Expired Stock Repair QA Space Allo…" at bounding box center [495, 90] width 659 height 47
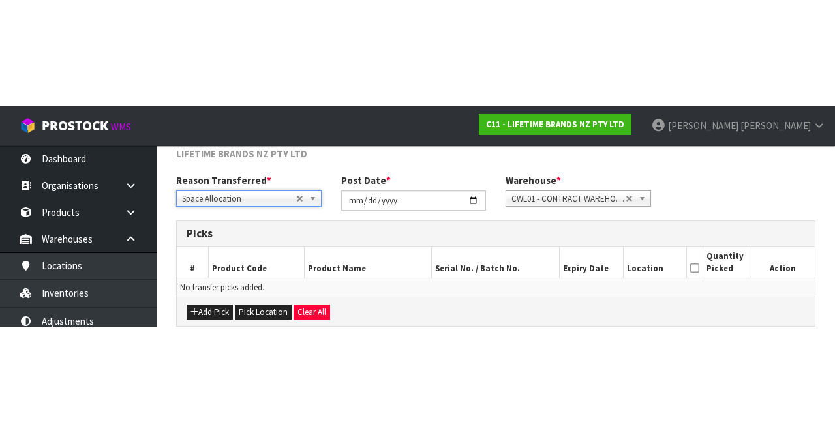
scroll to position [70, 0]
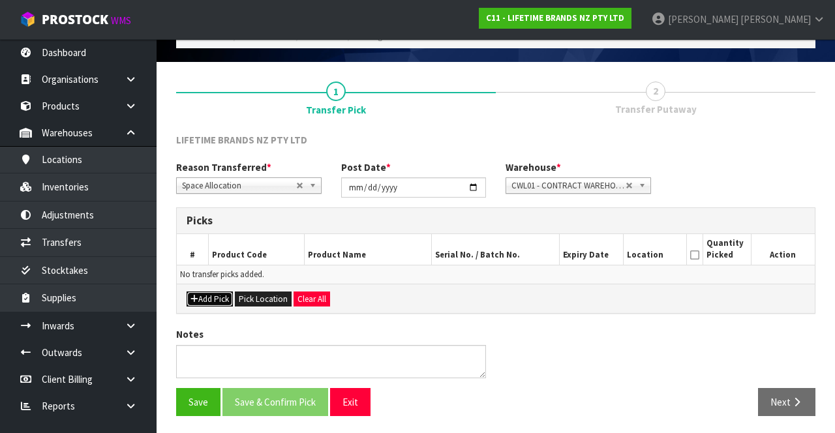
click at [203, 220] on button "Add Pick" at bounding box center [210, 300] width 46 height 16
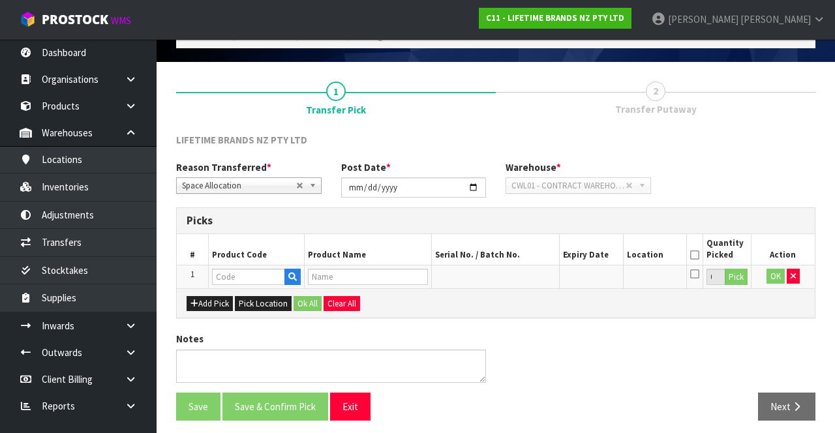
click at [779, 220] on div "Notes" at bounding box center [495, 362] width 659 height 60
click at [790, 220] on icon "button" at bounding box center [792, 276] width 5 height 8
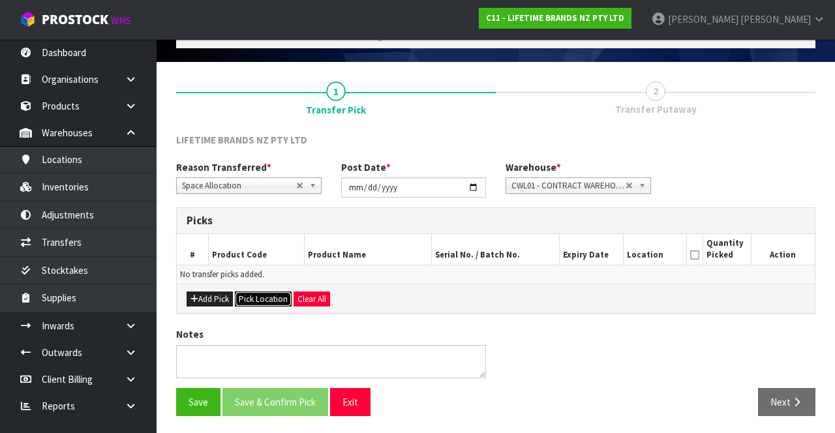
click at [259, 220] on button "Pick Location" at bounding box center [263, 300] width 57 height 16
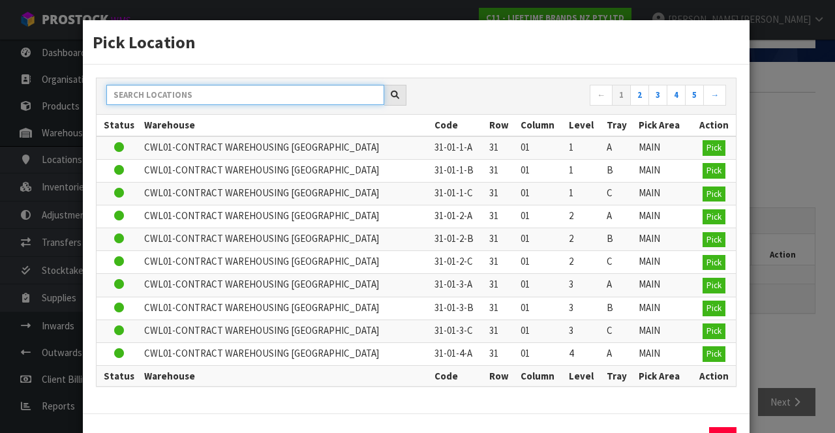
click at [224, 98] on input "text" at bounding box center [245, 95] width 278 height 20
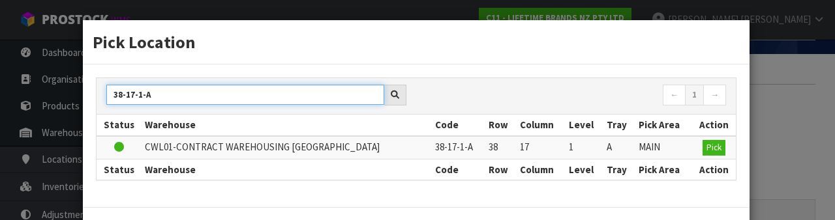
type input "38-17-1-A"
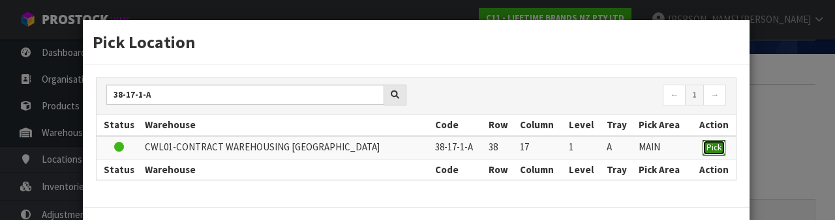
click at [711, 151] on button "Pick" at bounding box center [713, 148] width 23 height 16
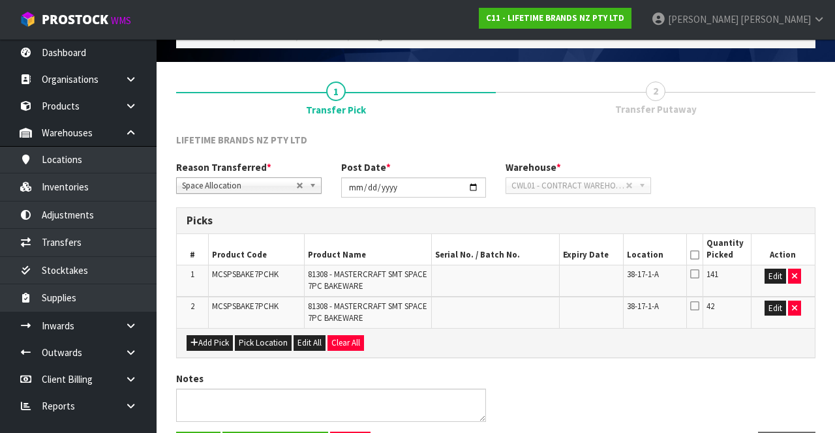
click at [695, 220] on icon at bounding box center [694, 255] width 9 height 1
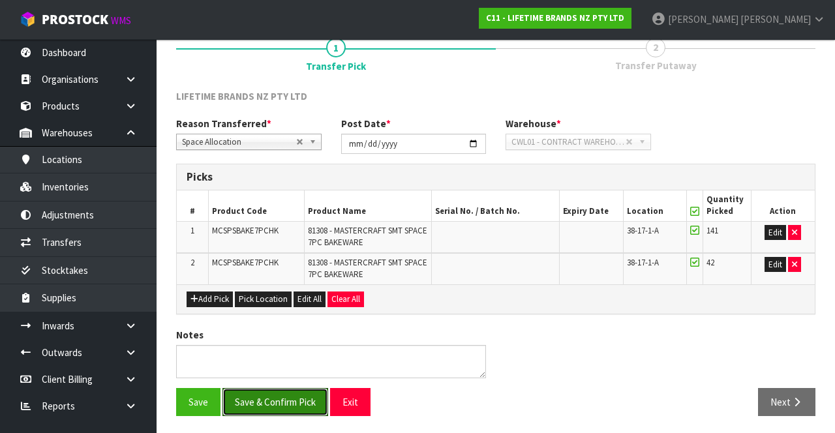
click at [287, 220] on button "Save & Confirm Pick" at bounding box center [275, 402] width 106 height 28
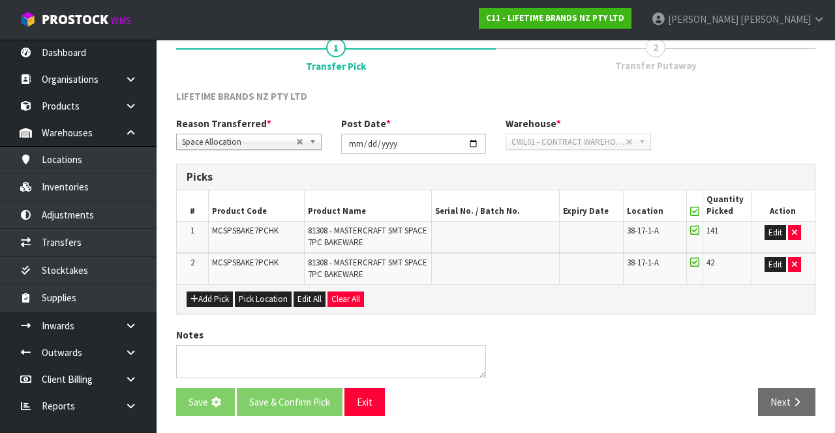
scroll to position [0, 0]
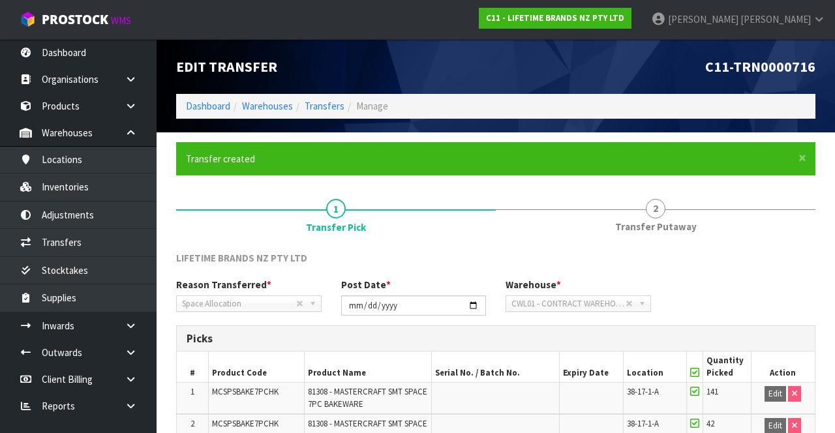
scroll to position [133, 0]
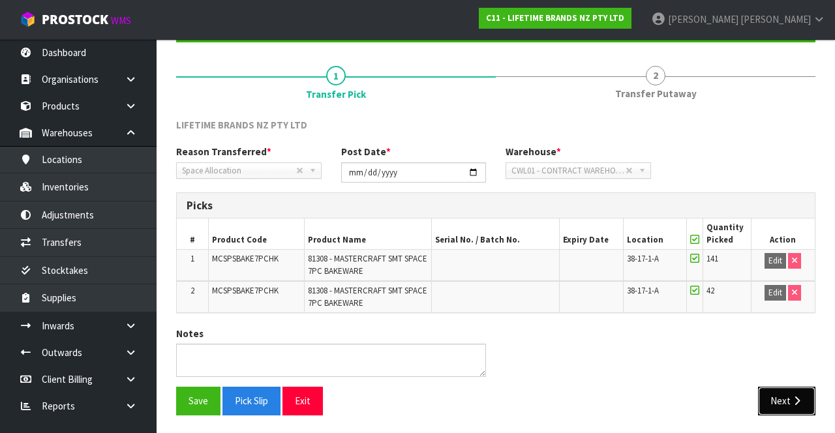
click at [792, 220] on button "Next" at bounding box center [786, 401] width 57 height 28
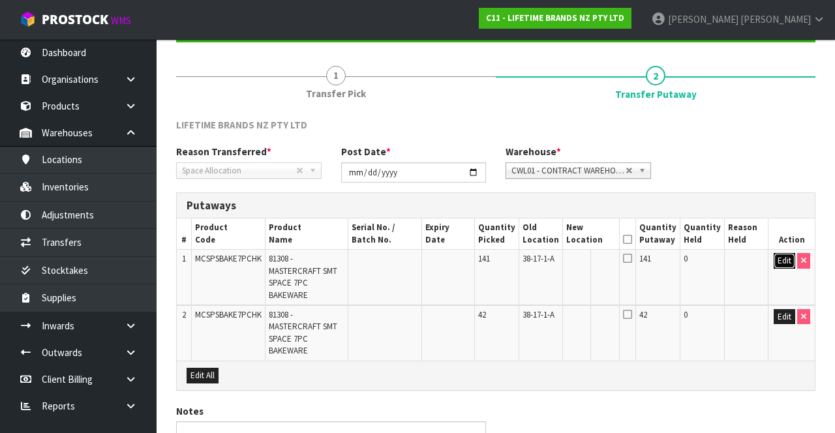
click at [782, 220] on button "Edit" at bounding box center [784, 261] width 22 height 16
click at [781, 220] on button "Edit" at bounding box center [784, 317] width 22 height 16
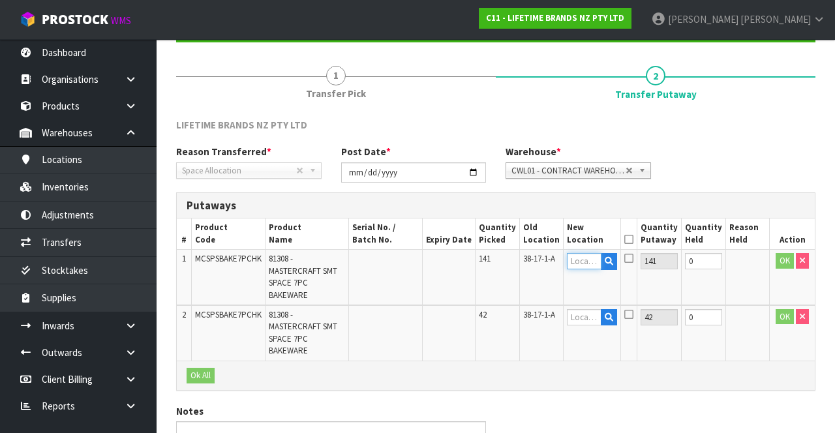
click at [586, 220] on input "text" at bounding box center [584, 261] width 34 height 16
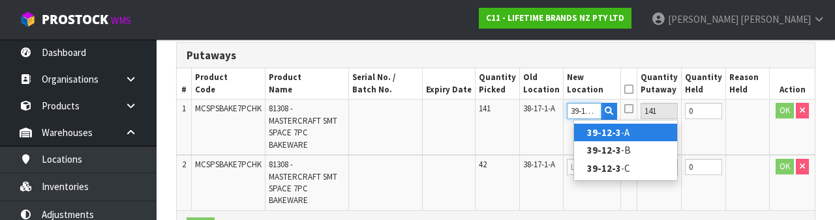
scroll to position [0, 0]
click at [646, 132] on link "39-12-3- A" at bounding box center [625, 133] width 103 height 18
type input "39-12-3-A"
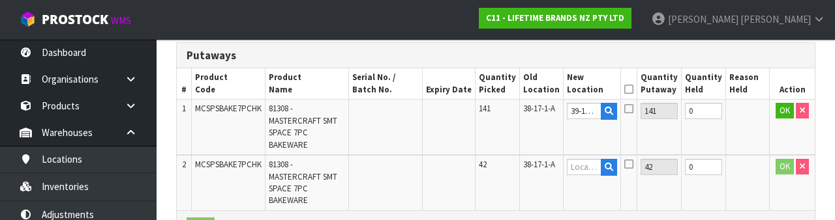
click at [633, 111] on icon at bounding box center [628, 109] width 9 height 10
click at [0, 0] on input "checkbox" at bounding box center [0, 0] width 0 height 0
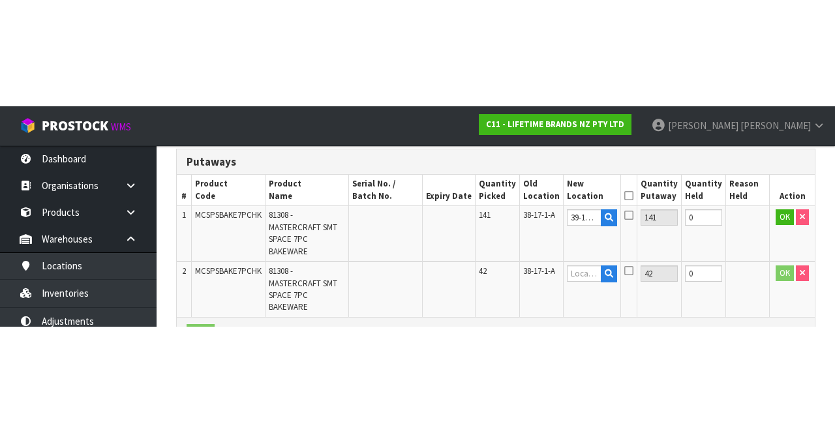
scroll to position [185, 0]
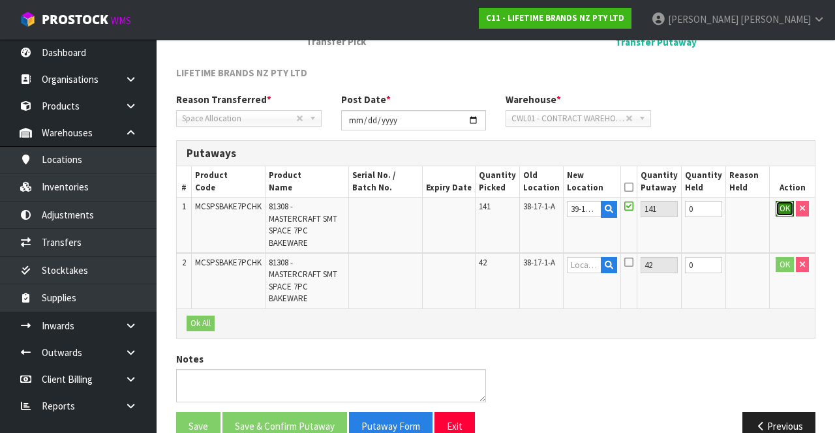
click at [776, 210] on button "OK" at bounding box center [784, 209] width 18 height 16
click at [632, 187] on icon at bounding box center [627, 187] width 9 height 1
click at [610, 205] on link "Fill" at bounding box center [605, 212] width 10 height 23
type input "39-12-3-A"
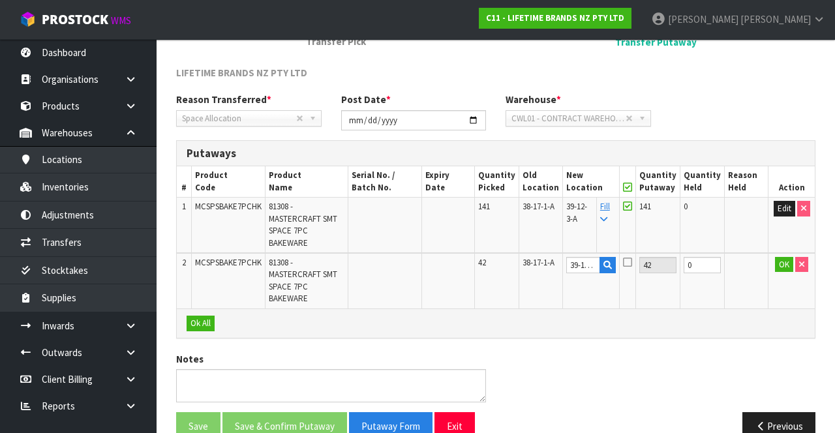
click at [632, 187] on icon at bounding box center [627, 187] width 9 height 1
click at [779, 220] on button "OK" at bounding box center [784, 265] width 18 height 16
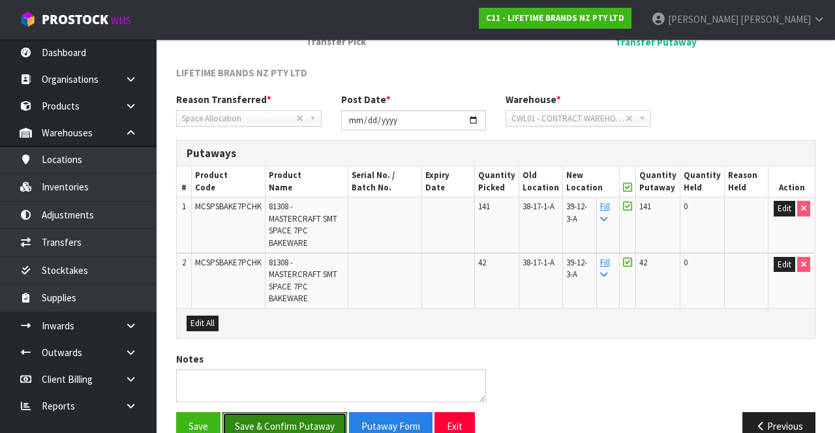
click at [296, 220] on button "Save & Confirm Putaway" at bounding box center [284, 426] width 125 height 28
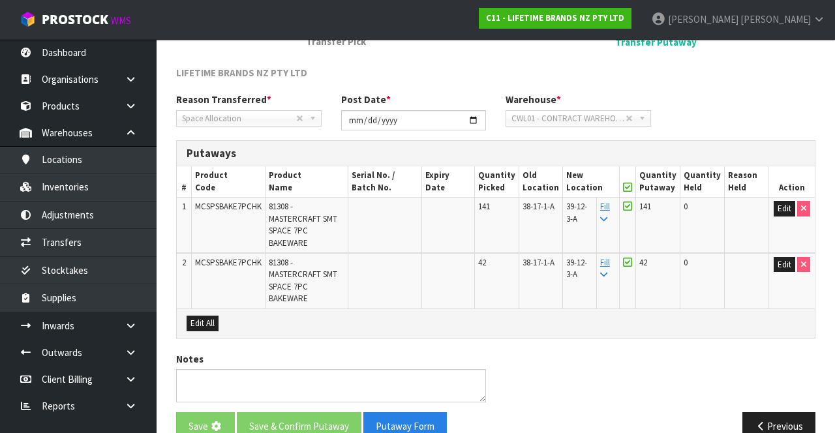
scroll to position [0, 0]
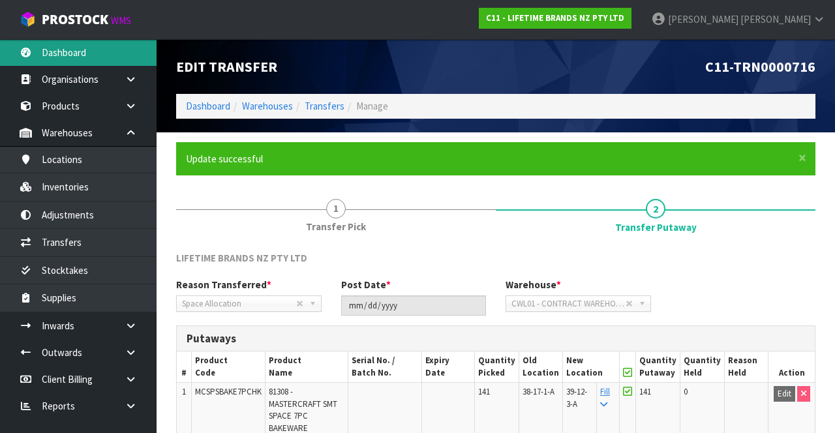
click at [93, 53] on link "Dashboard" at bounding box center [78, 52] width 157 height 27
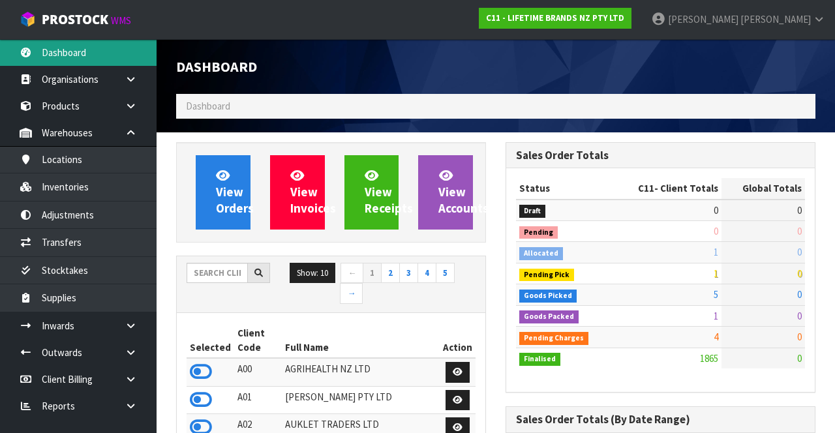
scroll to position [1164, 329]
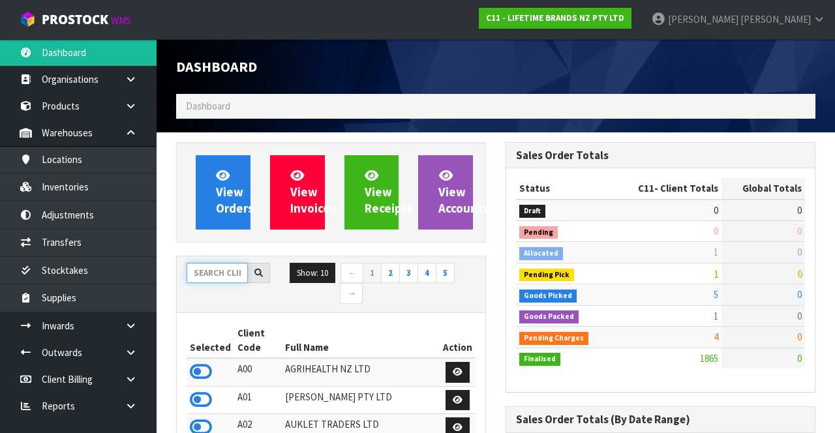
click at [225, 220] on input "text" at bounding box center [217, 273] width 61 height 20
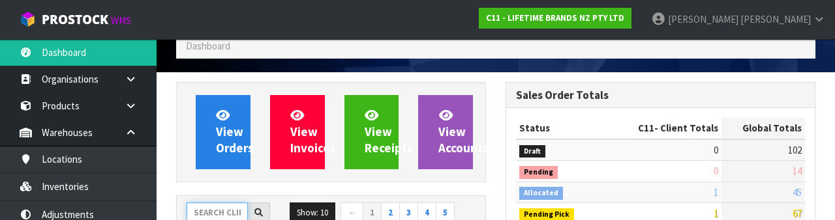
scroll to position [153, 0]
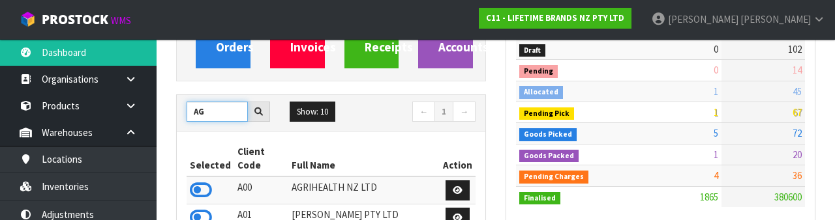
type input "AG"
click at [198, 186] on icon at bounding box center [201, 191] width 22 height 20
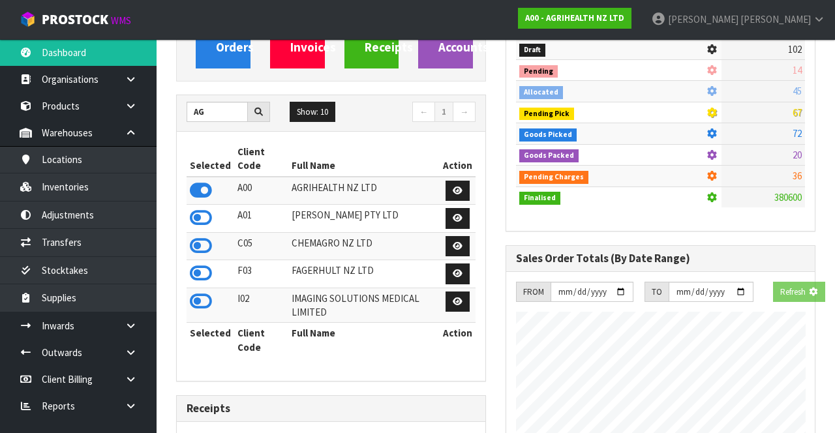
scroll to position [1066, 329]
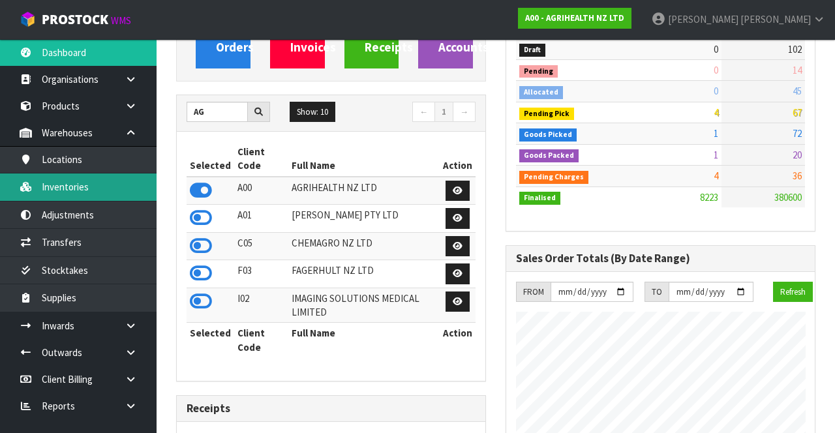
click at [113, 188] on link "Inventories" at bounding box center [78, 186] width 157 height 27
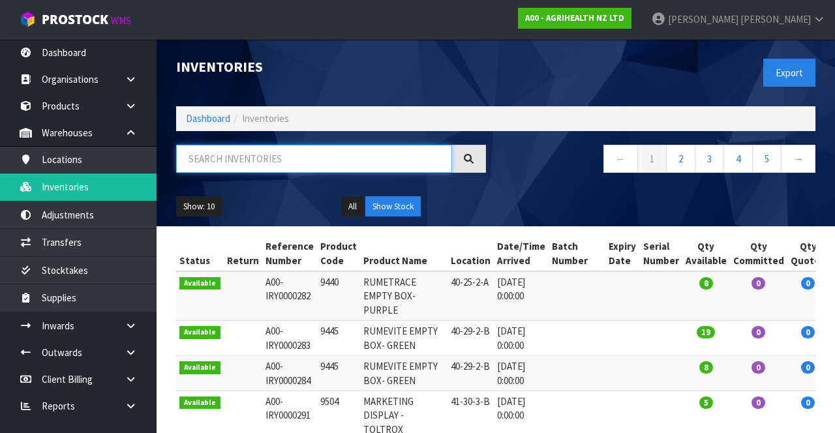
click at [286, 152] on input "text" at bounding box center [314, 159] width 276 height 28
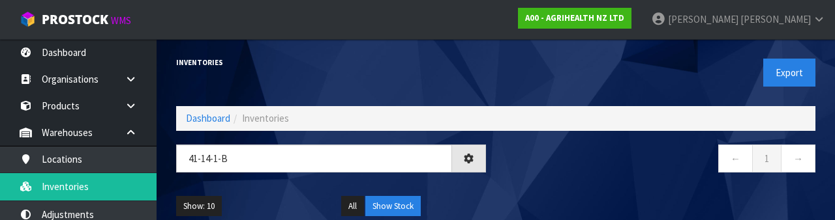
click at [532, 172] on nav "← 1 →" at bounding box center [660, 161] width 310 height 32
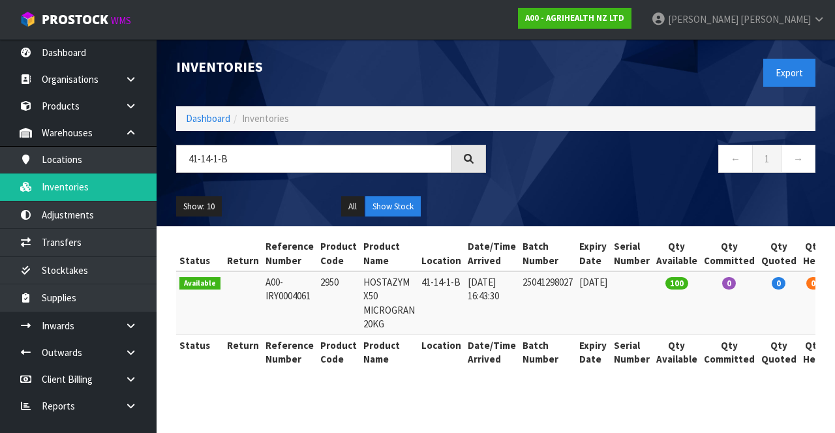
click at [653, 220] on td at bounding box center [631, 302] width 42 height 63
click at [241, 162] on input "41-14-1-B" at bounding box center [314, 159] width 276 height 28
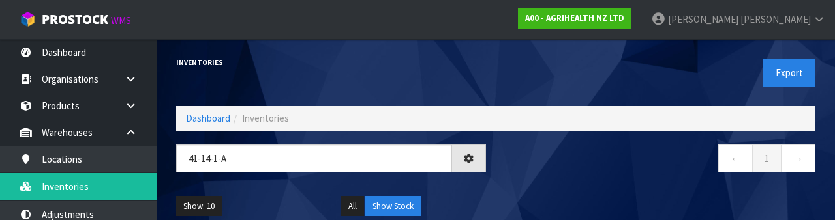
click at [586, 167] on nav "← 1 →" at bounding box center [660, 161] width 310 height 32
type input "41-14-1-A"
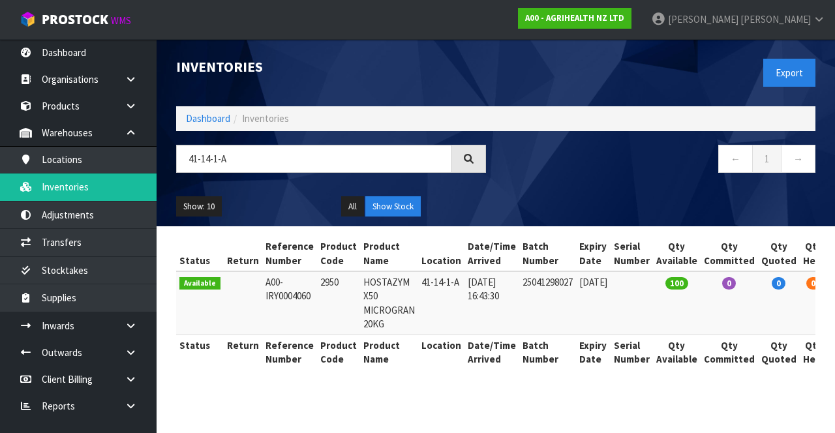
copy td "2950"
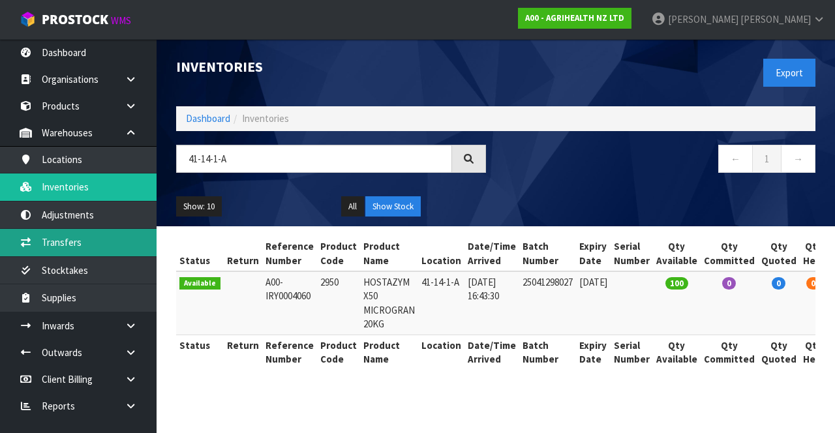
click at [103, 220] on link "Transfers" at bounding box center [78, 242] width 157 height 27
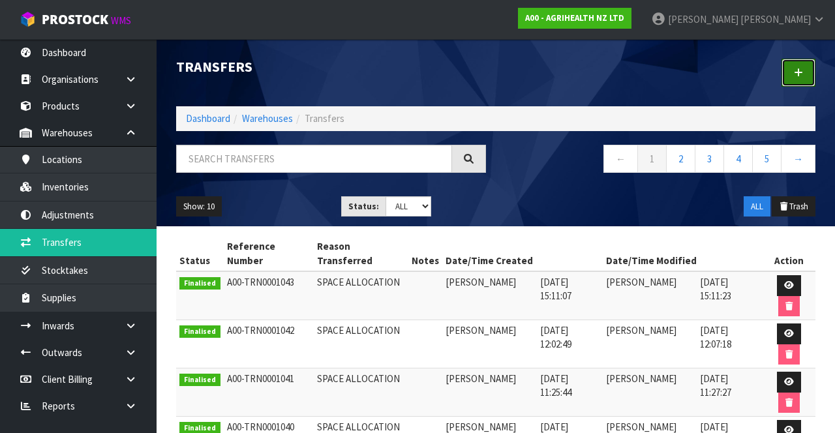
click at [800, 81] on link at bounding box center [798, 73] width 34 height 28
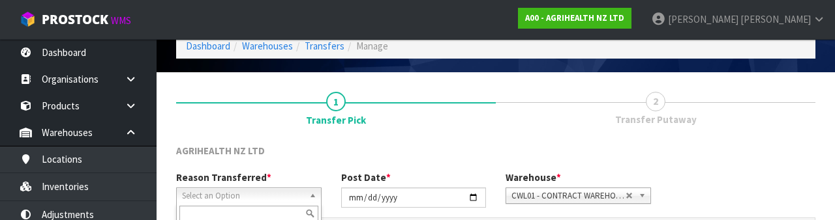
scroll to position [156, 0]
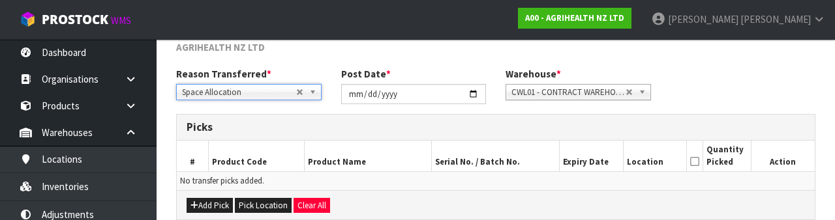
click at [736, 73] on div "Reason Transferred * Space Allocation Damage Expired Stock Repair QA Space Allo…" at bounding box center [495, 90] width 659 height 47
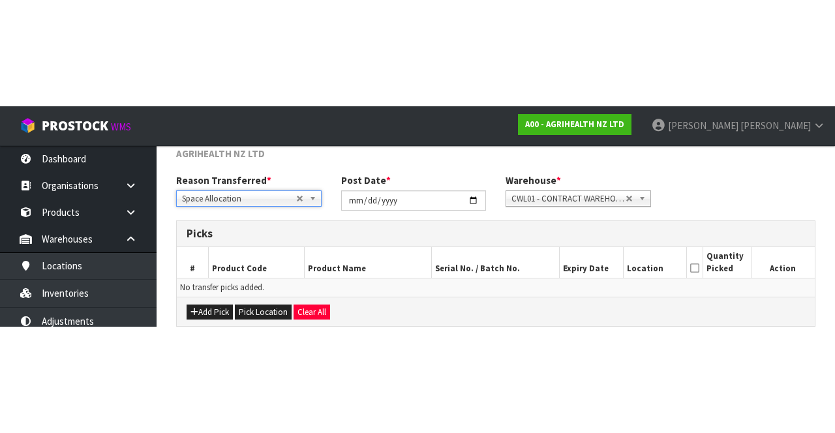
scroll to position [70, 0]
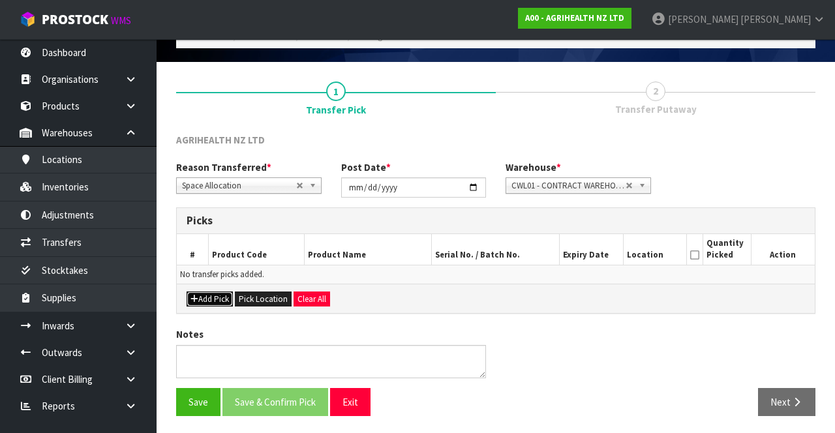
click at [211, 220] on button "Add Pick" at bounding box center [210, 300] width 46 height 16
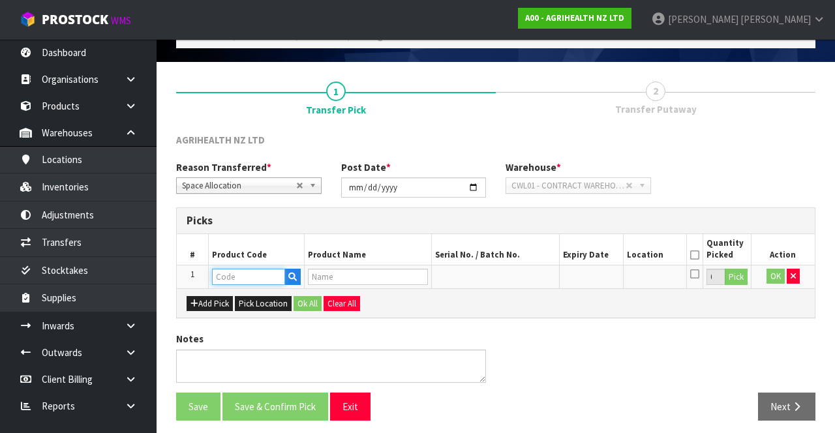
click at [257, 220] on input "text" at bounding box center [248, 277] width 73 height 16
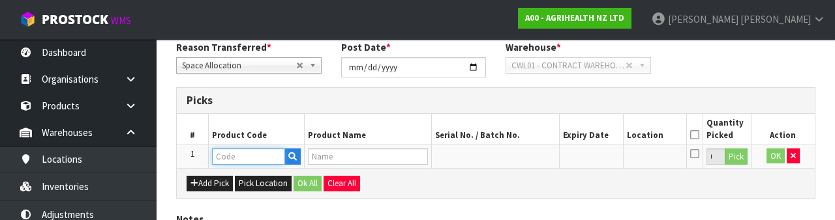
scroll to position [228, 0]
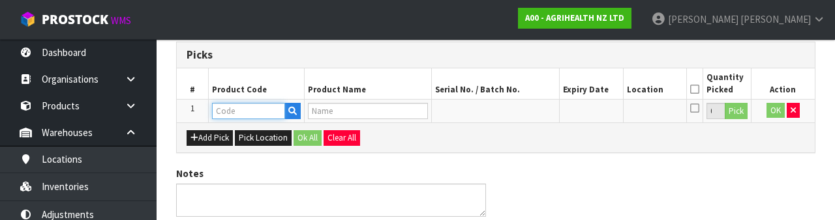
type input "2950"
type input "HOSTAZYM X50 MICROGRAN 20KG"
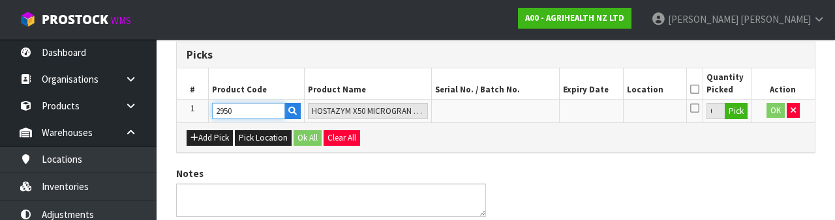
type input "2950"
click at [733, 115] on button "Pick" at bounding box center [736, 111] width 23 height 17
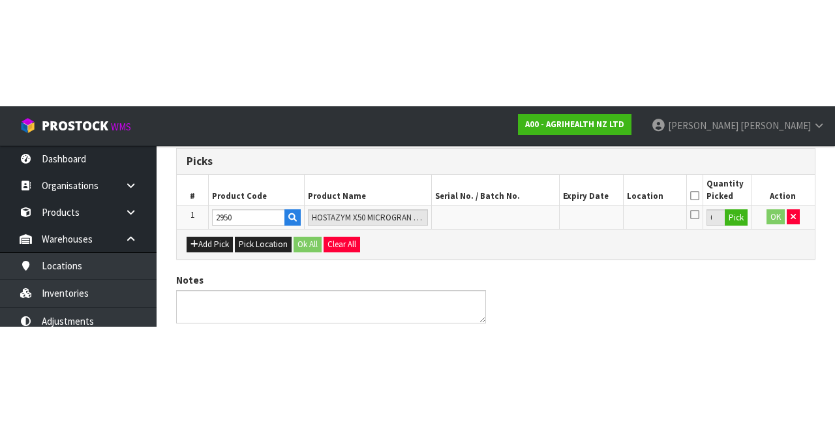
scroll to position [74, 0]
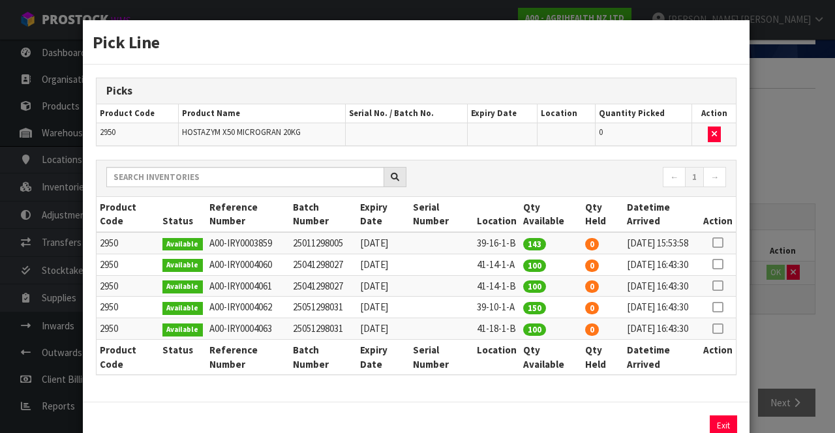
click at [721, 220] on icon at bounding box center [717, 286] width 10 height 1
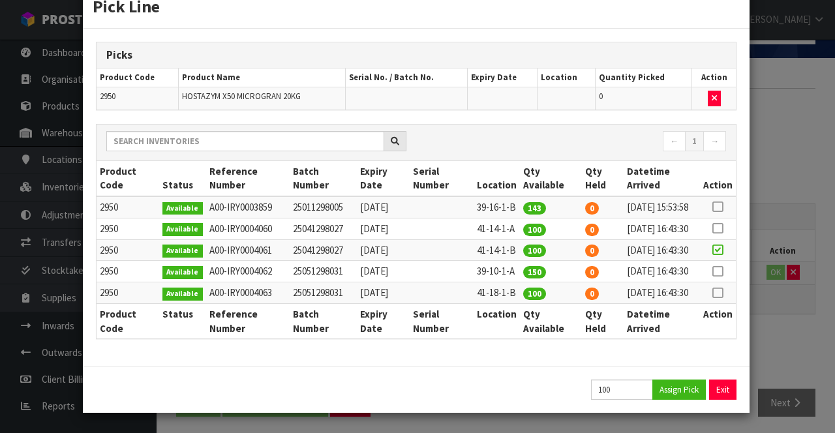
scroll to position [99, 0]
click at [685, 220] on button "Assign Pick" at bounding box center [678, 390] width 53 height 20
type input "100"
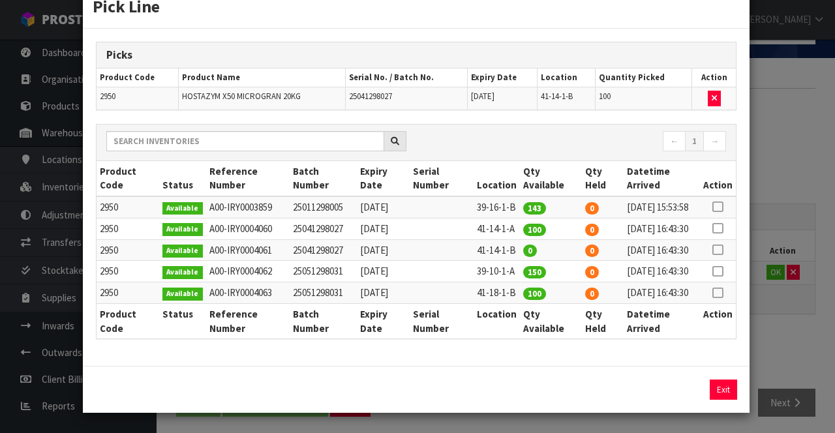
click at [719, 220] on icon at bounding box center [717, 228] width 10 height 1
click at [691, 220] on button "Assign Pick" at bounding box center [678, 390] width 53 height 20
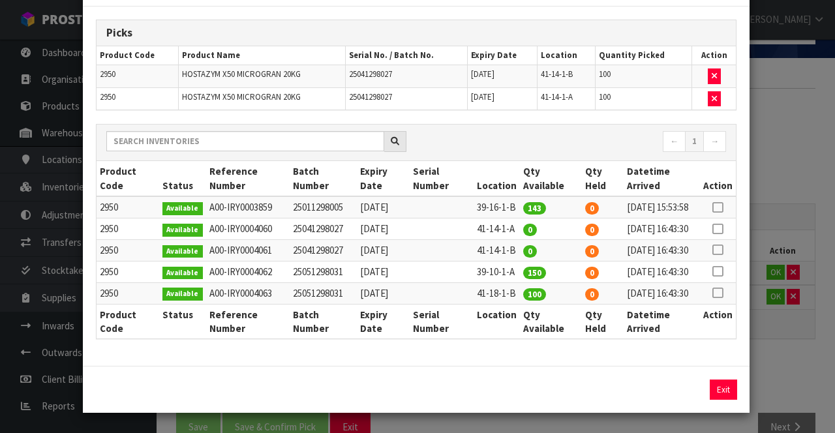
click at [788, 220] on div "Pick Line Picks Product Code Product Name Serial No. / Batch No. Expiry Date Lo…" at bounding box center [417, 216] width 835 height 433
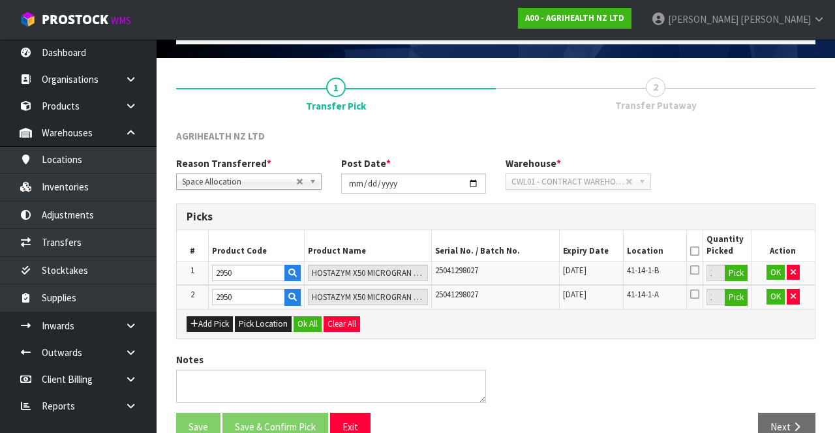
click at [696, 220] on icon at bounding box center [694, 251] width 9 height 1
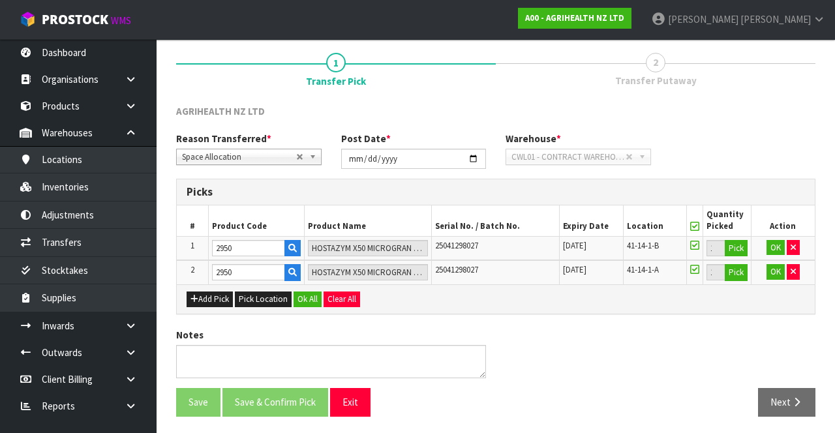
scroll to position [96, 0]
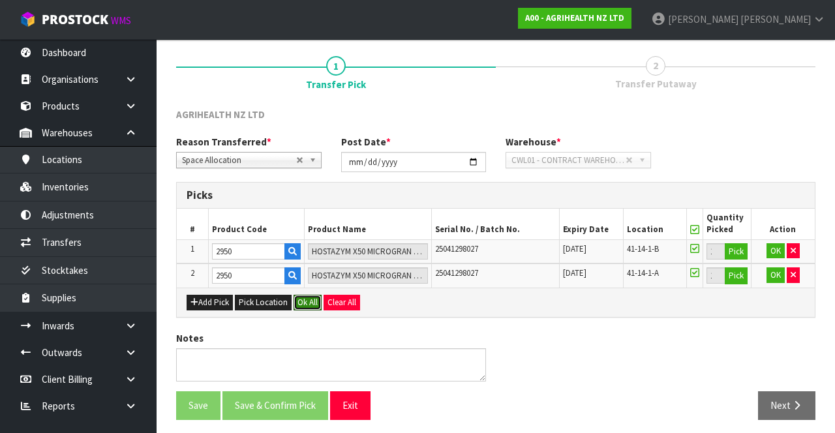
click at [308, 220] on button "Ok All" at bounding box center [307, 303] width 28 height 16
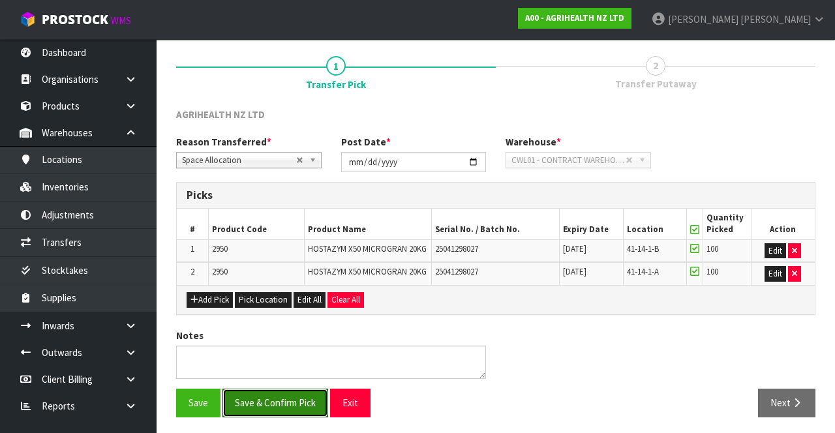
click at [290, 220] on button "Save & Confirm Pick" at bounding box center [275, 403] width 106 height 28
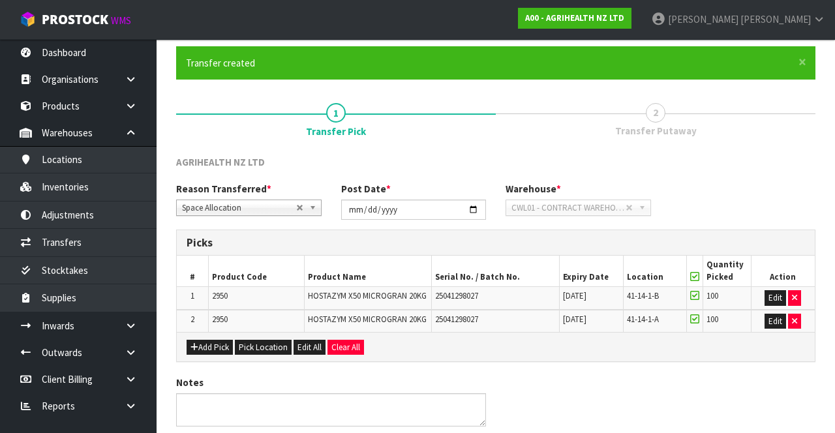
scroll to position [0, 0]
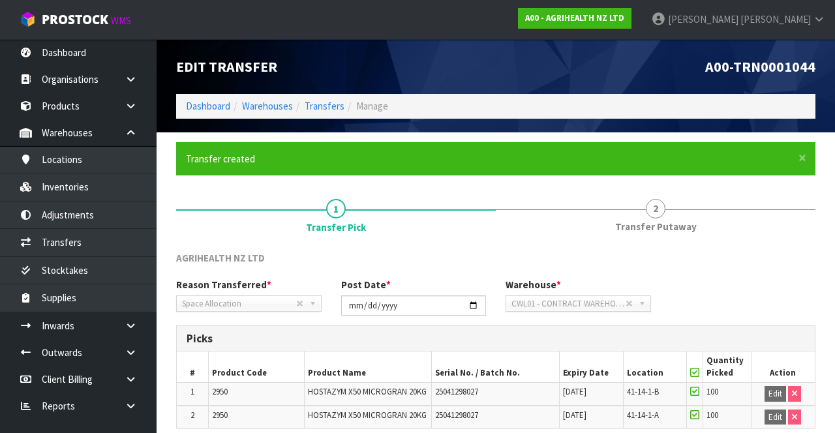
scroll to position [115, 0]
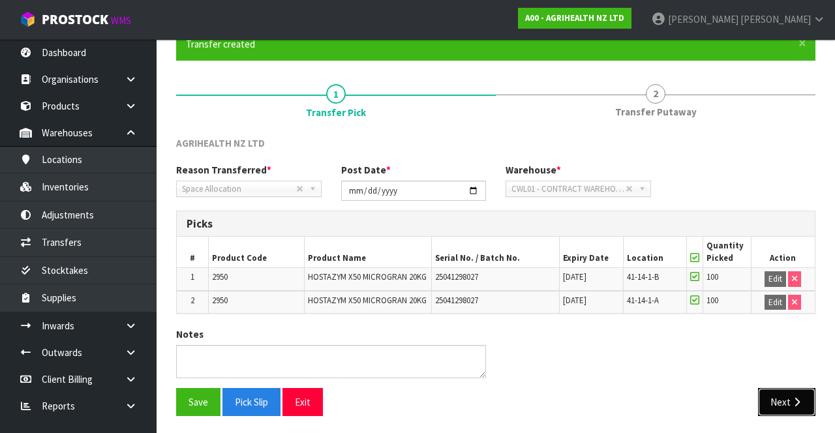
click at [792, 220] on icon "button" at bounding box center [796, 402] width 12 height 10
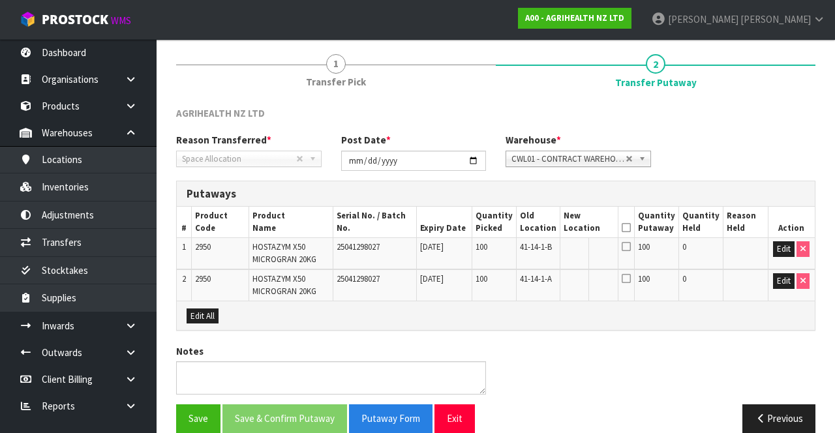
scroll to position [162, 0]
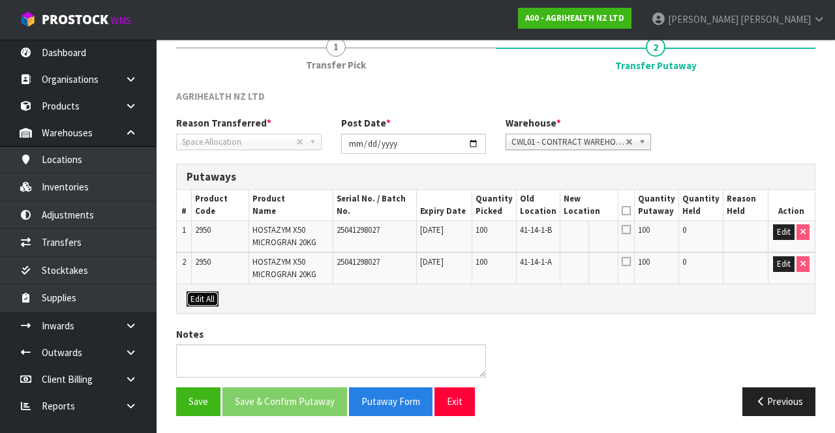
click at [202, 220] on button "Edit All" at bounding box center [203, 300] width 32 height 16
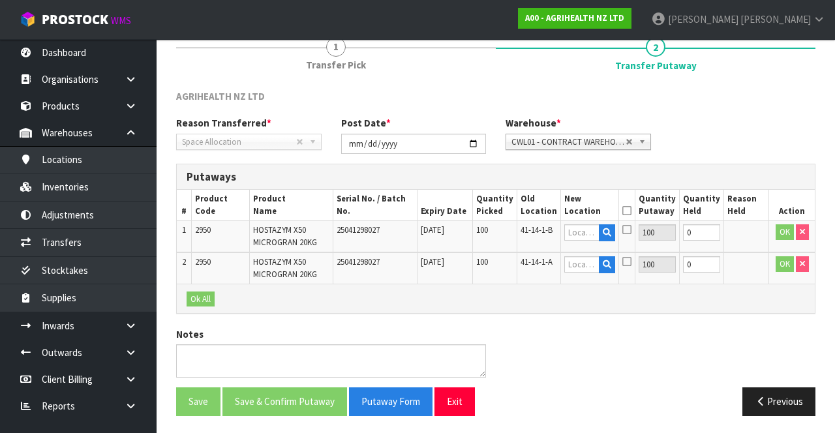
scroll to position [24, 0]
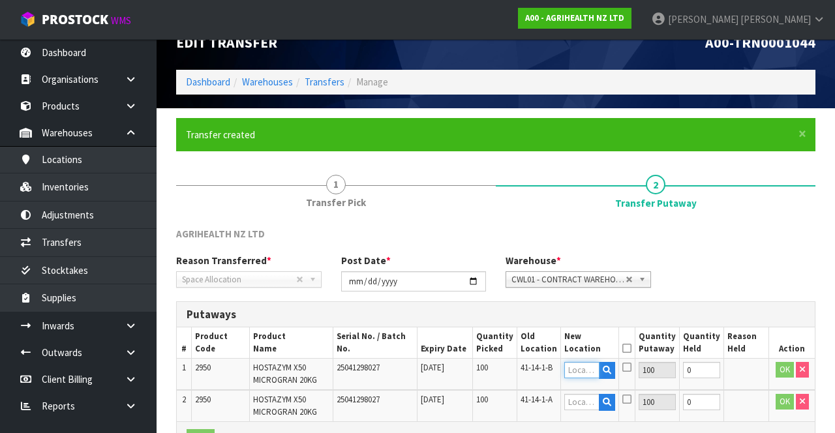
click at [586, 220] on input "text" at bounding box center [582, 370] width 36 height 16
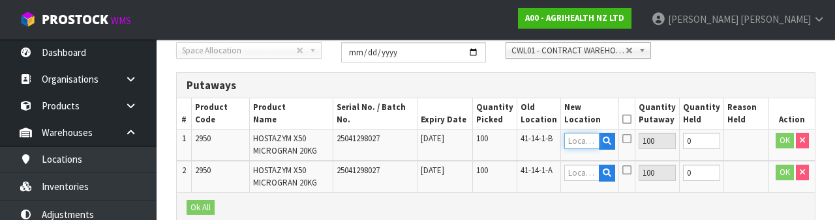
scroll to position [275, 0]
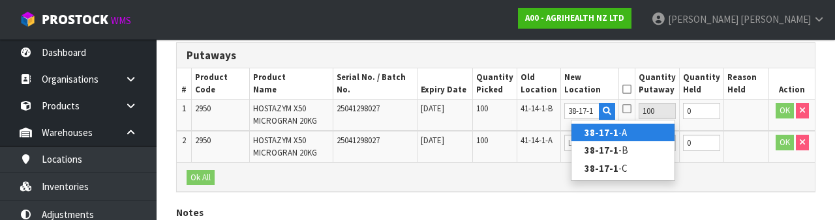
click at [645, 133] on link "38-17-1 -A" at bounding box center [622, 133] width 103 height 18
type input "38-17-1-A"
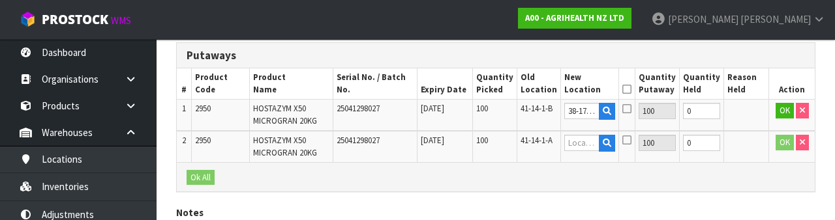
click at [631, 110] on icon at bounding box center [626, 109] width 9 height 10
click at [0, 0] on input "checkbox" at bounding box center [0, 0] width 0 height 0
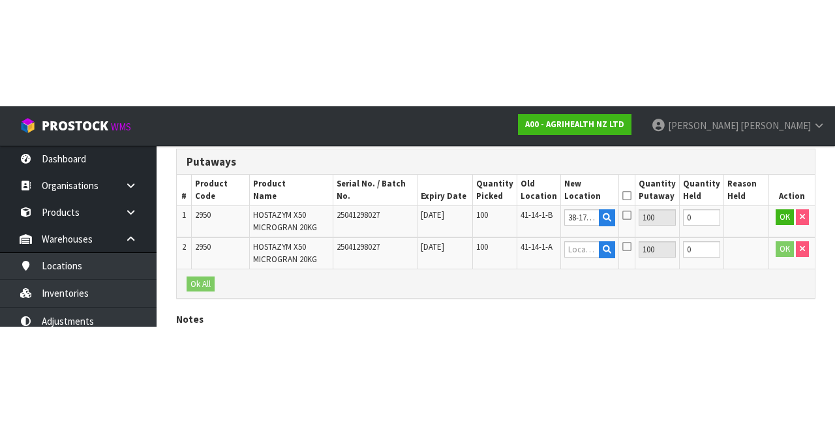
scroll to position [162, 0]
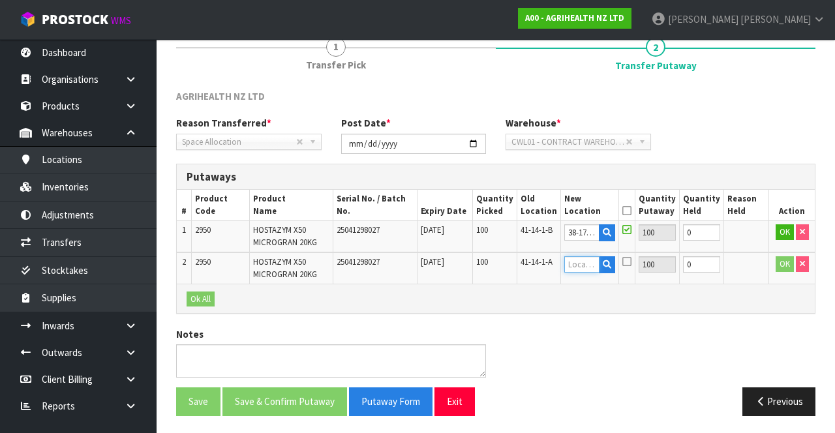
click at [586, 220] on input "text" at bounding box center [582, 264] width 36 height 16
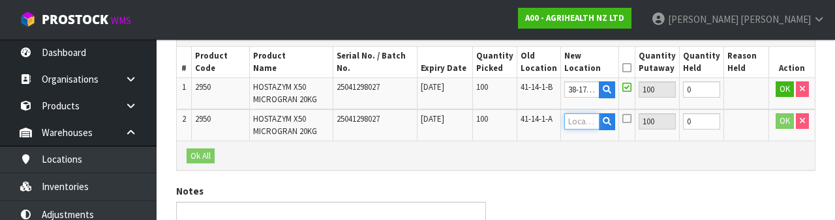
scroll to position [307, 0]
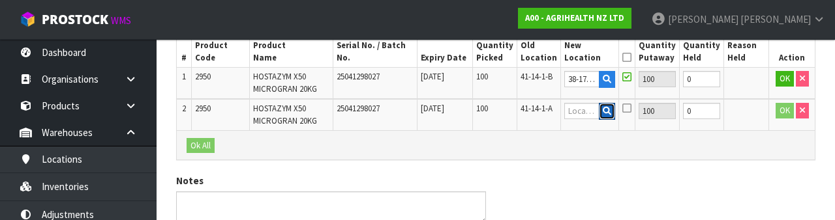
click at [611, 113] on icon "button" at bounding box center [607, 111] width 8 height 8
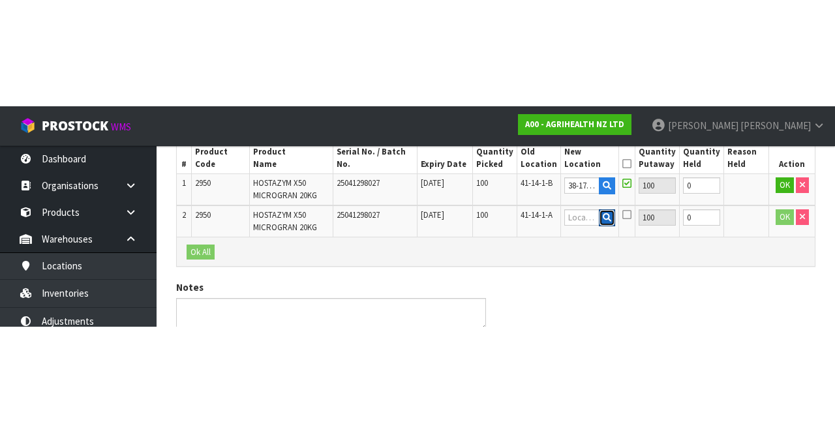
scroll to position [162, 0]
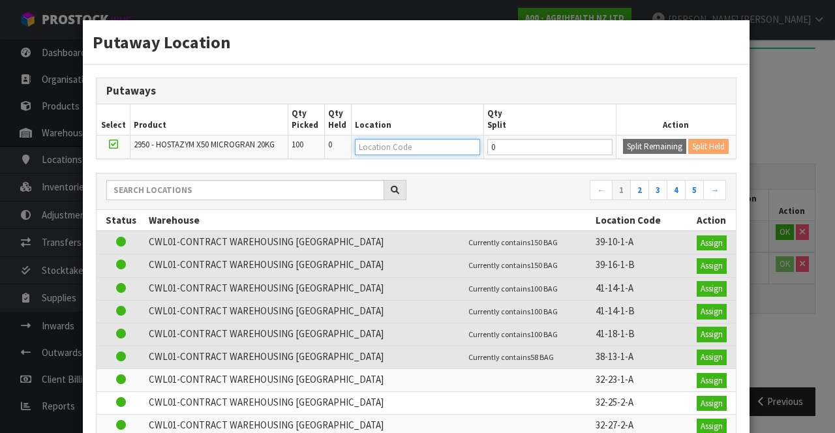
click at [417, 147] on input "text" at bounding box center [417, 147] width 125 height 16
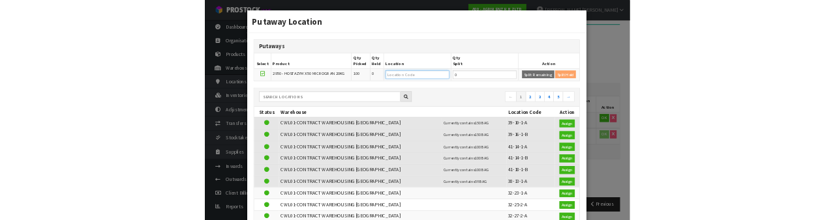
scroll to position [154, 0]
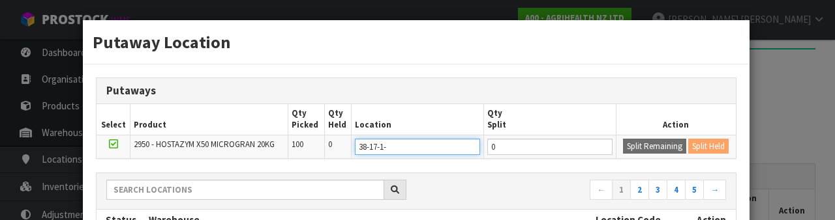
type input "38-17-1-a"
type input "38-17-1-A"
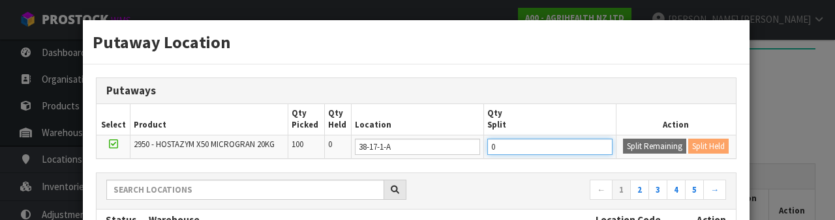
click at [526, 145] on input "0" at bounding box center [549, 147] width 125 height 16
type input "50"
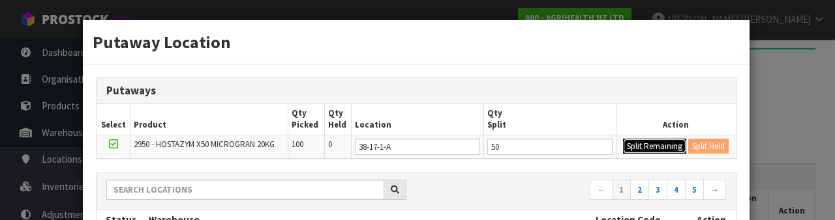
click at [654, 146] on button "Split Remaining" at bounding box center [654, 147] width 63 height 16
type input "50"
type input "0"
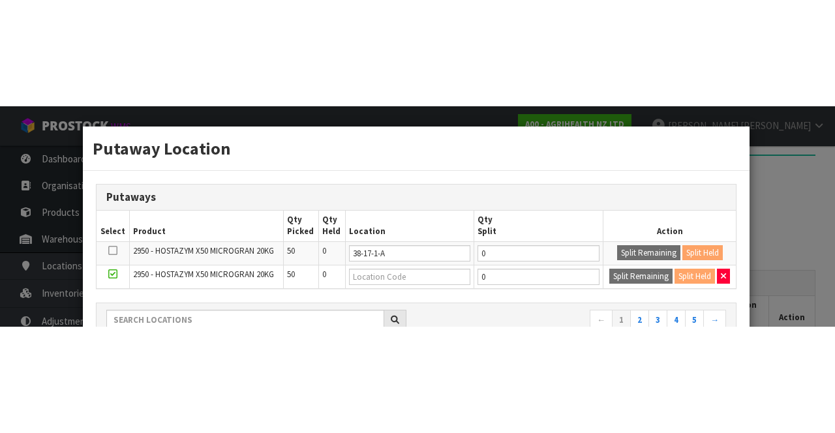
scroll to position [162, 0]
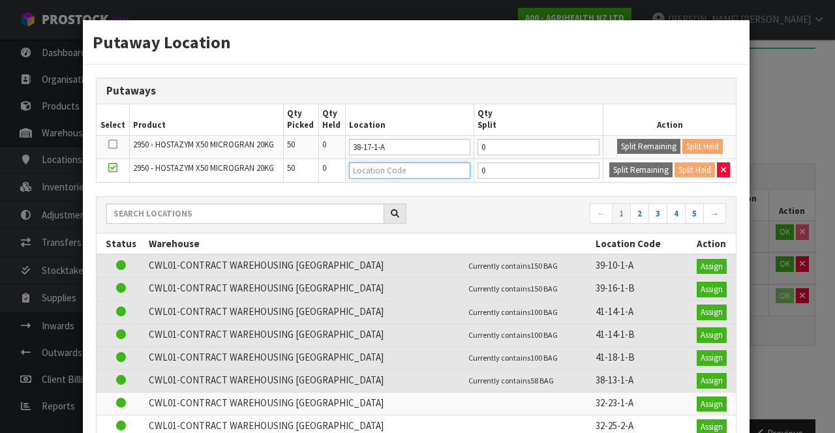
click at [393, 171] on input "text" at bounding box center [410, 170] width 122 height 16
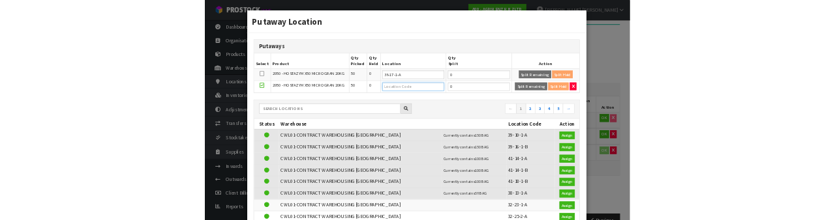
scroll to position [154, 0]
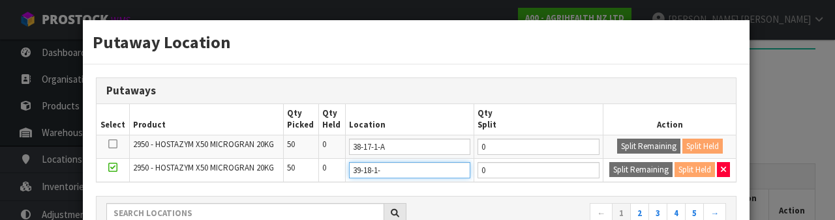
type input "39-18-1-b"
type input "39-18-1-B"
click at [787, 132] on div "Putaway Location Putaways Select Product Qty Picked Qty Held Location Qty Split…" at bounding box center [417, 110] width 835 height 220
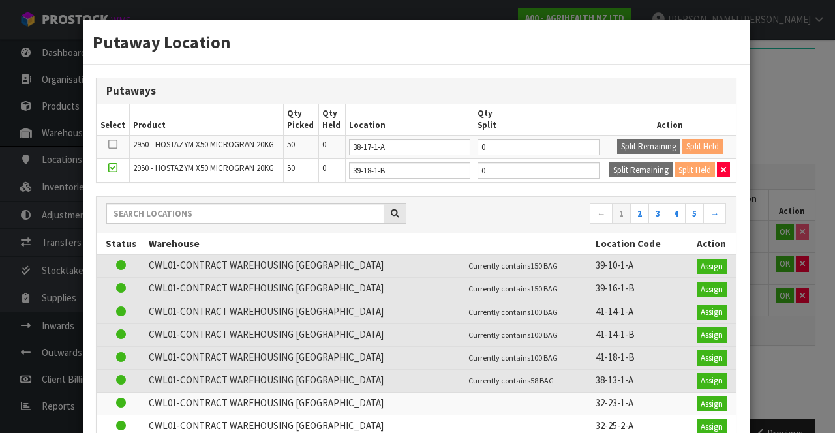
scroll to position [0, 0]
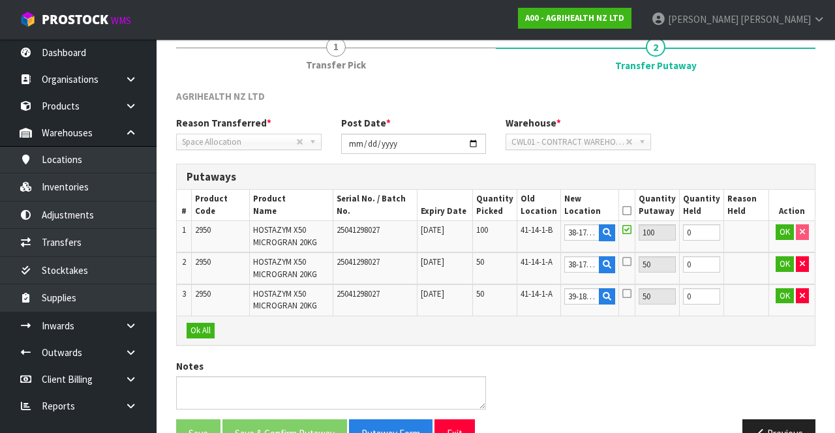
click at [631, 211] on icon at bounding box center [626, 211] width 9 height 1
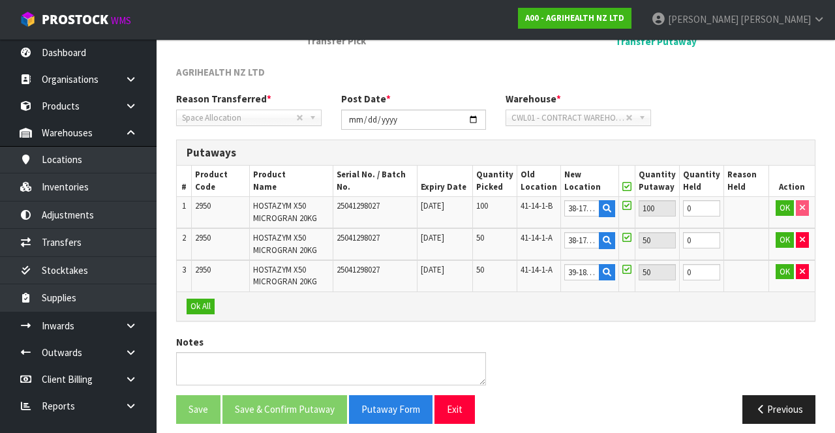
scroll to position [193, 0]
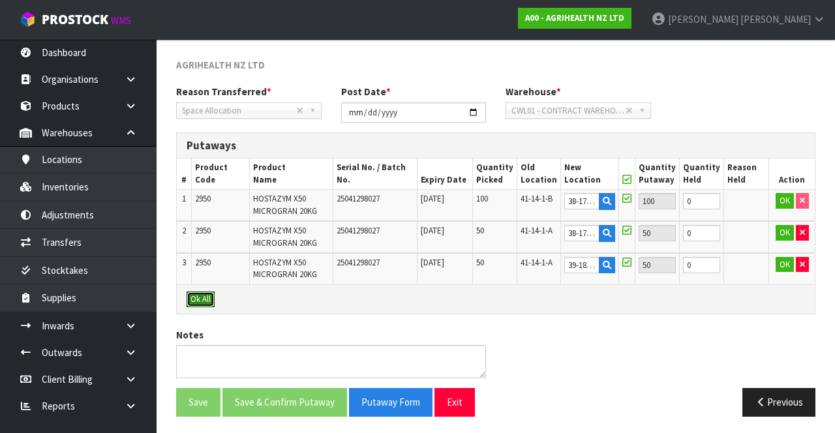
click at [203, 220] on button "Ok All" at bounding box center [201, 300] width 28 height 16
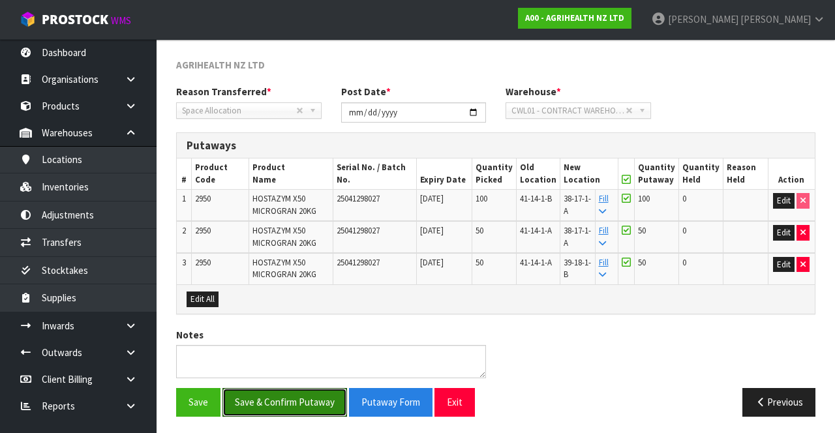
click at [307, 220] on button "Save & Confirm Putaway" at bounding box center [284, 402] width 125 height 28
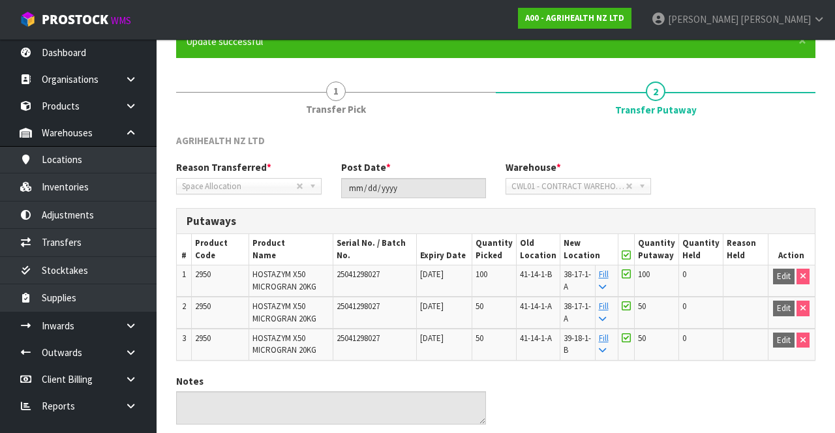
scroll to position [164, 0]
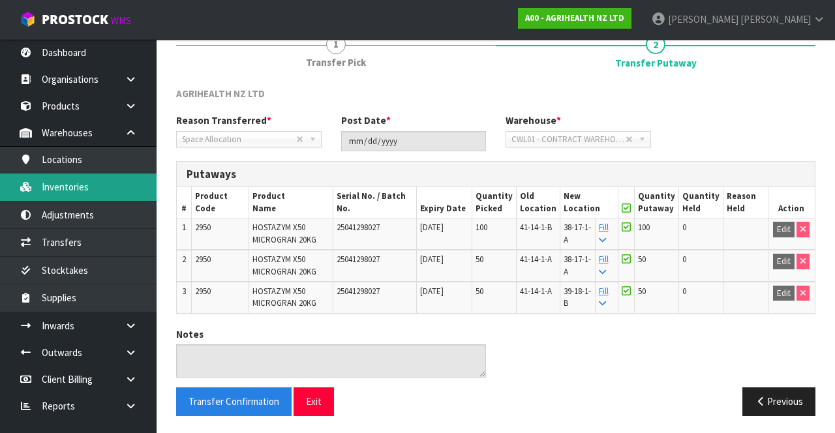
click at [113, 185] on link "Inventories" at bounding box center [78, 186] width 157 height 27
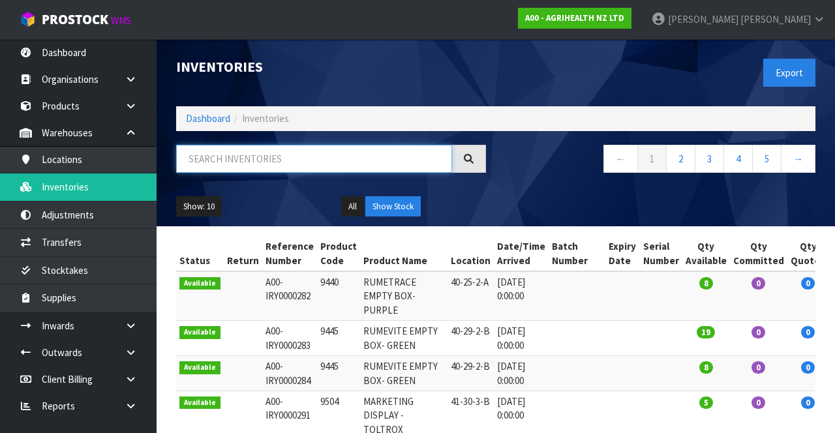
click at [292, 160] on input "text" at bounding box center [314, 159] width 276 height 28
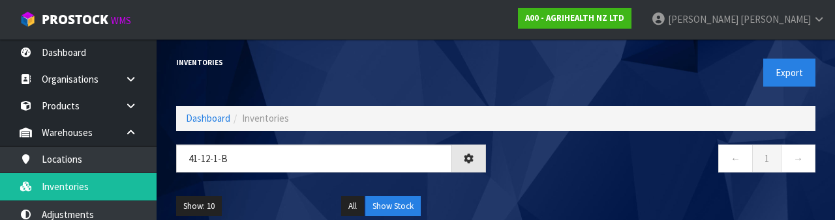
click at [554, 184] on div "← 1 →" at bounding box center [660, 166] width 329 height 42
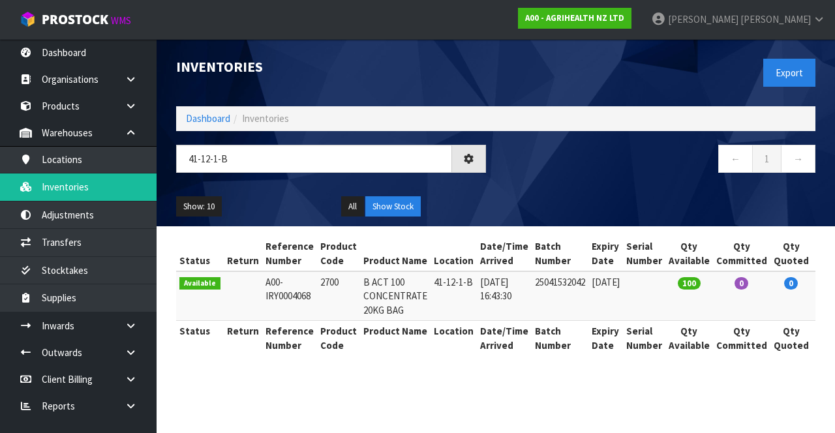
type input "41-12-1-B"
click at [326, 220] on td "2700" at bounding box center [338, 296] width 43 height 50
copy tr "41-12-1-B"
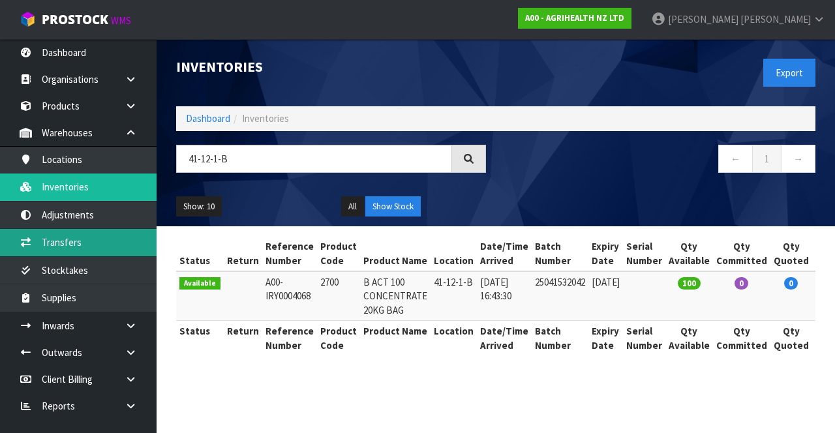
click at [113, 220] on link "Transfers" at bounding box center [78, 242] width 157 height 27
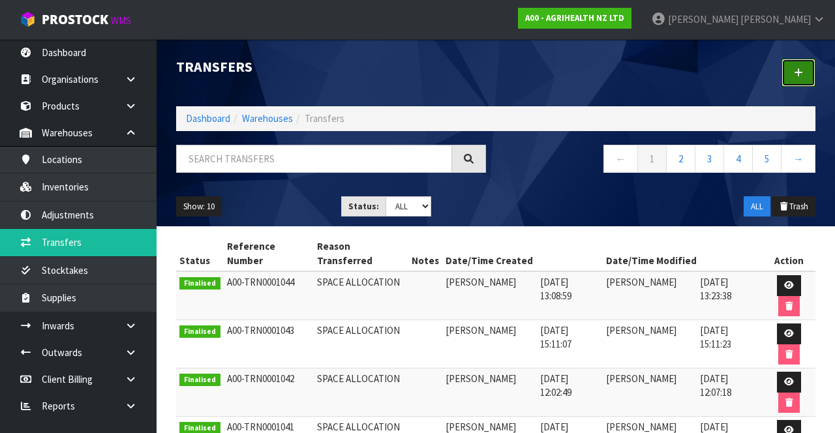
click at [807, 81] on link at bounding box center [798, 73] width 34 height 28
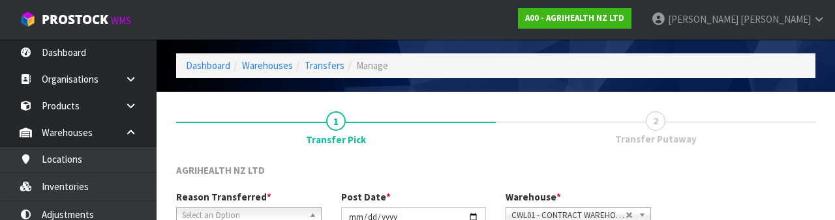
scroll to position [156, 0]
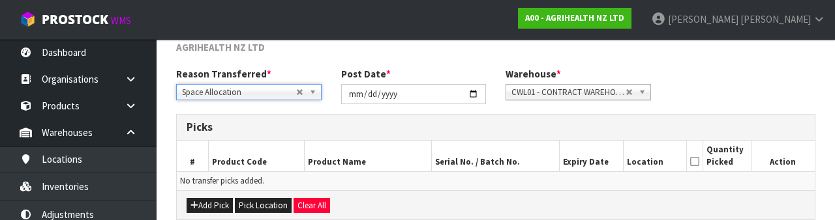
click at [767, 95] on div "Reason Transferred * Space Allocation Damage Expired Stock Repair QA Space Allo…" at bounding box center [495, 90] width 659 height 47
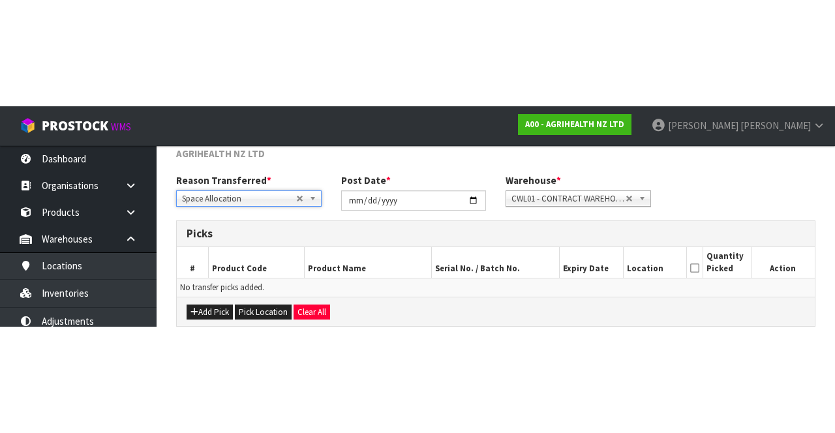
scroll to position [70, 0]
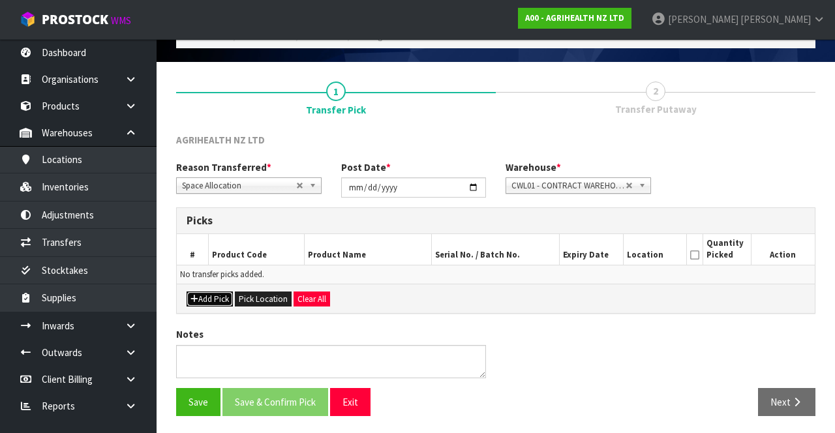
click at [206, 220] on button "Add Pick" at bounding box center [210, 300] width 46 height 16
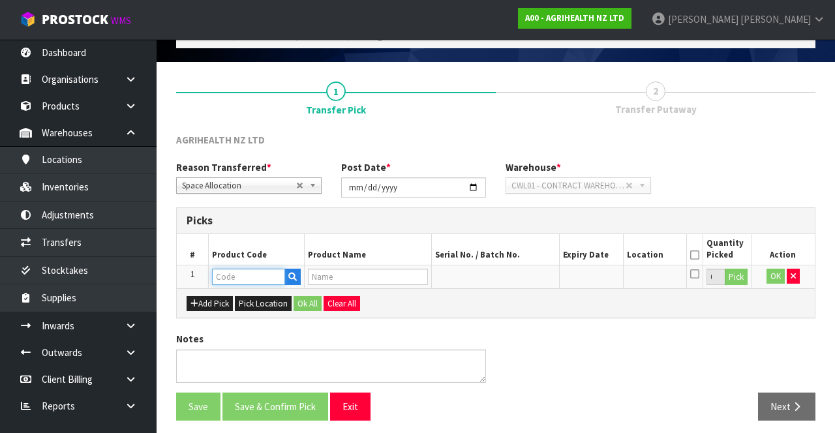
click at [254, 220] on input "text" at bounding box center [248, 277] width 73 height 16
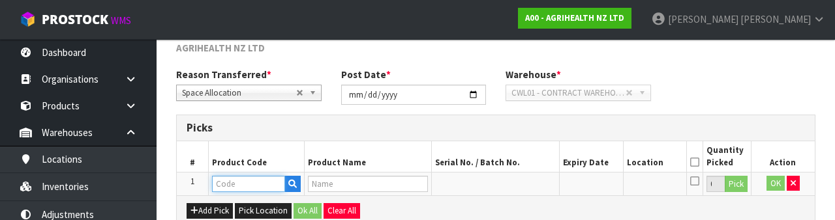
scroll to position [228, 0]
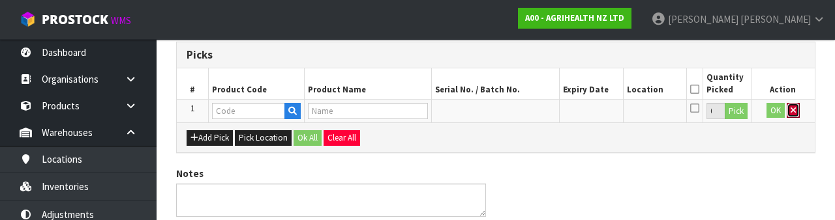
click at [792, 110] on icon "button" at bounding box center [792, 110] width 5 height 8
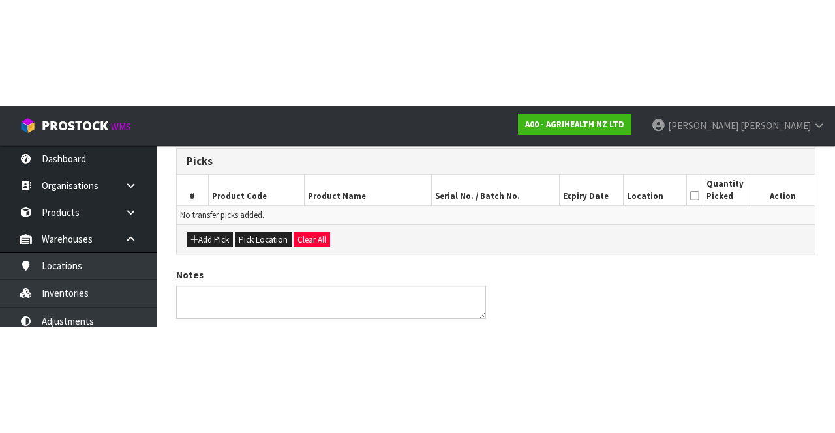
scroll to position [70, 0]
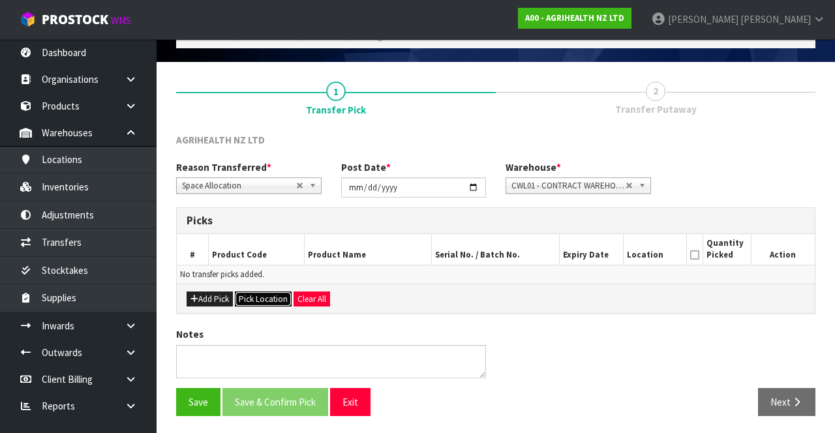
click at [274, 220] on button "Pick Location" at bounding box center [263, 300] width 57 height 16
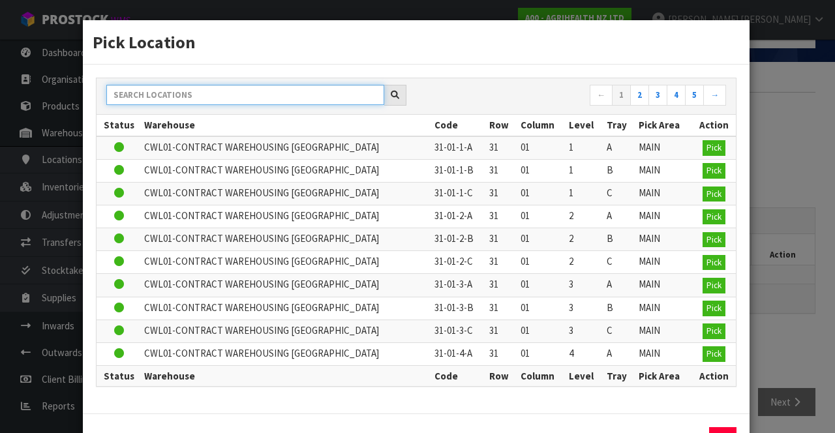
click at [303, 98] on input "text" at bounding box center [245, 95] width 278 height 20
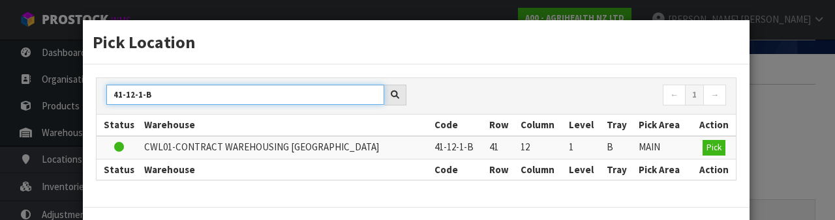
type input "41-12-1-B"
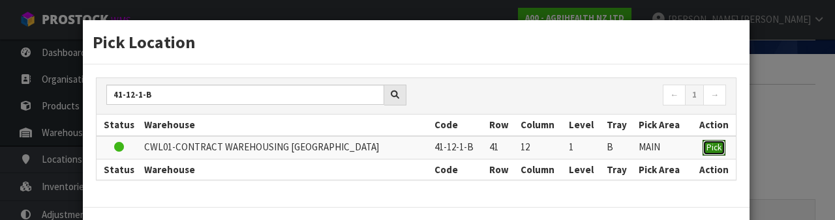
click at [711, 147] on span "Pick" at bounding box center [713, 147] width 15 height 11
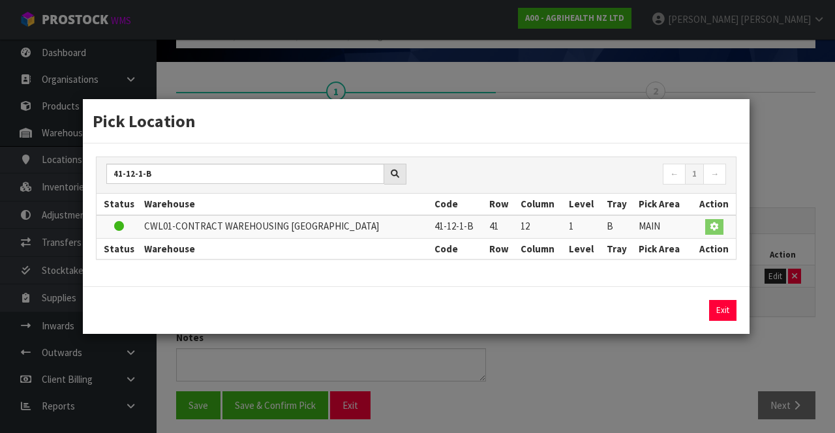
click at [788, 183] on div "Pick Location 41-12-1-B ← 1 → Status Warehouse Code Row Column Level Tray Pick …" at bounding box center [417, 216] width 835 height 433
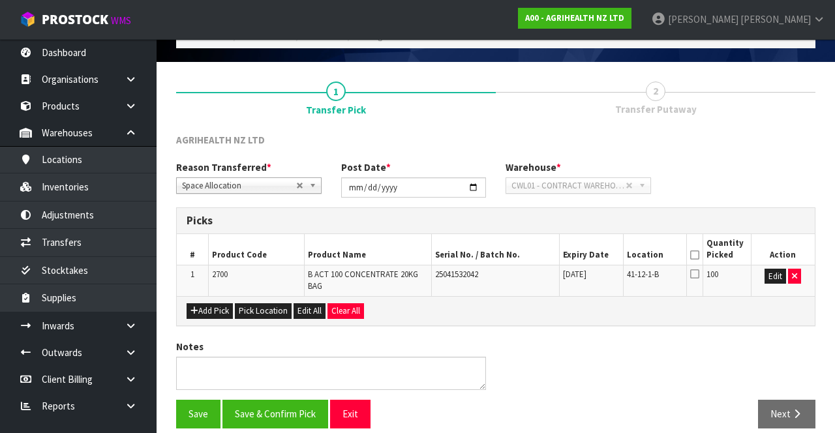
click at [698, 220] on icon at bounding box center [694, 255] width 9 height 1
click at [284, 220] on button "Save & Confirm Pick" at bounding box center [275, 414] width 106 height 28
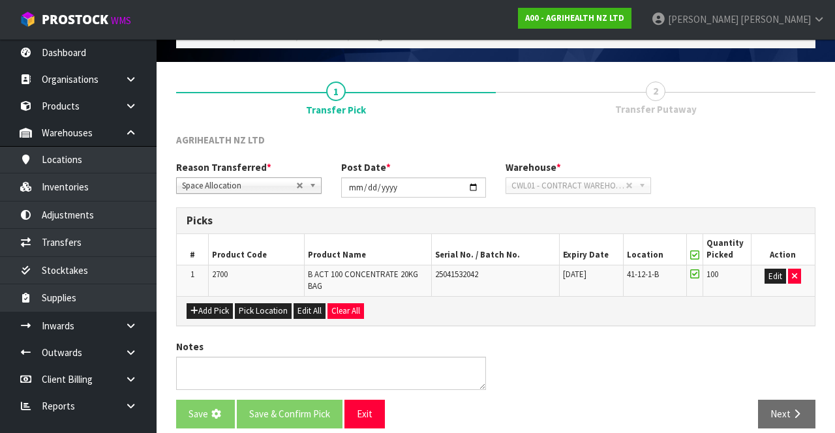
scroll to position [0, 0]
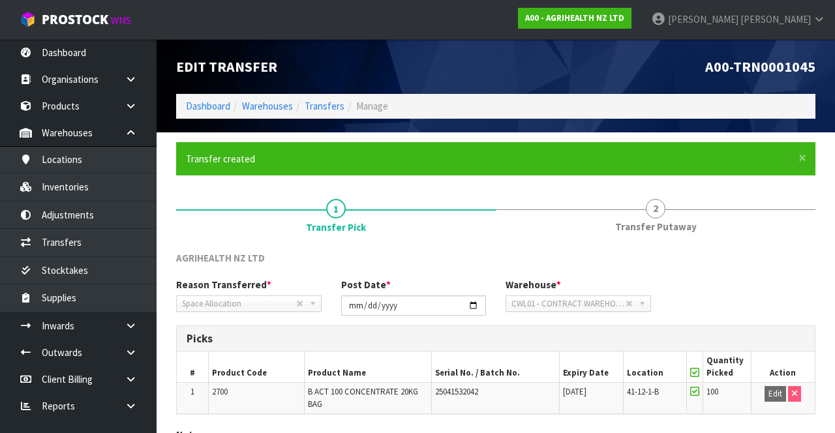
scroll to position [101, 0]
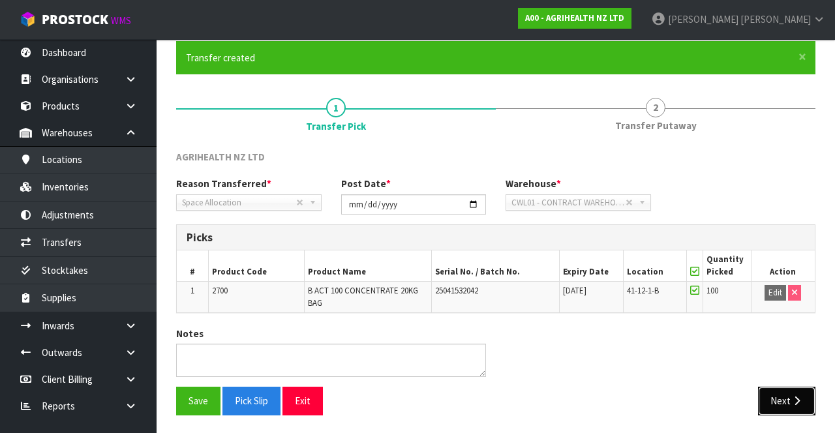
click at [807, 220] on button "Next" at bounding box center [786, 401] width 57 height 28
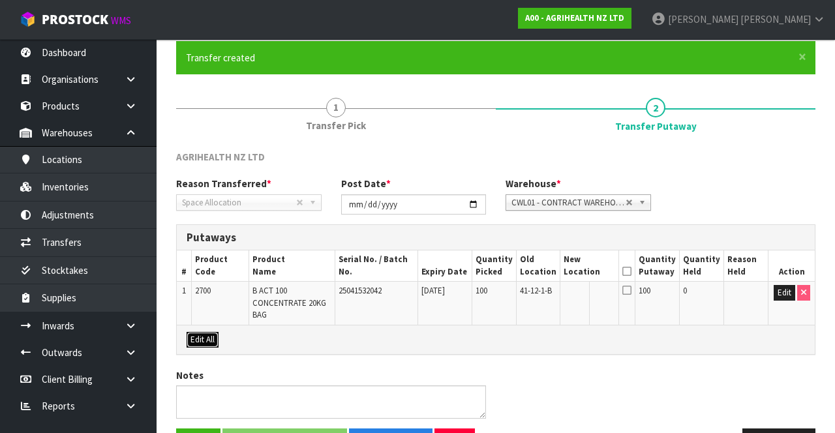
click at [213, 220] on button "Edit All" at bounding box center [203, 340] width 32 height 16
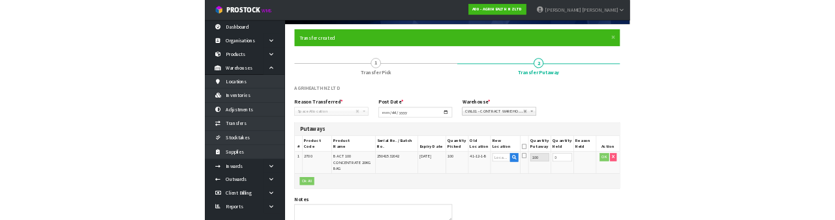
scroll to position [83, 0]
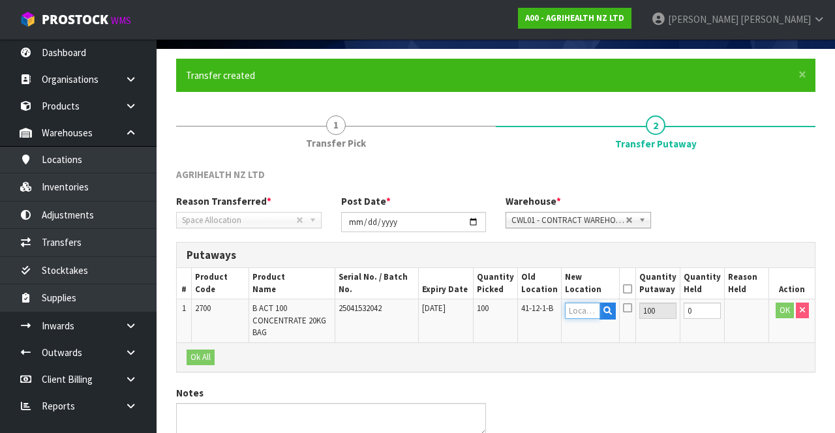
click at [594, 220] on input "text" at bounding box center [582, 311] width 35 height 16
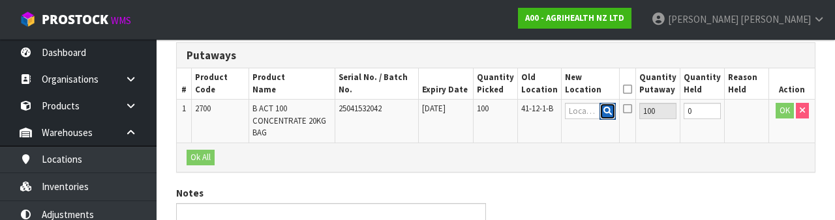
click at [612, 112] on icon "button" at bounding box center [607, 111] width 8 height 8
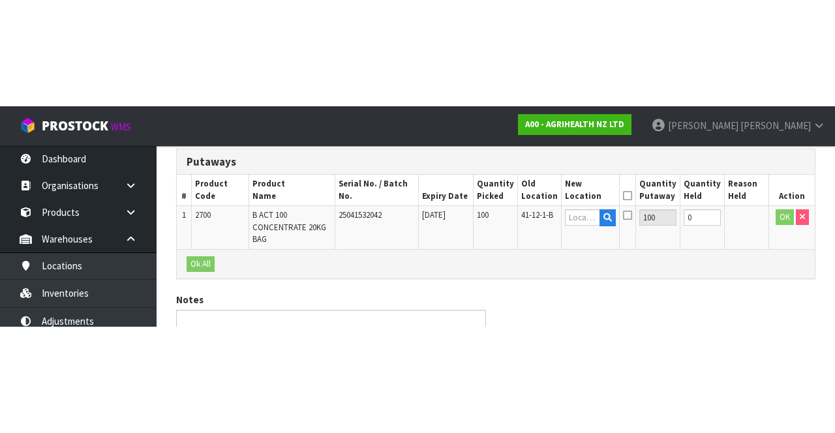
scroll to position [142, 0]
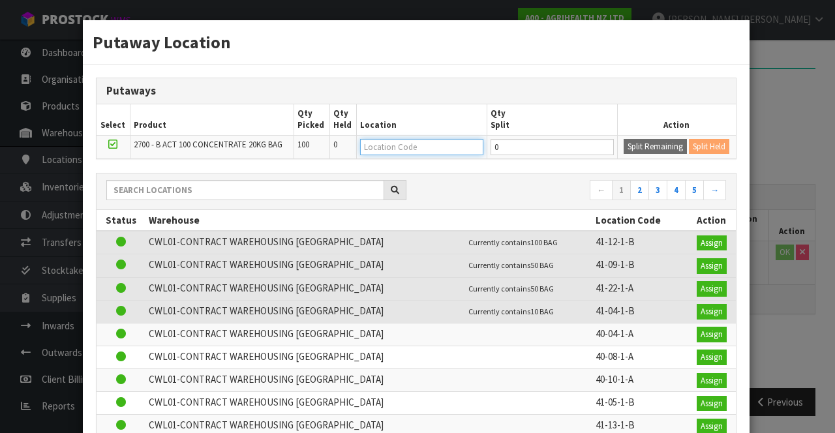
click at [425, 149] on input "text" at bounding box center [421, 147] width 123 height 16
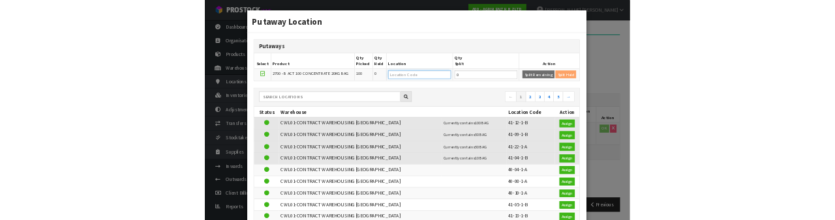
scroll to position [134, 0]
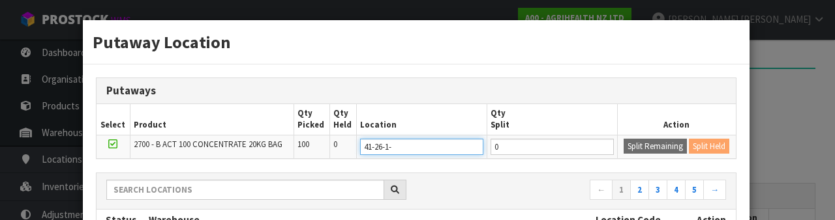
type input "41-26-1-a"
type input "41-26-1-A"
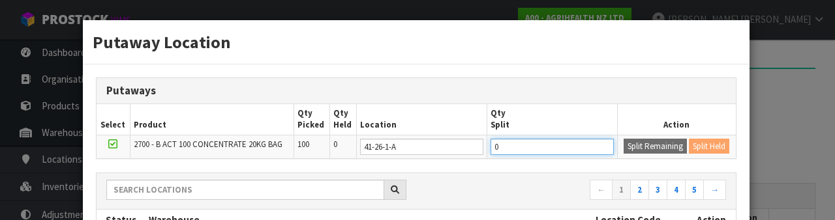
click at [530, 144] on input "0" at bounding box center [551, 147] width 123 height 16
type input "50"
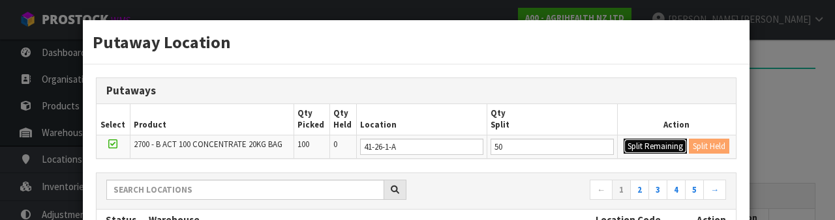
click at [654, 147] on button "Split Remaining" at bounding box center [654, 147] width 63 height 16
type input "50"
type input "0"
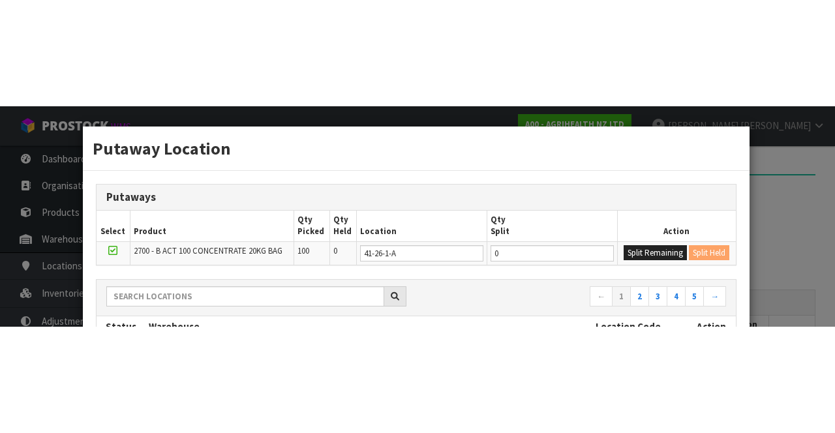
scroll to position [142, 0]
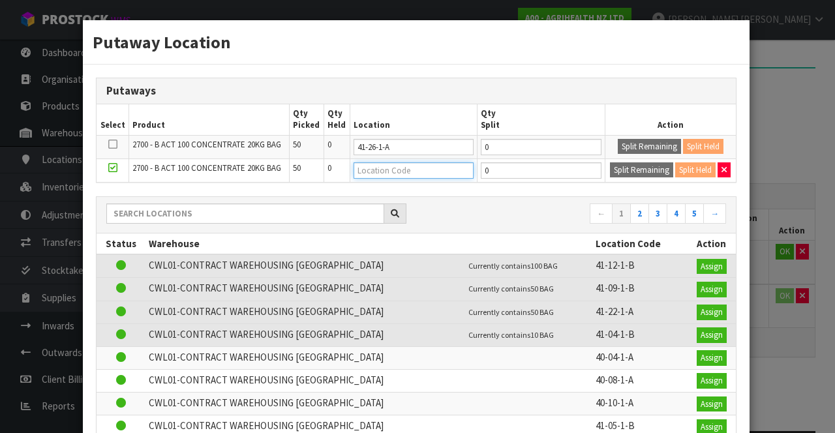
click at [417, 166] on input "text" at bounding box center [413, 170] width 120 height 16
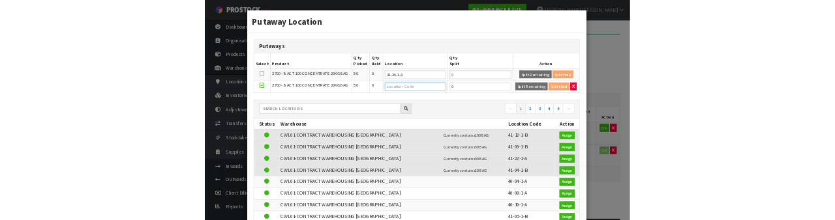
scroll to position [134, 0]
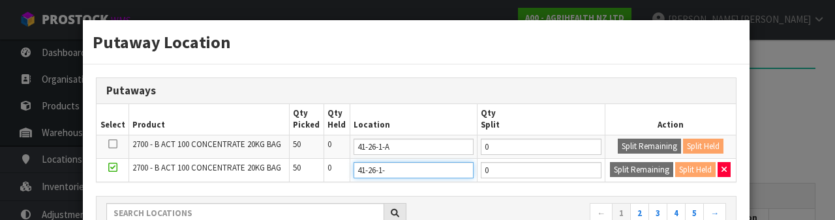
type input "41-26-1-b"
type input "41-26-1-B"
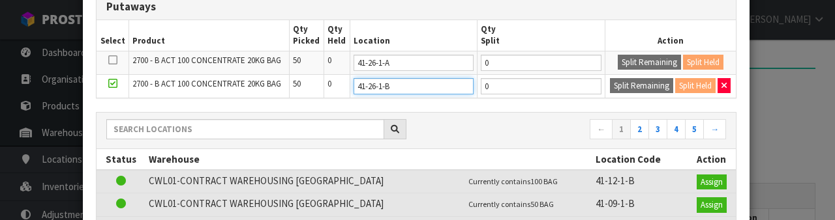
scroll to position [100, 0]
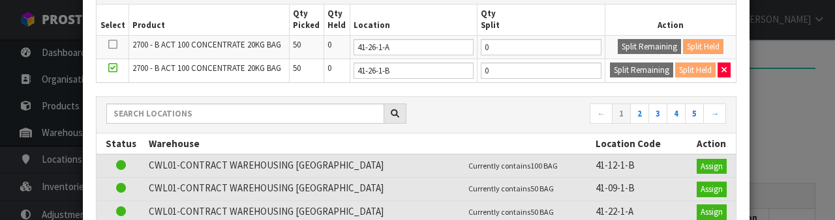
click at [789, 164] on div "Putaway Location Putaways Select Product Qty Picked Qty Held Location Qty Split…" at bounding box center [417, 110] width 835 height 220
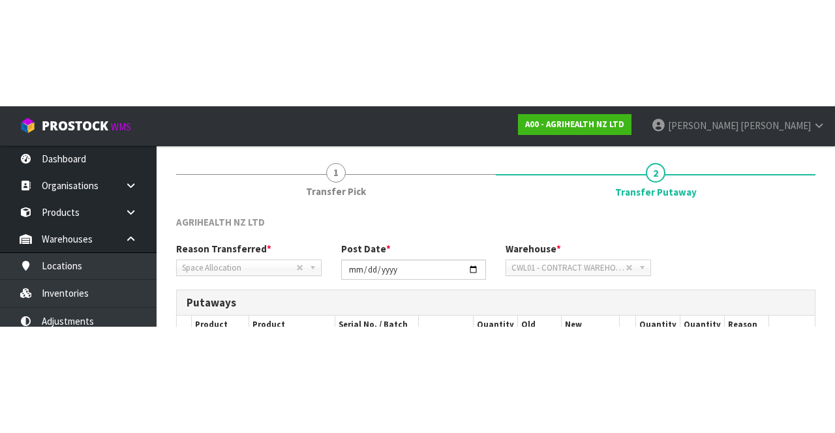
scroll to position [142, 0]
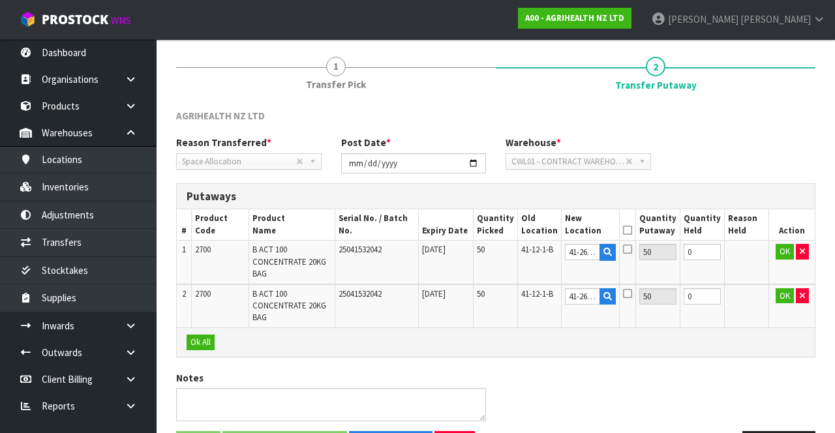
click at [632, 220] on icon at bounding box center [627, 230] width 9 height 1
click at [201, 220] on button "Ok All" at bounding box center [201, 343] width 28 height 16
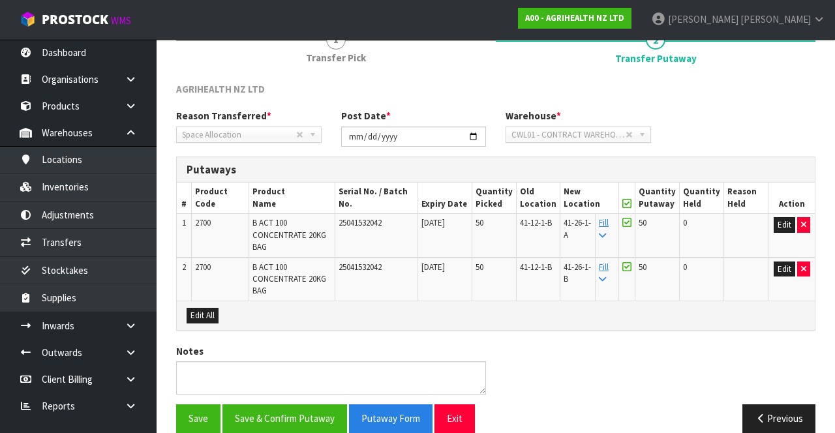
scroll to position [185, 0]
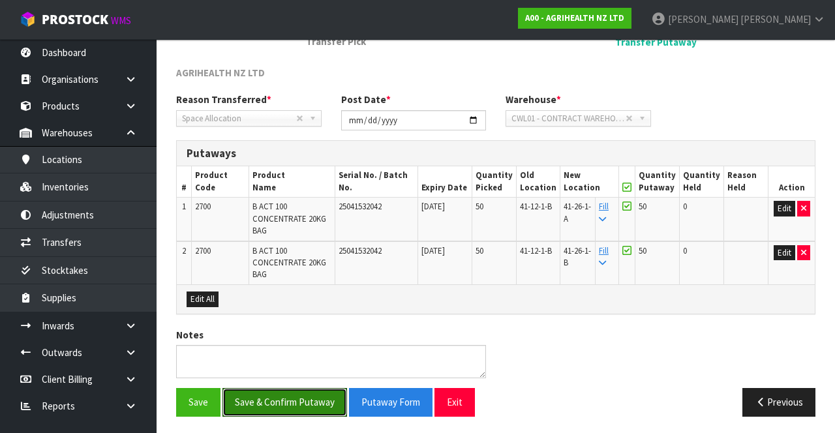
click at [297, 220] on button "Save & Confirm Putaway" at bounding box center [284, 402] width 125 height 28
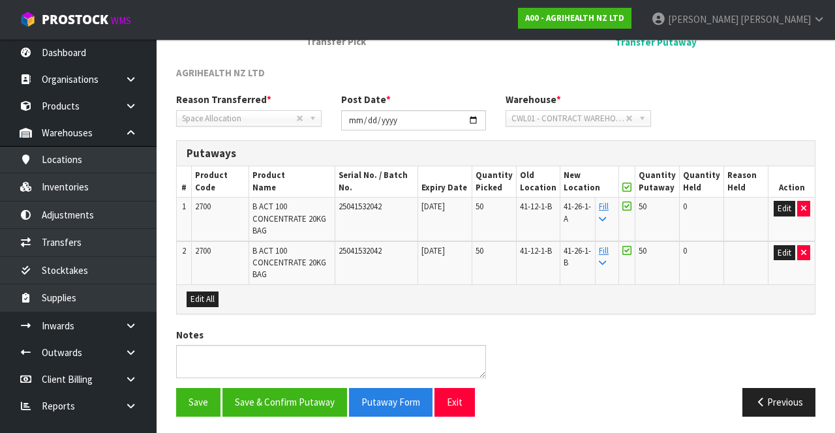
scroll to position [0, 0]
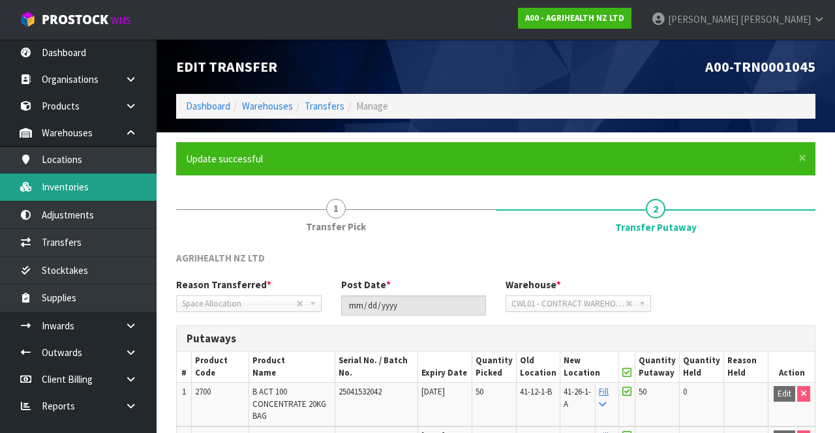
click at [113, 192] on link "Inventories" at bounding box center [78, 186] width 157 height 27
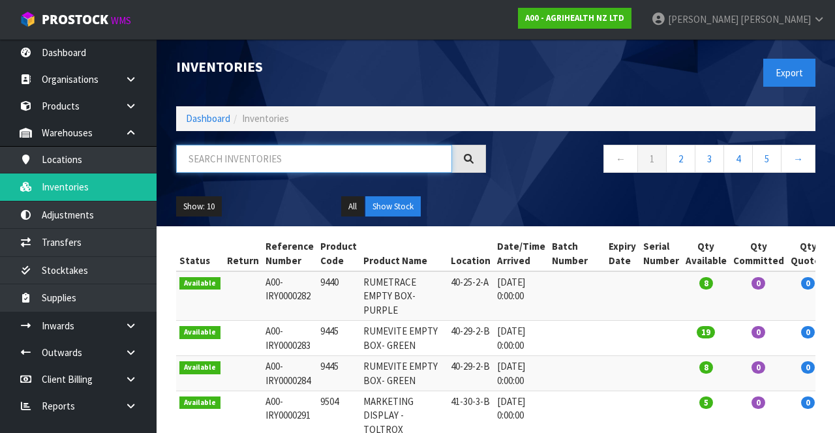
click at [299, 157] on input "text" at bounding box center [314, 159] width 276 height 28
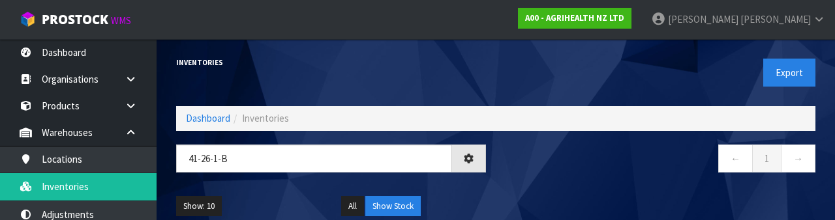
click at [627, 185] on div "← 1 →" at bounding box center [660, 166] width 329 height 42
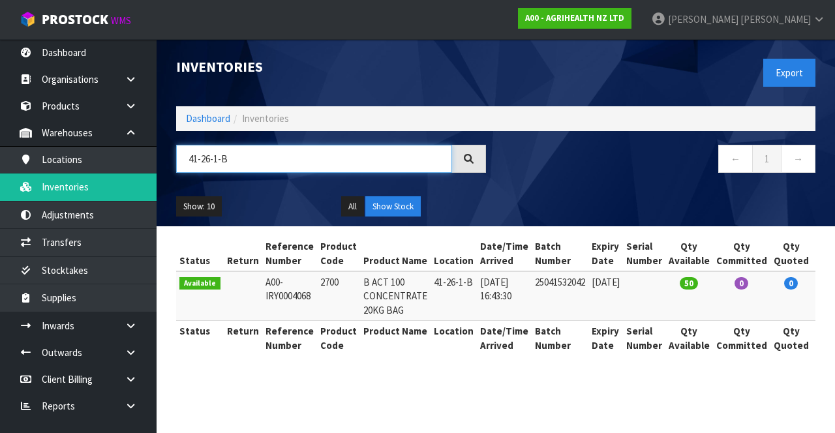
click at [249, 154] on input "41-26-1-B" at bounding box center [314, 159] width 276 height 28
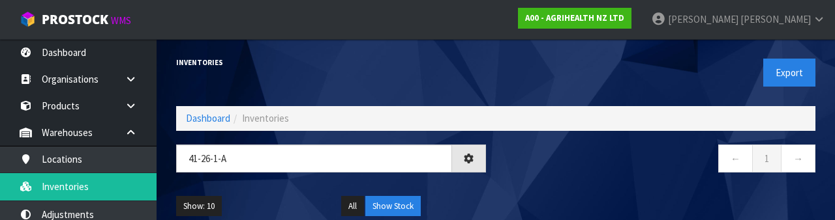
click at [603, 171] on nav "← 1 →" at bounding box center [660, 161] width 310 height 32
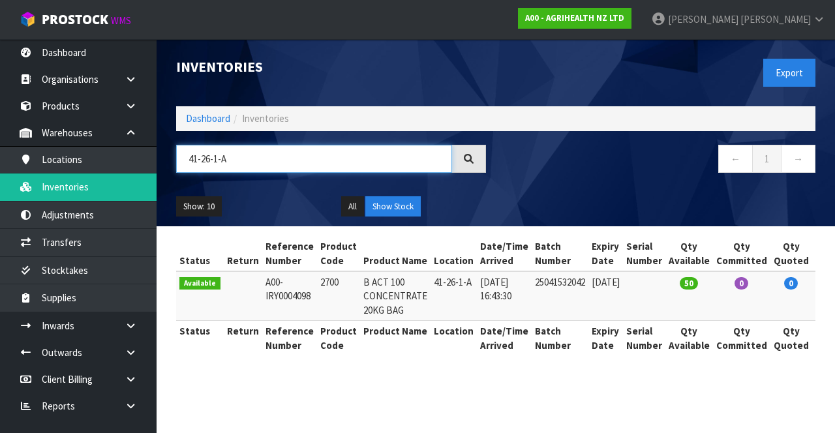
click at [254, 152] on input "41-26-1-A" at bounding box center [314, 159] width 276 height 28
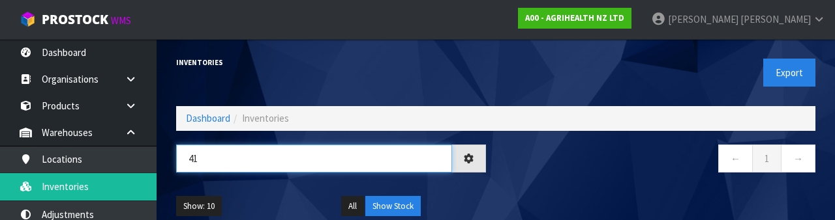
type input "4"
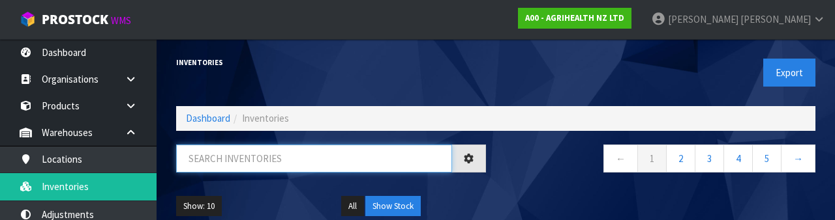
click at [301, 158] on input "text" at bounding box center [314, 159] width 276 height 28
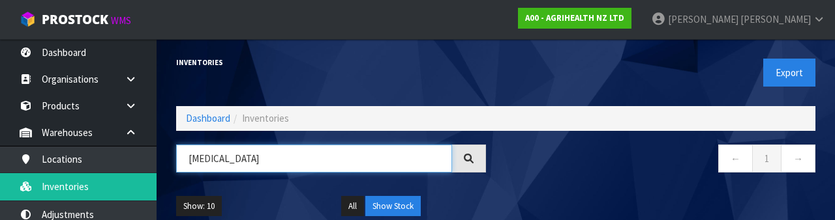
type input "[MEDICAL_DATA]"
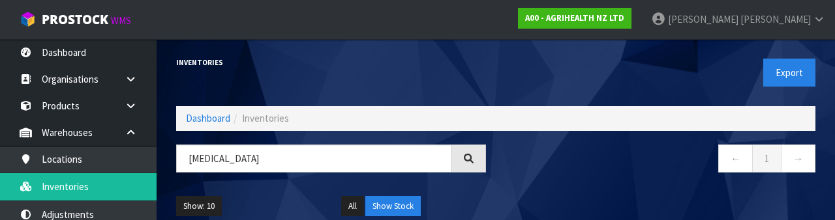
click at [603, 170] on nav "← 1 →" at bounding box center [660, 161] width 310 height 32
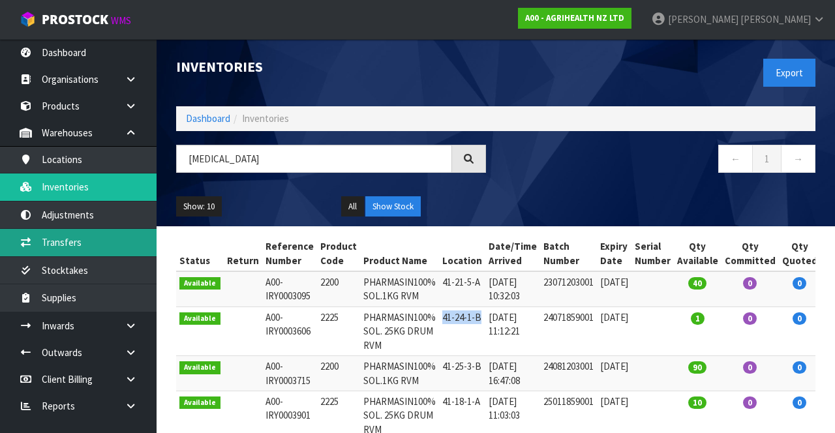
click at [113, 220] on link "Transfers" at bounding box center [78, 242] width 157 height 27
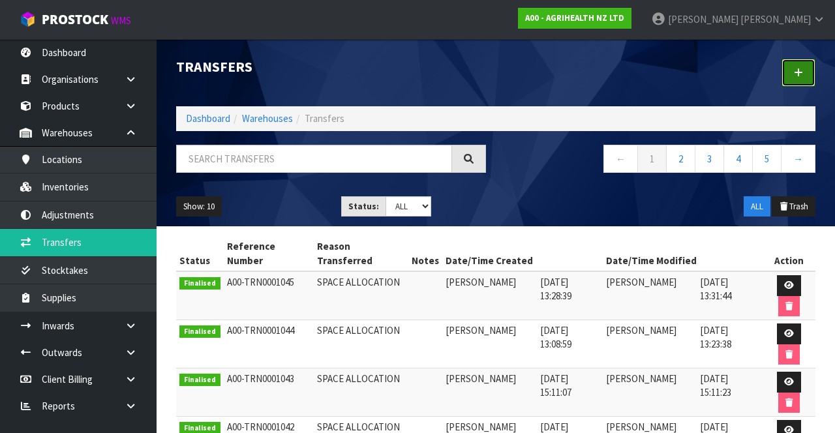
click at [799, 76] on icon at bounding box center [798, 73] width 9 height 10
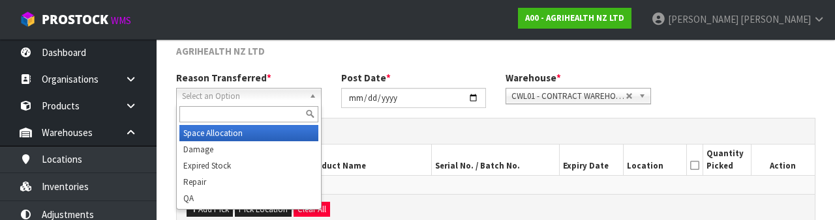
scroll to position [156, 0]
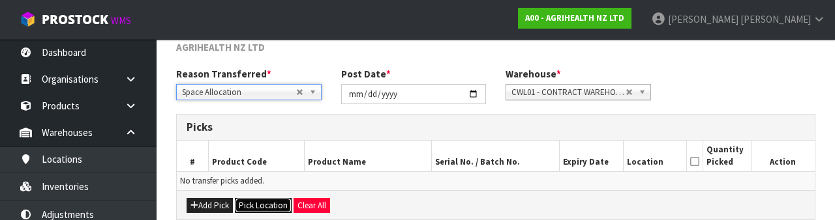
click at [265, 202] on button "Pick Location" at bounding box center [263, 206] width 57 height 16
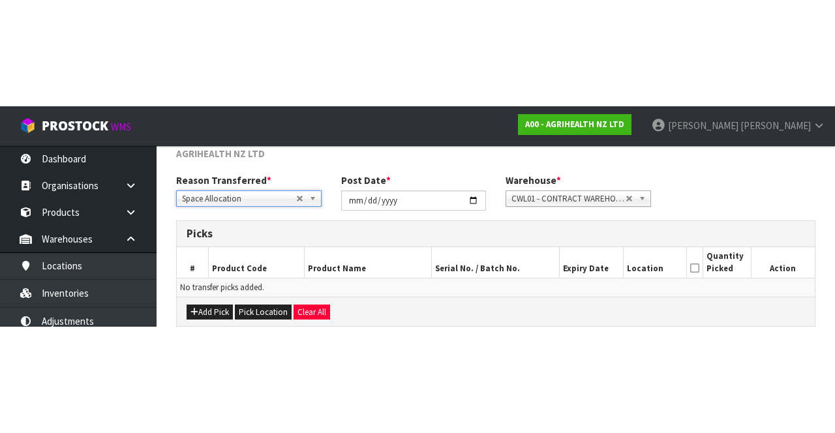
scroll to position [70, 0]
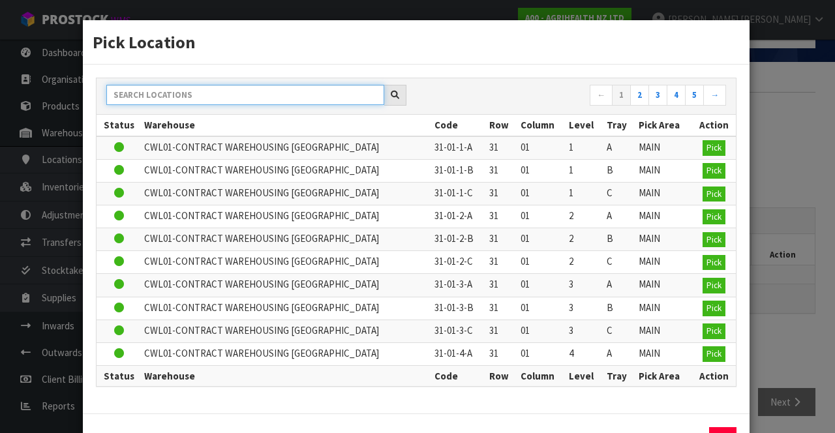
paste input "41-12-1-B"
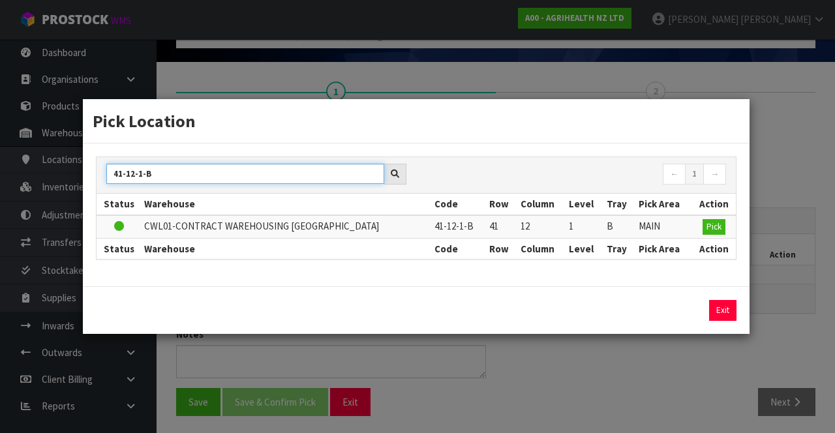
type input "41-12-1-B"
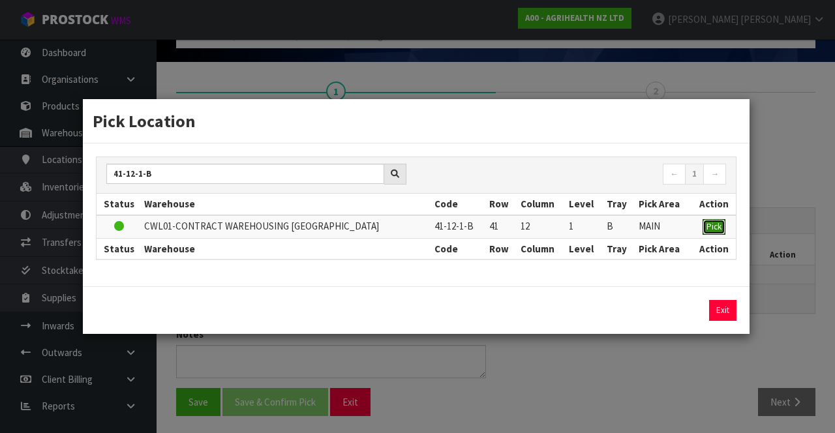
click at [713, 220] on span "Pick" at bounding box center [713, 226] width 15 height 11
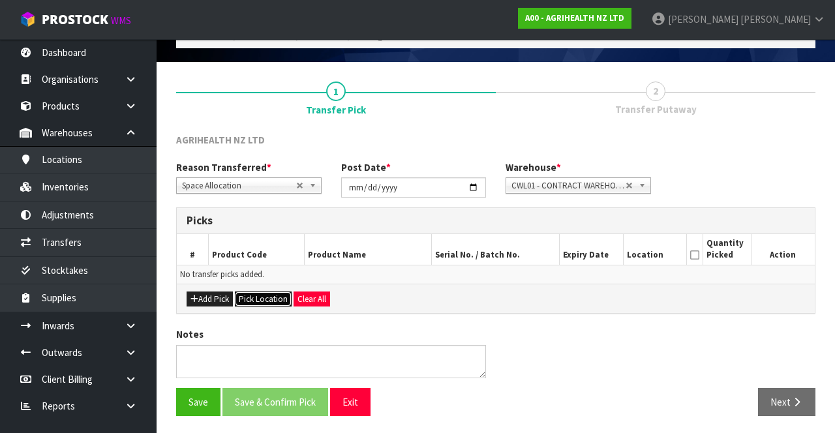
click at [265, 220] on button "Pick Location" at bounding box center [263, 300] width 57 height 16
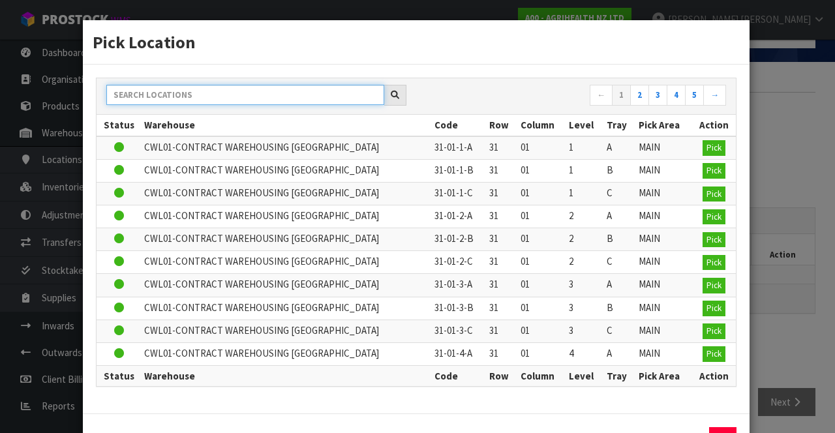
paste input "41-12-1-B"
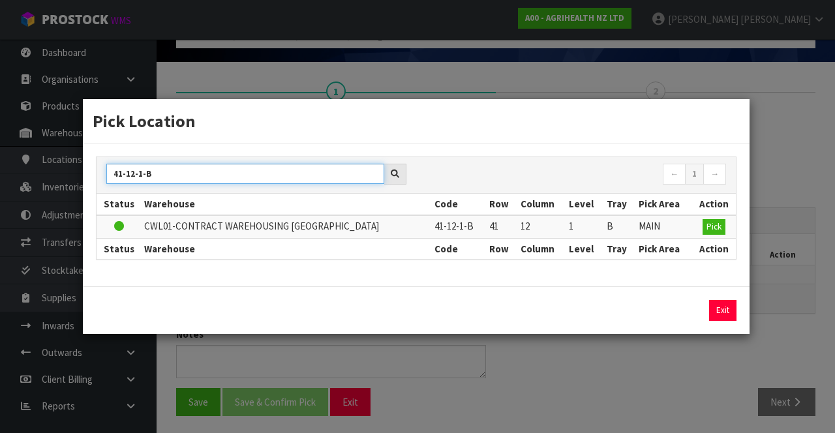
type input "41-12-1-B"
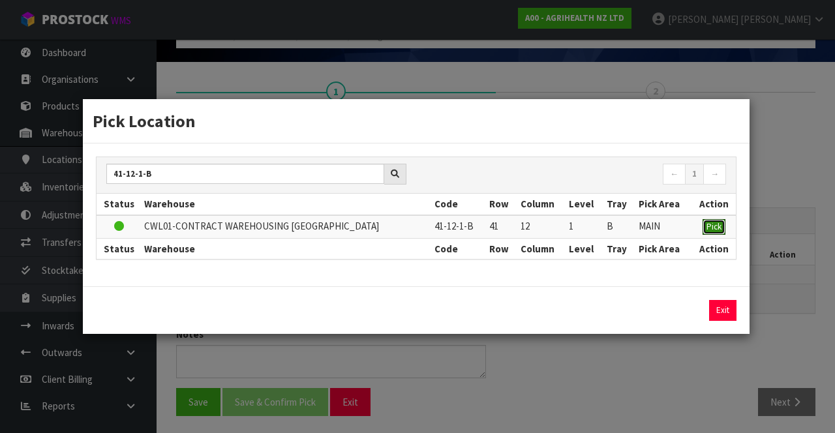
click at [713, 220] on span "Pick" at bounding box center [713, 226] width 15 height 11
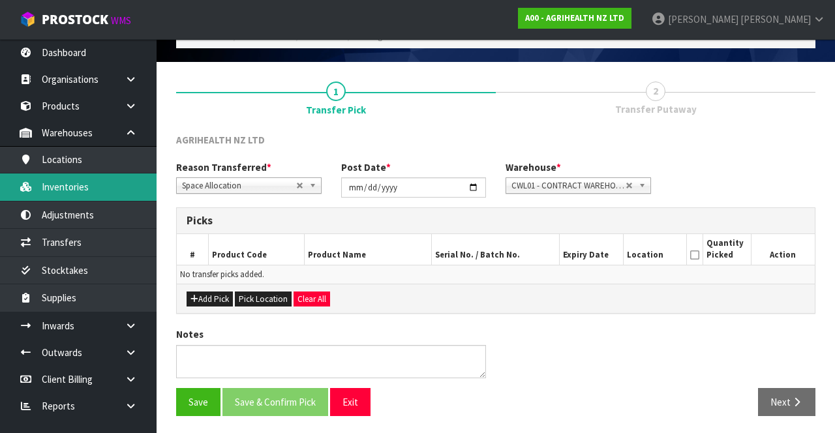
click at [117, 187] on link "Inventories" at bounding box center [78, 186] width 157 height 27
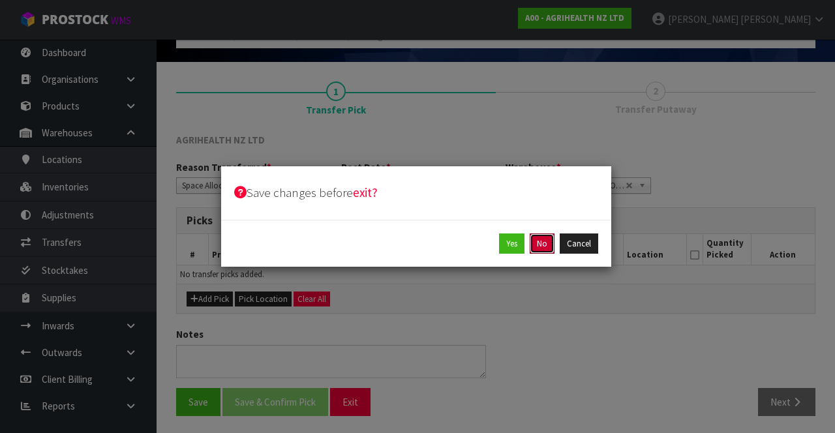
click at [541, 220] on button "No" at bounding box center [542, 243] width 25 height 21
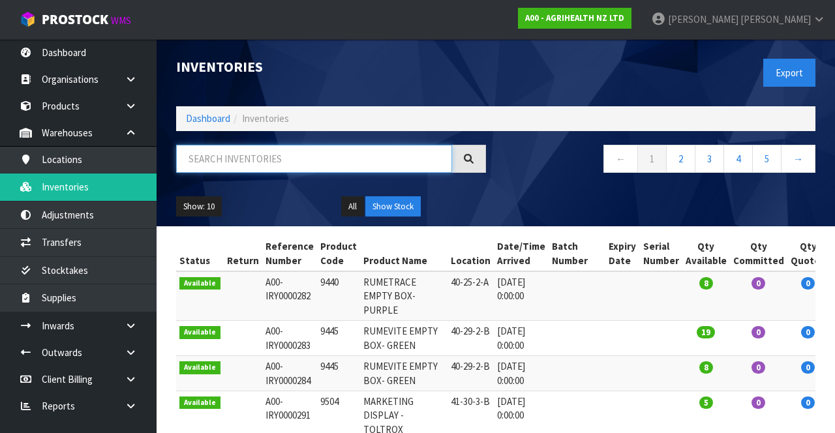
click at [299, 158] on input "text" at bounding box center [314, 159] width 276 height 28
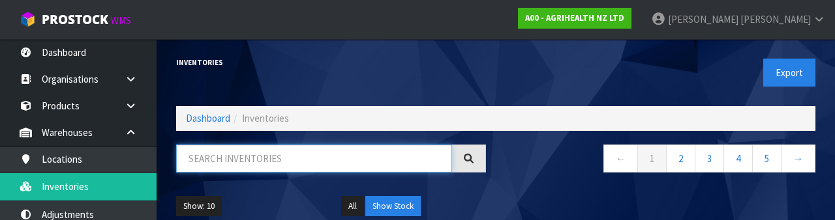
paste input "41-12-1-B"
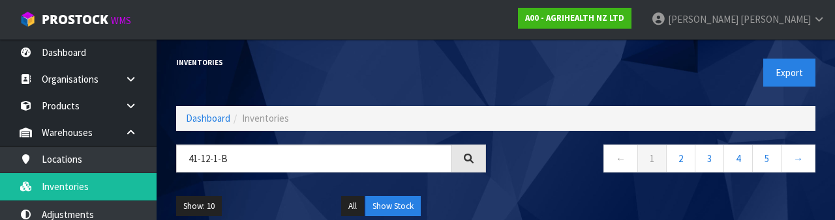
click at [524, 176] on div "← 1 2 3 4 5 →" at bounding box center [660, 166] width 329 height 42
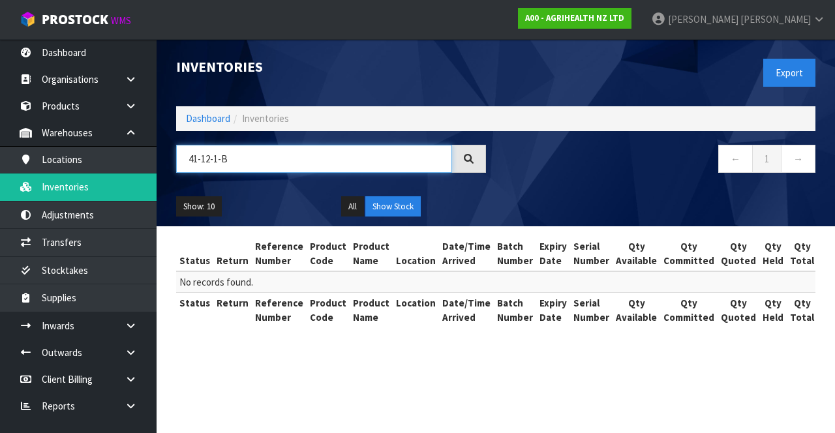
click at [237, 160] on input "41-12-1-B" at bounding box center [314, 159] width 276 height 28
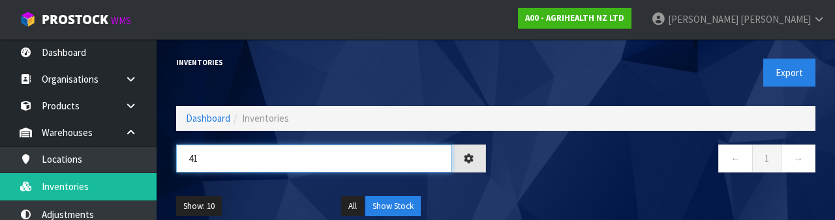
type input "4"
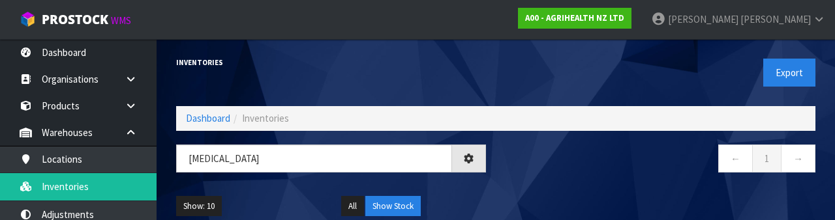
click at [582, 183] on div "← 1 →" at bounding box center [660, 166] width 329 height 42
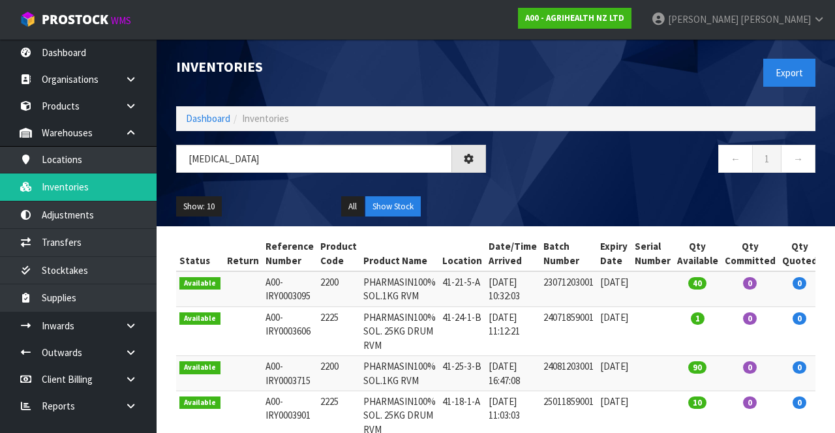
type input "[MEDICAL_DATA]"
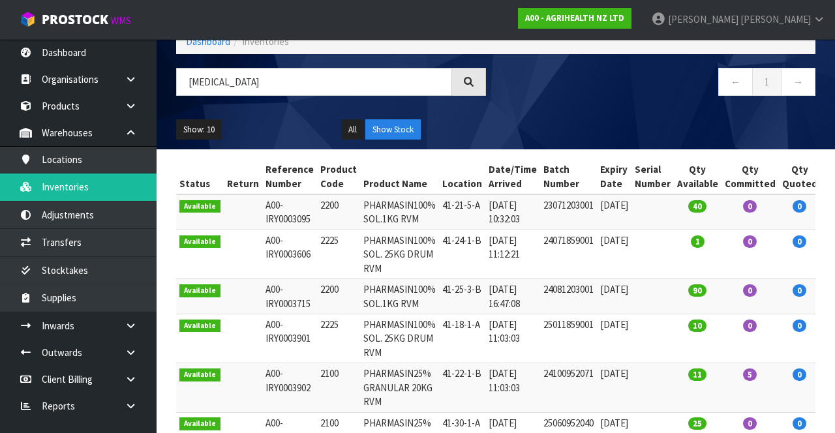
scroll to position [77, 0]
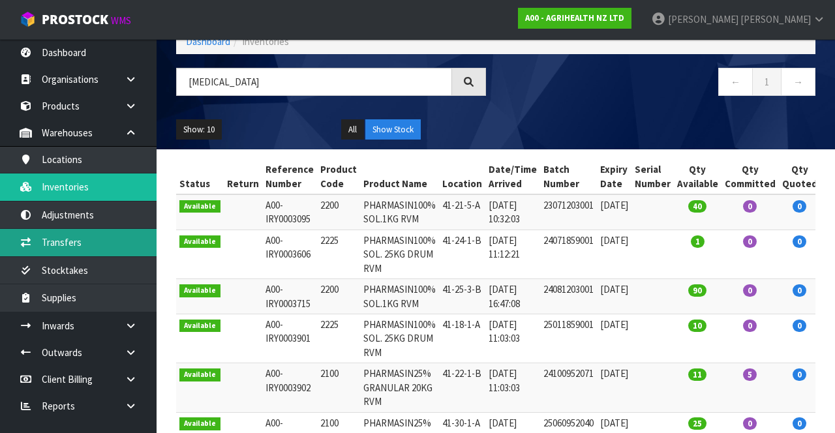
click at [125, 220] on link "Transfers" at bounding box center [78, 242] width 157 height 27
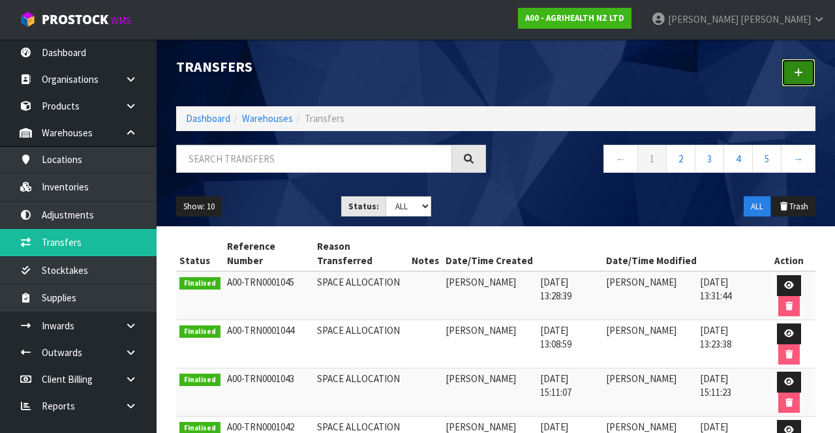
click at [791, 78] on link at bounding box center [798, 73] width 34 height 28
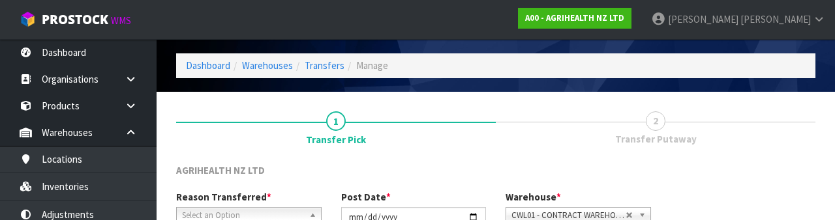
scroll to position [156, 0]
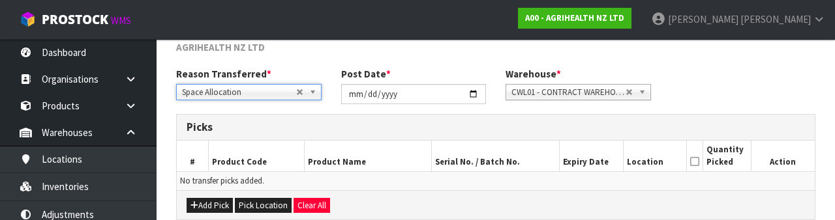
click at [768, 69] on div "Reason Transferred * Space Allocation Damage Expired Stock Repair QA Space Allo…" at bounding box center [495, 90] width 659 height 47
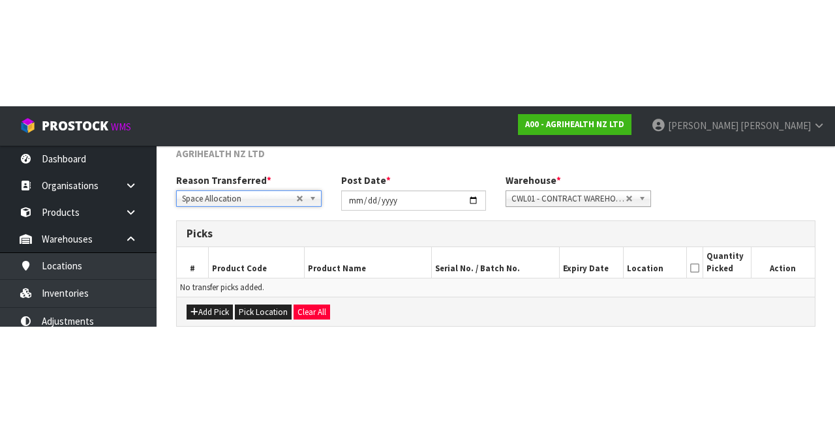
scroll to position [70, 0]
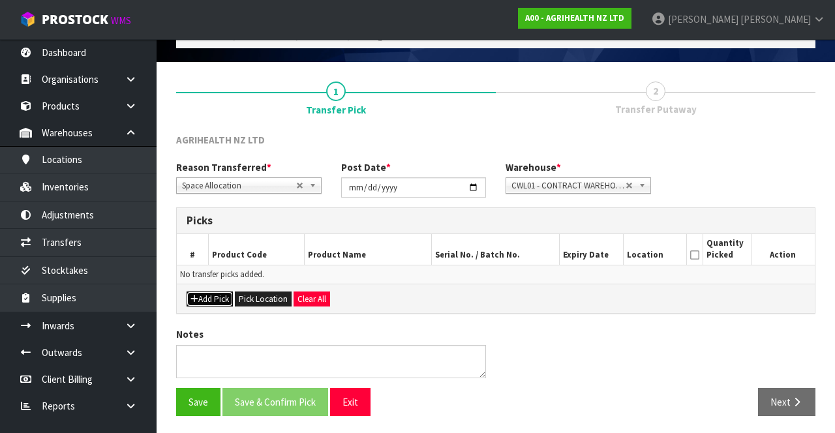
click at [212, 220] on button "Add Pick" at bounding box center [210, 300] width 46 height 16
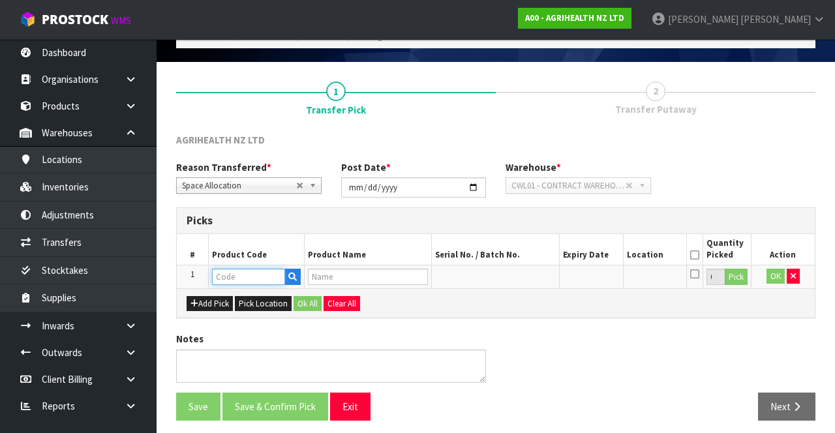
paste input "2225"
type input "2225"
type input "PHARMASIN100% SOL. 25KG DRUM RVM"
type input "2225"
click at [734, 220] on button "Pick" at bounding box center [736, 277] width 23 height 17
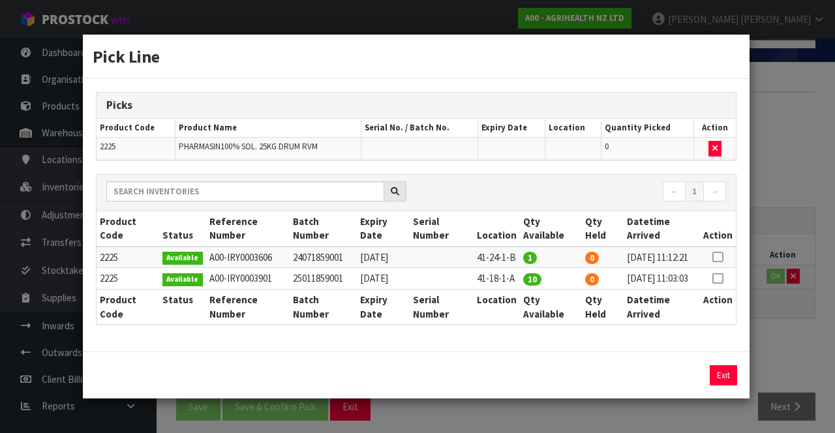
click at [719, 220] on icon at bounding box center [717, 257] width 10 height 1
click at [687, 220] on button "Assign Pick" at bounding box center [678, 375] width 53 height 20
type input "1"
click at [786, 220] on div "Pick Line Picks Product Code Product Name Serial No. / Batch No. Expiry Date Lo…" at bounding box center [417, 216] width 835 height 433
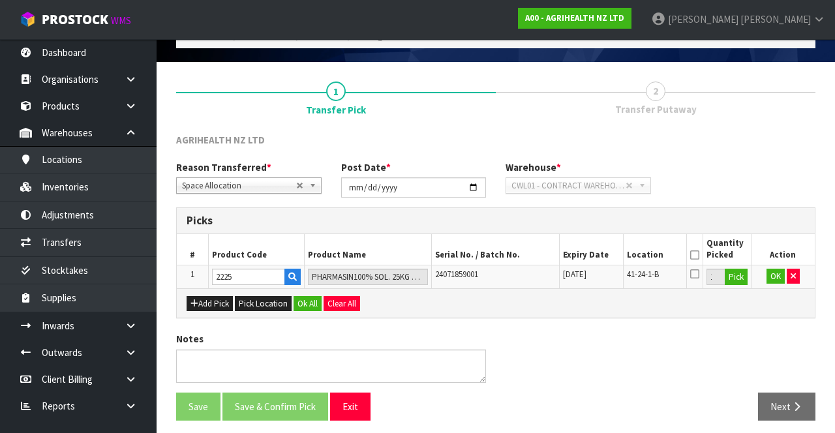
click at [696, 220] on icon at bounding box center [694, 255] width 9 height 1
click at [772, 220] on button "OK" at bounding box center [775, 277] width 18 height 16
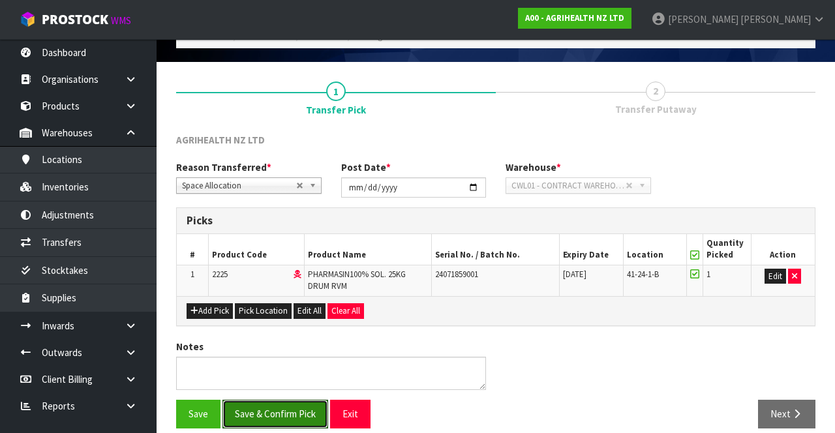
click at [285, 220] on button "Save & Confirm Pick" at bounding box center [275, 414] width 106 height 28
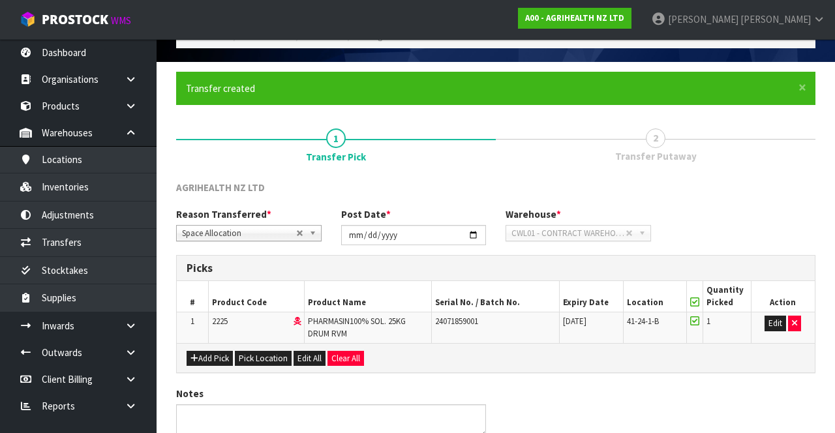
scroll to position [0, 0]
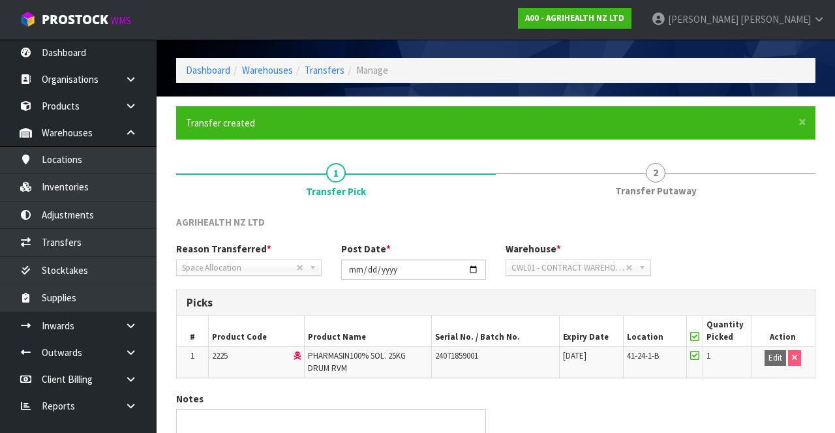
scroll to position [101, 0]
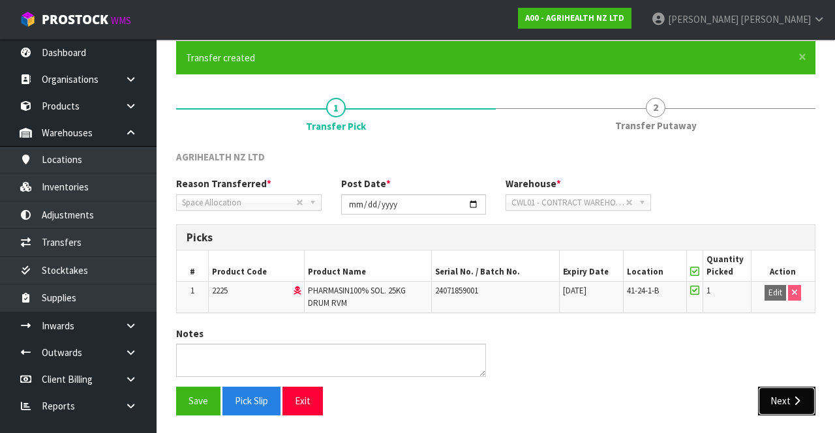
click at [792, 220] on button "Next" at bounding box center [786, 401] width 57 height 28
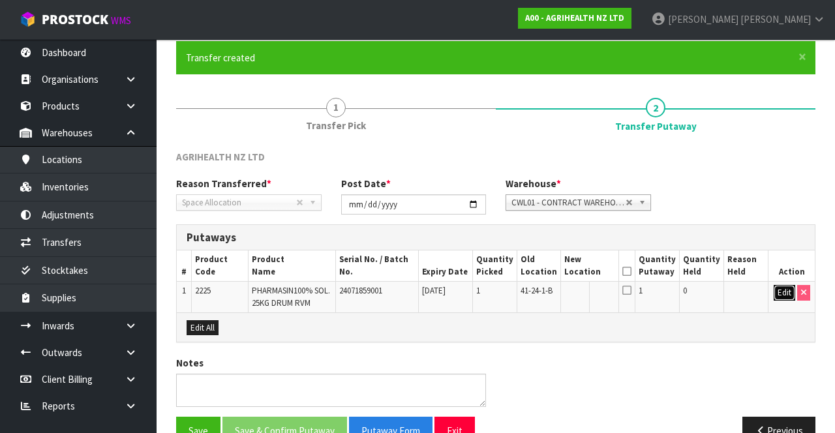
click at [775, 220] on button "Edit" at bounding box center [784, 293] width 22 height 16
click at [586, 220] on input "text" at bounding box center [582, 293] width 35 height 16
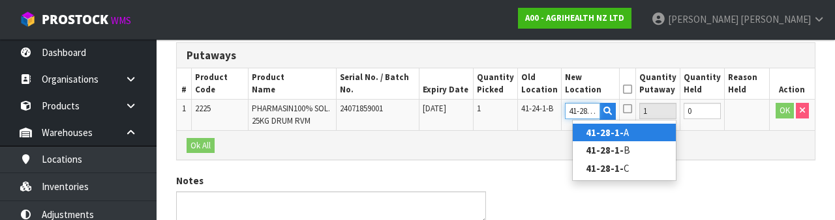
scroll to position [0, 4]
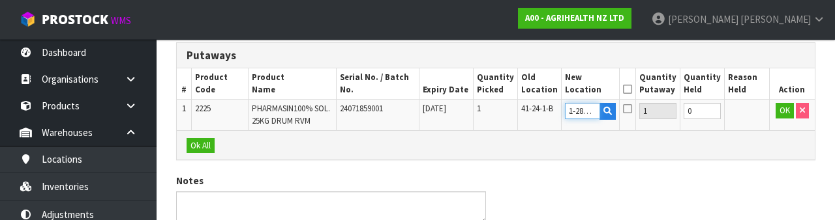
type input "41-28-1-B"
click at [761, 180] on div "Notes" at bounding box center [495, 204] width 659 height 60
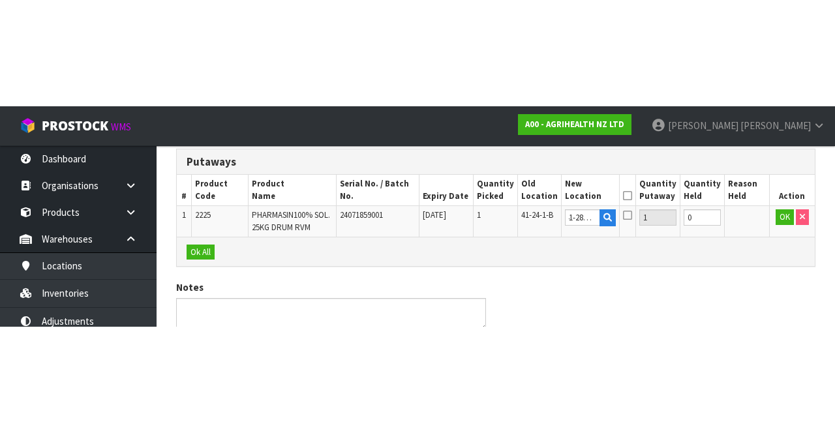
scroll to position [0, 0]
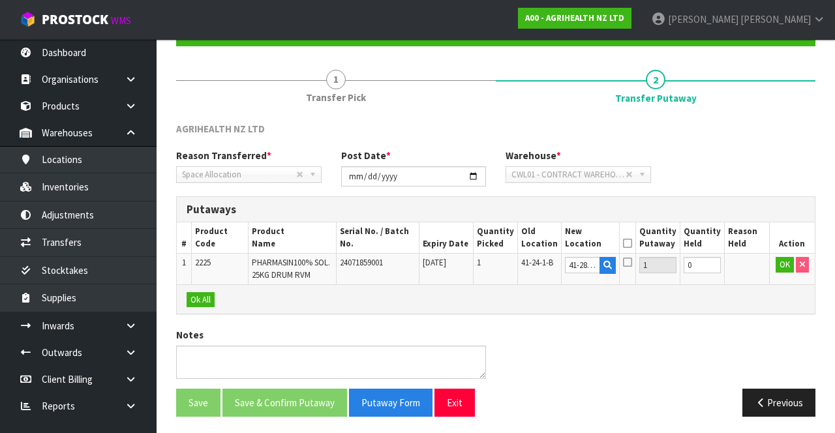
click at [632, 220] on icon at bounding box center [627, 243] width 9 height 1
click at [779, 220] on button "OK" at bounding box center [784, 265] width 18 height 16
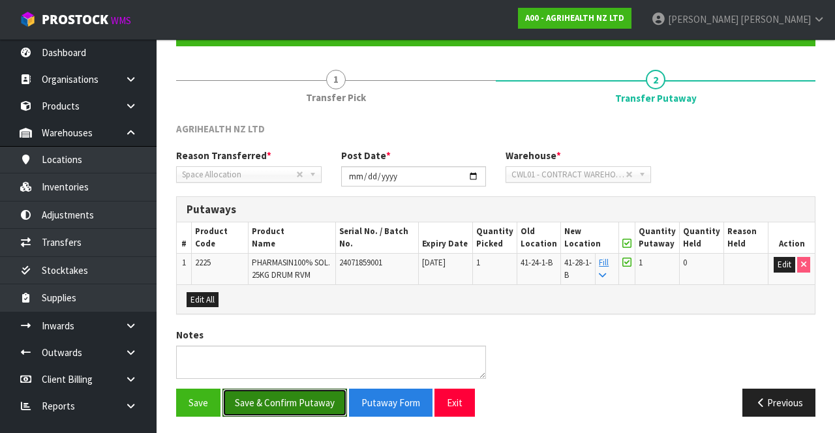
click at [273, 220] on button "Save & Confirm Putaway" at bounding box center [284, 403] width 125 height 28
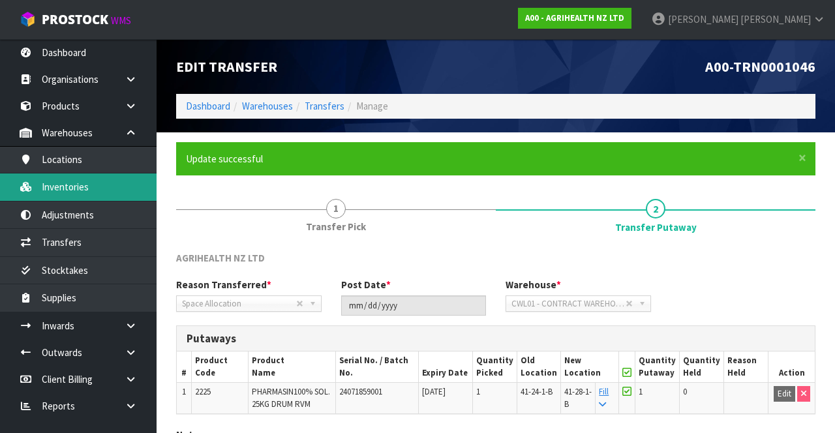
click at [110, 184] on link "Inventories" at bounding box center [78, 186] width 157 height 27
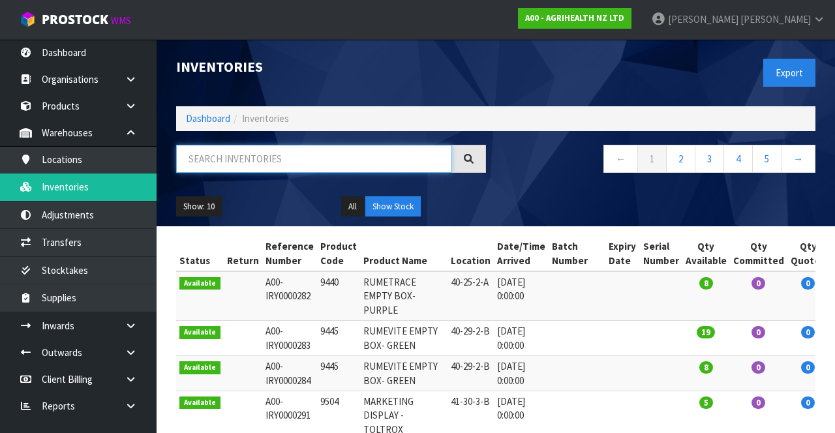
click at [254, 157] on input "text" at bounding box center [314, 159] width 276 height 28
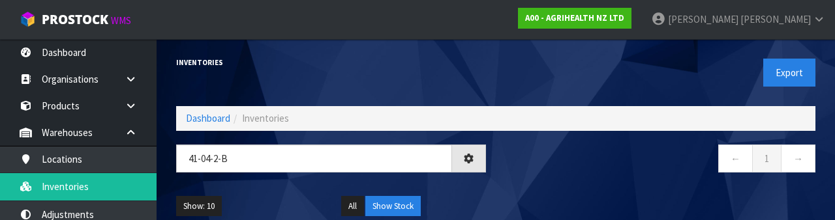
click at [618, 177] on div "← 1 →" at bounding box center [660, 166] width 329 height 42
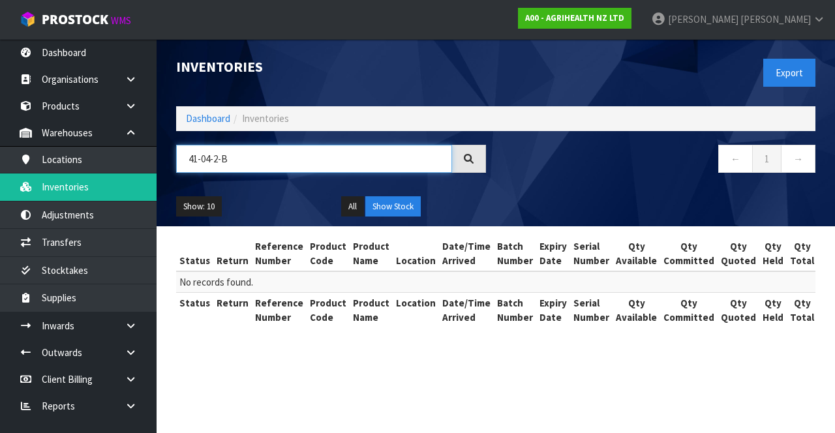
click at [215, 161] on input "41-04-2-B" at bounding box center [314, 159] width 276 height 28
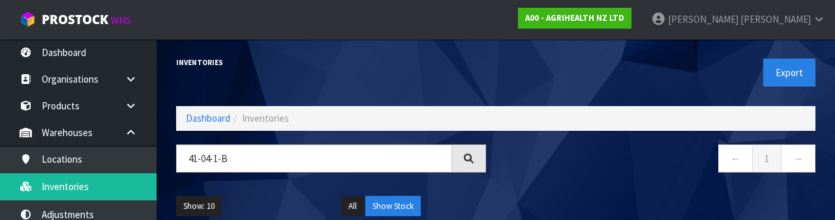
click at [625, 172] on nav "← 1 →" at bounding box center [660, 161] width 310 height 32
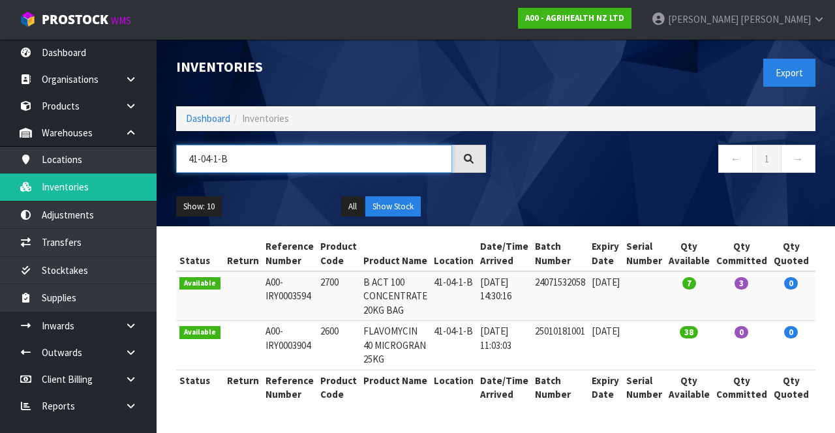
click at [252, 155] on input "41-04-1-B" at bounding box center [314, 159] width 276 height 28
click at [250, 156] on input "41-04-1-B" at bounding box center [314, 159] width 276 height 28
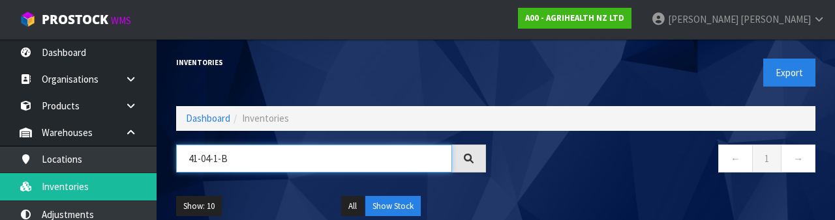
click at [217, 155] on input "41-04-1-B" at bounding box center [314, 159] width 276 height 28
click at [214, 162] on input "41-04-1-B" at bounding box center [314, 159] width 276 height 28
type input "2700"
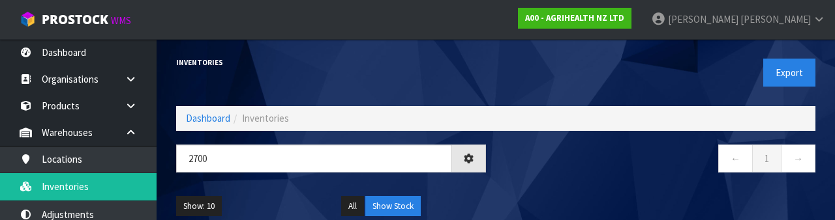
click at [592, 183] on div "← 1 →" at bounding box center [660, 166] width 329 height 42
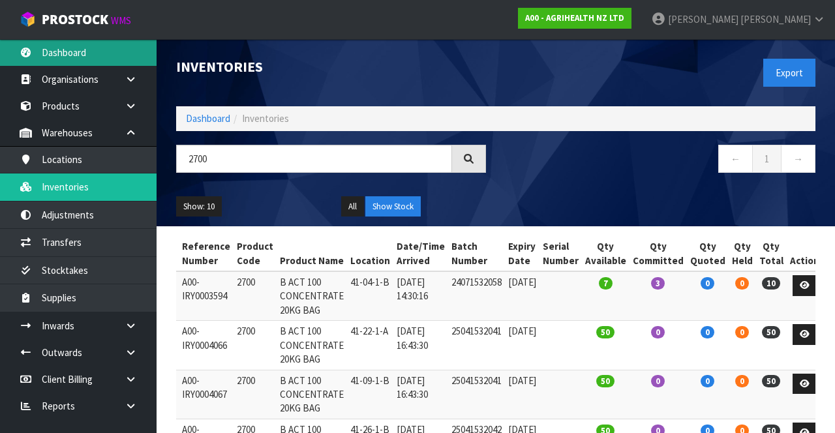
click at [113, 51] on link "Dashboard" at bounding box center [78, 52] width 157 height 27
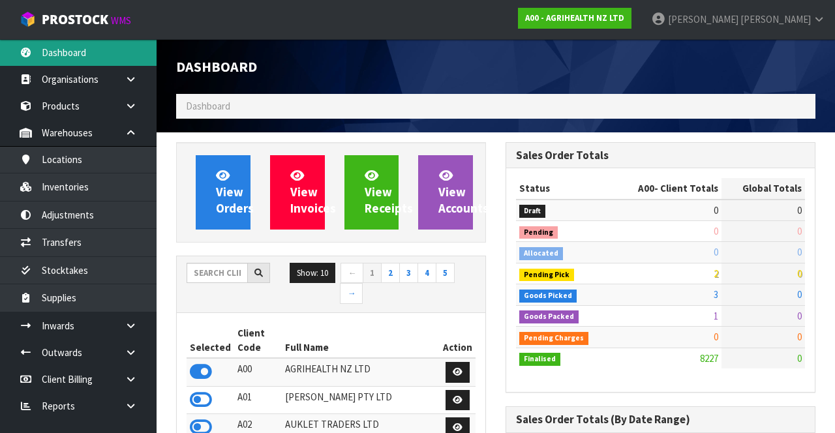
scroll to position [1066, 329]
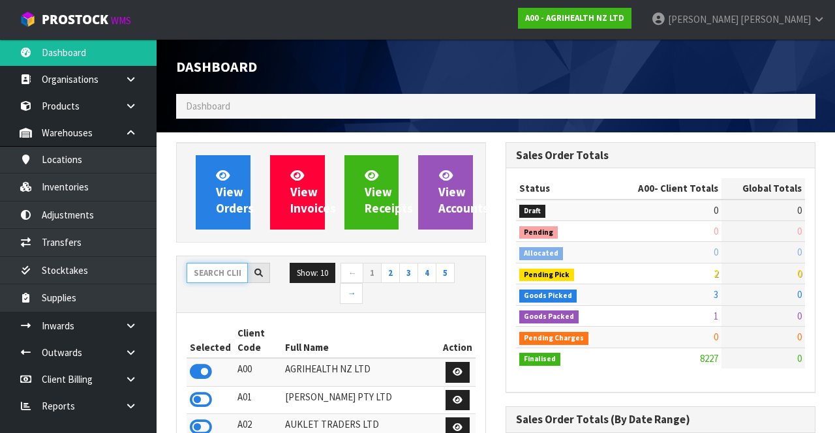
click at [210, 220] on input "text" at bounding box center [217, 273] width 61 height 20
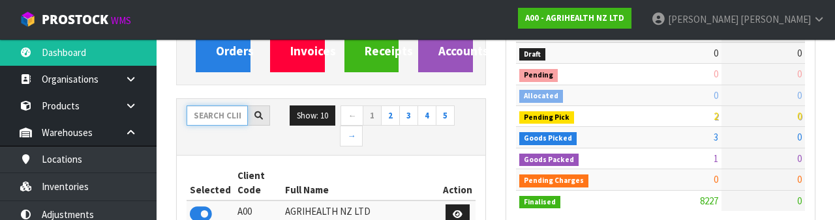
scroll to position [153, 0]
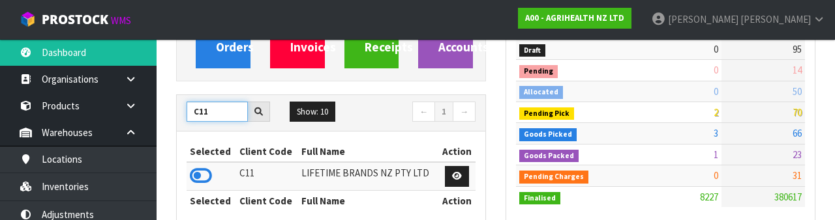
type input "C11"
click at [209, 170] on icon at bounding box center [201, 176] width 22 height 20
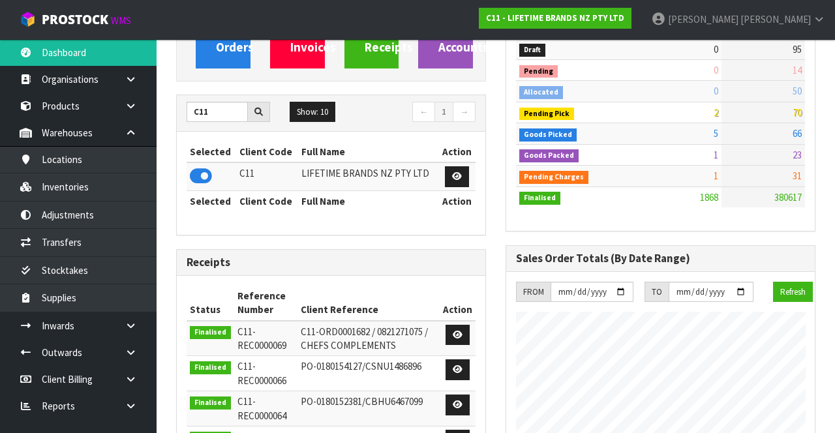
scroll to position [1164, 329]
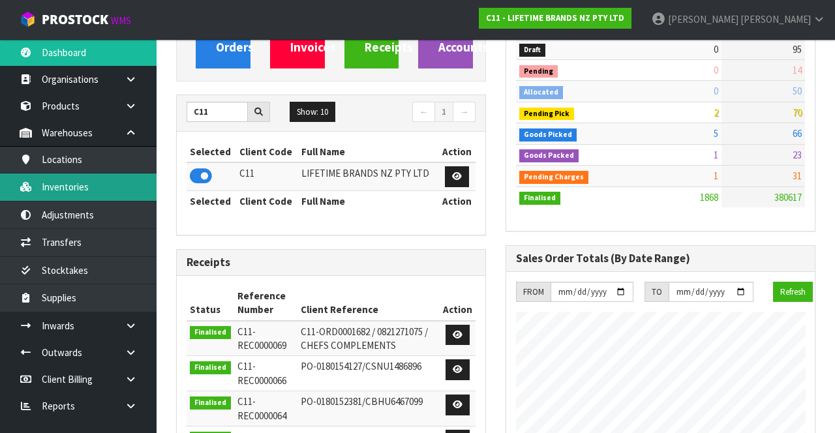
click at [118, 196] on link "Inventories" at bounding box center [78, 186] width 157 height 27
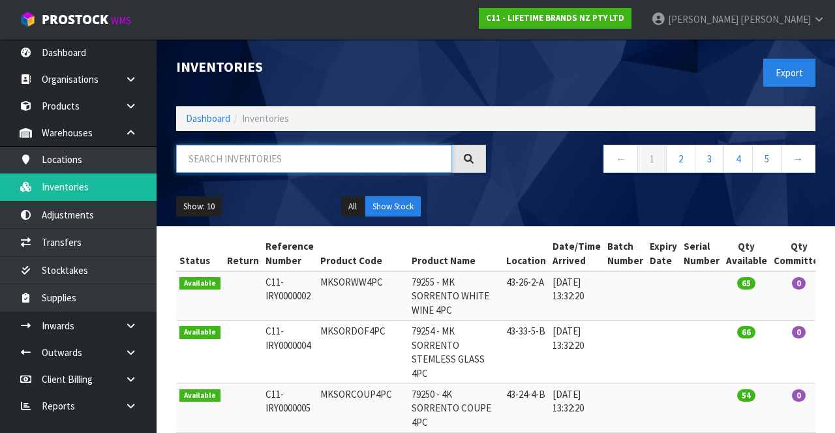
click at [293, 159] on input "text" at bounding box center [314, 159] width 276 height 28
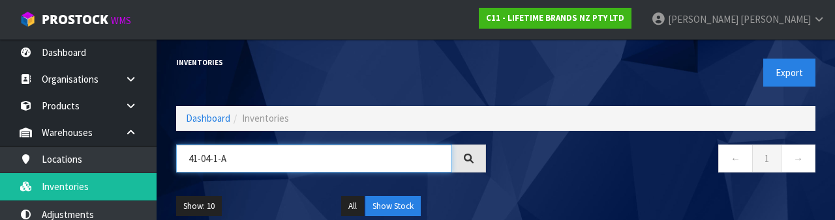
type input "41-04-1-A"
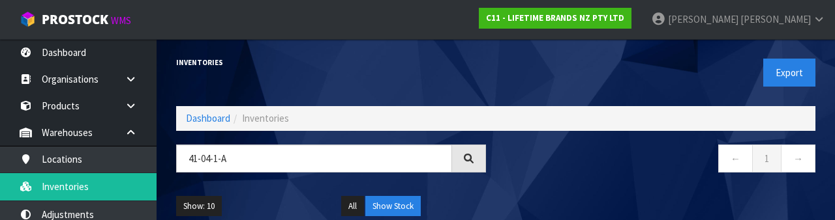
click at [618, 180] on div "← 1 →" at bounding box center [660, 166] width 329 height 42
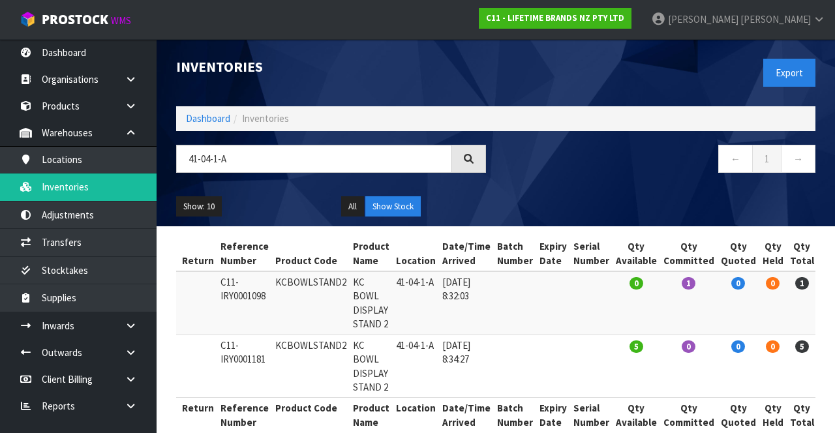
scroll to position [0, 53]
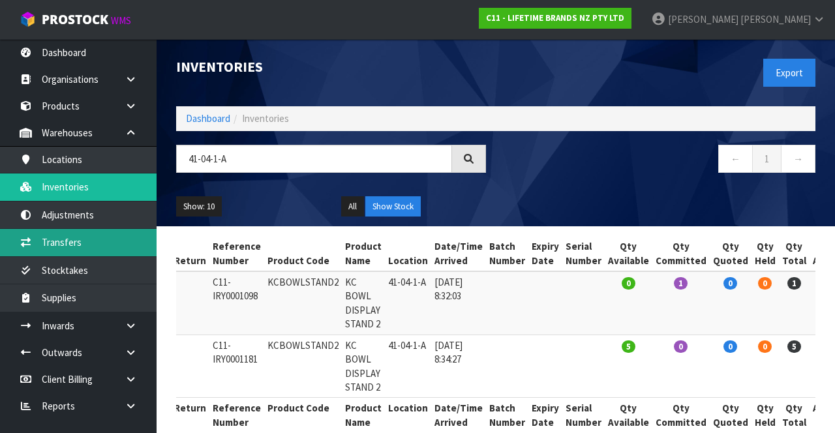
click at [106, 220] on link "Transfers" at bounding box center [78, 242] width 157 height 27
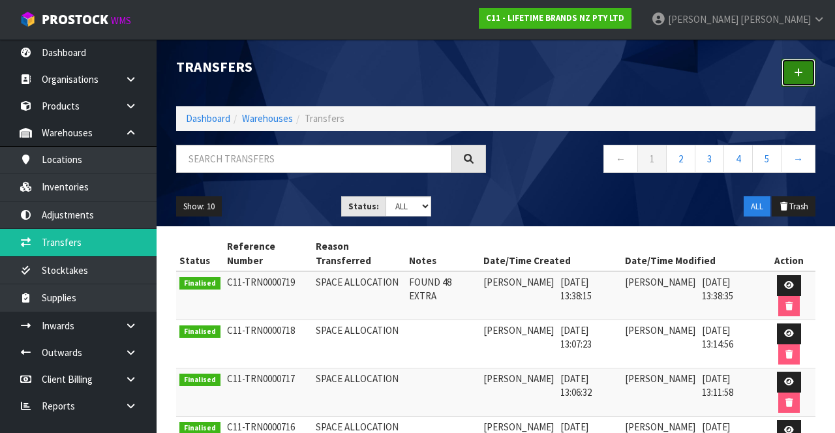
click at [800, 79] on link at bounding box center [798, 73] width 34 height 28
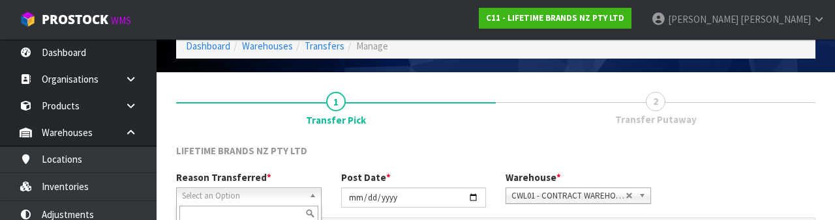
scroll to position [156, 0]
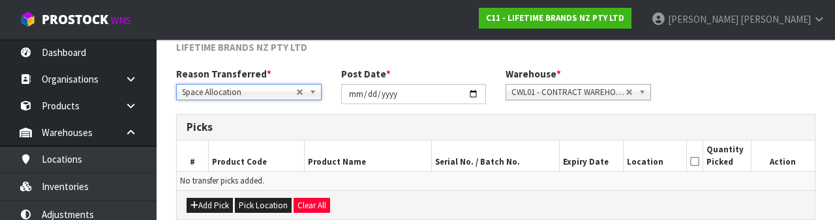
click at [747, 82] on div "Reason Transferred * Space Allocation Damage Expired Stock Repair QA Space Allo…" at bounding box center [495, 90] width 659 height 47
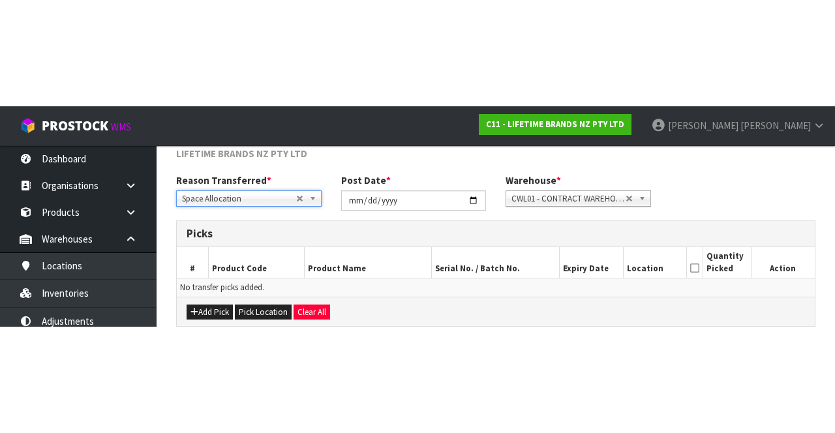
scroll to position [70, 0]
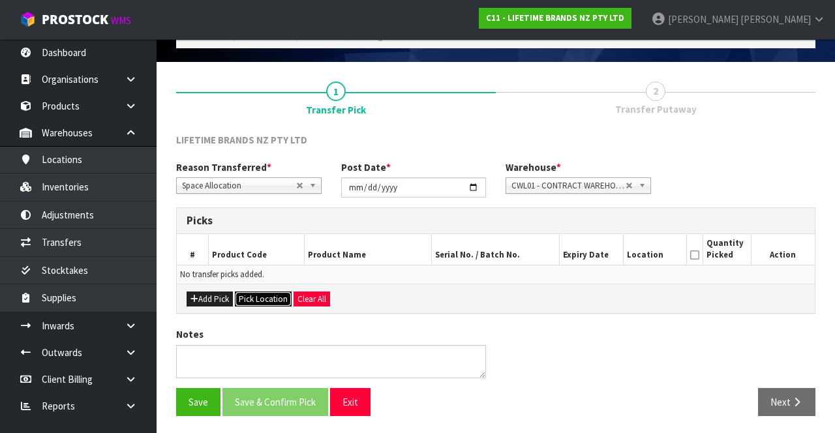
click at [269, 220] on button "Pick Location" at bounding box center [263, 300] width 57 height 16
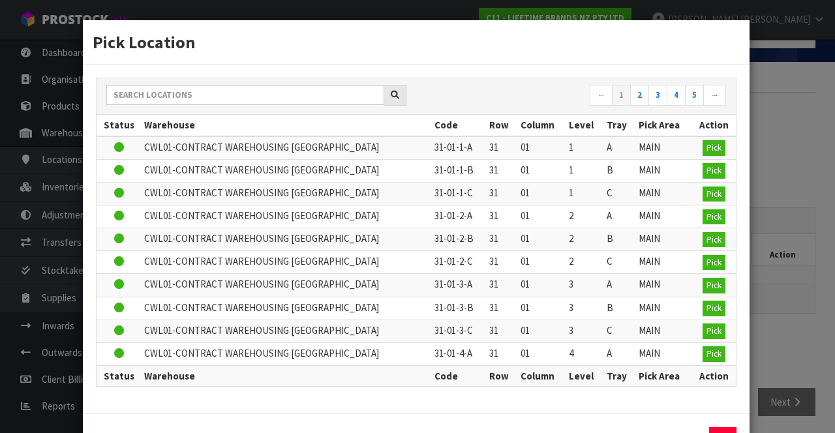
click at [802, 138] on div "Pick Location ← 1 2 3 4 5 → Status Warehouse Code Row Column Level Tray Pick Ar…" at bounding box center [417, 216] width 835 height 433
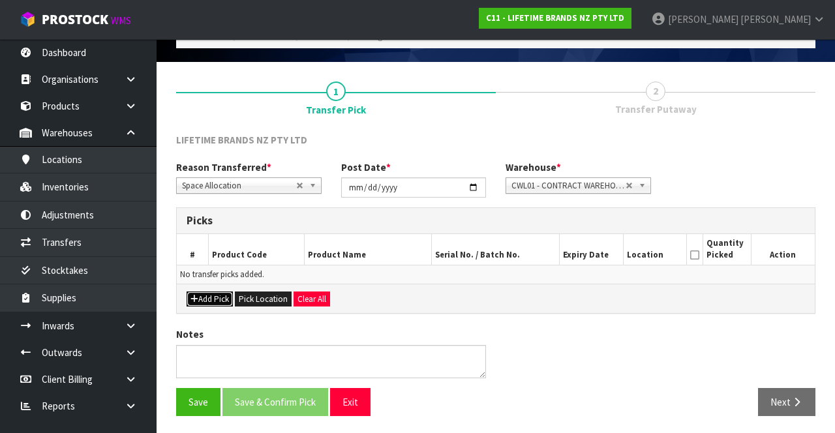
click at [213, 220] on button "Add Pick" at bounding box center [210, 300] width 46 height 16
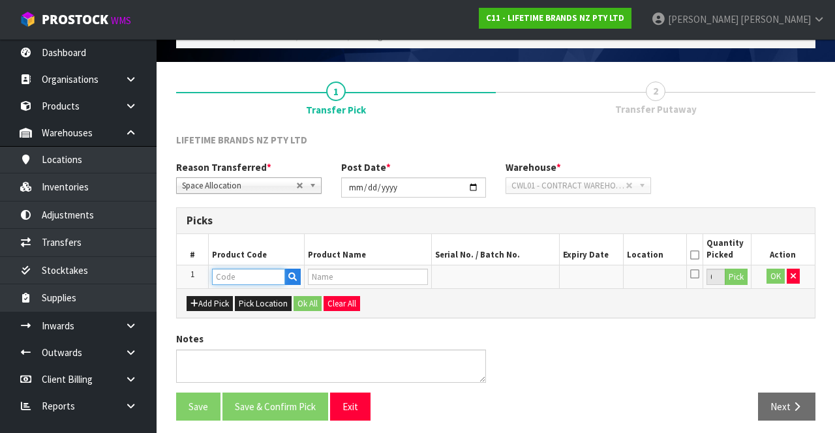
click at [247, 220] on input "text" at bounding box center [248, 277] width 73 height 16
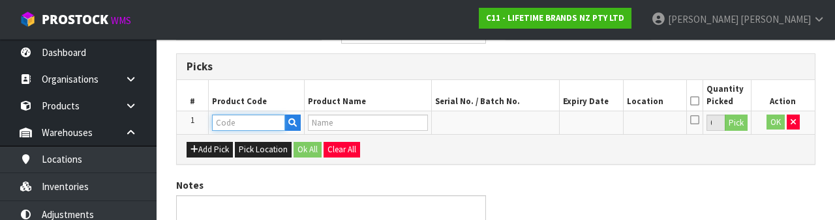
scroll to position [228, 0]
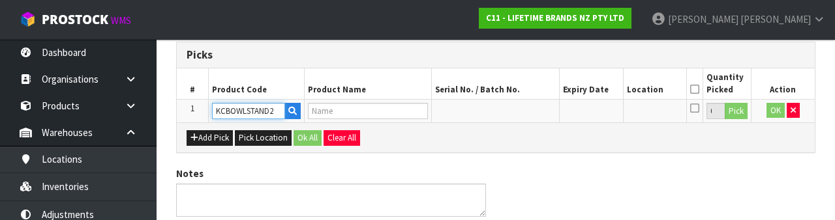
type input "KCBOWLSTAND2"
click at [721, 185] on div "Notes" at bounding box center [495, 197] width 659 height 60
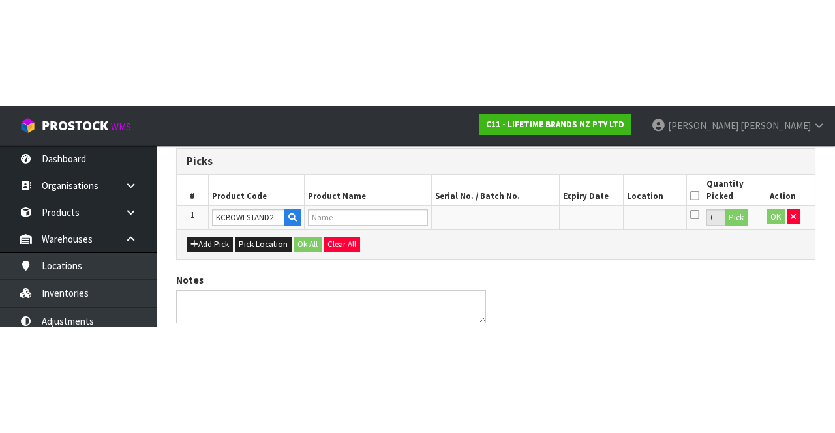
scroll to position [74, 0]
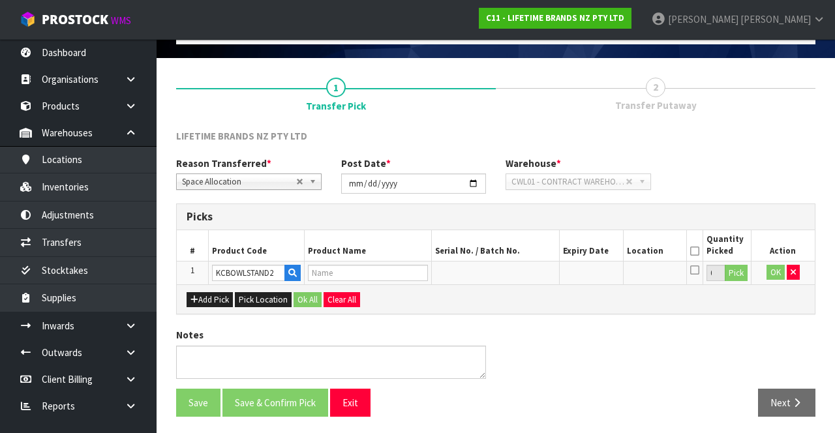
type input "KC BOWL DISPLAY STAND 2"
click at [737, 220] on button "Pick" at bounding box center [736, 273] width 23 height 17
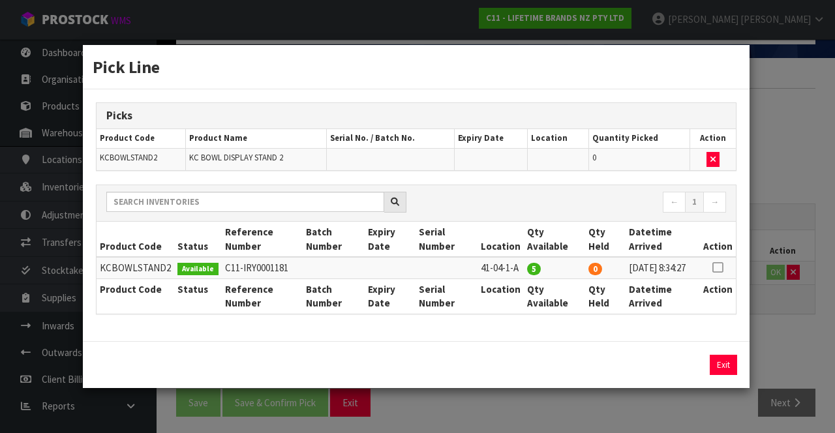
click at [721, 220] on icon at bounding box center [717, 267] width 10 height 1
click at [683, 220] on button "Assign Pick" at bounding box center [678, 365] width 53 height 20
type input "5"
click at [786, 220] on div "Pick Line Picks Product Code Product Name Serial No. / Batch No. Expiry Date Lo…" at bounding box center [417, 216] width 835 height 433
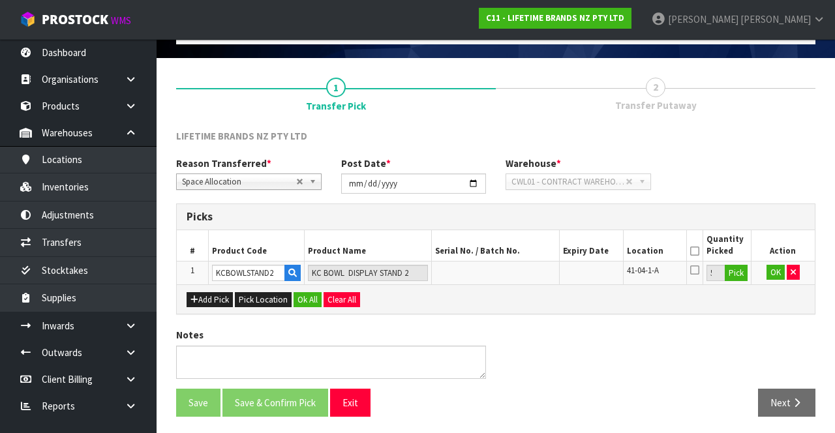
click at [693, 220] on icon at bounding box center [694, 251] width 9 height 1
click at [768, 220] on button "OK" at bounding box center [775, 273] width 18 height 16
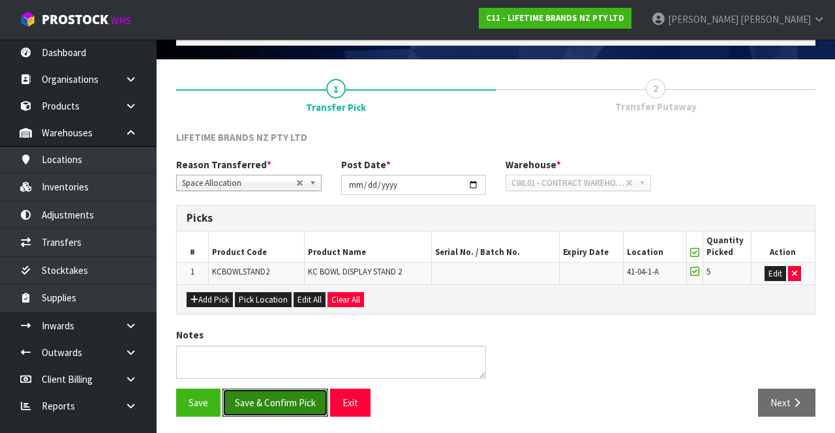
click at [289, 220] on button "Save & Confirm Pick" at bounding box center [275, 403] width 106 height 28
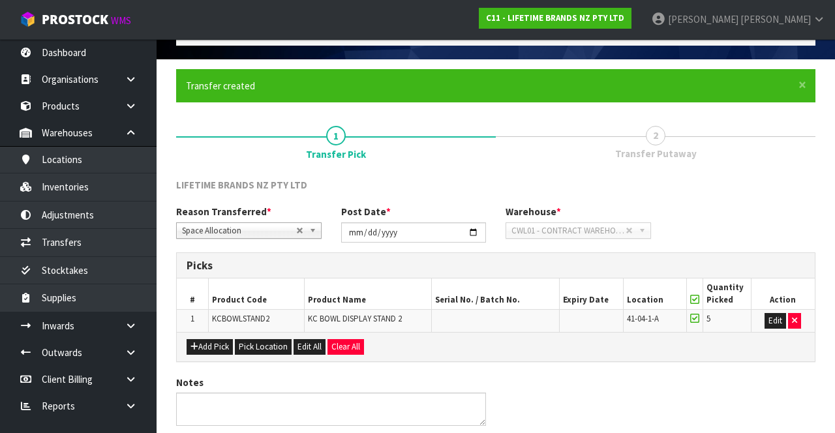
scroll to position [0, 0]
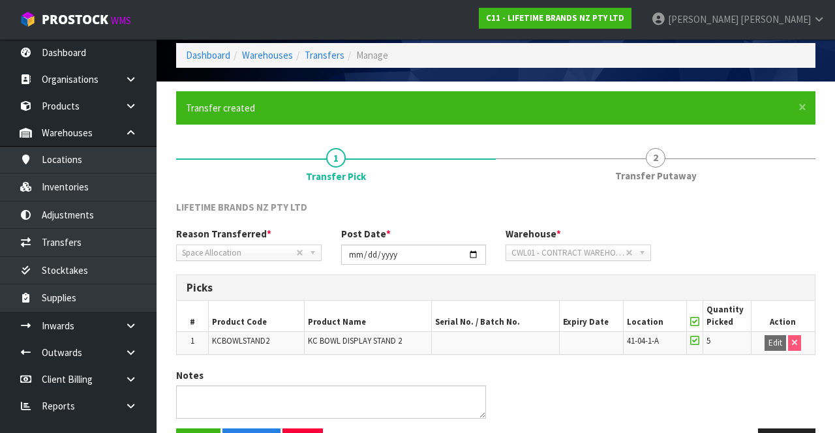
scroll to position [92, 0]
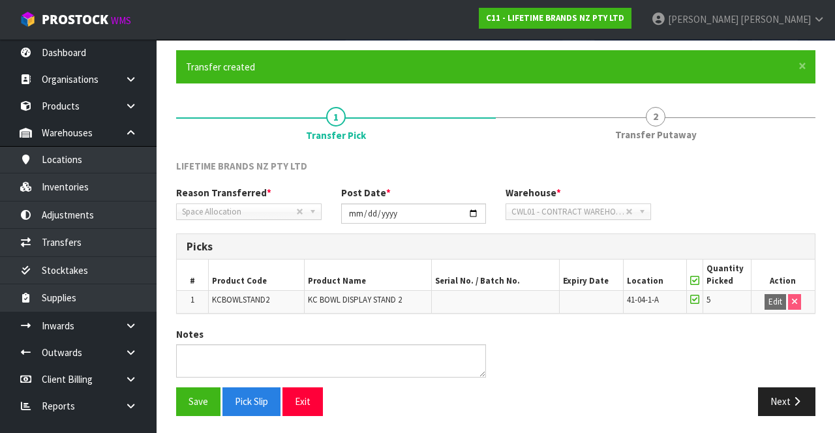
click at [659, 120] on span "2" at bounding box center [656, 117] width 20 height 20
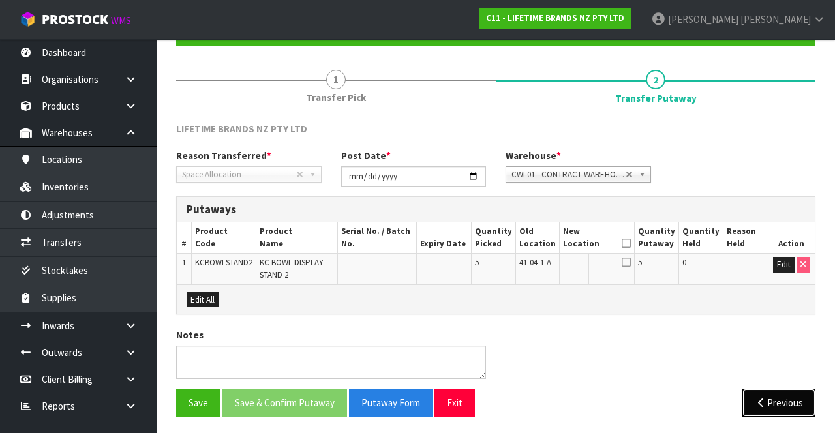
click at [774, 220] on button "Previous" at bounding box center [778, 403] width 73 height 28
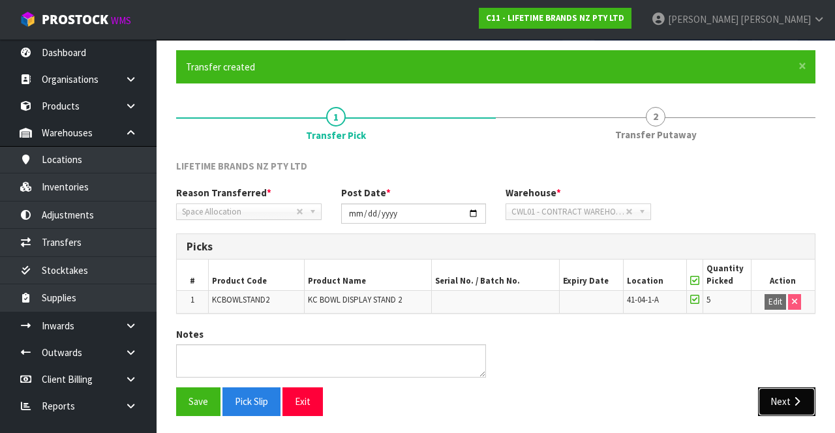
click at [788, 220] on button "Next" at bounding box center [786, 401] width 57 height 28
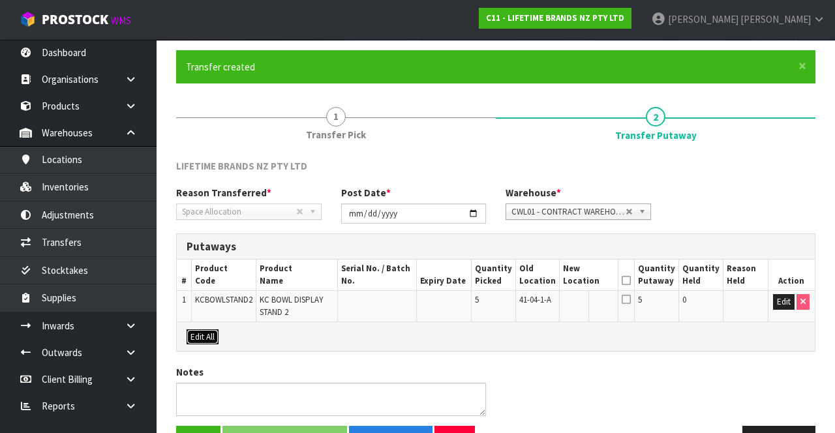
click at [203, 220] on button "Edit All" at bounding box center [203, 337] width 32 height 16
click at [578, 220] on input "text" at bounding box center [581, 302] width 36 height 16
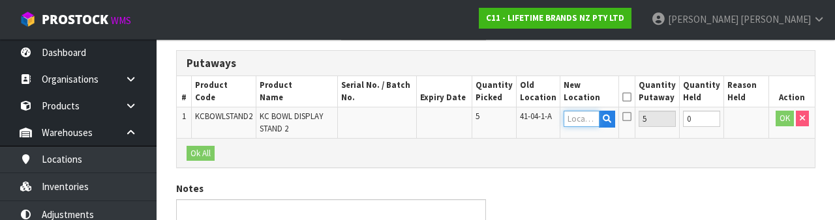
scroll to position [275, 0]
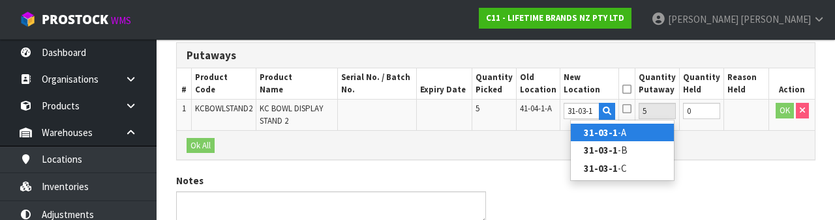
click at [639, 130] on link "31-03-1 -A" at bounding box center [622, 133] width 103 height 18
type input "31-03-1-A"
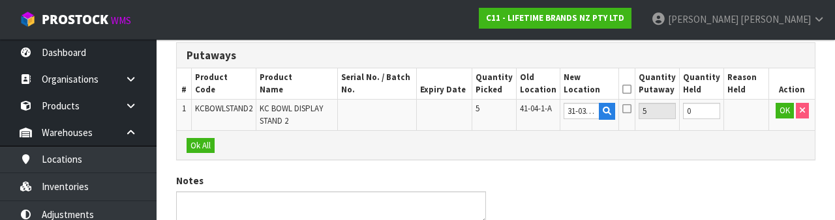
click at [631, 89] on icon at bounding box center [626, 89] width 9 height 1
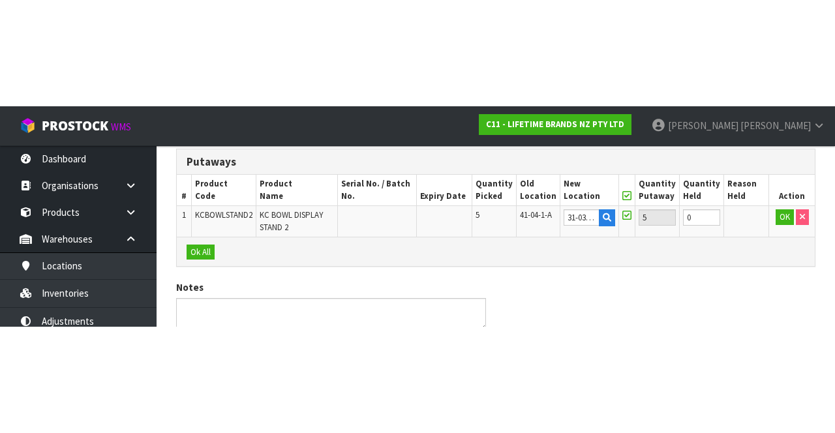
scroll to position [129, 0]
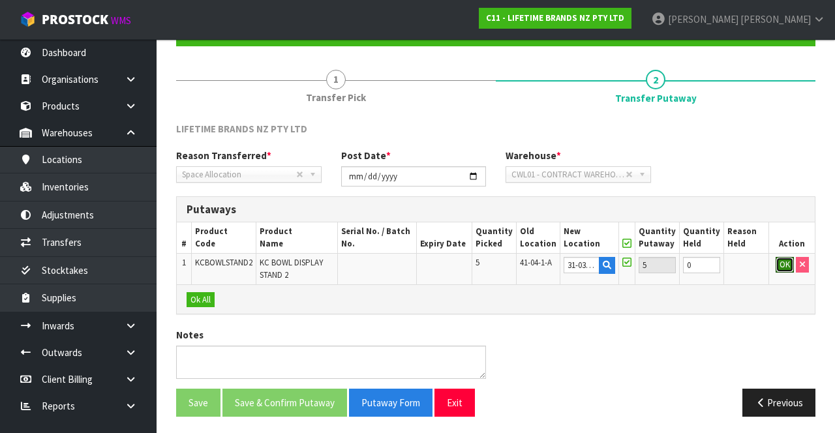
click at [786, 220] on button "OK" at bounding box center [784, 265] width 18 height 16
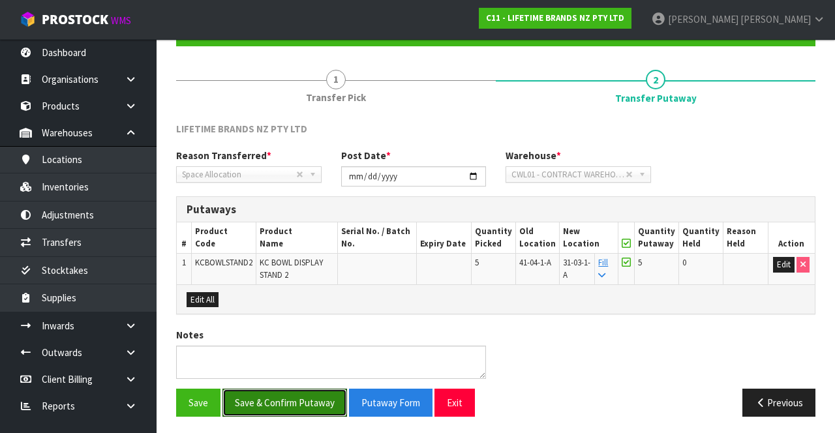
click at [316, 220] on button "Save & Confirm Putaway" at bounding box center [284, 403] width 125 height 28
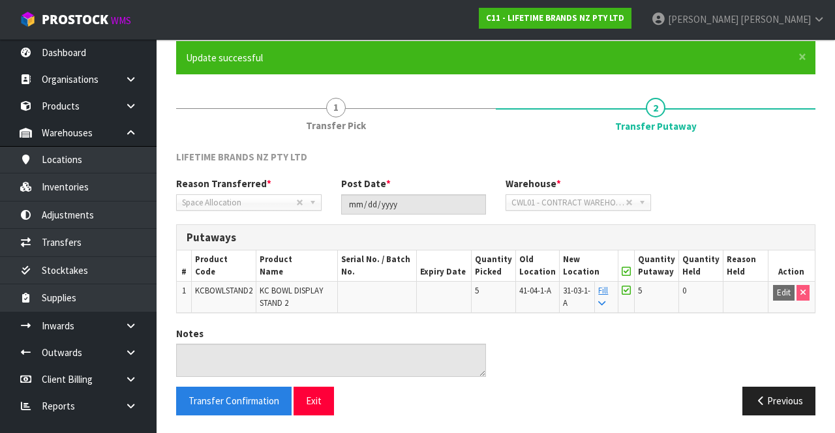
scroll to position [0, 0]
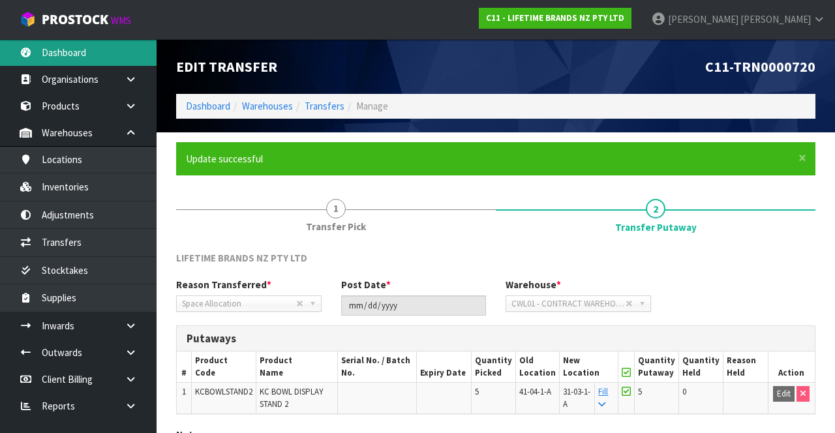
click at [85, 55] on link "Dashboard" at bounding box center [78, 52] width 157 height 27
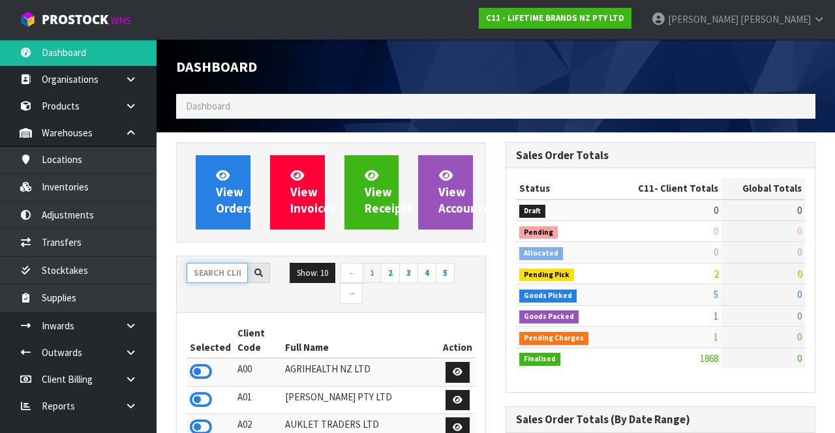
click at [218, 220] on input "text" at bounding box center [217, 273] width 61 height 20
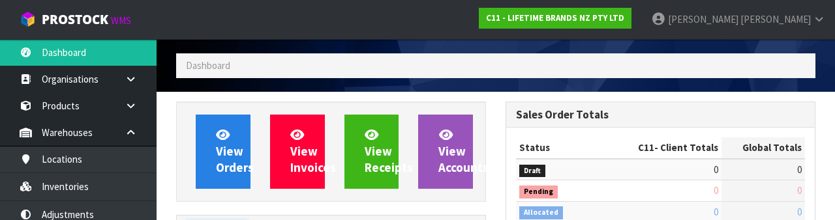
scroll to position [153, 0]
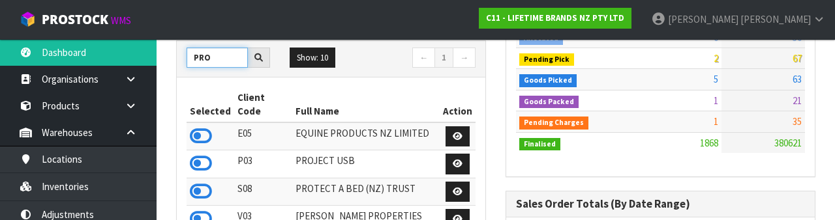
type input "PRO"
click at [205, 182] on icon at bounding box center [201, 192] width 22 height 20
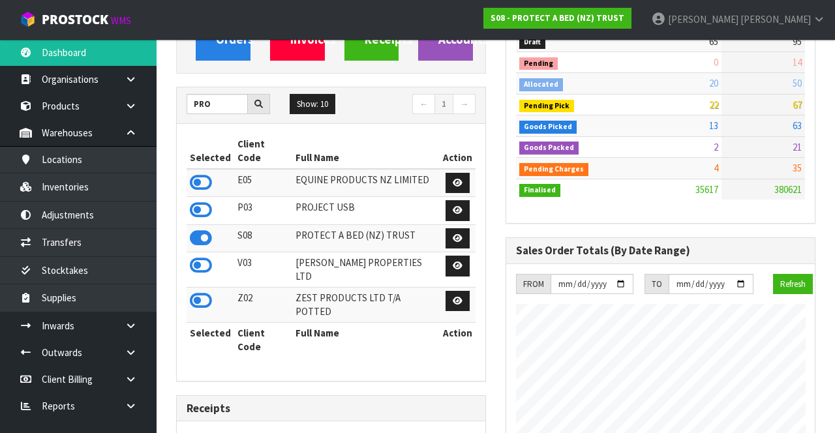
scroll to position [168, 0]
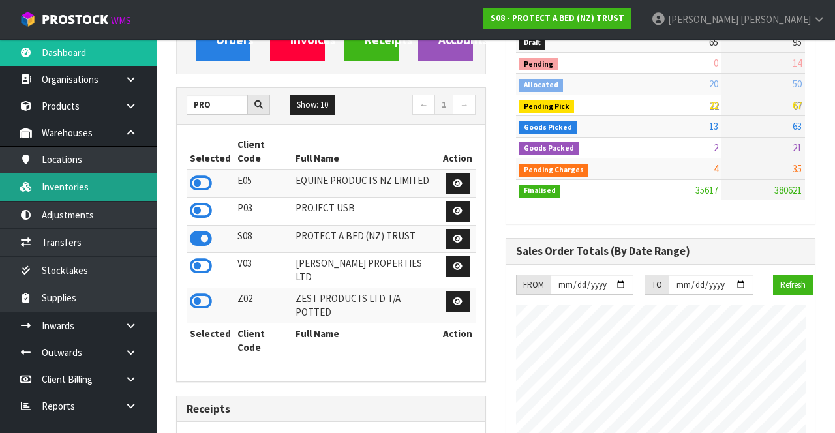
click at [121, 187] on link "Inventories" at bounding box center [78, 186] width 157 height 27
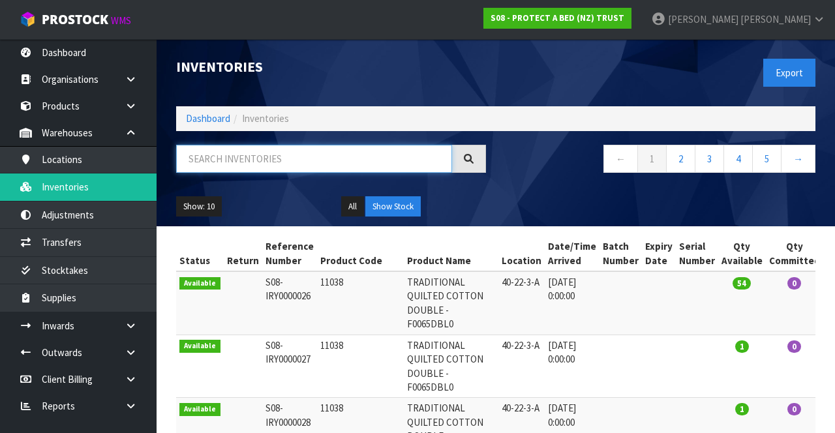
click at [348, 158] on input "text" at bounding box center [314, 159] width 276 height 28
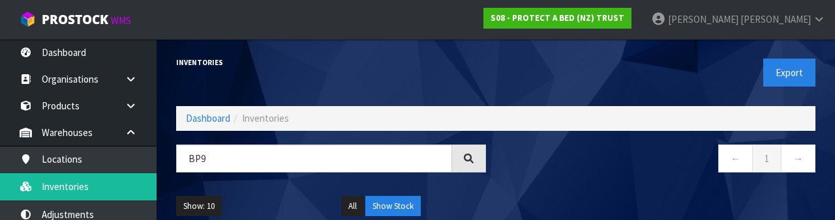
click at [550, 194] on div "Show: 10 5 10 25 50 All Show Stock" at bounding box center [495, 207] width 659 height 40
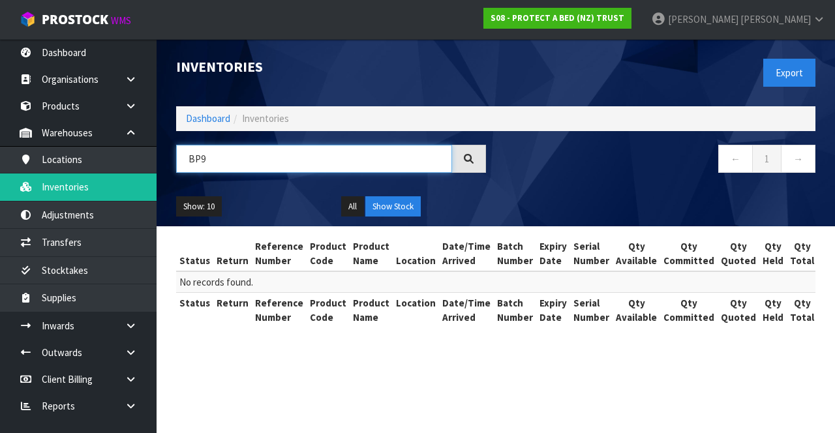
click at [223, 170] on input "BP9" at bounding box center [314, 159] width 276 height 28
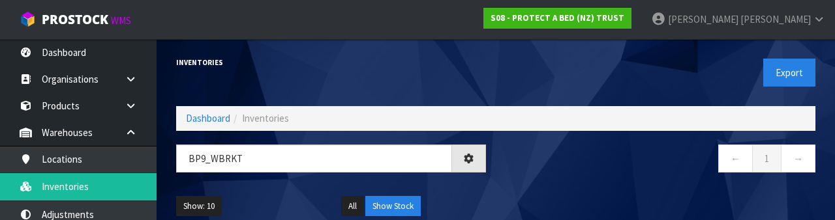
click at [543, 183] on div "← 1 →" at bounding box center [660, 166] width 329 height 42
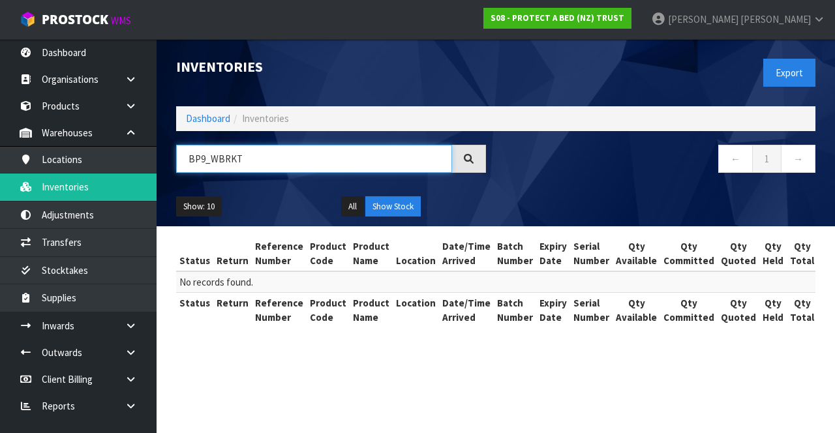
click at [258, 162] on input "BP9_WBRKT" at bounding box center [314, 159] width 276 height 28
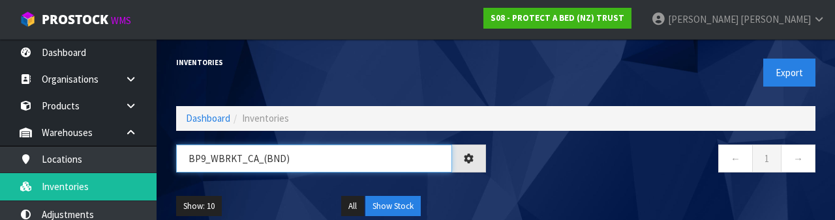
type input "BP9_WBRKT_CA_(BND)"
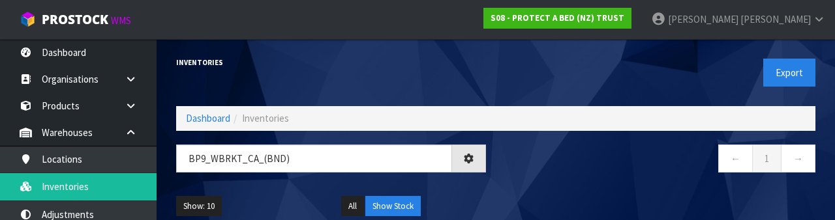
click at [623, 185] on div "← 1 →" at bounding box center [660, 166] width 329 height 42
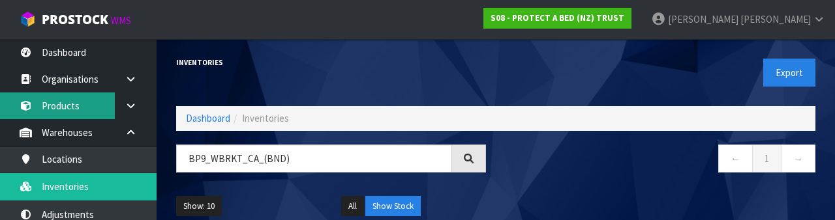
click at [74, 108] on link "Products" at bounding box center [78, 106] width 157 height 27
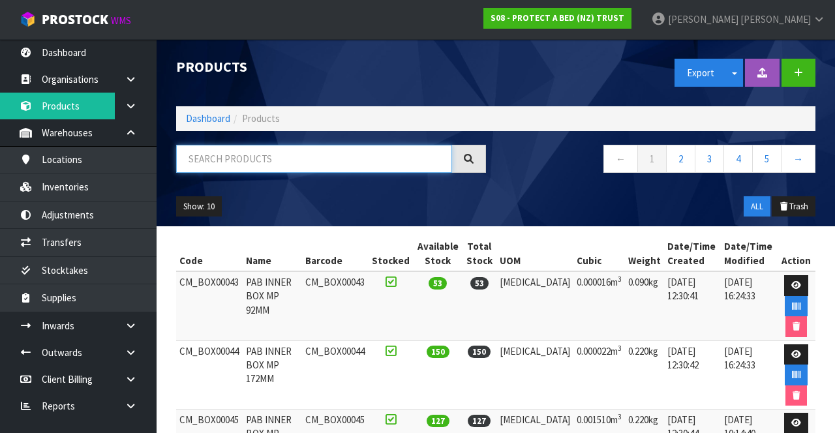
click at [283, 154] on input "text" at bounding box center [314, 159] width 276 height 28
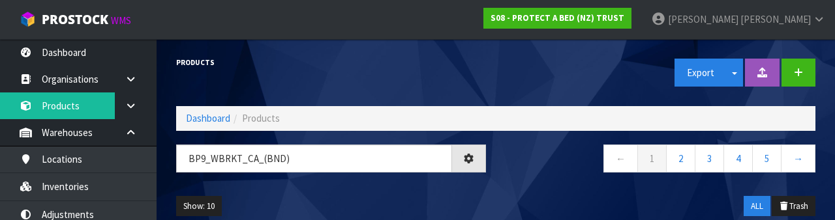
click at [547, 175] on nav "← 1 2 3 4 5 →" at bounding box center [660, 161] width 310 height 32
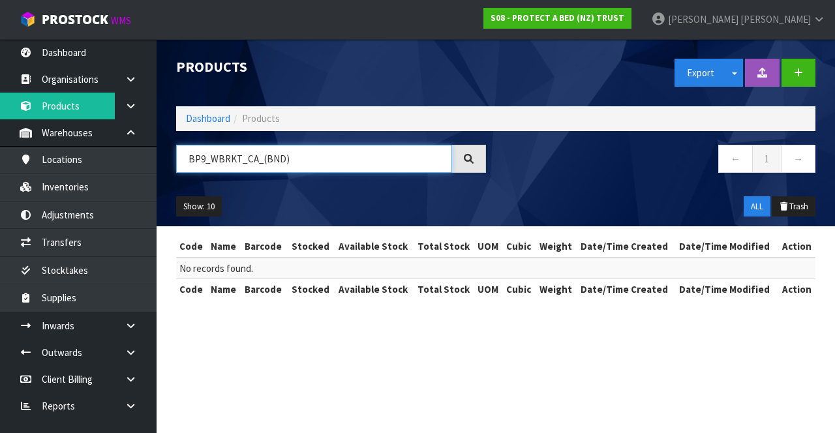
click at [333, 160] on input "BP9_WBRKT_CA_(BND)" at bounding box center [314, 159] width 276 height 28
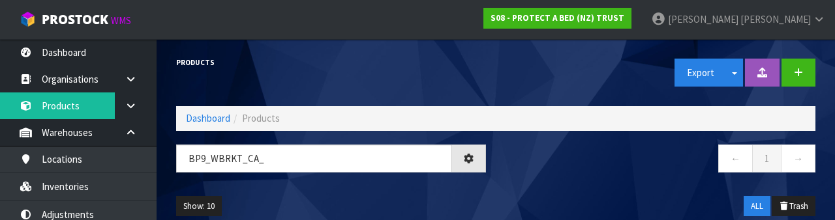
click at [600, 168] on nav "← 1 →" at bounding box center [660, 161] width 310 height 32
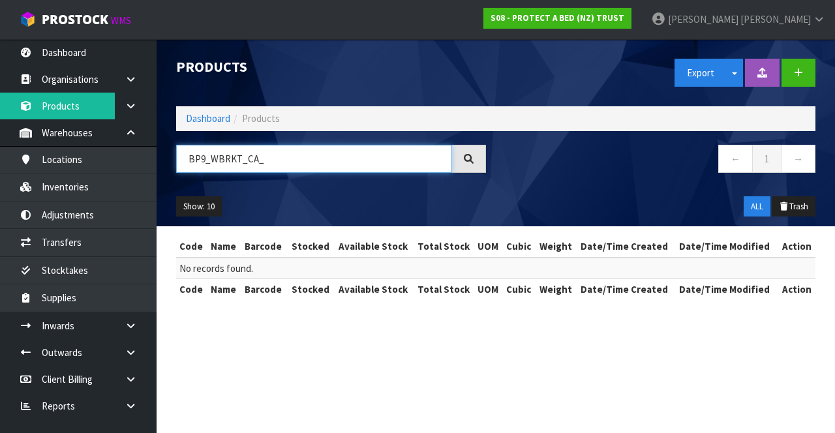
click at [346, 152] on input "BP9_WBRKT_CA_" at bounding box center [314, 159] width 276 height 28
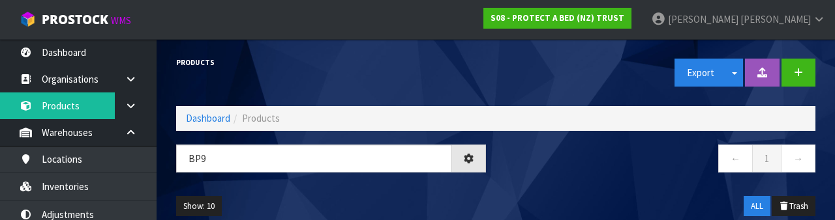
click at [628, 187] on div "Show: 10 5 10 25 50 ALL Trash" at bounding box center [495, 207] width 659 height 40
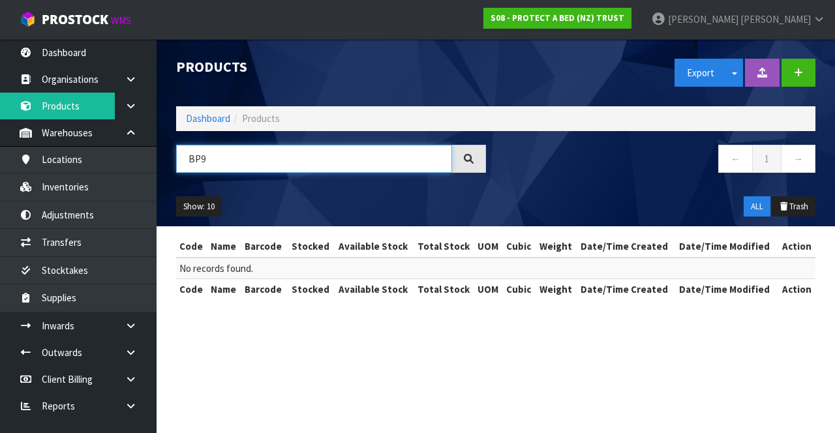
click at [217, 145] on input "BP9" at bounding box center [314, 159] width 276 height 28
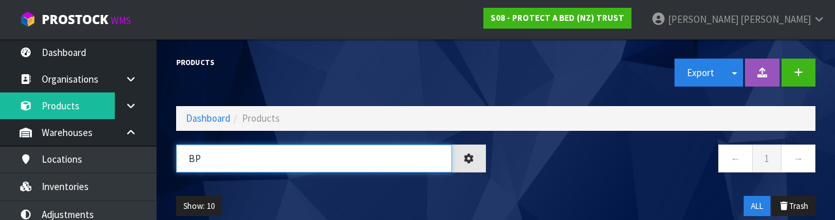
type input "B"
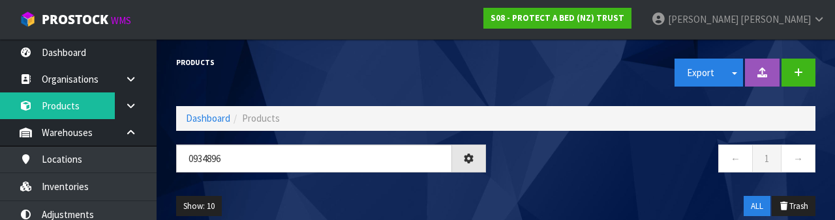
click at [578, 189] on div "Show: 10 5 10 25 50 ALL Trash" at bounding box center [495, 207] width 659 height 40
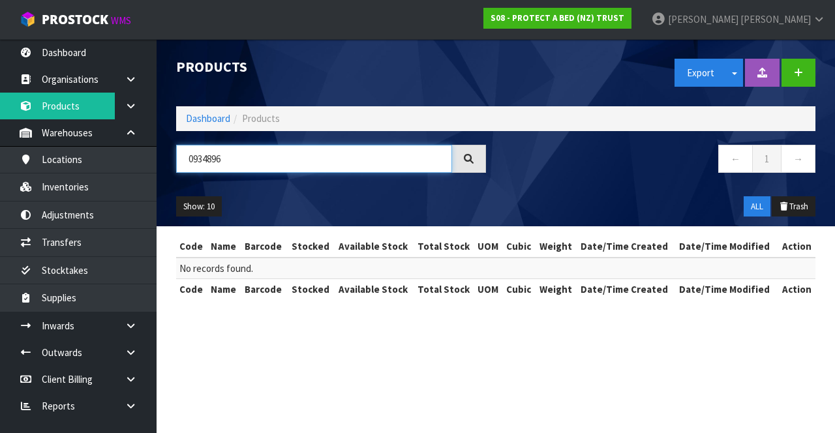
click at [265, 162] on input "0934896" at bounding box center [314, 159] width 276 height 28
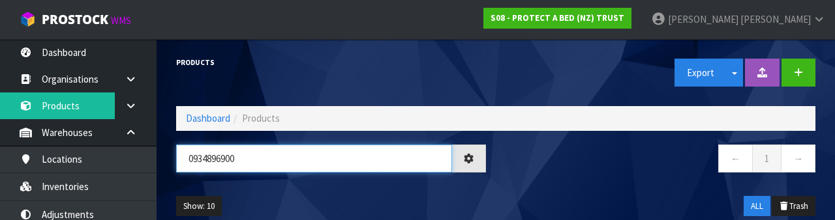
type input "0934896900"
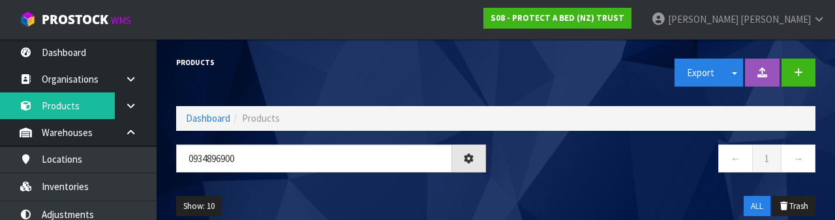
click at [607, 176] on nav "← 1 →" at bounding box center [660, 161] width 310 height 32
